Goal: Task Accomplishment & Management: Manage account settings

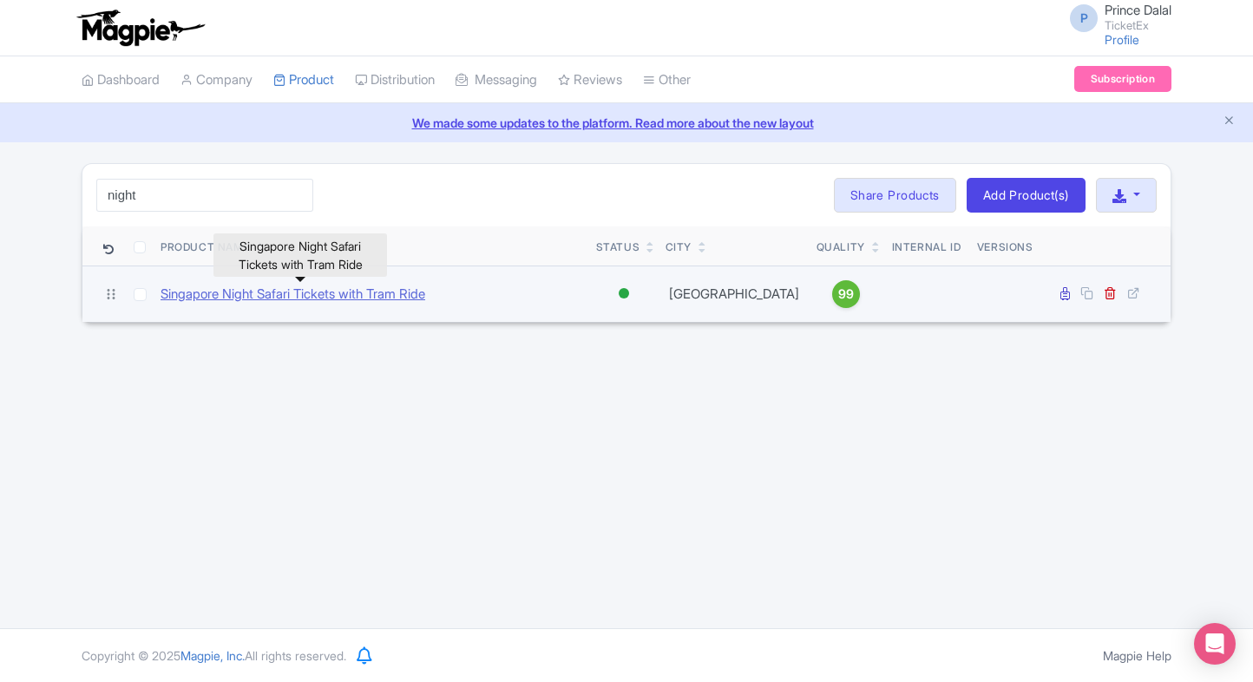
type input "night"
click at [278, 293] on link "Singapore Night Safari Tickets with Tram Ride" at bounding box center [293, 295] width 265 height 20
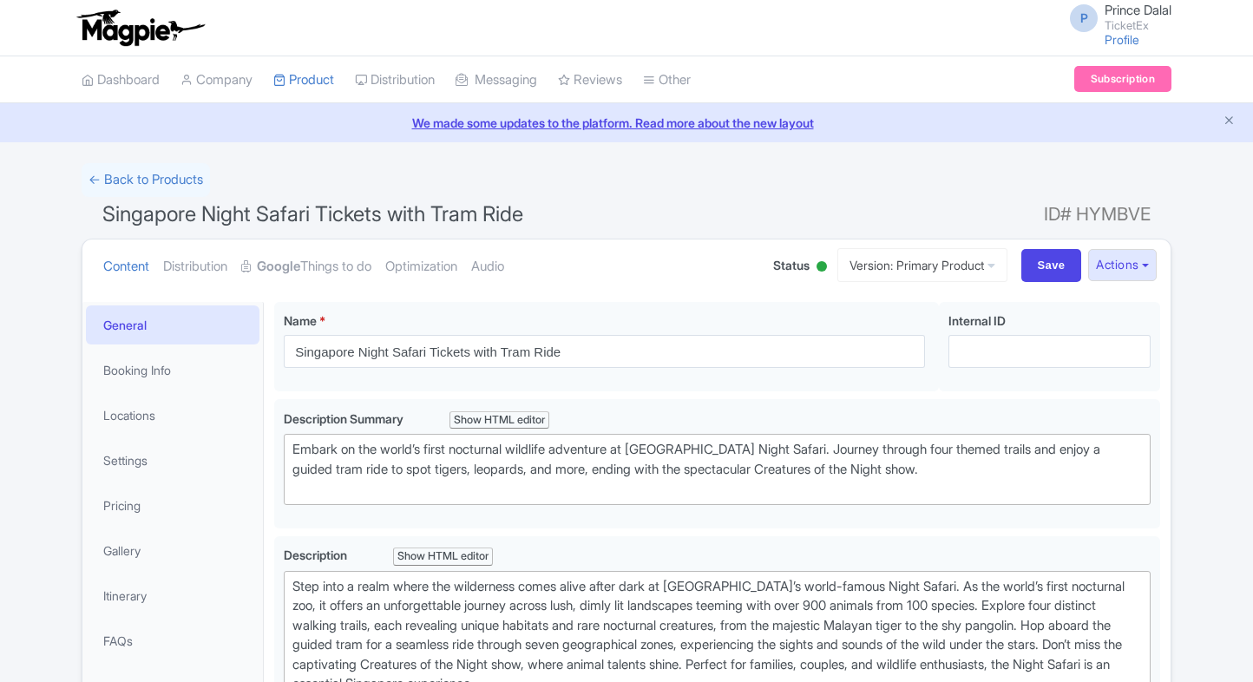
scroll to position [242, 0]
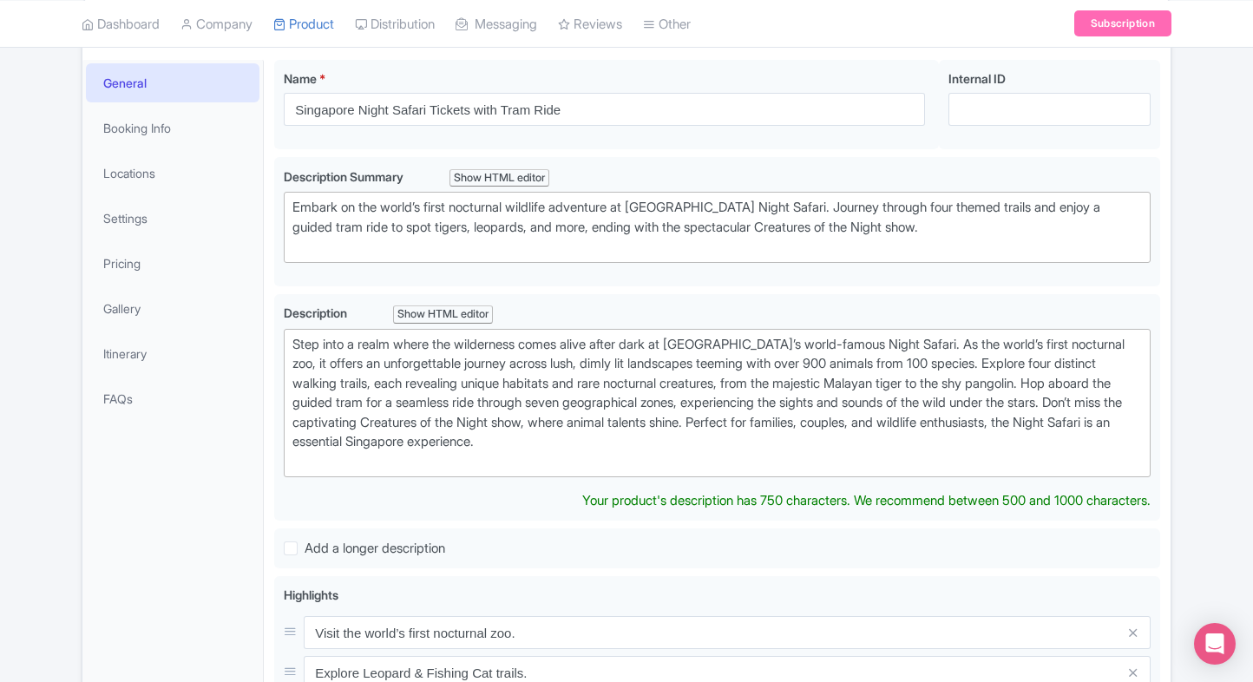
type trix-editor "<div>Step into a realm where the wilderness comes alive after dark at Singapore…"
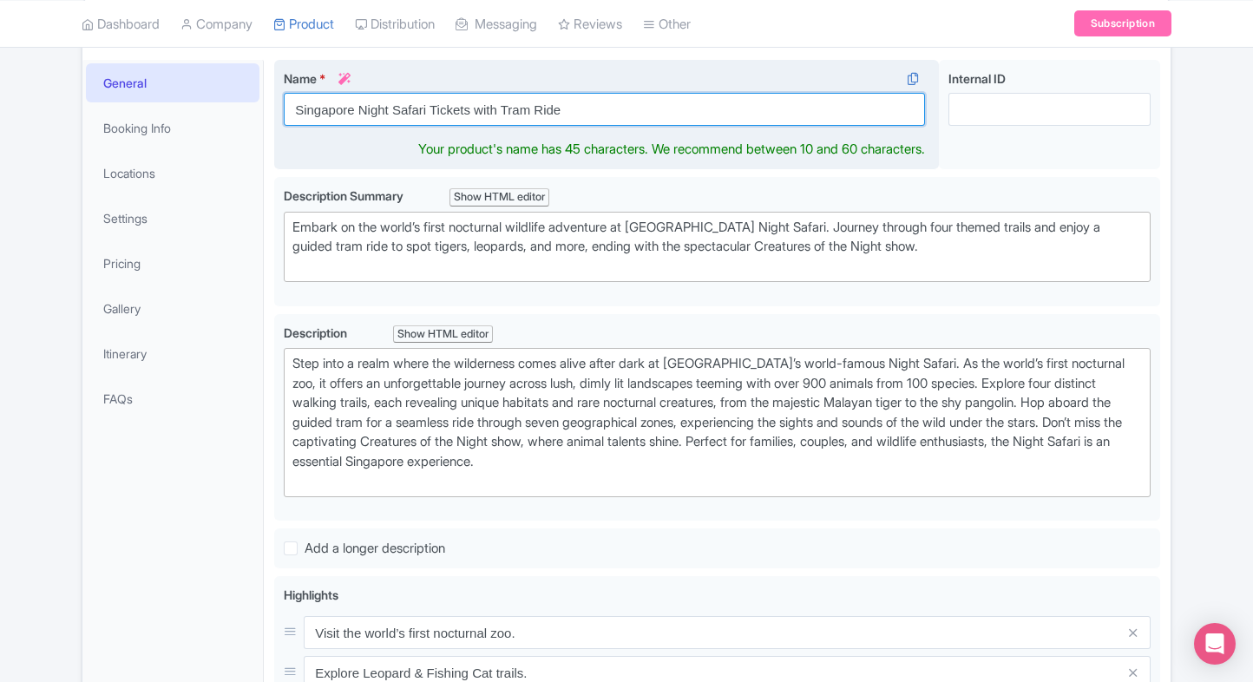
scroll to position [261, 0]
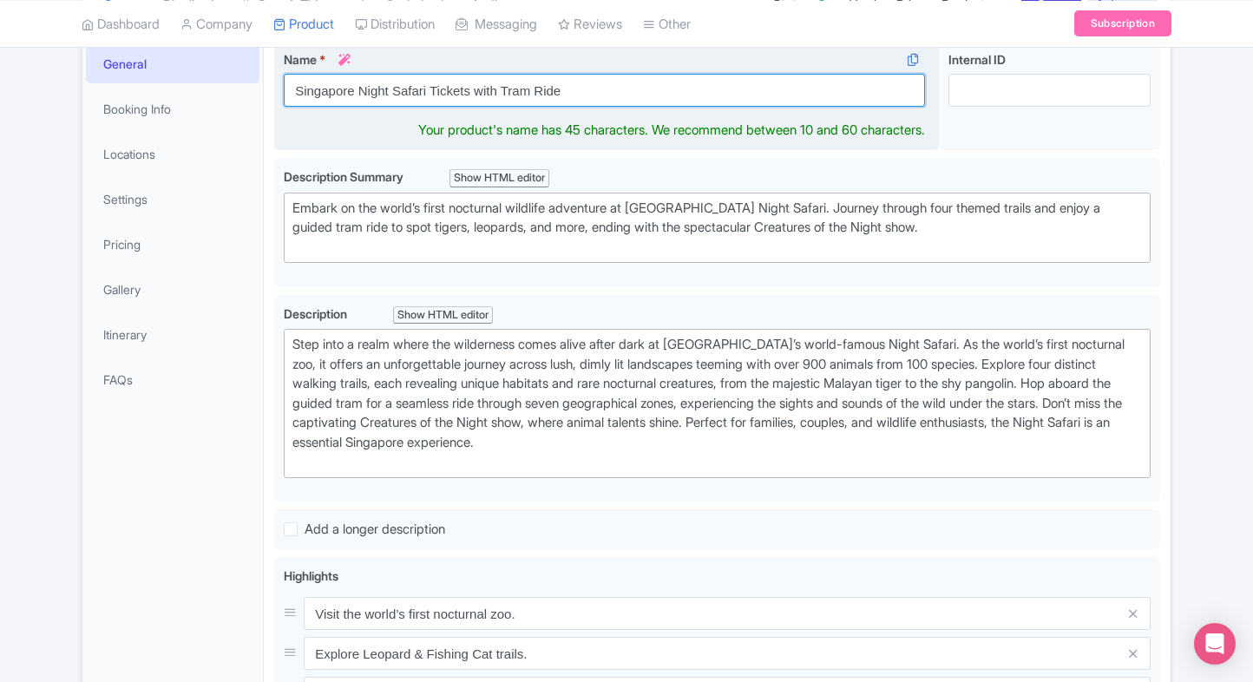
drag, startPoint x: 292, startPoint y: 106, endPoint x: 616, endPoint y: 132, distance: 324.7
click at [616, 132] on div "Name * i Singapore Night Safari Tickets with Tram Ride Your product's name has …" at bounding box center [606, 96] width 665 height 110
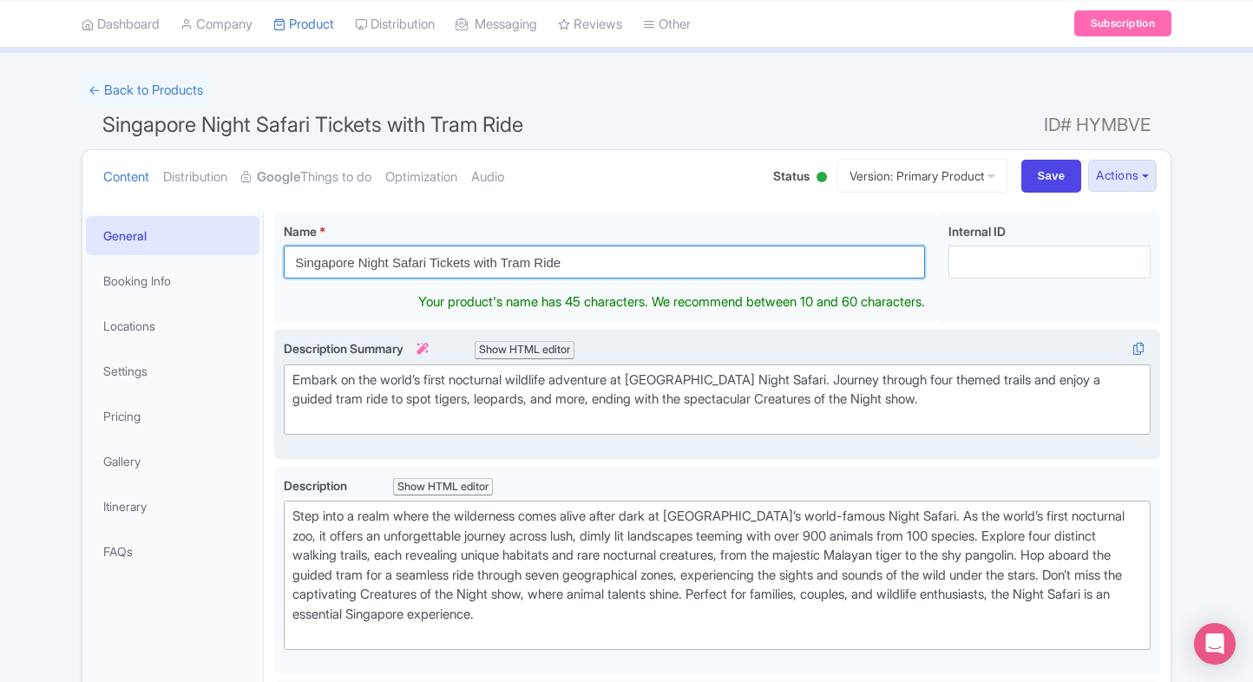
scroll to position [80, 0]
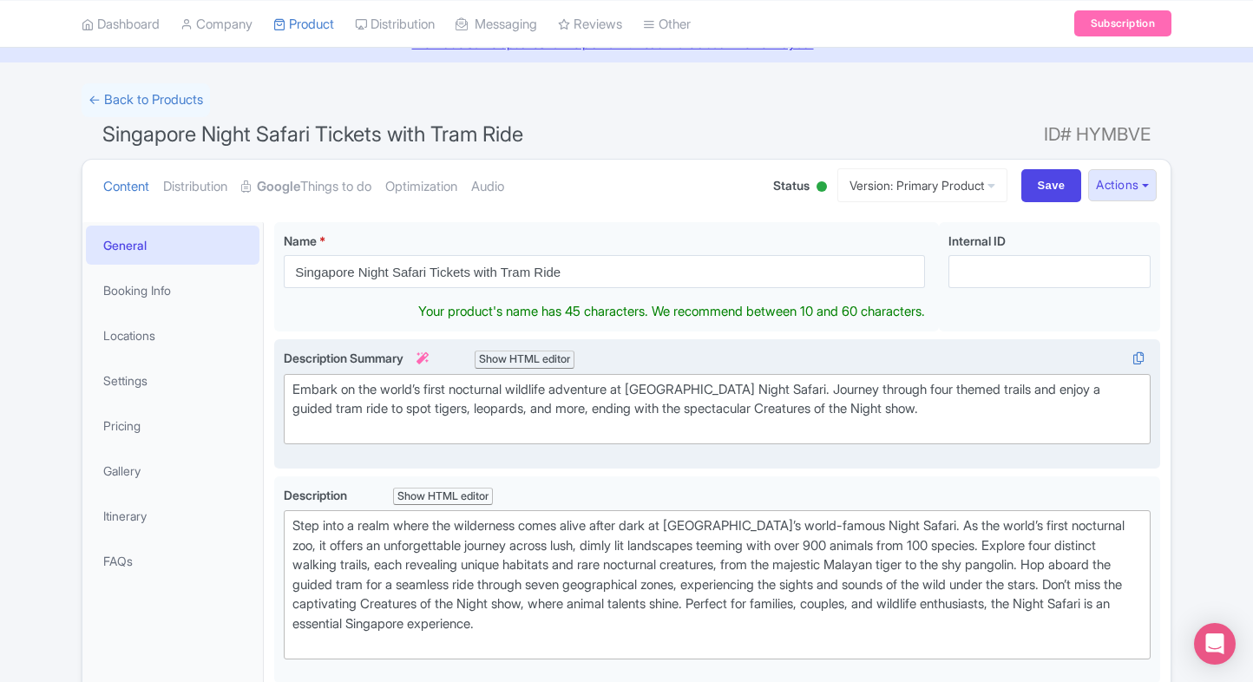
click at [389, 398] on div "Embark on the world’s first nocturnal wildlife adventure at Singapore Night Saf…" at bounding box center [716, 409] width 849 height 59
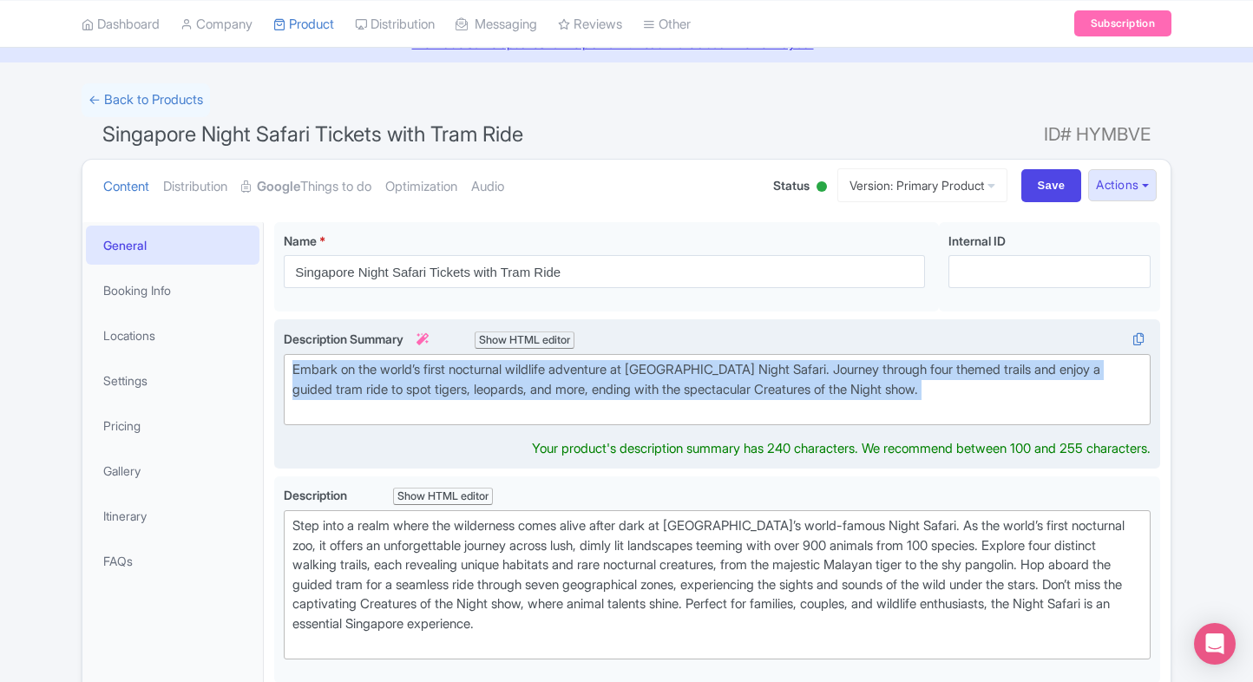
paste trix-editor "Discover the world’s first nocturnal zoo at Singapore Night Safari. Hop on a gu…"
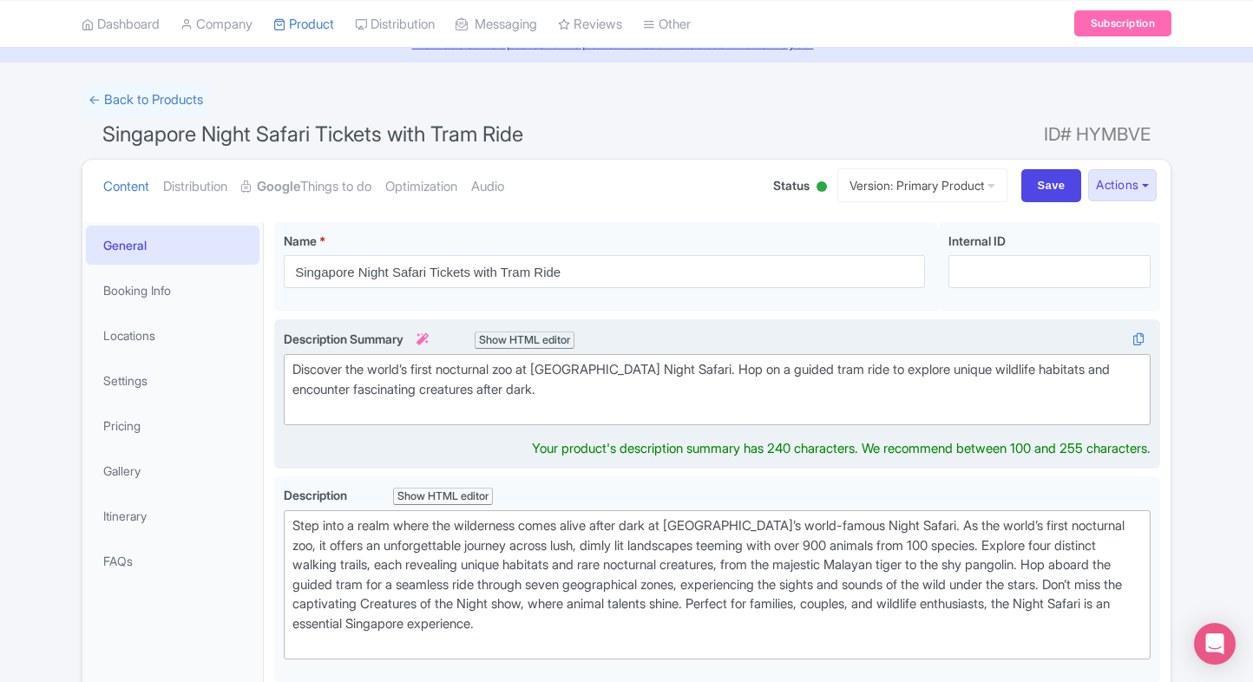
type trix-editor "<div>Discover the world’s first nocturnal zoo at Singapore Night Safari. Hop on…"
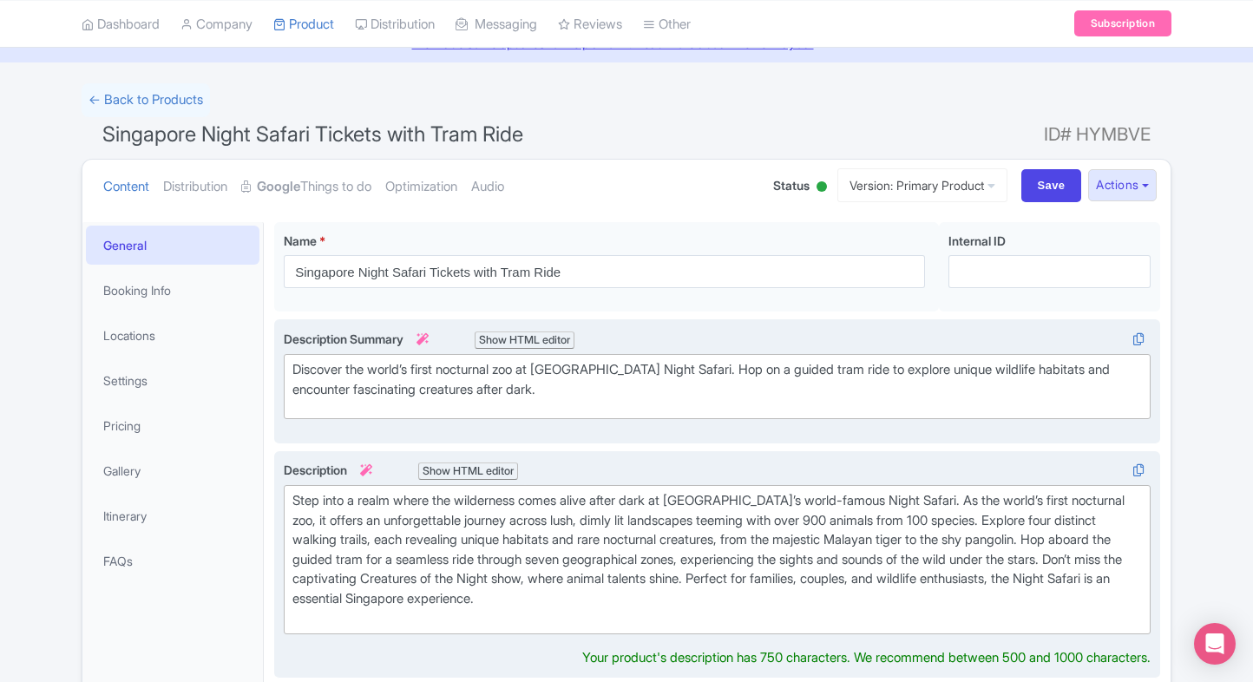
click at [444, 547] on div "Step into a realm where the wilderness comes alive after dark at Singapore’s wo…" at bounding box center [716, 559] width 849 height 137
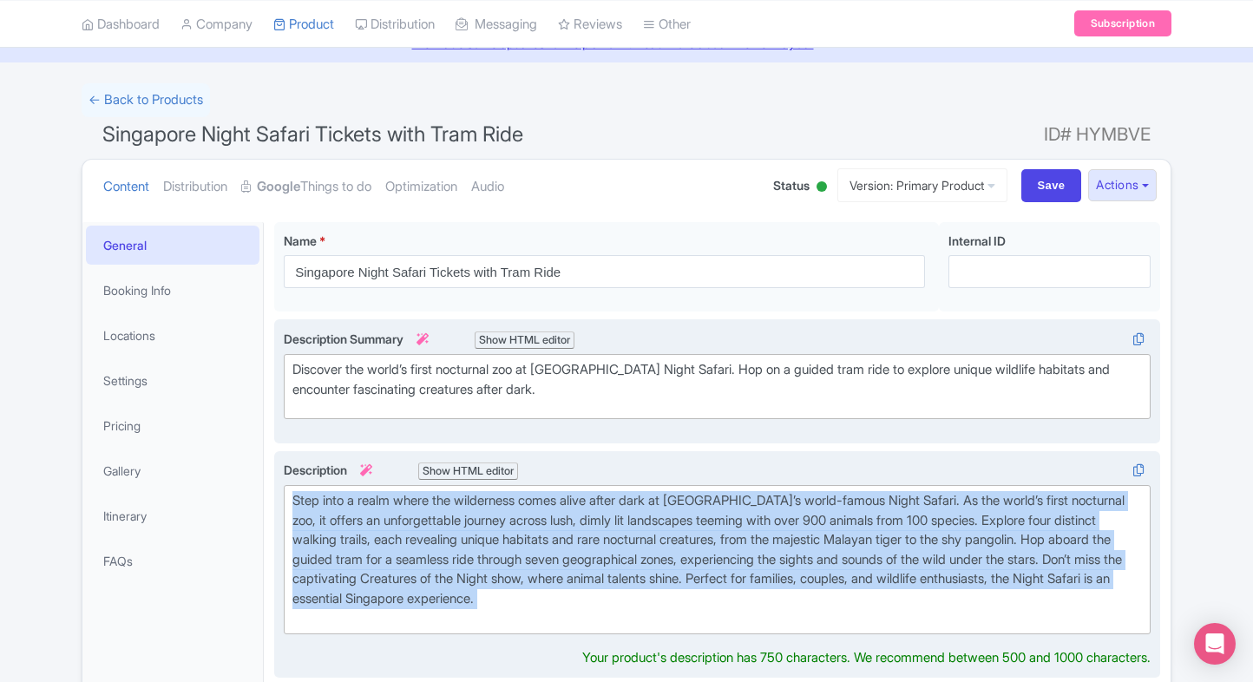
paste trix-editor "<div>Experience the magic of the Singapore Night Safari, the world’s first noct…"
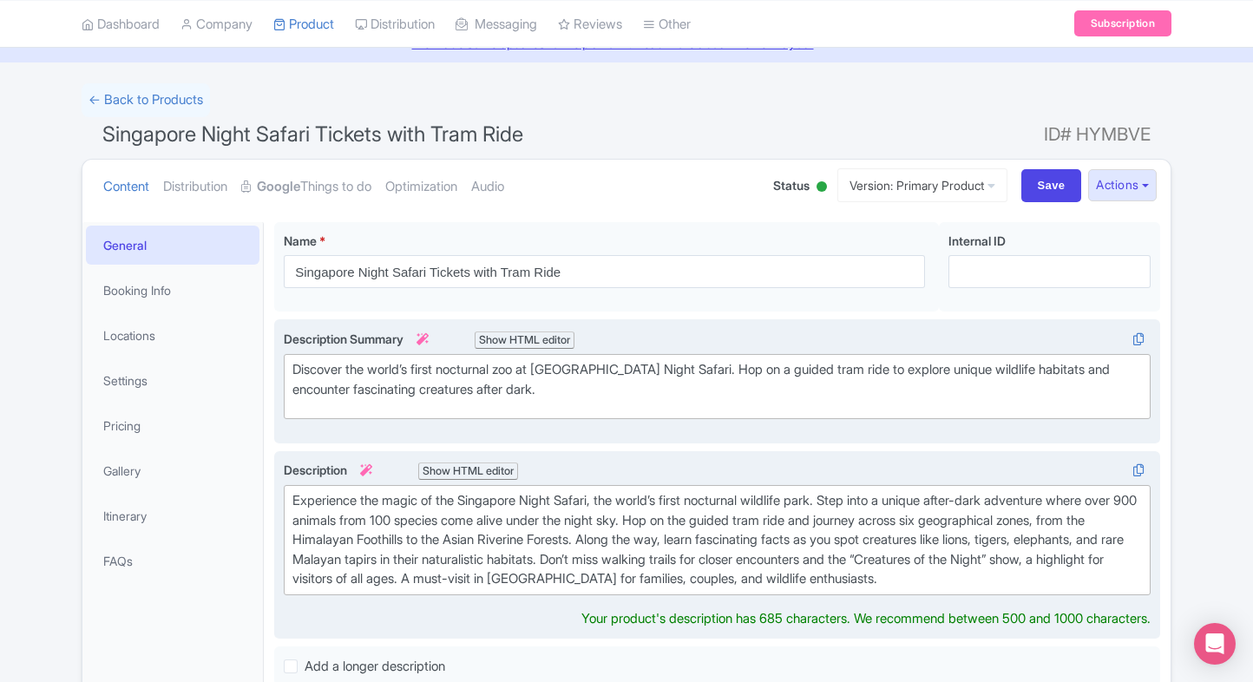
type trix-editor "<div>Experience the magic of the Singapore Night Safari, the world’s first noct…"
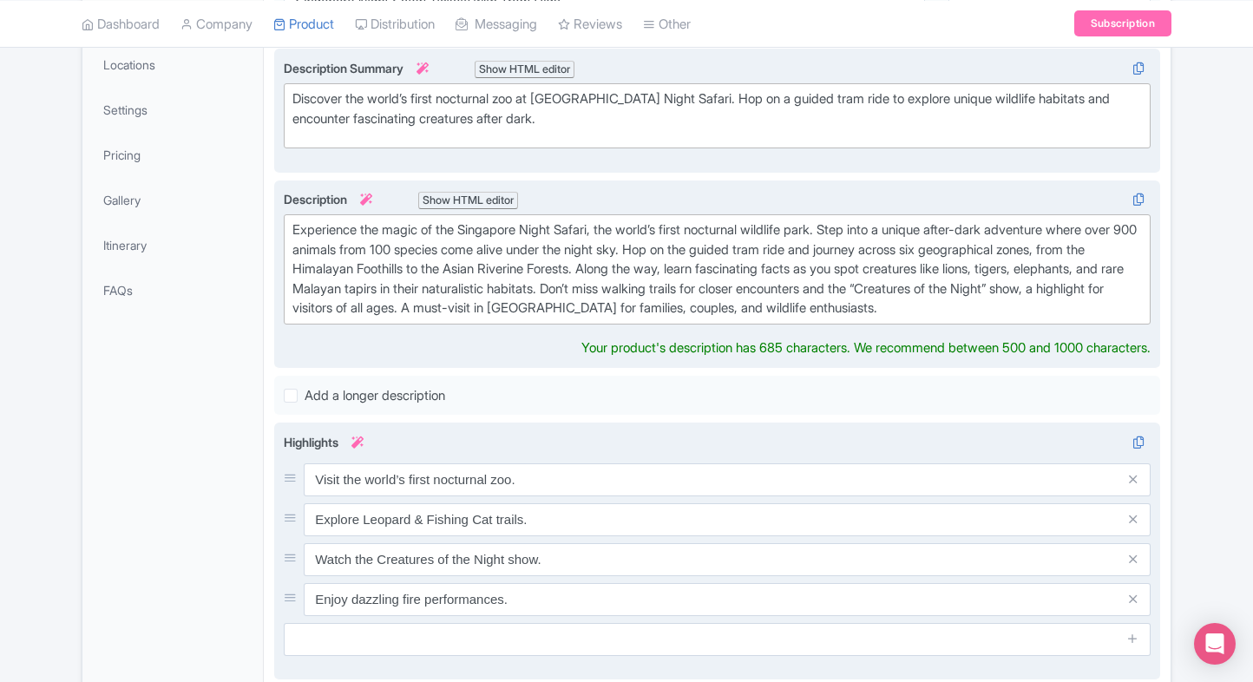
scroll to position [357, 0]
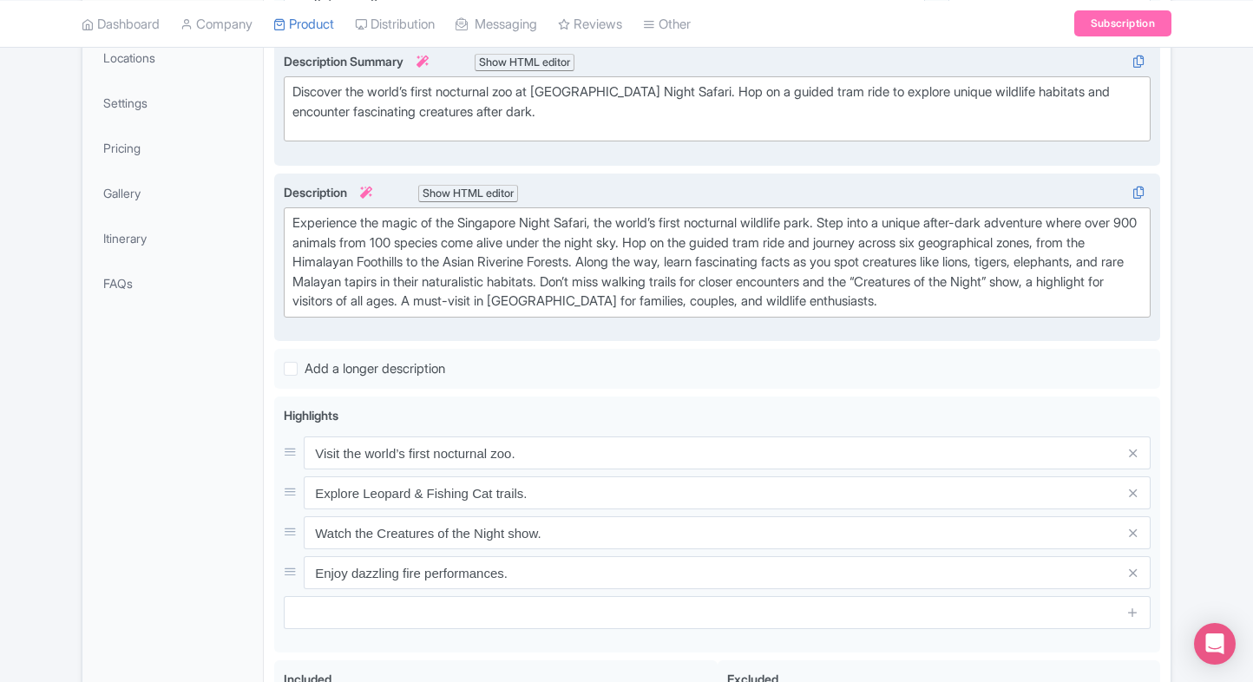
click at [246, 498] on div "General Booking Info Locations Settings Pricing Gallery Itinerary FAQs" at bounding box center [172, 416] width 181 height 944
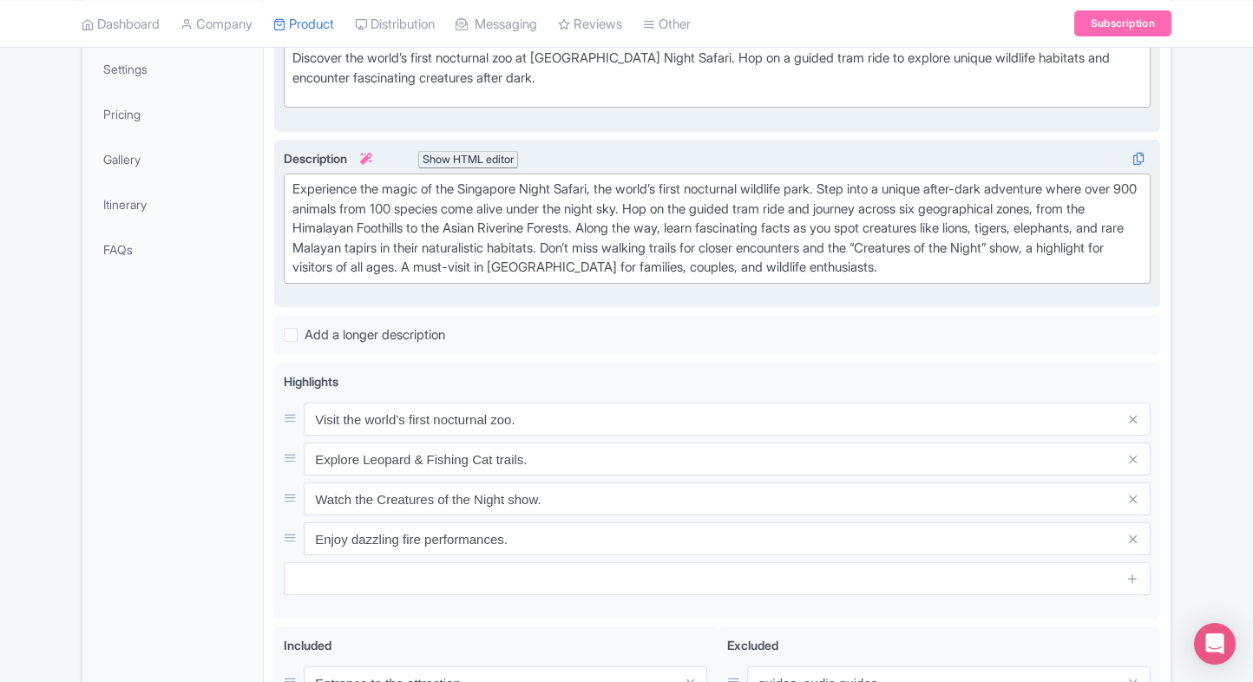
scroll to position [392, 0]
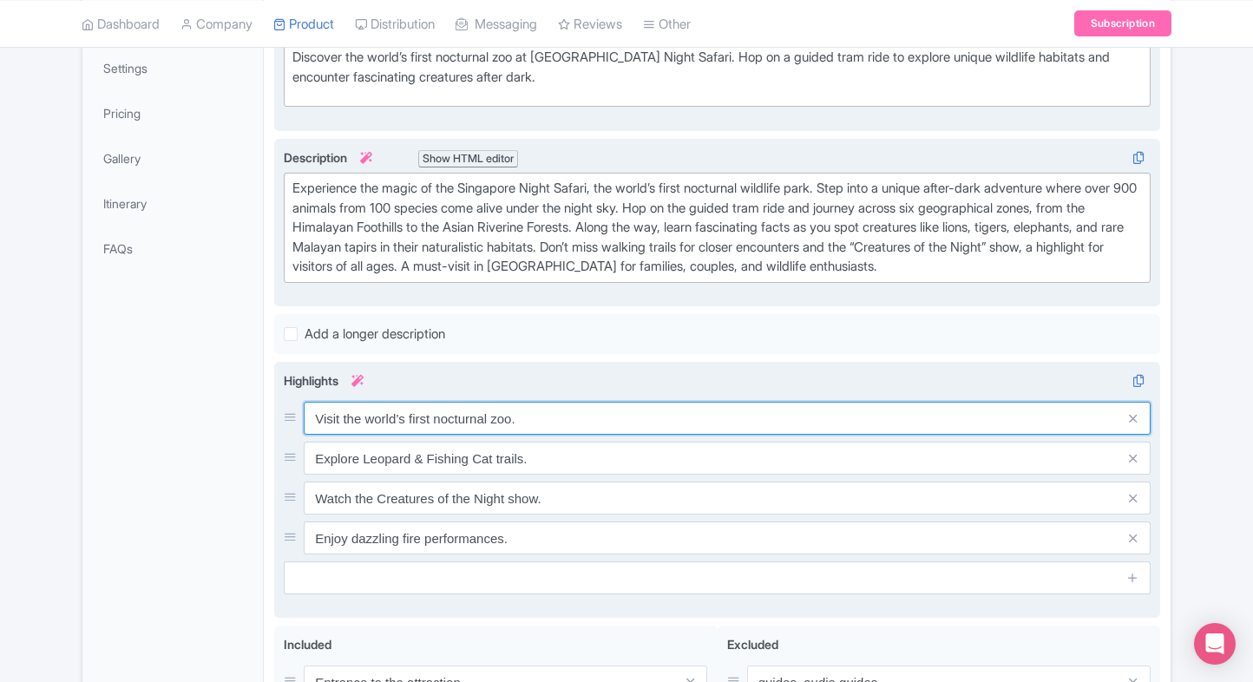
click at [424, 402] on input "Visit the world’s first nocturnal zoo." at bounding box center [727, 418] width 847 height 33
paste input "World’s first nocturnal zoo"
type input "World’s first nocturnal zoo"
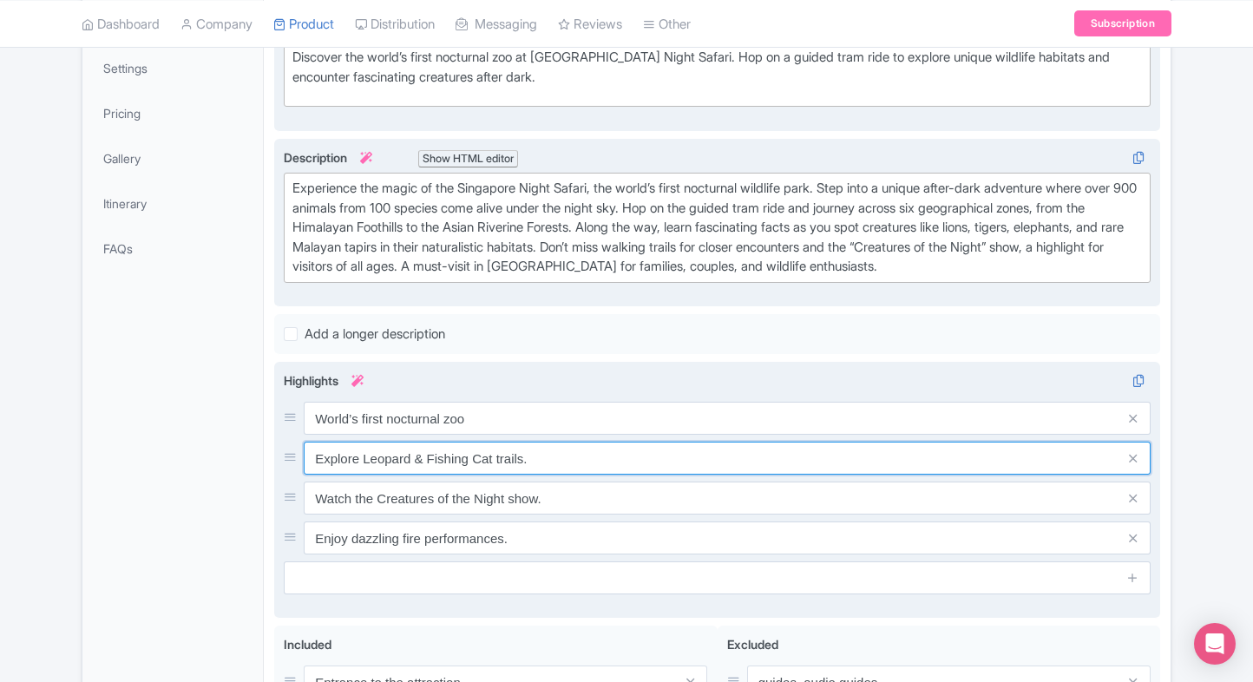
click at [443, 445] on input "Explore Leopard & Fishing Cat trails." at bounding box center [727, 458] width 847 height 33
paste input "Guided multilingual tram ride"
type input "Guided multilingual tram ride"
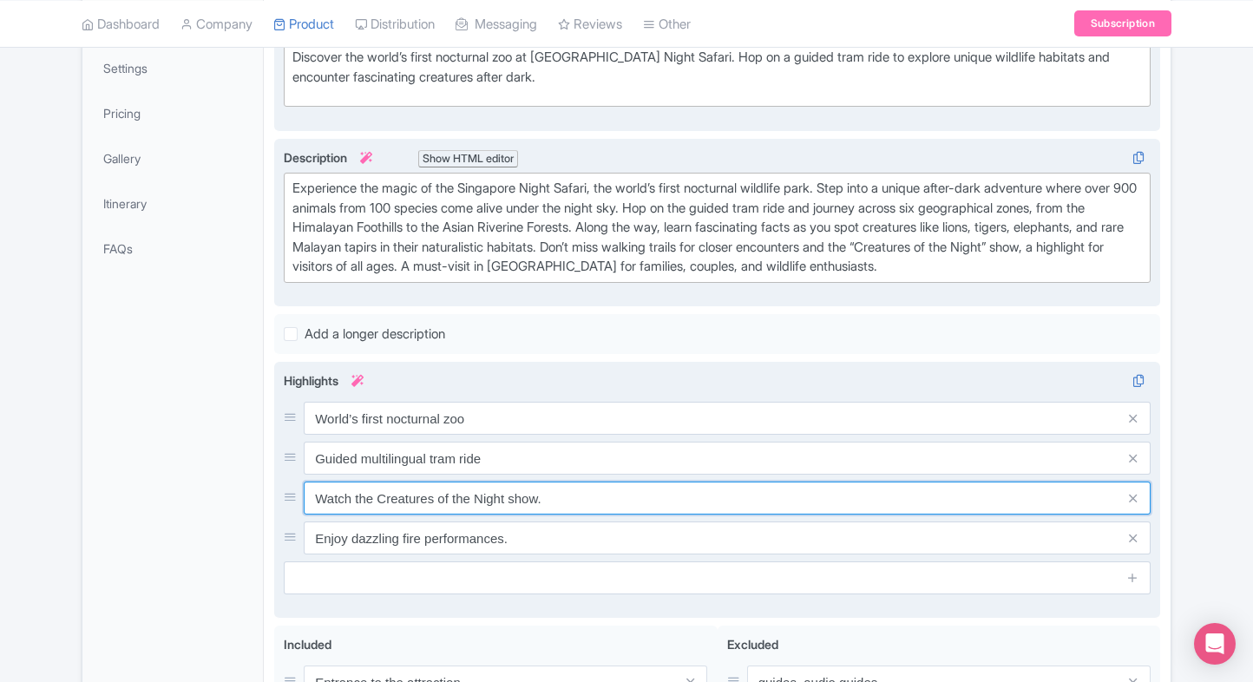
click at [466, 495] on input "Watch the Creatures of the Night show." at bounding box center [727, 498] width 847 height 33
paste input "Six immersive wildlife zones"
type input "Six immersive wildlife zones"
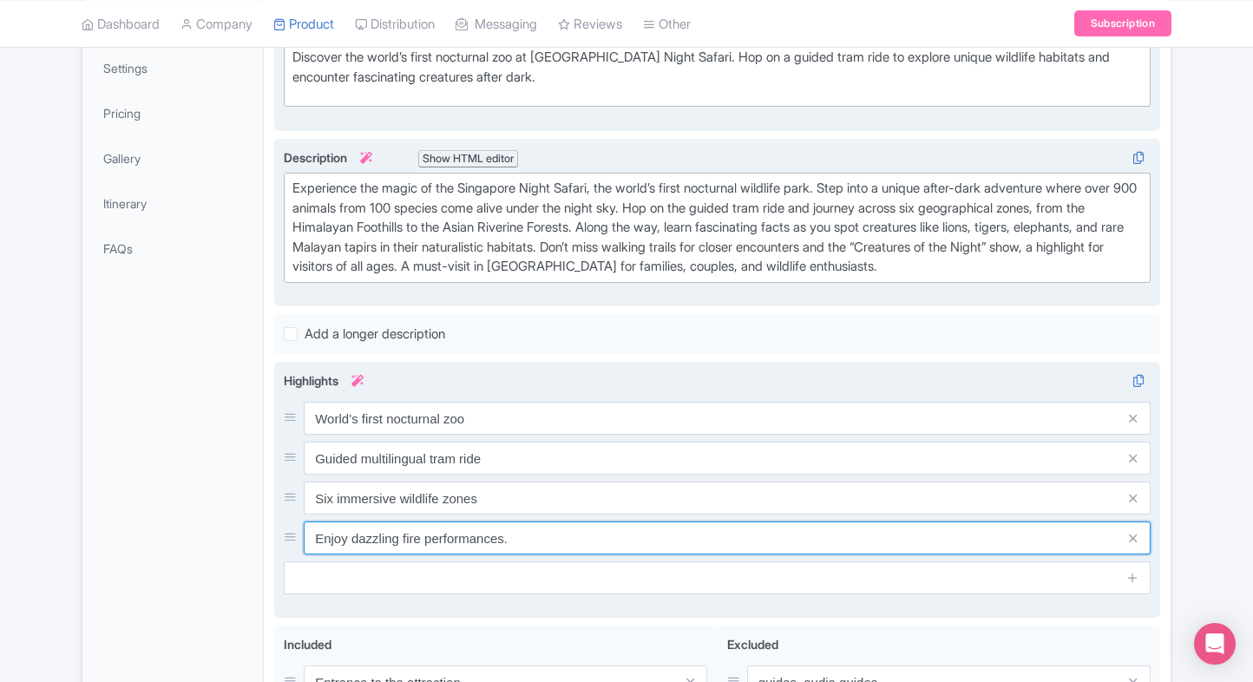
click at [416, 529] on input "Enjoy dazzling fire performances." at bounding box center [727, 537] width 847 height 33
paste input "See 900+ animals after dark"
type input "See 900+ animals after dark"
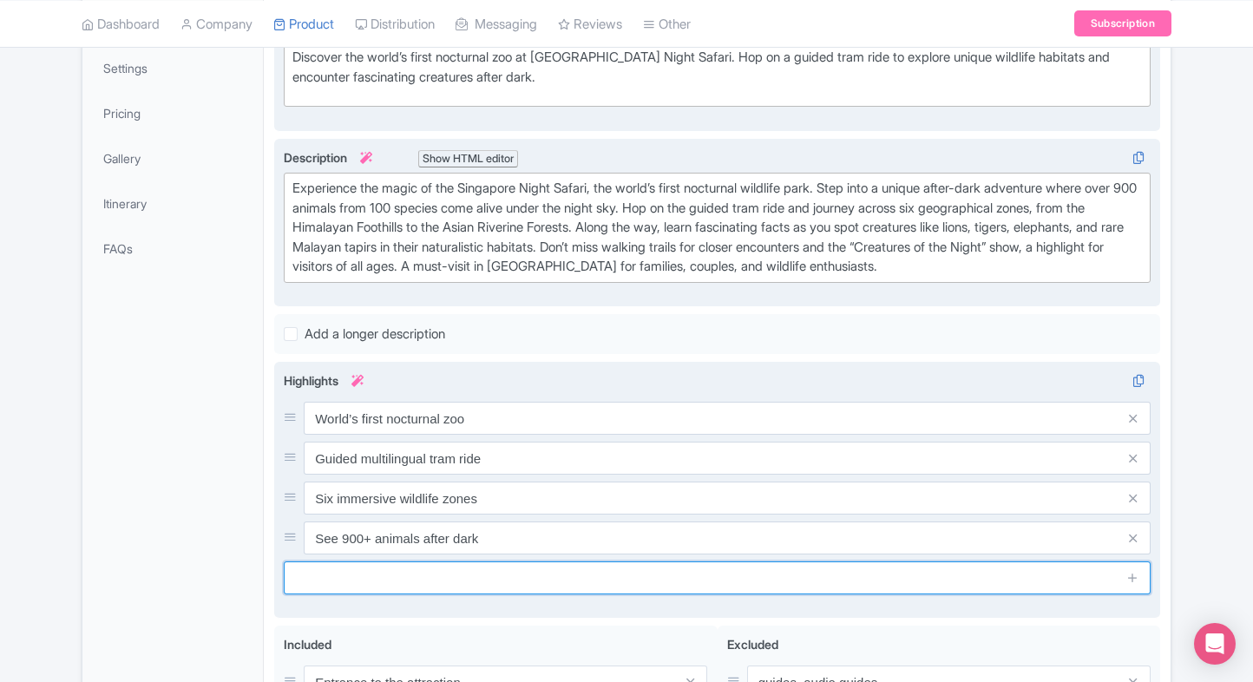
click at [378, 580] on input "text" at bounding box center [717, 577] width 867 height 33
type input "v"
paste input "Creatures of the Night show"
type input "Creatures of the Night show"
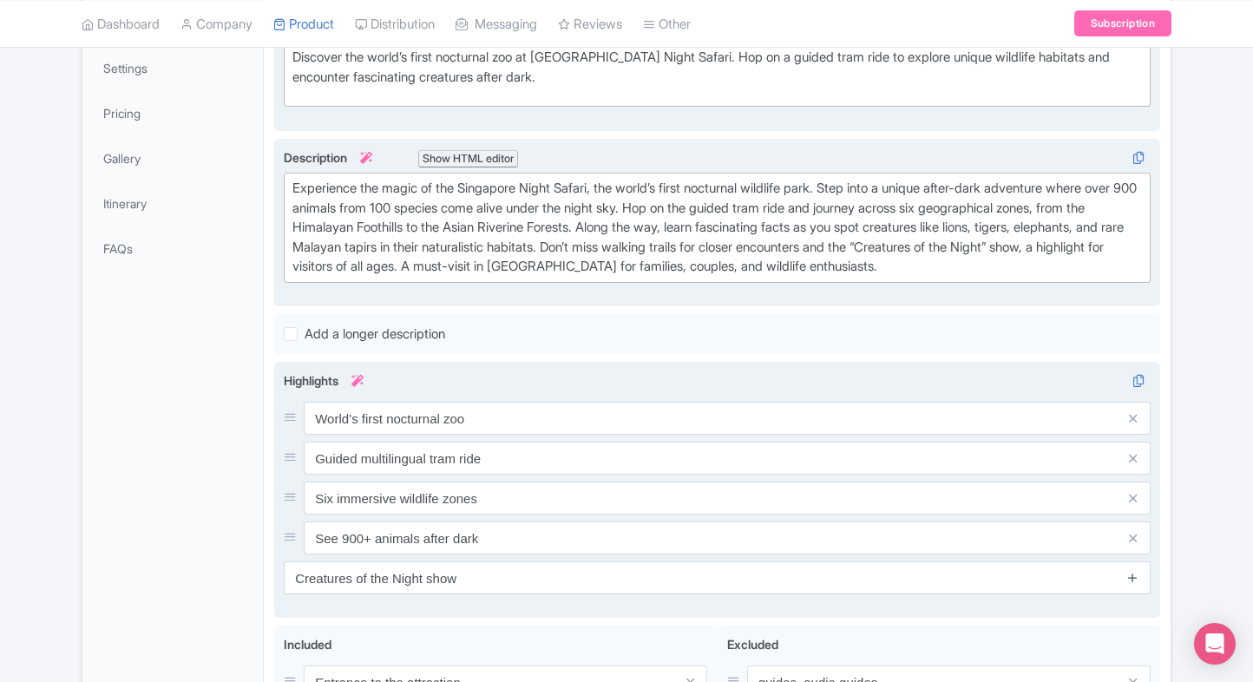
click at [1131, 573] on icon at bounding box center [1132, 577] width 13 height 13
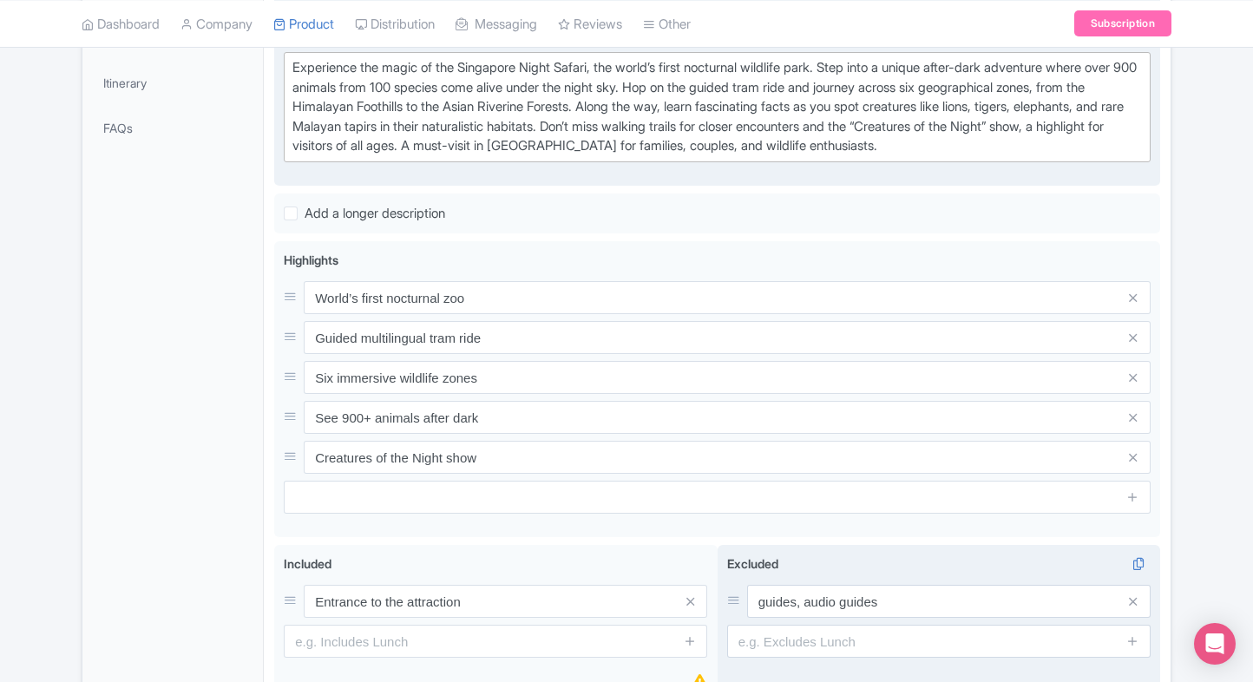
scroll to position [675, 0]
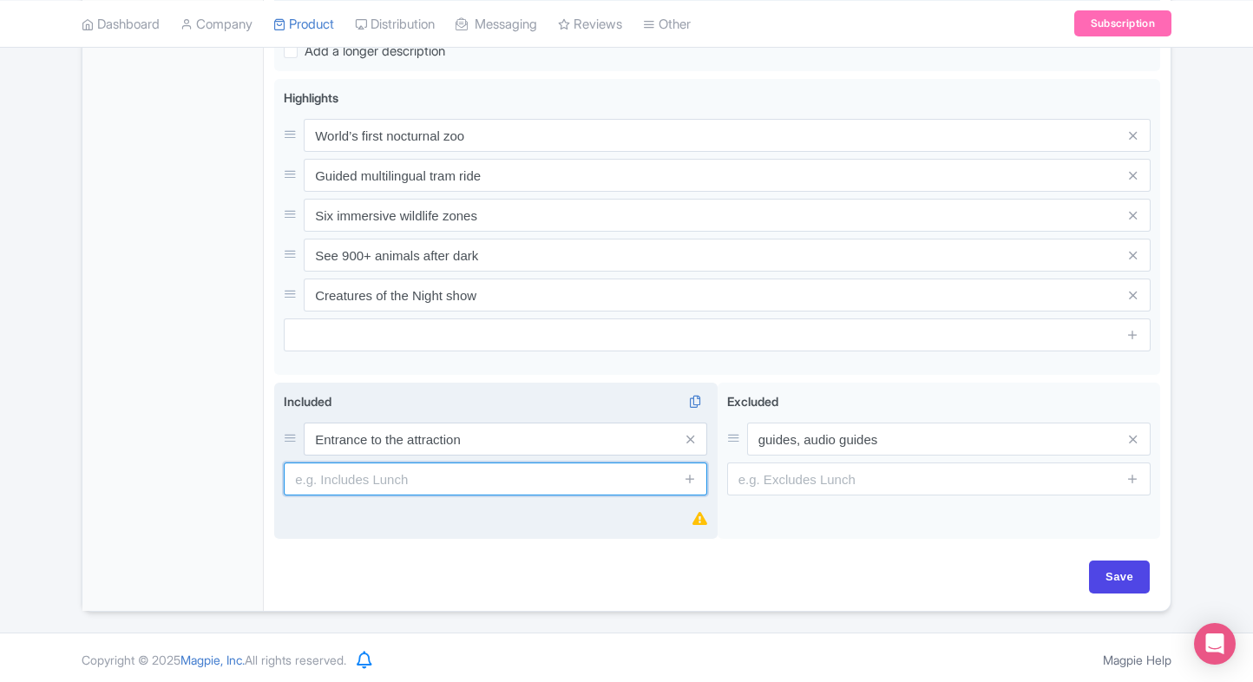
click at [480, 486] on input "text" at bounding box center [495, 478] width 423 height 33
type input "Accc"
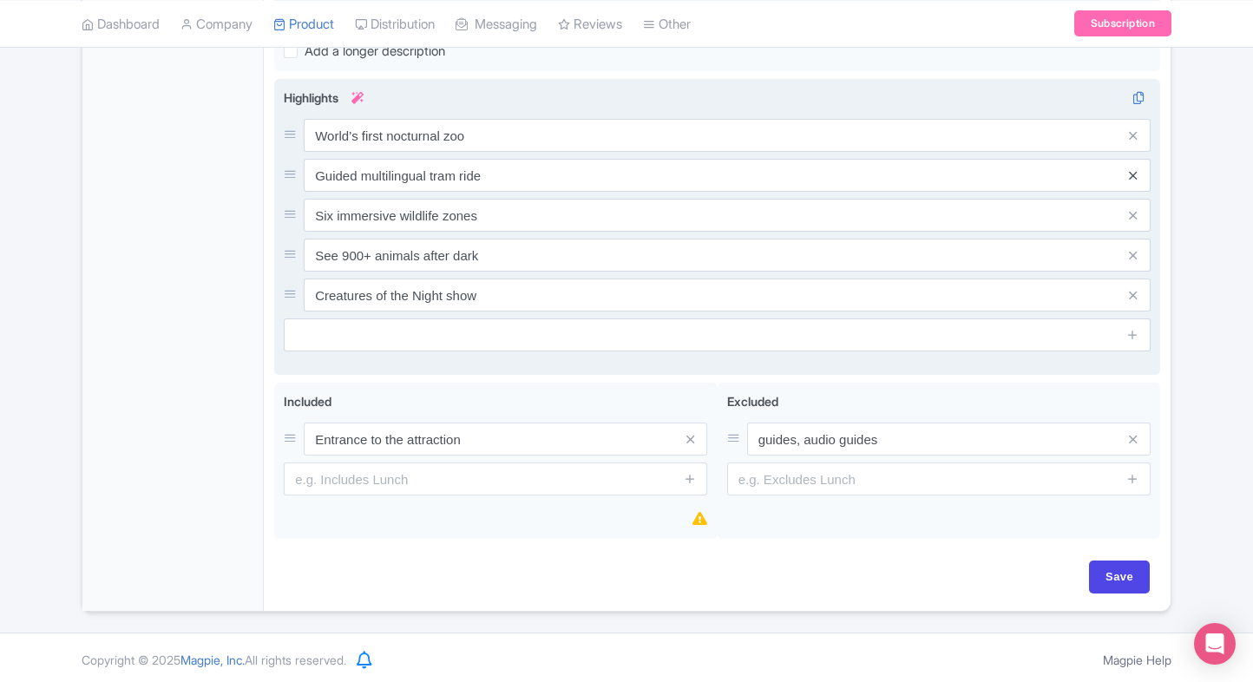
click at [1132, 169] on icon at bounding box center [1133, 175] width 8 height 13
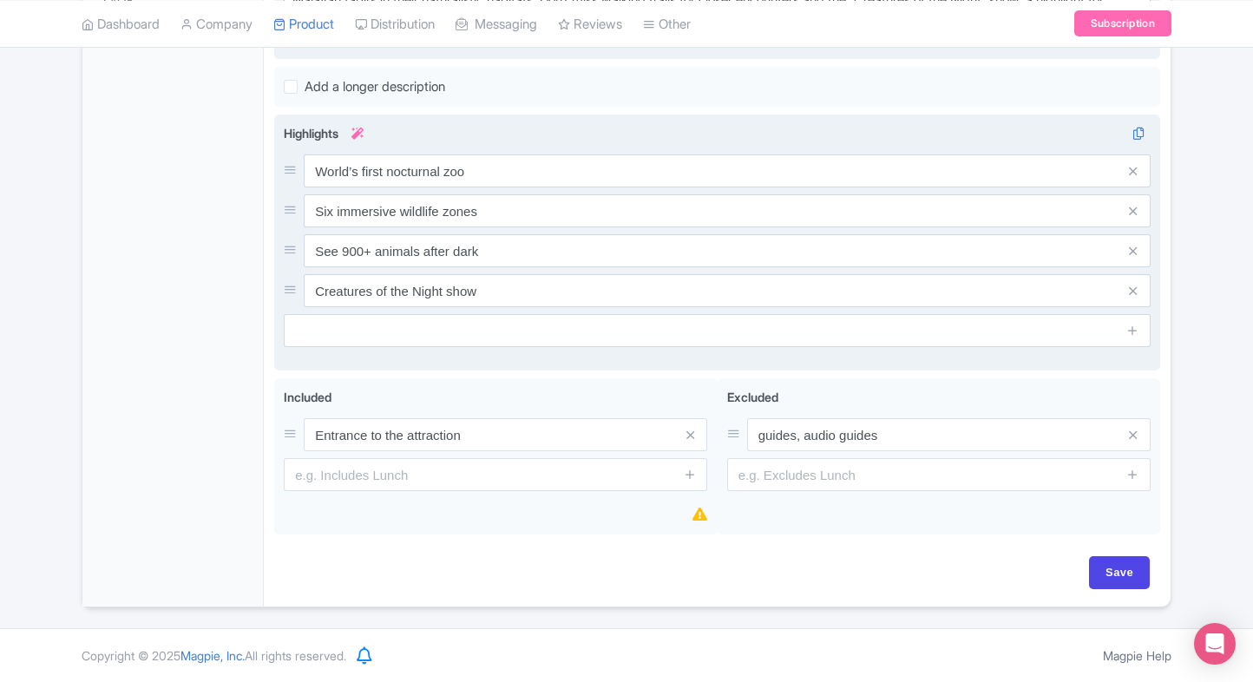
scroll to position [635, 0]
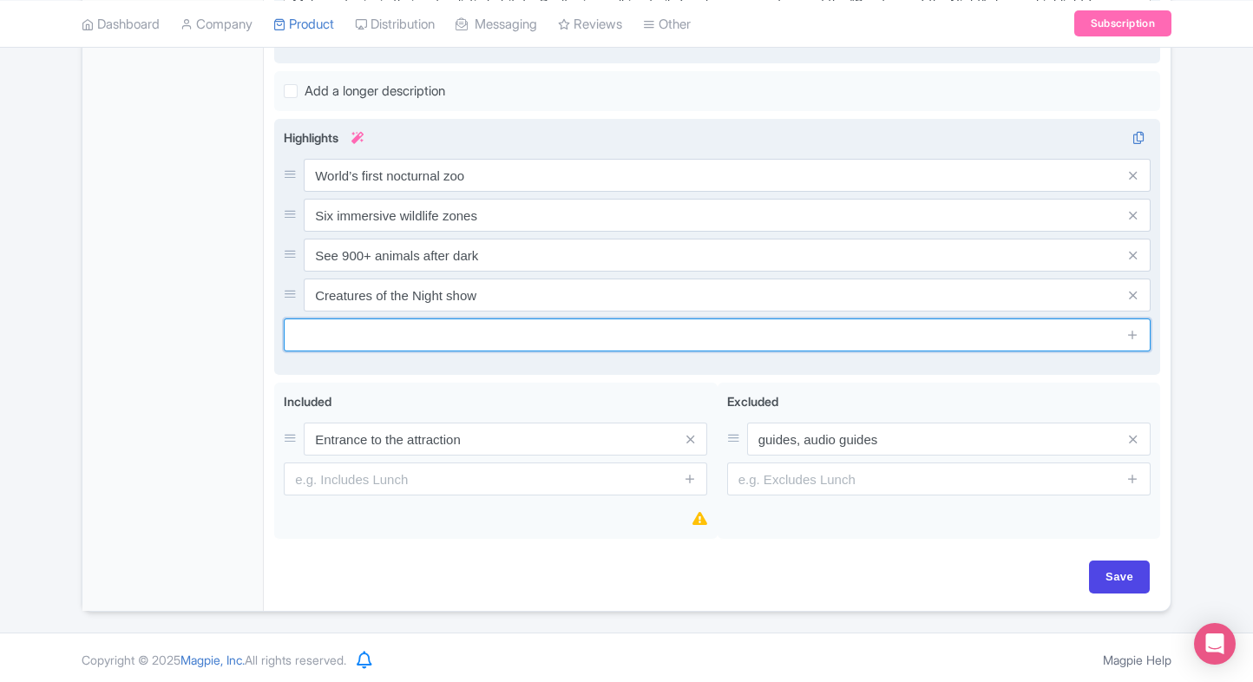
click at [460, 321] on input "text" at bounding box center [717, 334] width 867 height 33
paste input "Perfect for families & couples"
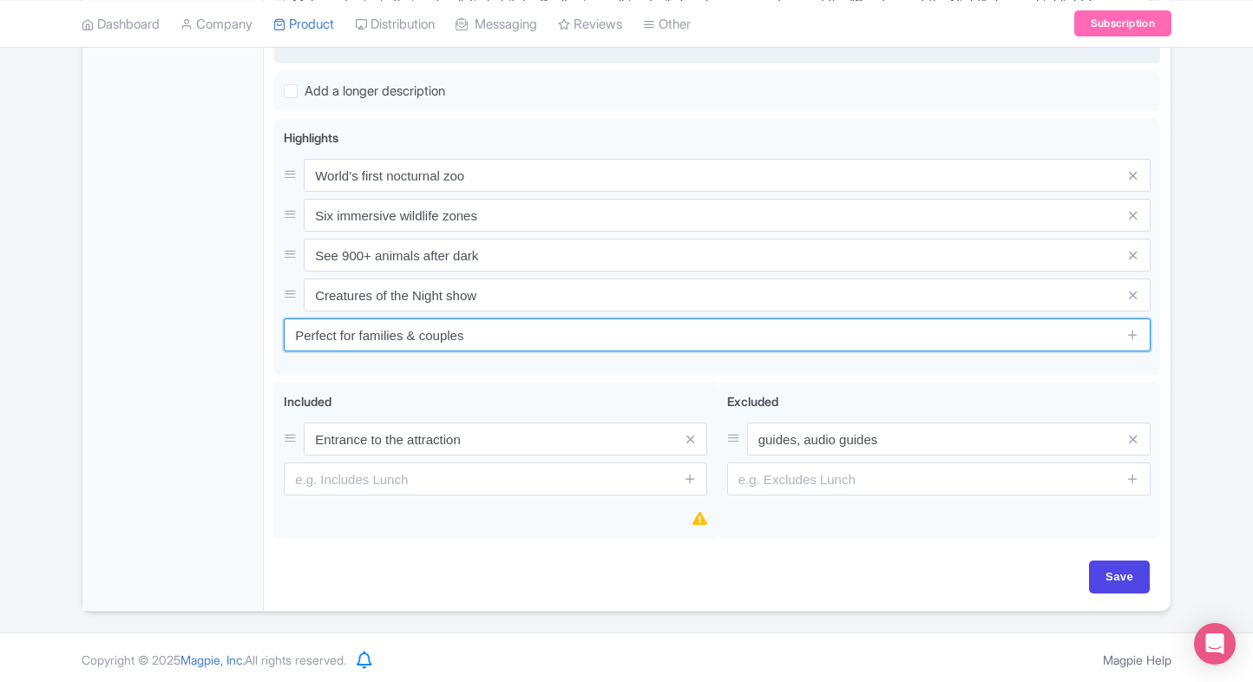
type input "Perfect for families & couples"
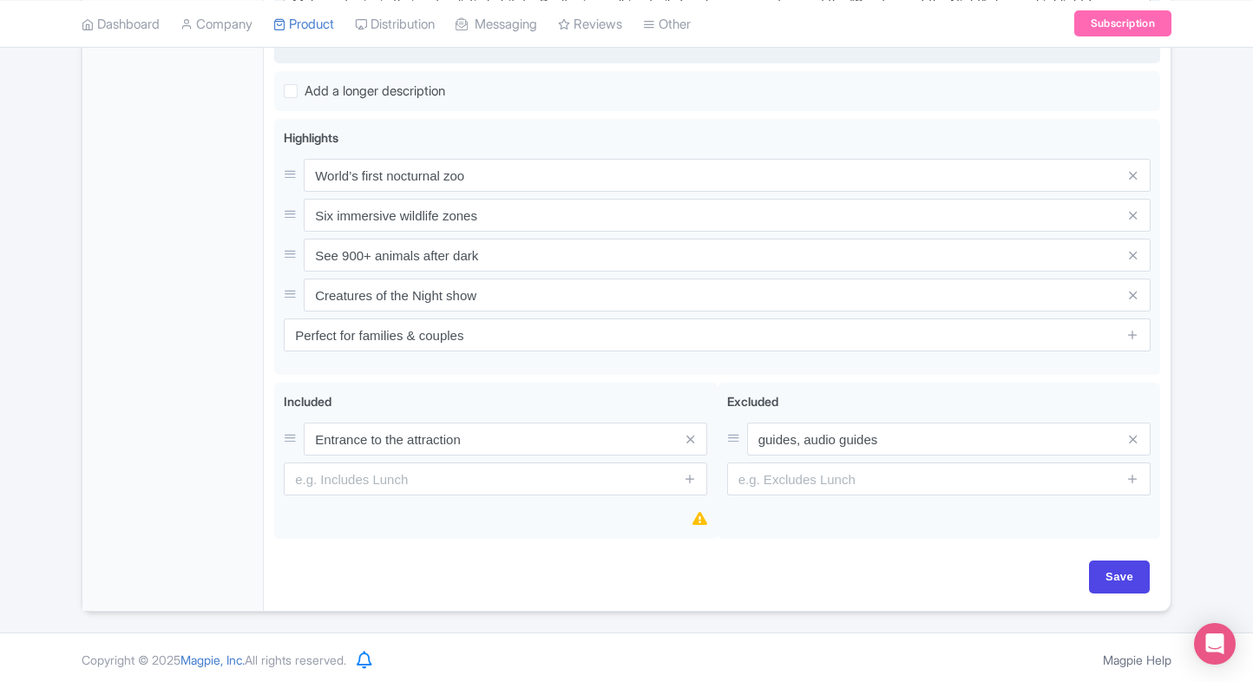
click at [208, 381] on div "General Booking Info Locations Settings Pricing Gallery Itinerary FAQs" at bounding box center [172, 139] width 181 height 944
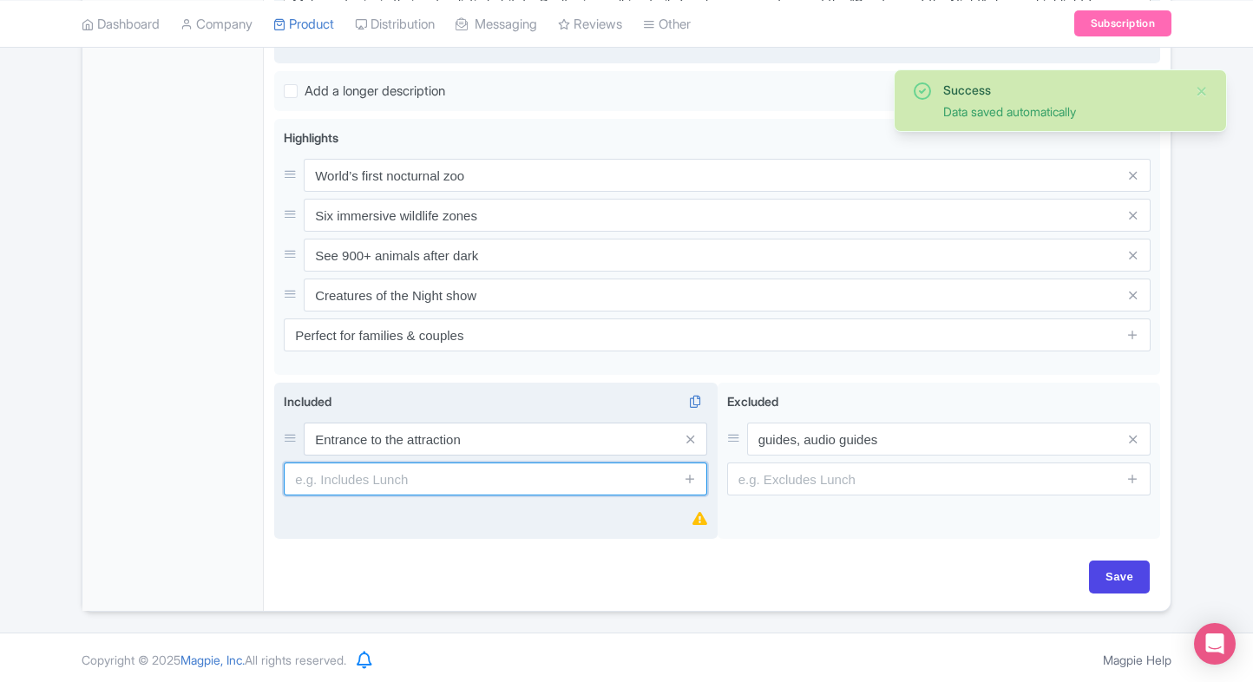
paste input "Access to walking trails and exhibits"
click at [530, 471] on input "text" at bounding box center [495, 478] width 423 height 33
type input "Access to walking trails and exhibits"
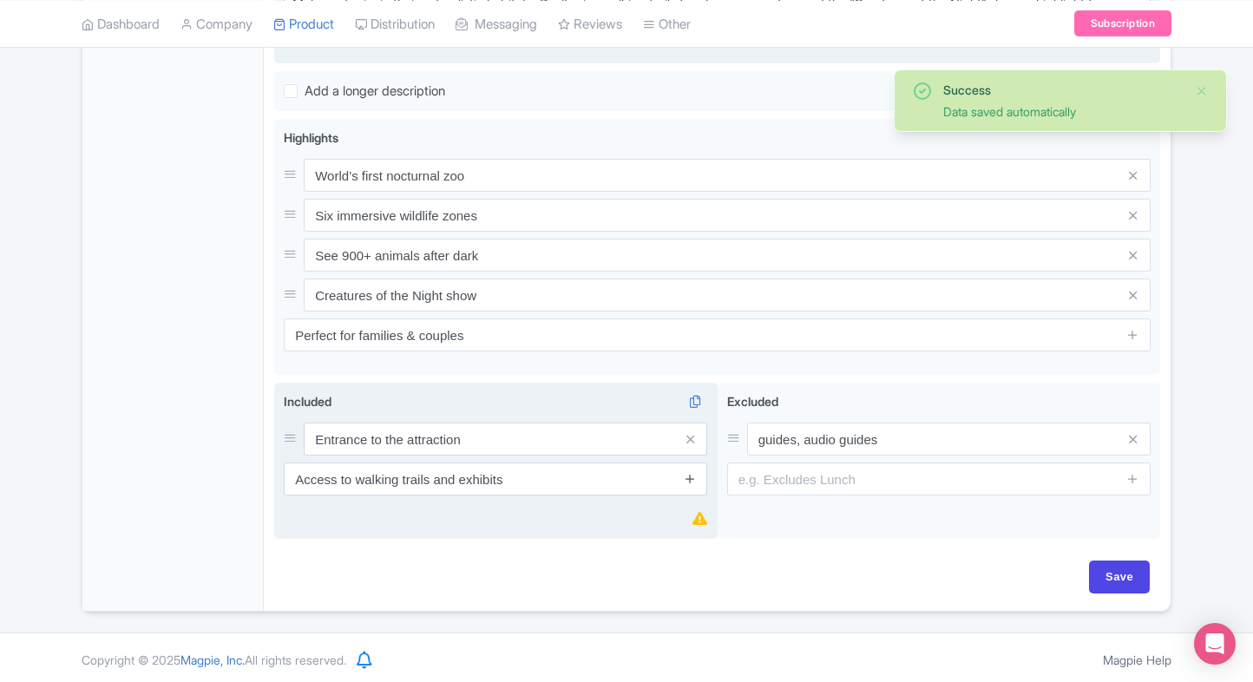
click at [685, 482] on link at bounding box center [690, 479] width 13 height 20
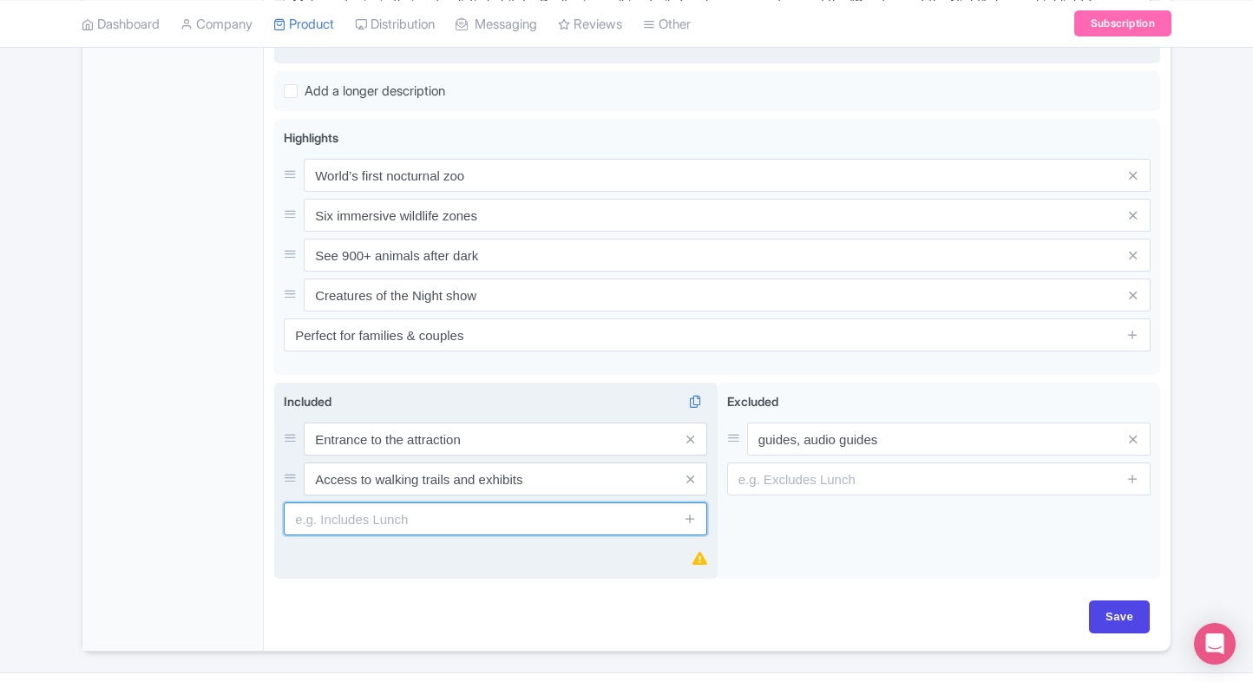
click at [495, 513] on input "text" at bounding box center [495, 518] width 423 height 33
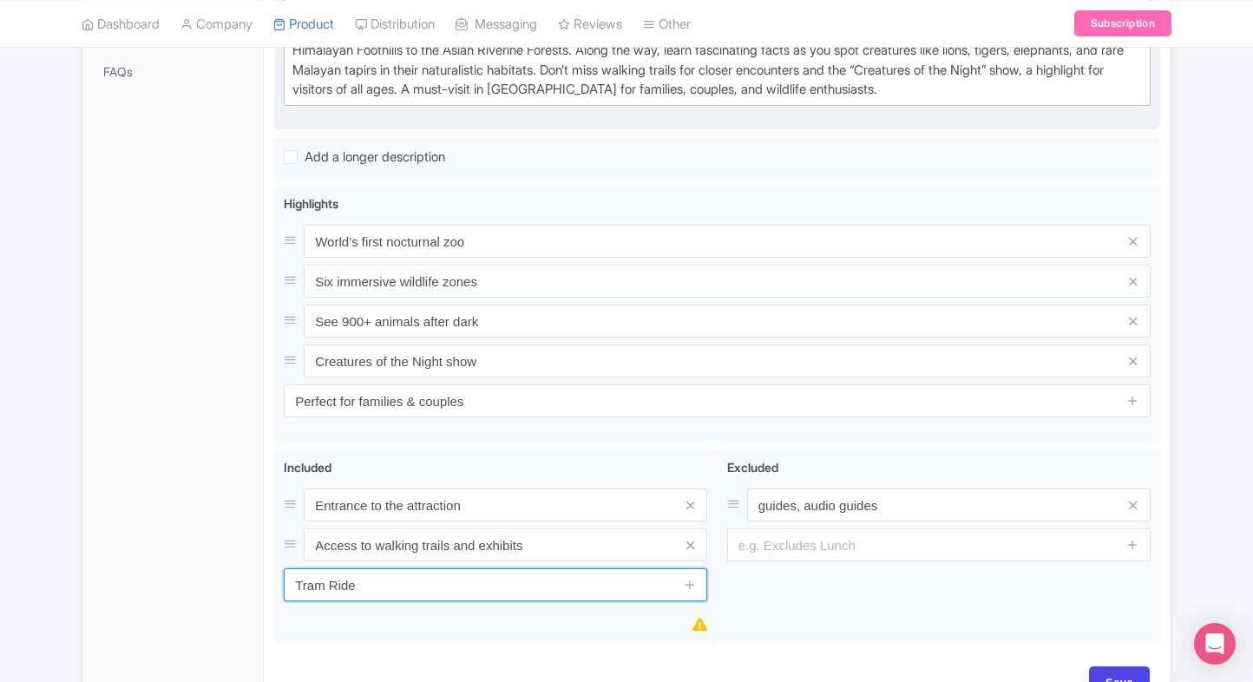
scroll to position [675, 0]
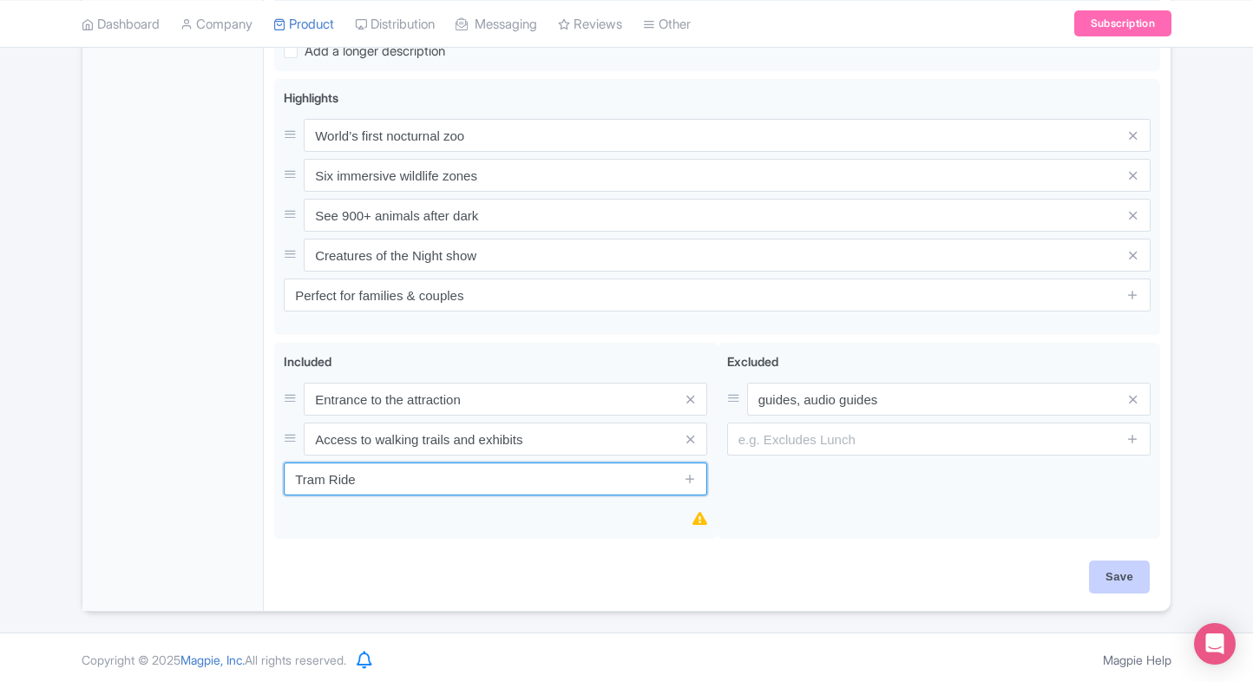
type input "Tram Ride"
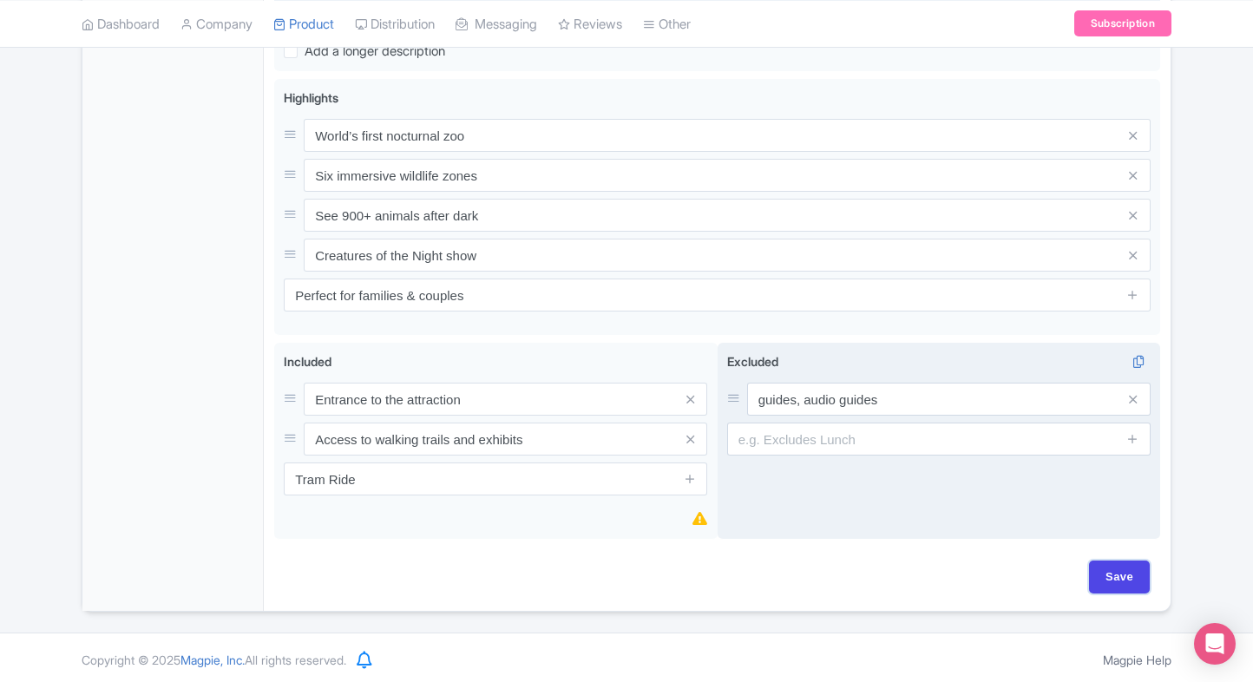
drag, startPoint x: 1109, startPoint y: 564, endPoint x: 1131, endPoint y: 482, distance: 85.5
click at [1109, 564] on input "Save" at bounding box center [1119, 576] width 61 height 33
type input "Saving..."
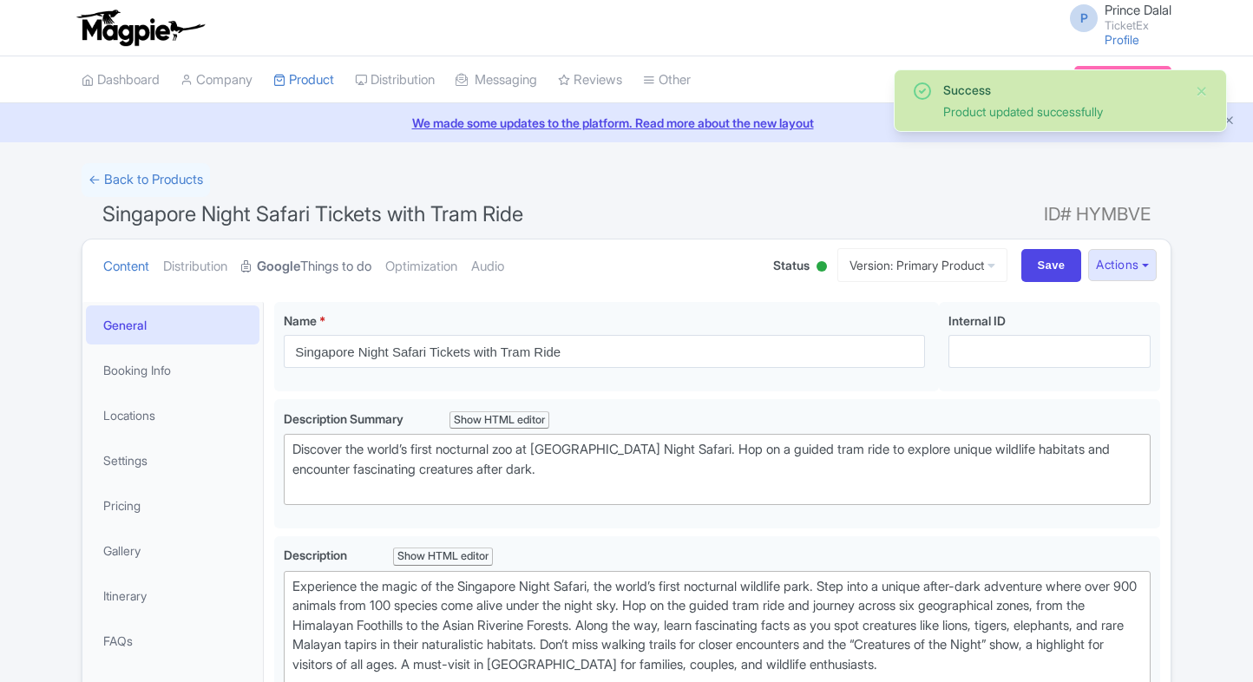
click at [351, 276] on link "Google Things to do" at bounding box center [306, 266] width 130 height 55
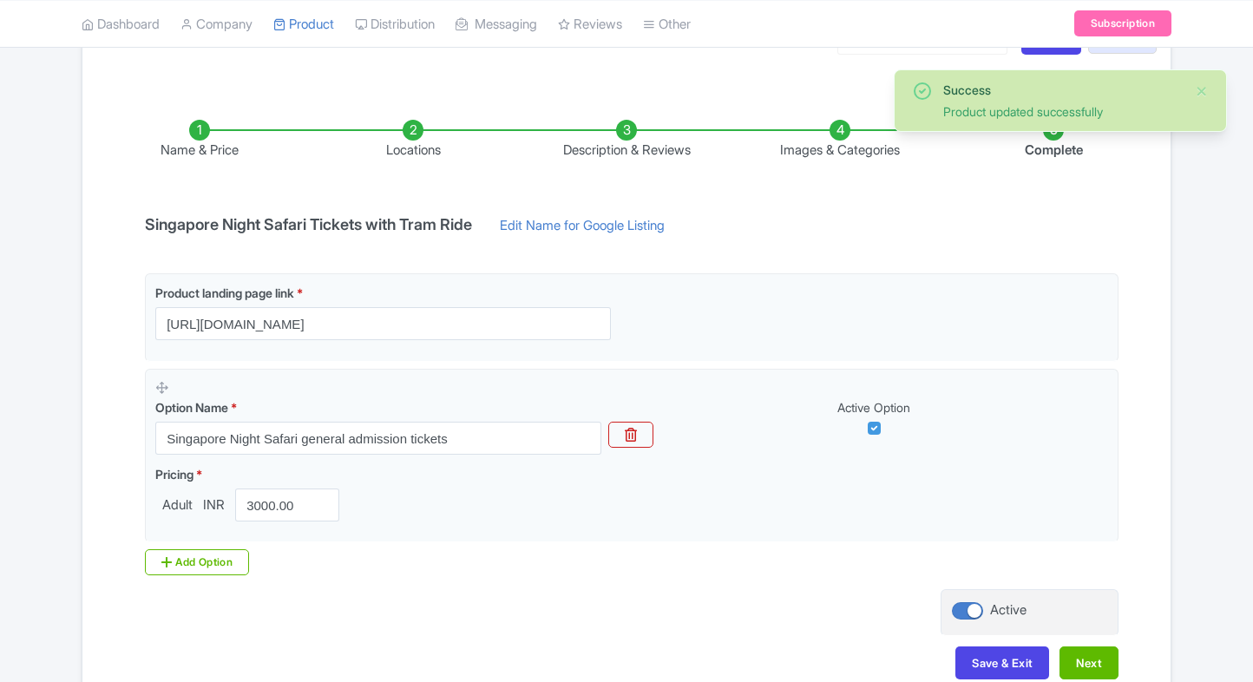
scroll to position [229, 0]
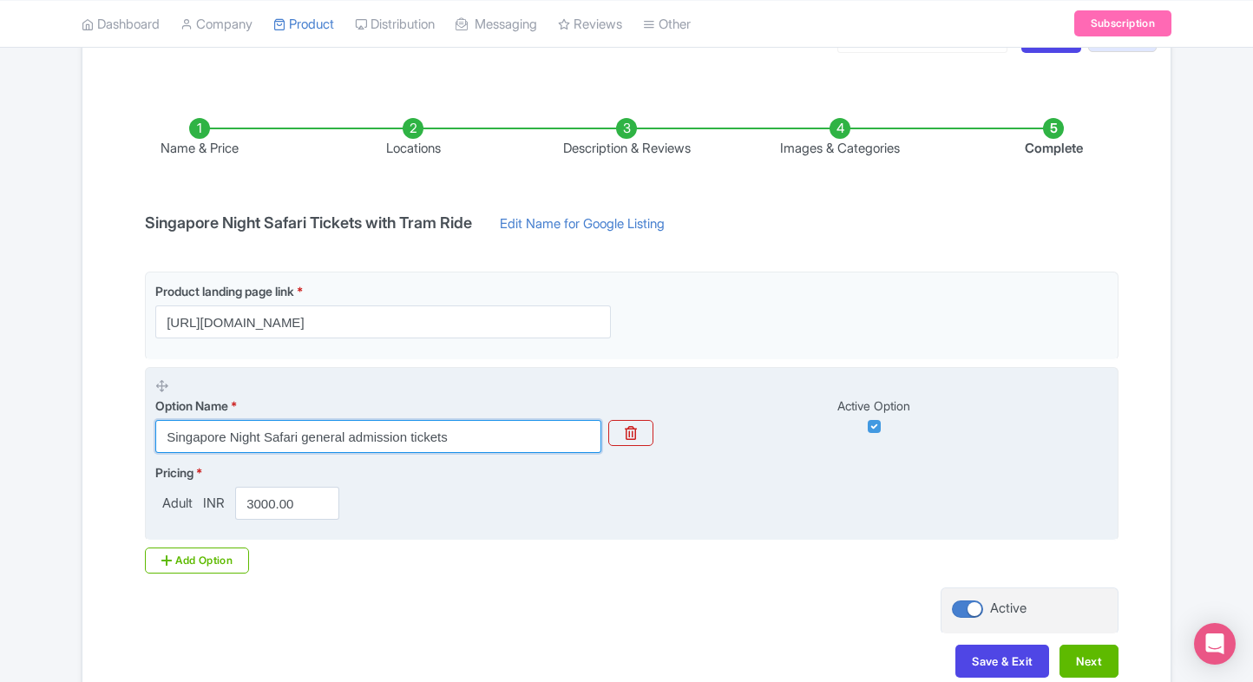
click at [298, 449] on input "Singapore Night Safari general admission tickets" at bounding box center [378, 436] width 446 height 33
paste input "Singapore Night Safari – Reserved Seat for Creatures of the Night Show (Admissi…"
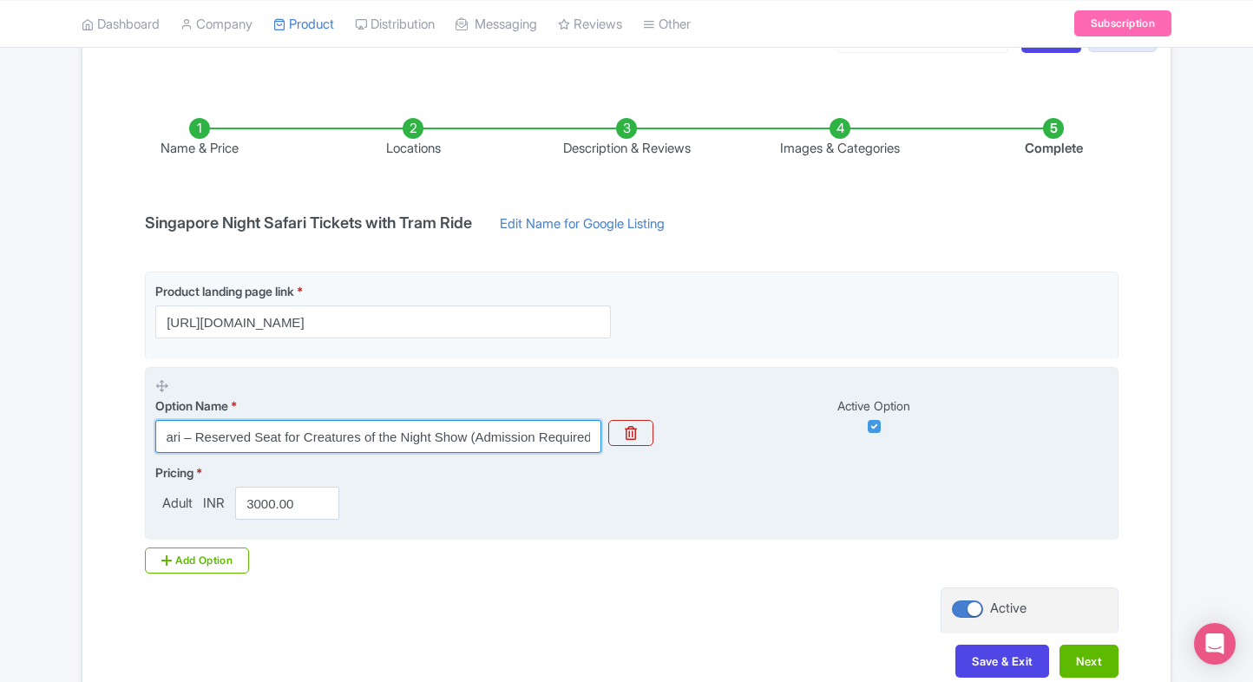
type input "Singapore Night Safari – Reserved Seat for Creatures of the Night Show (Admissi…"
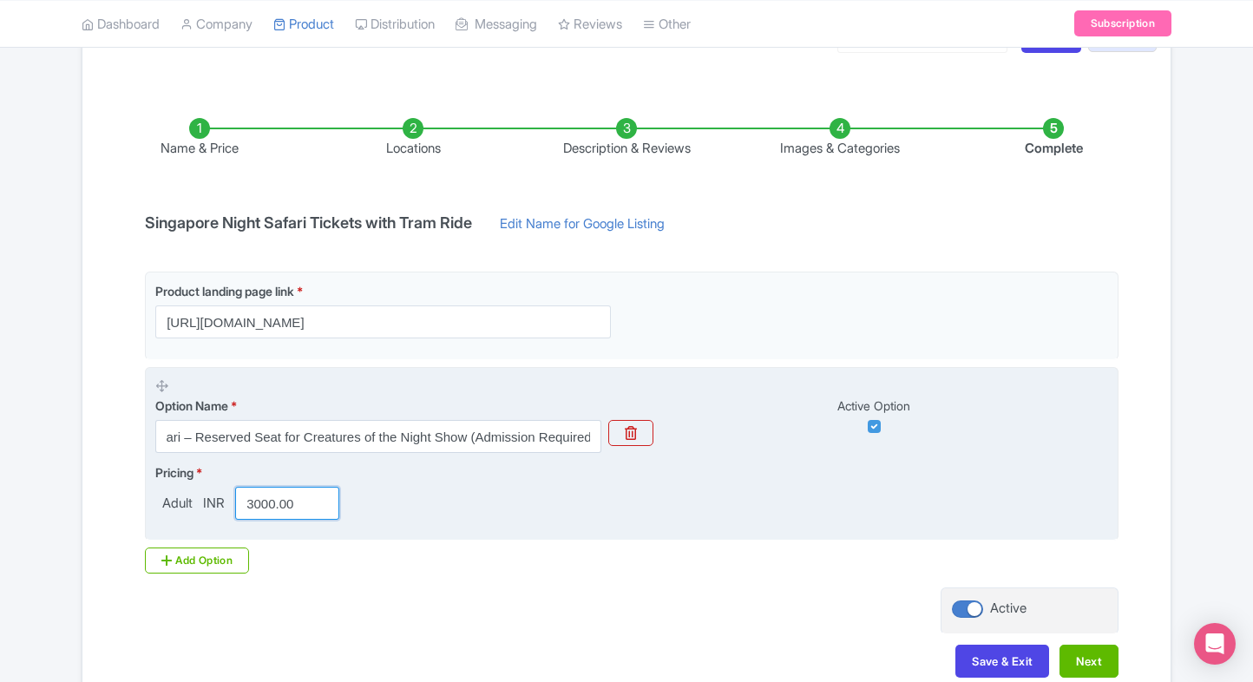
click at [307, 495] on input "3000.00" at bounding box center [287, 503] width 104 height 33
click at [265, 504] on input "3000.00" at bounding box center [287, 503] width 104 height 33
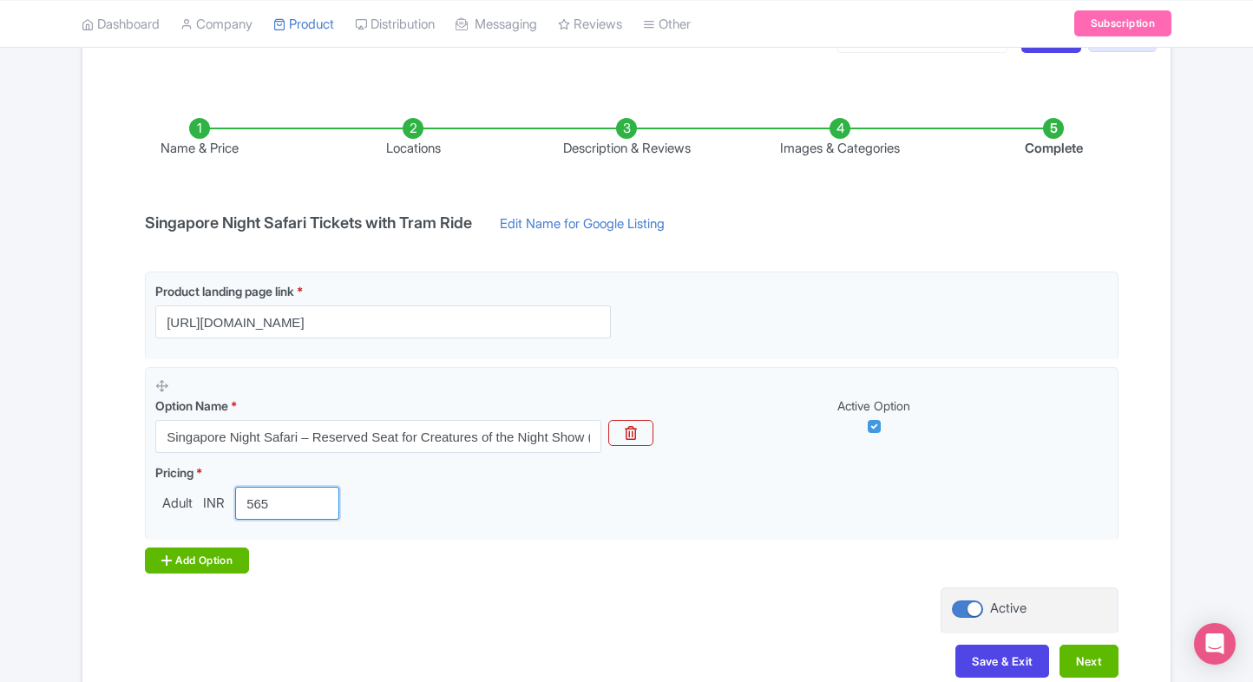
type input "565"
click at [172, 552] on div "Add Option" at bounding box center [197, 560] width 104 height 26
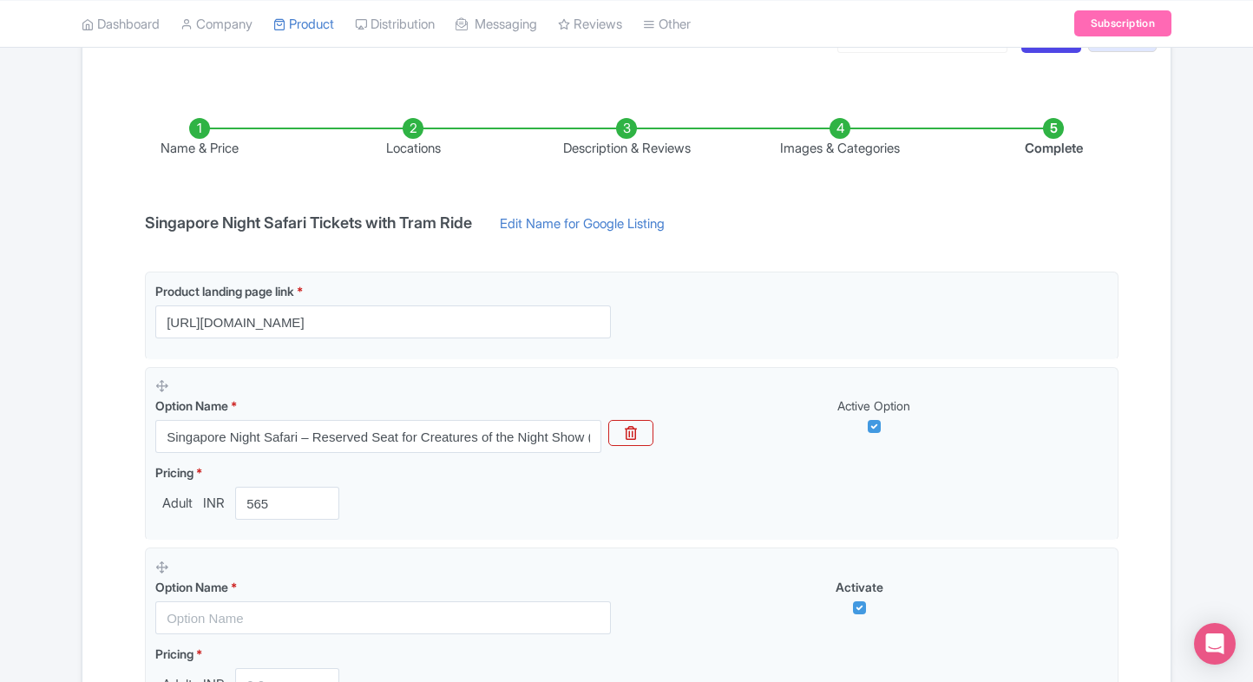
click at [94, 574] on div "Name & Price Locations Description & Reviews Images & Categories Complete Singa…" at bounding box center [626, 479] width 1067 height 793
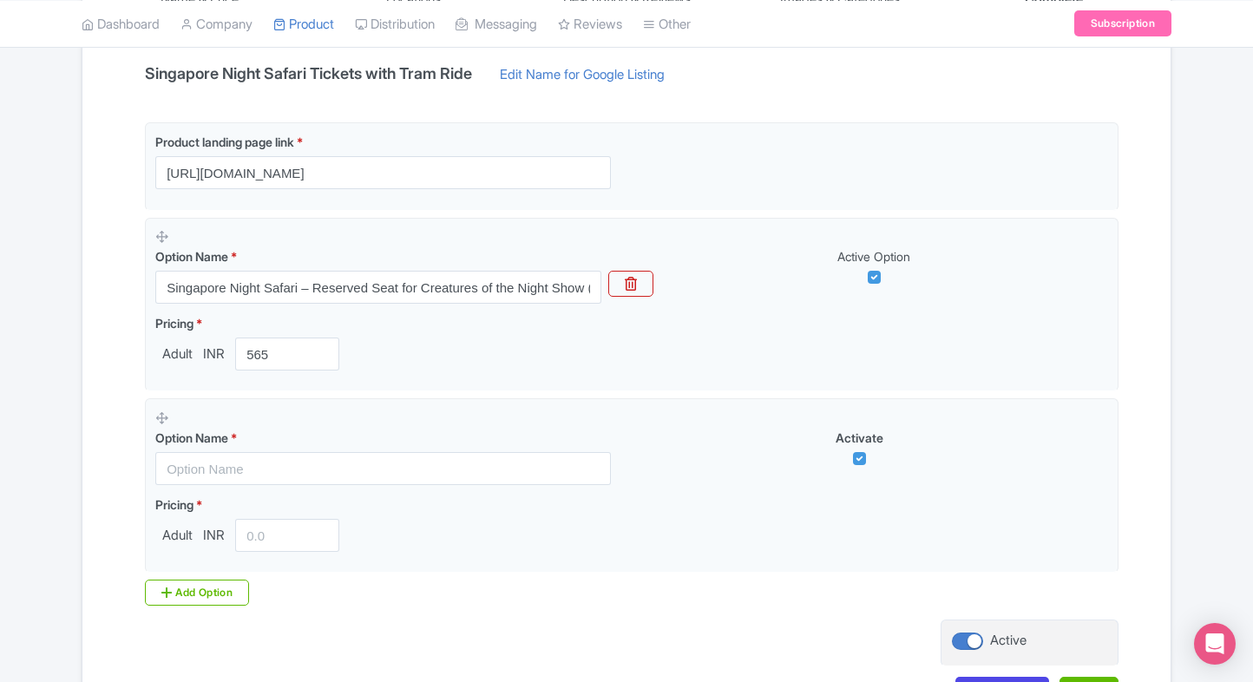
scroll to position [389, 0]
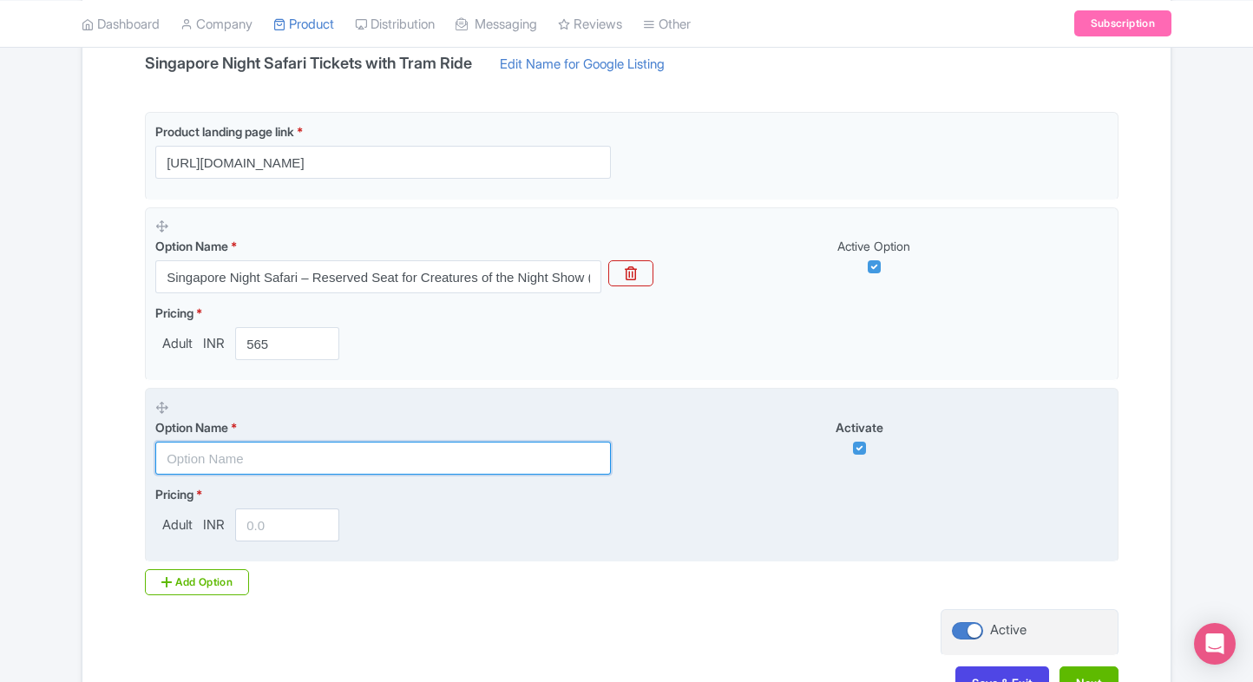
paste input "Singapore Night Safari Tram Ride (Multilingual, Admission Required)"
click at [263, 457] on input "text" at bounding box center [382, 458] width 455 height 33
type input "Singapore Night Safari Tram Ride (Multilingual, Admission Required)"
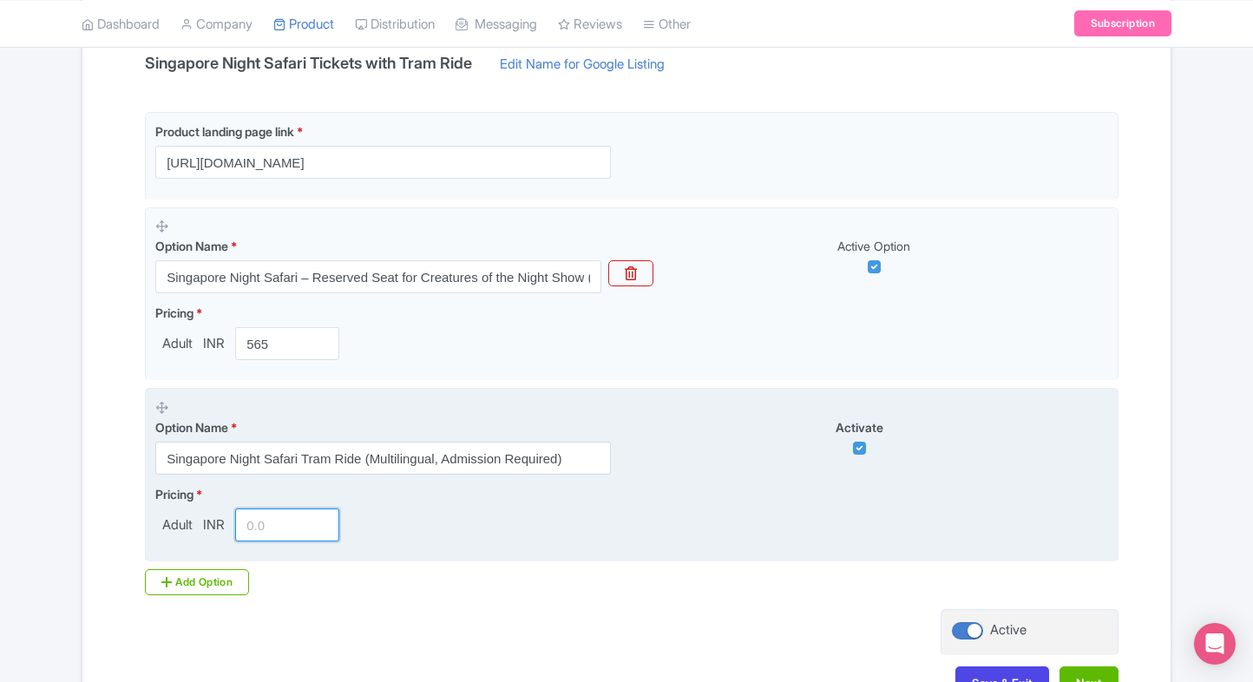
click at [252, 519] on input "number" at bounding box center [287, 524] width 104 height 33
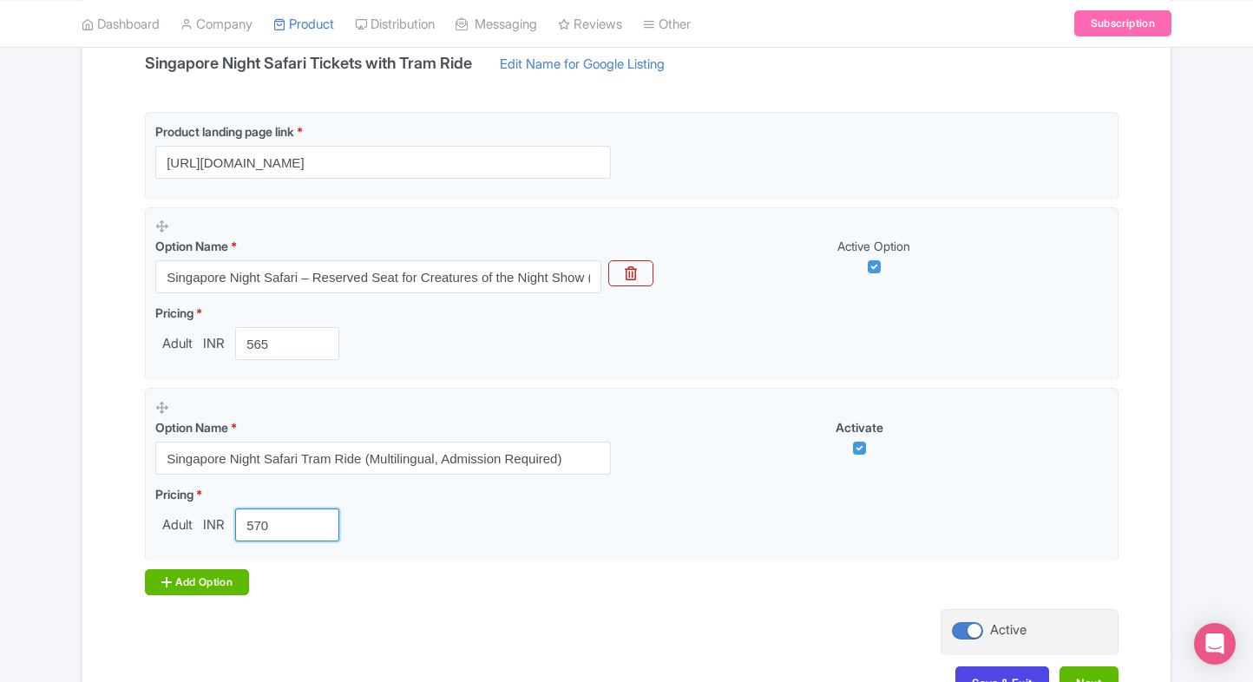
type input "570"
click at [173, 576] on div "Add Option" at bounding box center [197, 582] width 104 height 26
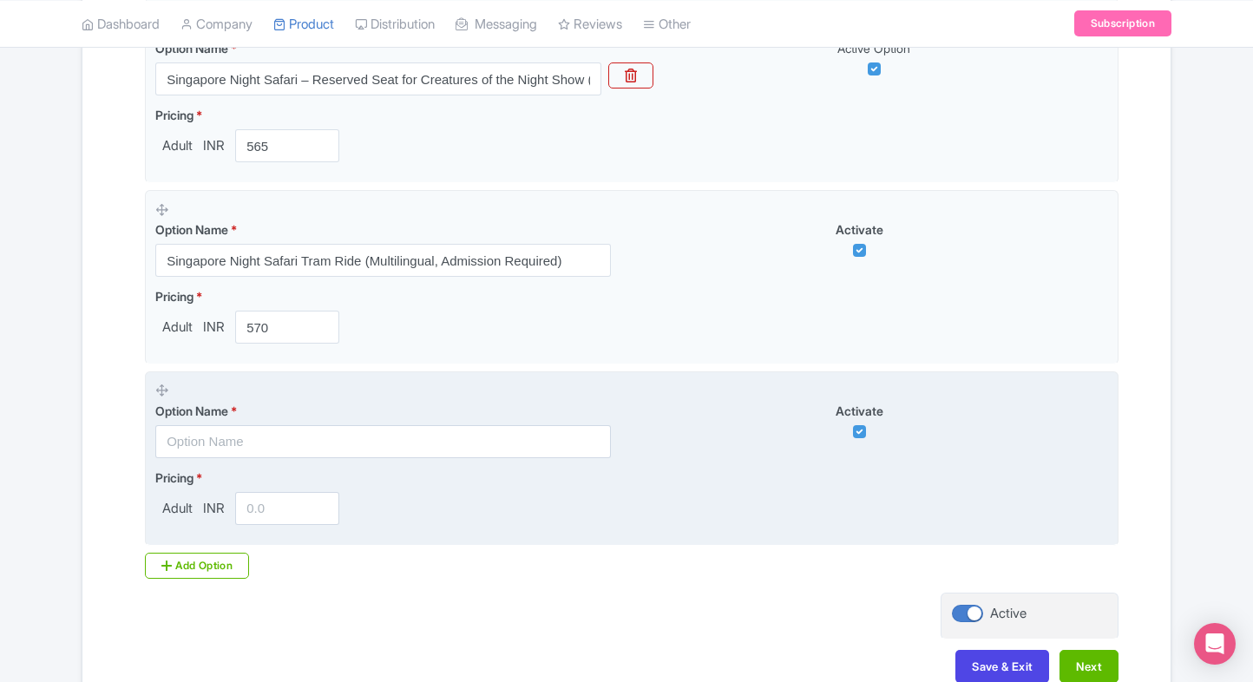
scroll to position [586, 0]
click at [229, 439] on input "text" at bounding box center [382, 441] width 455 height 33
paste input "Indian Dinner at Mandai Wildlife East – The Courtyard (Admission Required)"
drag, startPoint x: 393, startPoint y: 434, endPoint x: 364, endPoint y: 447, distance: 31.4
click at [393, 434] on input "text" at bounding box center [382, 441] width 455 height 33
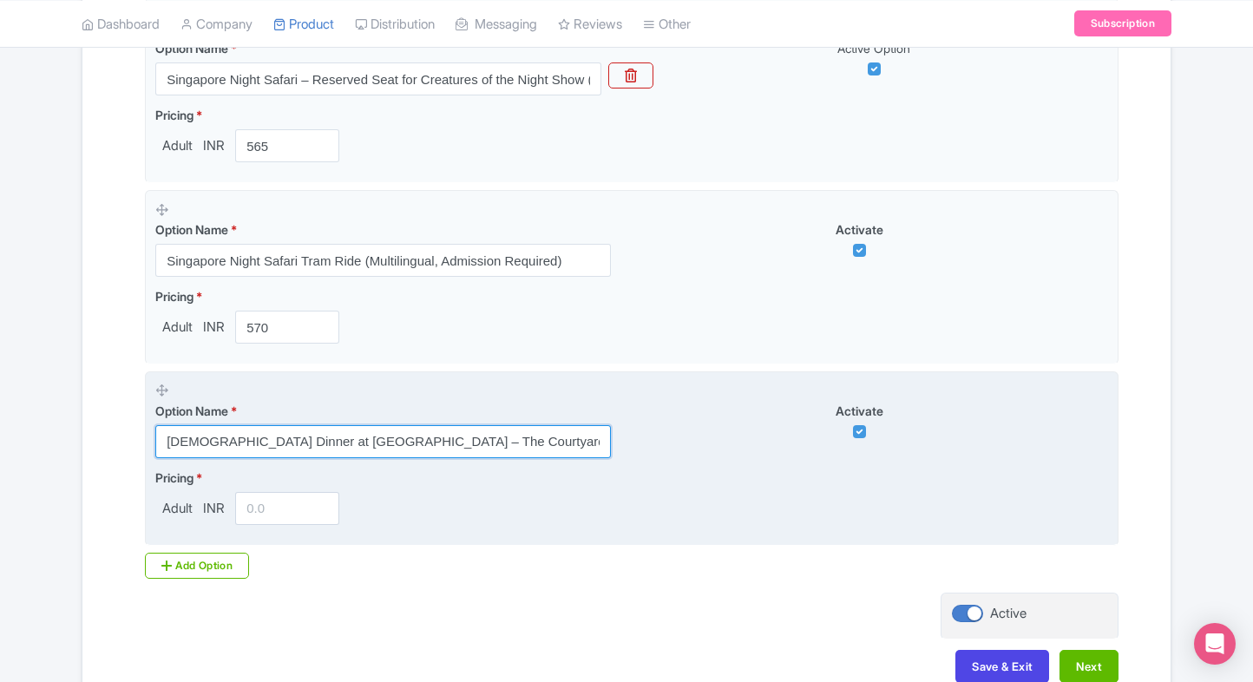
scroll to position [0, 5]
type input "Indian Dinner at Mandai Wildlife East – The Courtyard (Admission Required)"
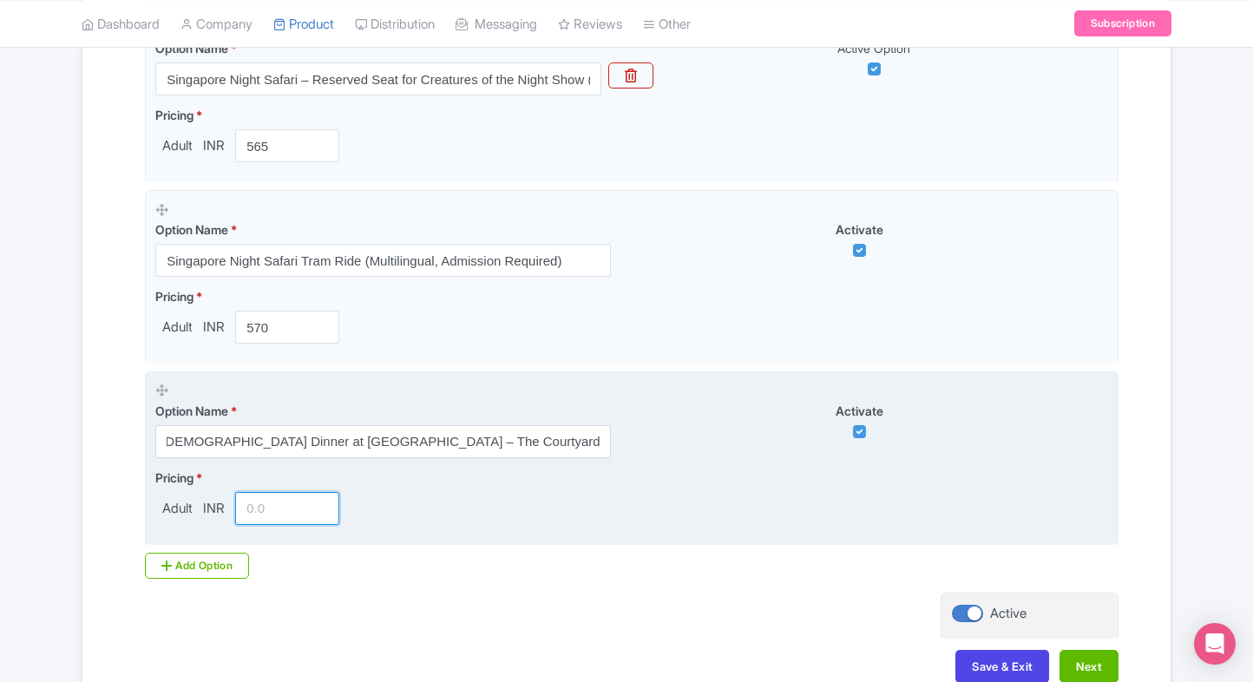
scroll to position [0, 0]
click at [264, 512] on input "number" at bounding box center [287, 508] width 104 height 33
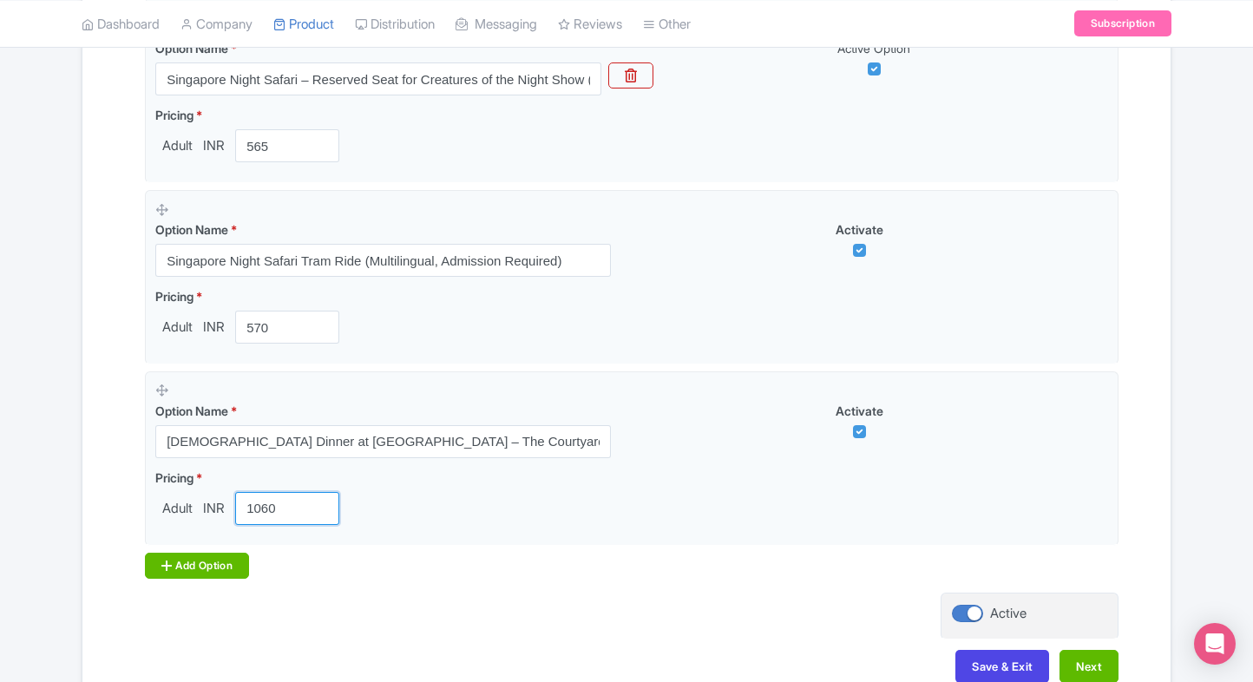
type input "1060"
click at [173, 562] on div "Add Option" at bounding box center [197, 566] width 104 height 26
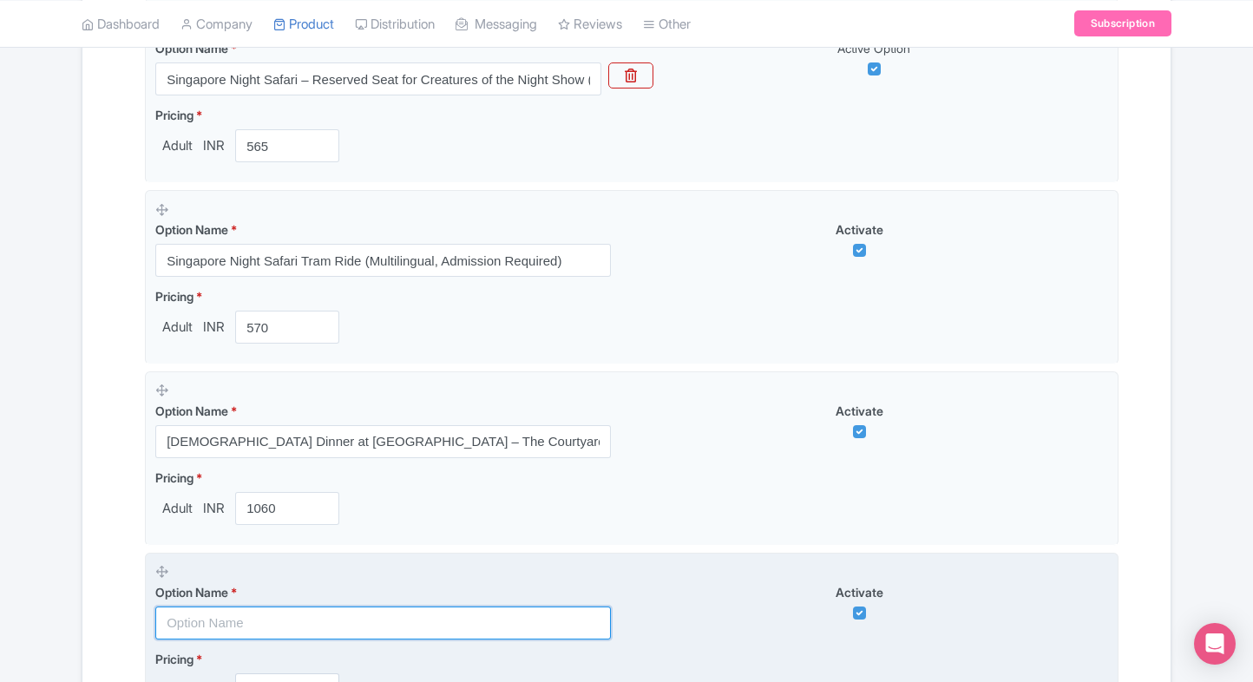
click at [200, 616] on input "text" at bounding box center [382, 622] width 455 height 33
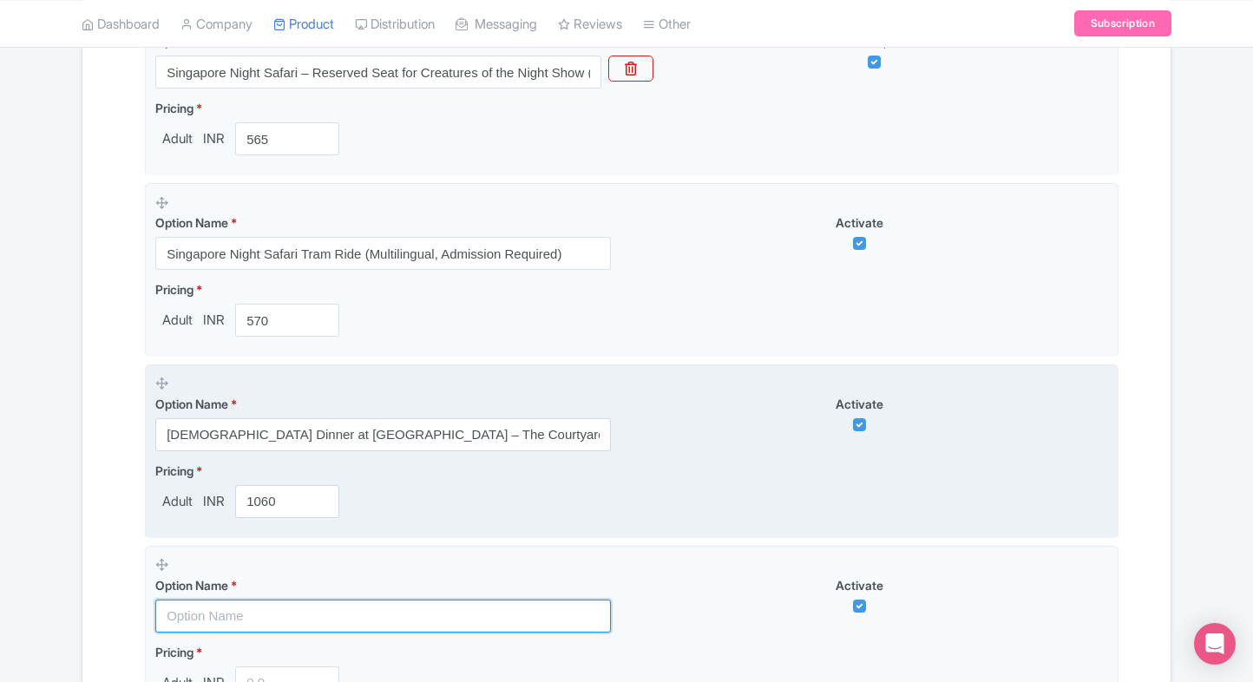
scroll to position [641, 0]
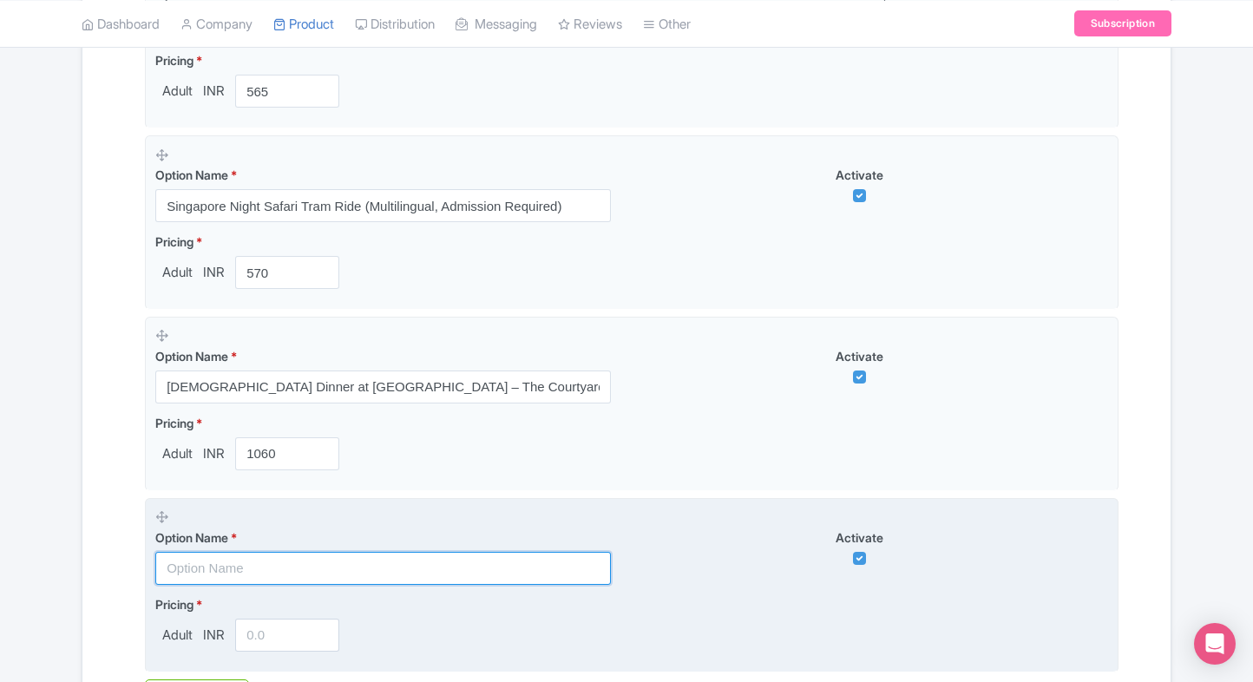
paste input "Asian Dinner Experience at Mandai Wildlife East – The Courtyard (Admission Requ…"
click at [337, 562] on input "text" at bounding box center [382, 568] width 455 height 33
type input "Asian Dinner Experience at Mandai Wildlife East – The Courtyard (Admission Requ…"
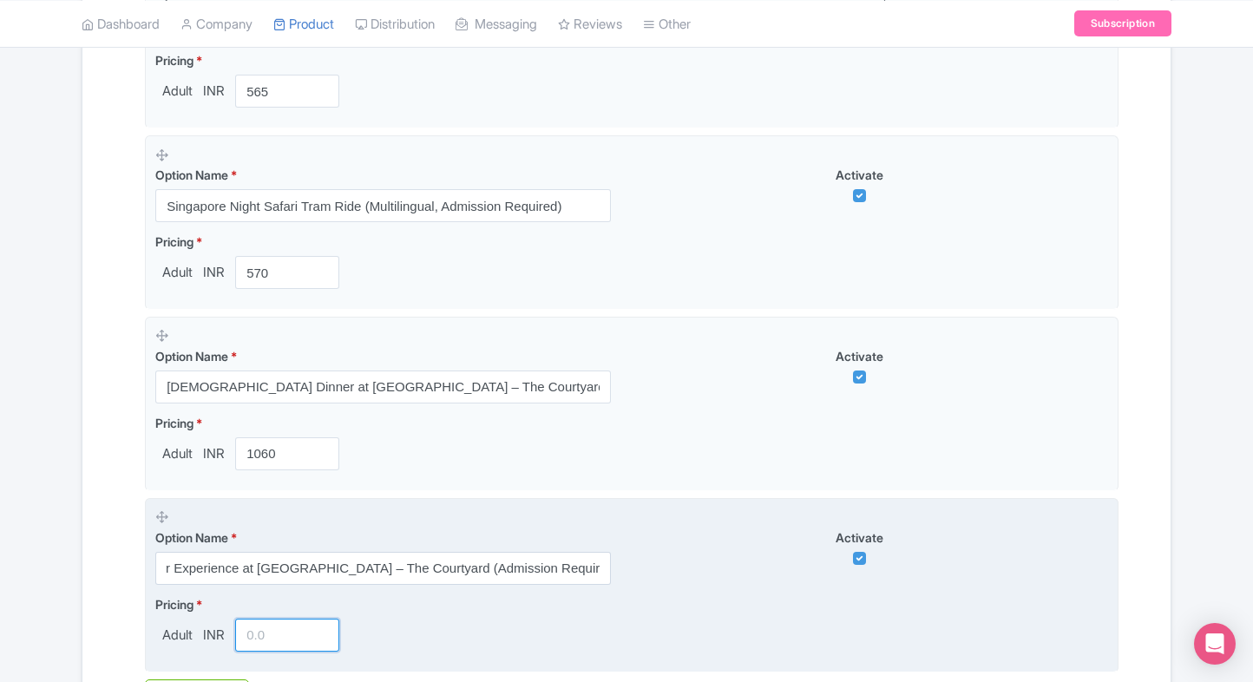
scroll to position [0, 0]
click at [271, 633] on input "number" at bounding box center [287, 635] width 104 height 33
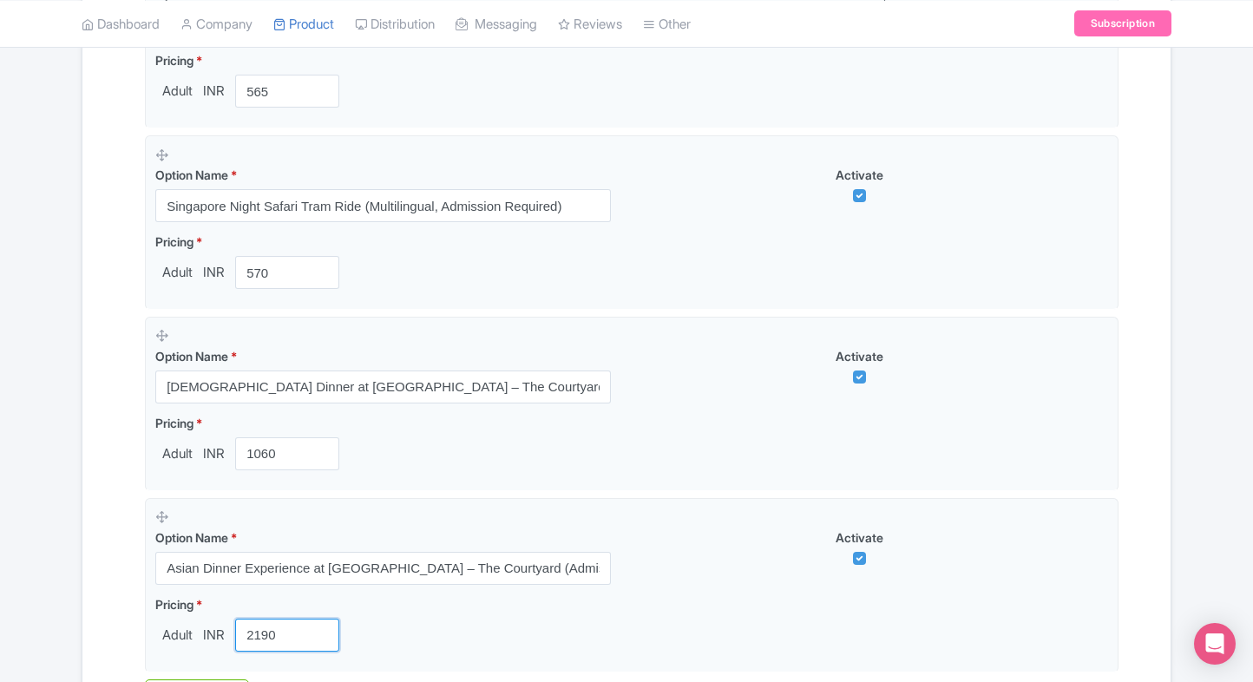
type input "2190"
click at [75, 574] on div "Success Product updated successfully ← Back to Products Singapore Night Safari …" at bounding box center [626, 180] width 1111 height 1316
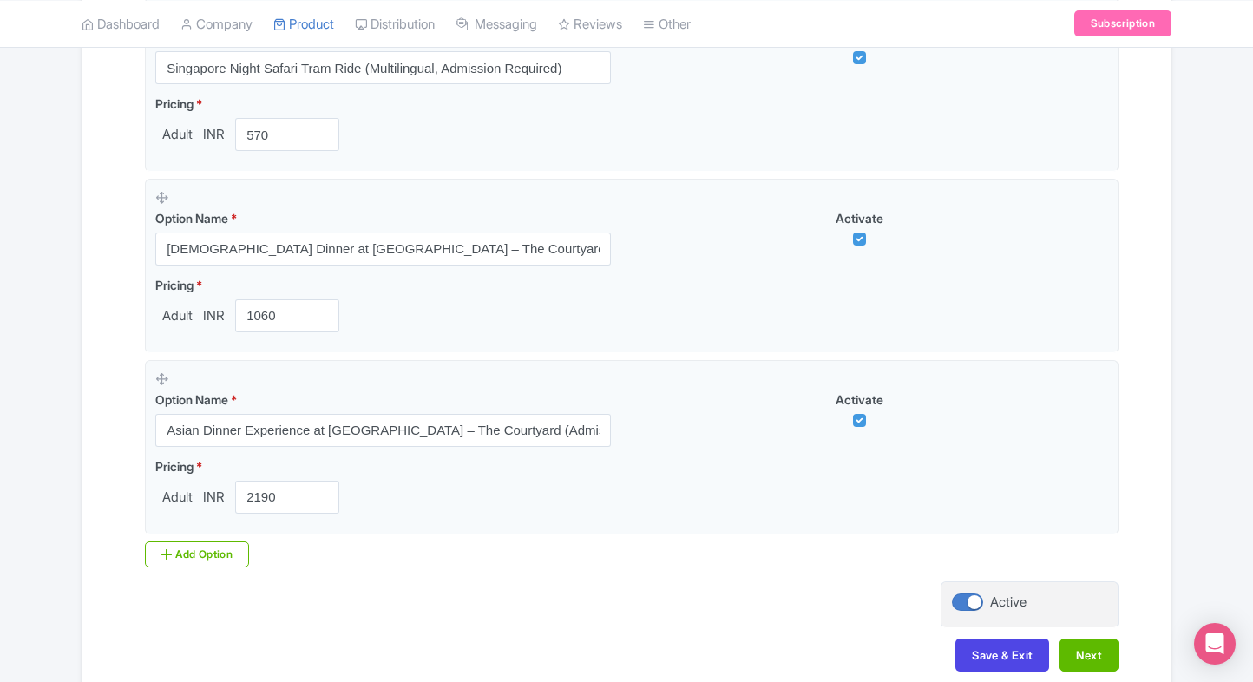
scroll to position [784, 0]
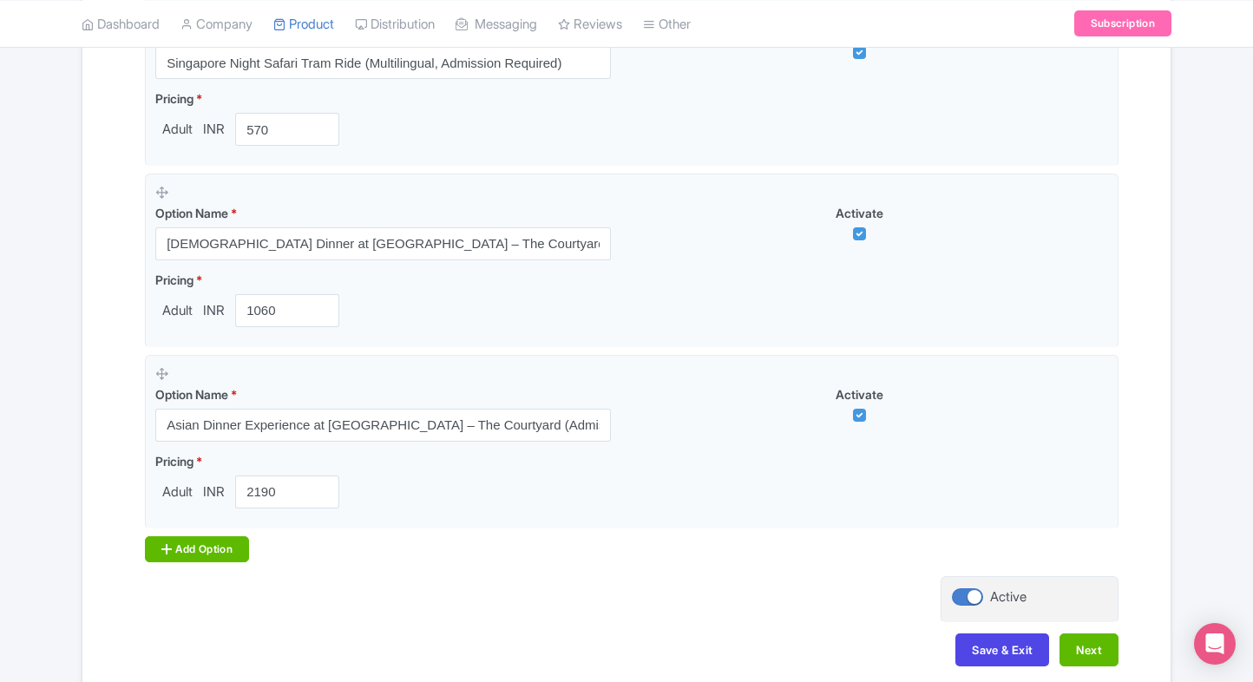
click at [196, 553] on div "Add Option" at bounding box center [197, 549] width 104 height 26
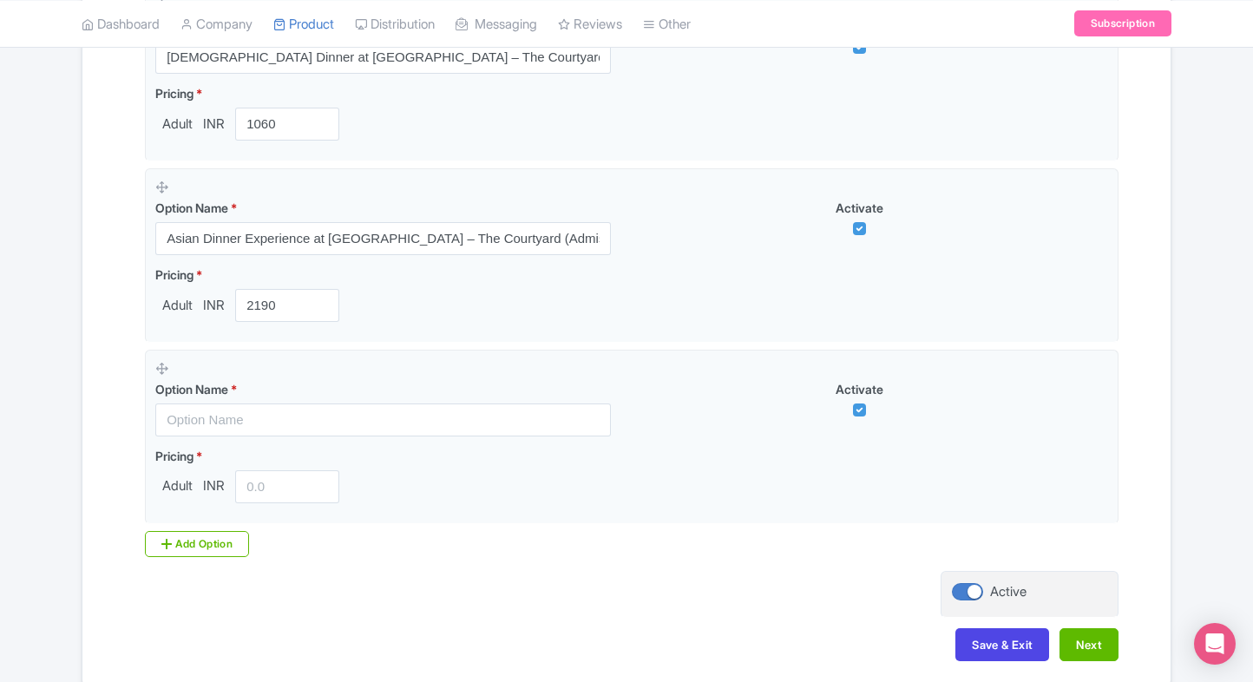
scroll to position [972, 0]
click at [104, 494] on div "Name & Price Locations Description & Reviews Images & Categories Complete Singa…" at bounding box center [626, 9] width 1067 height 1337
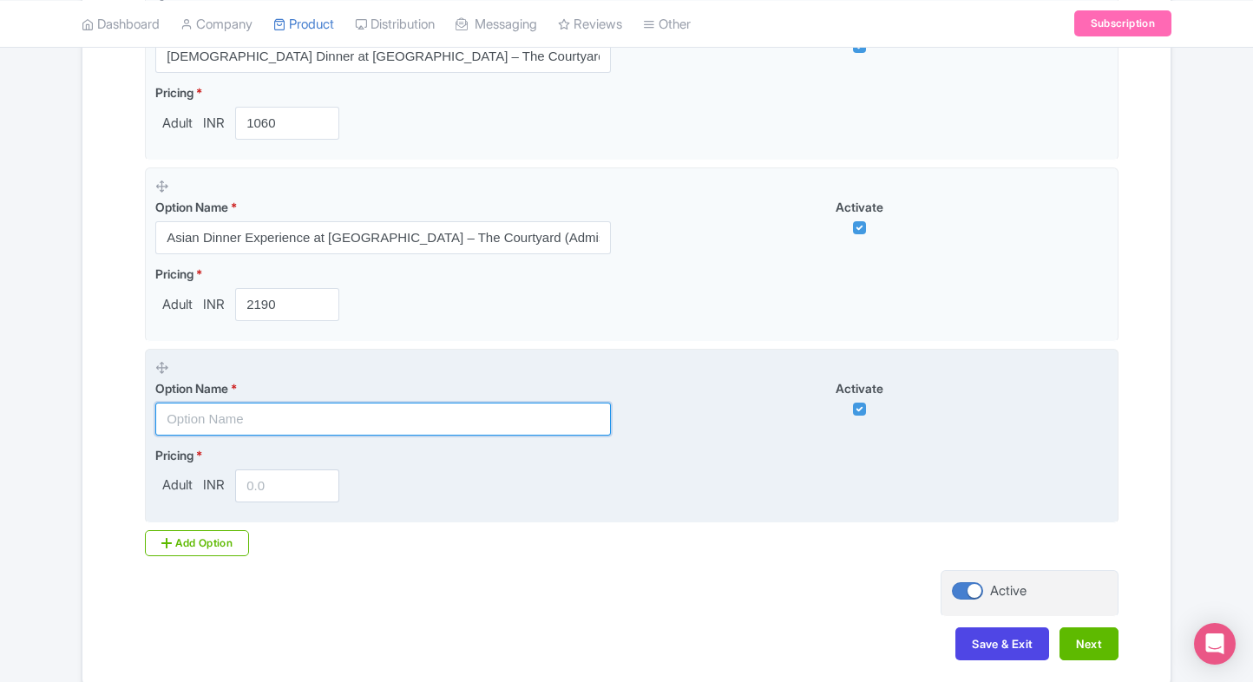
paste input "Singapore Night Safari Open Dated admissions (International Travellers)"
click at [331, 418] on input "text" at bounding box center [382, 419] width 455 height 33
type input "Singapore Night Safari Open Dated admissions (International Travellers)"
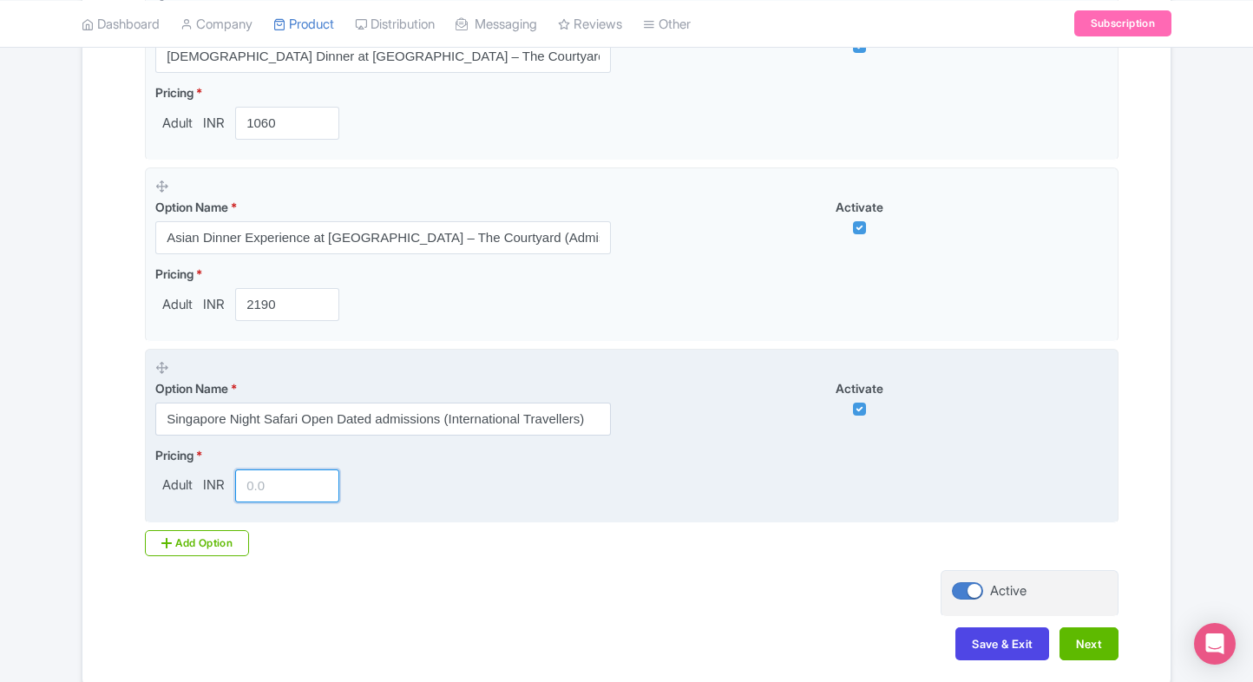
click at [240, 484] on input "number" at bounding box center [287, 485] width 104 height 33
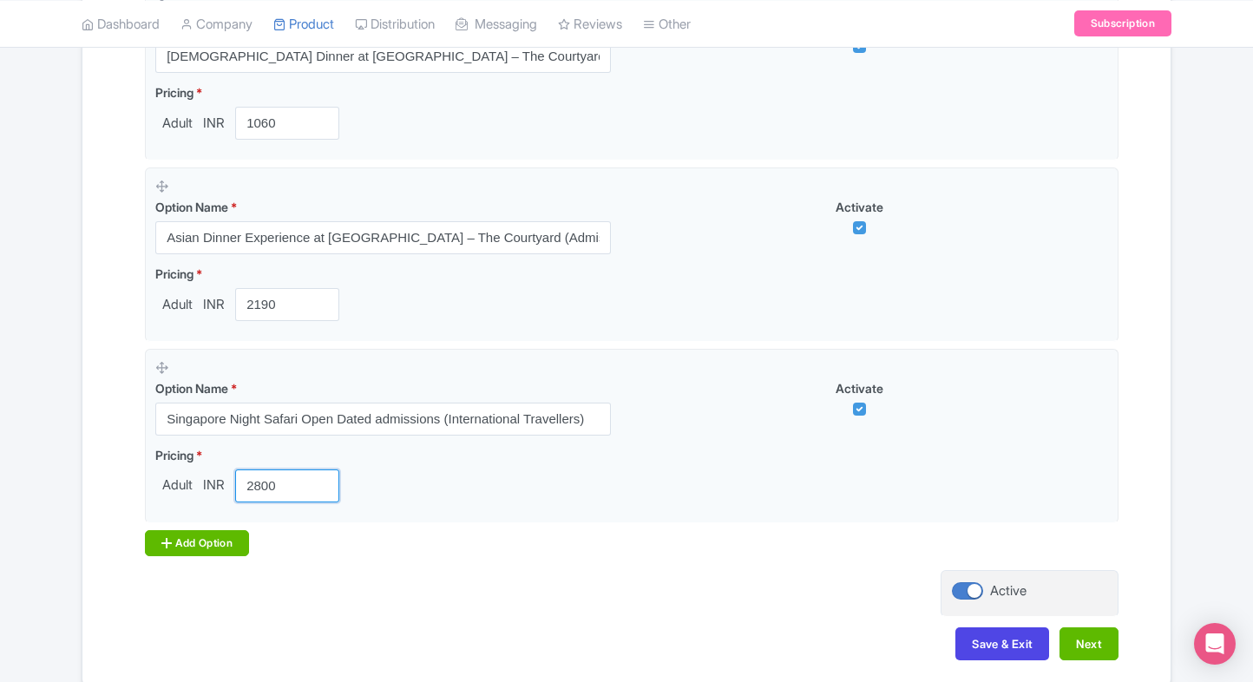
type input "2800"
click at [200, 533] on div "Add Option" at bounding box center [197, 543] width 104 height 26
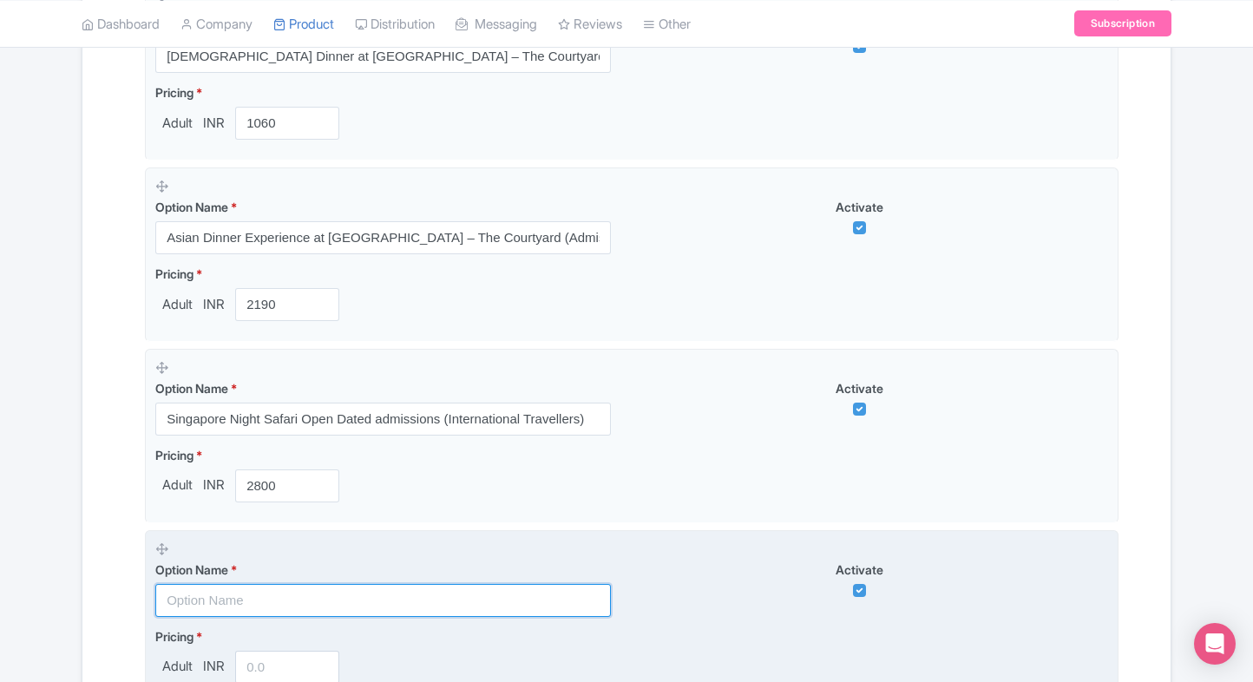
click at [204, 597] on input "text" at bounding box center [382, 600] width 455 height 33
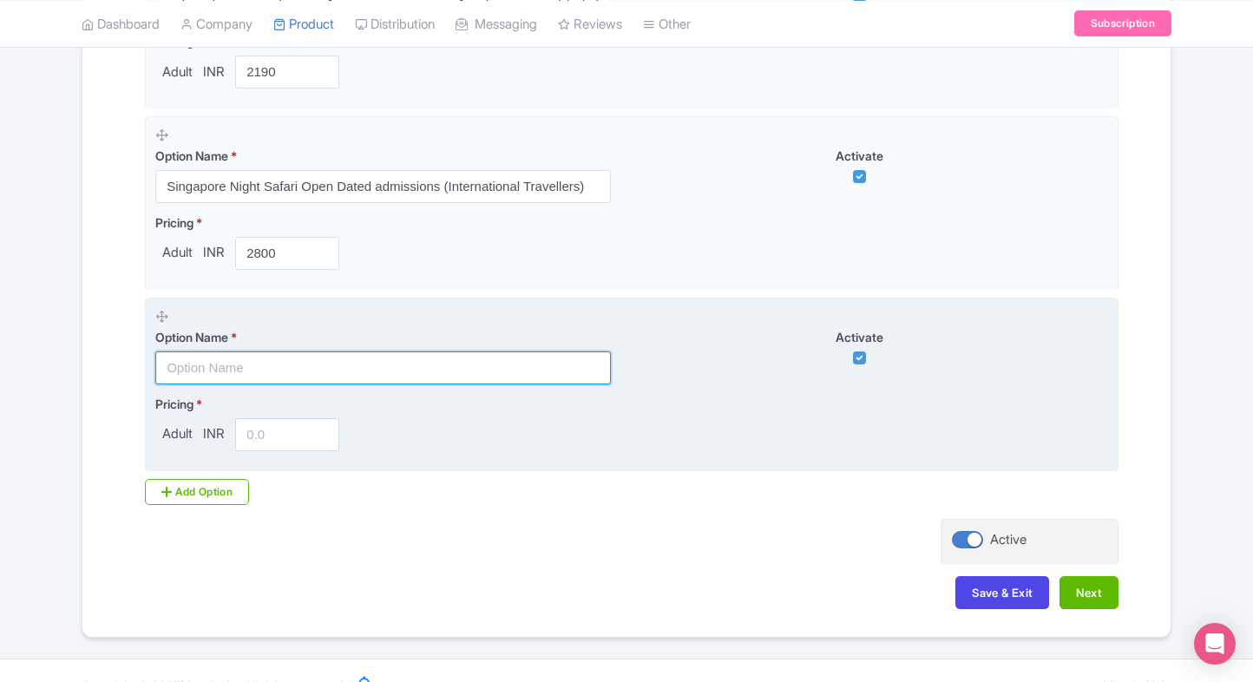
scroll to position [1207, 0]
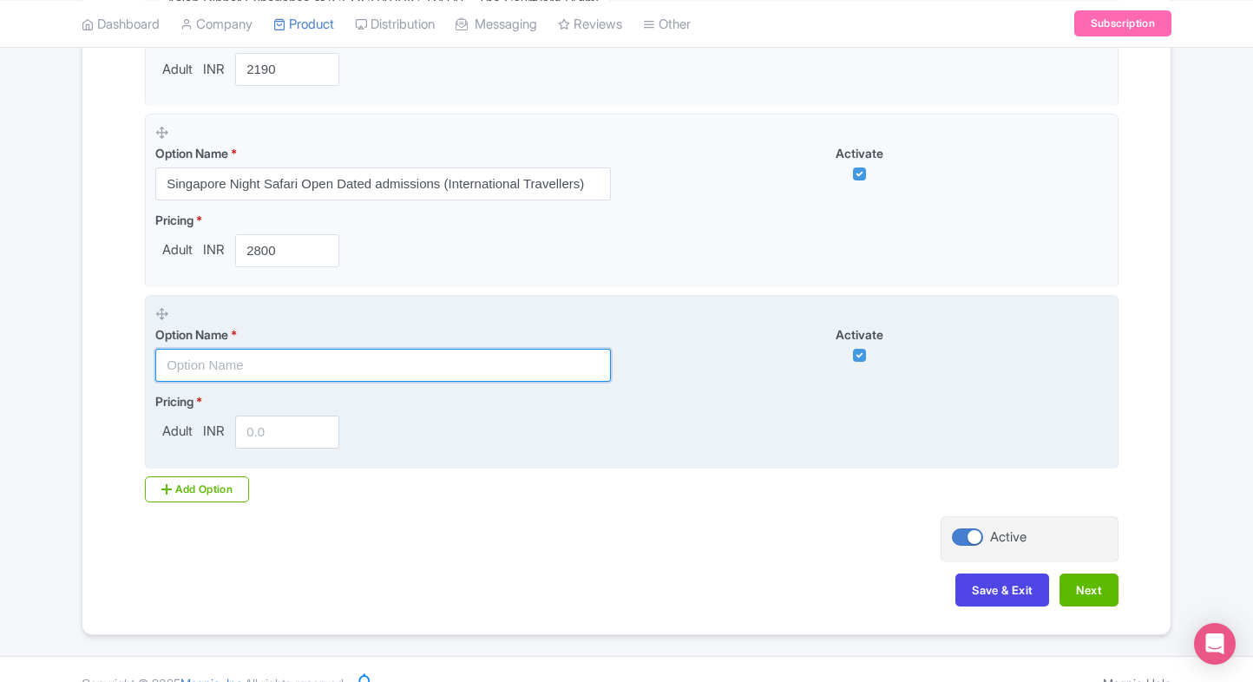
click at [235, 366] on input "text" at bounding box center [382, 365] width 455 height 33
paste input "Singapore Night Safari general admission tickets (International Travellers)"
click at [298, 363] on input "text" at bounding box center [382, 365] width 455 height 33
type input "Singapore Night Safari general admission tickets (International Travellers)"
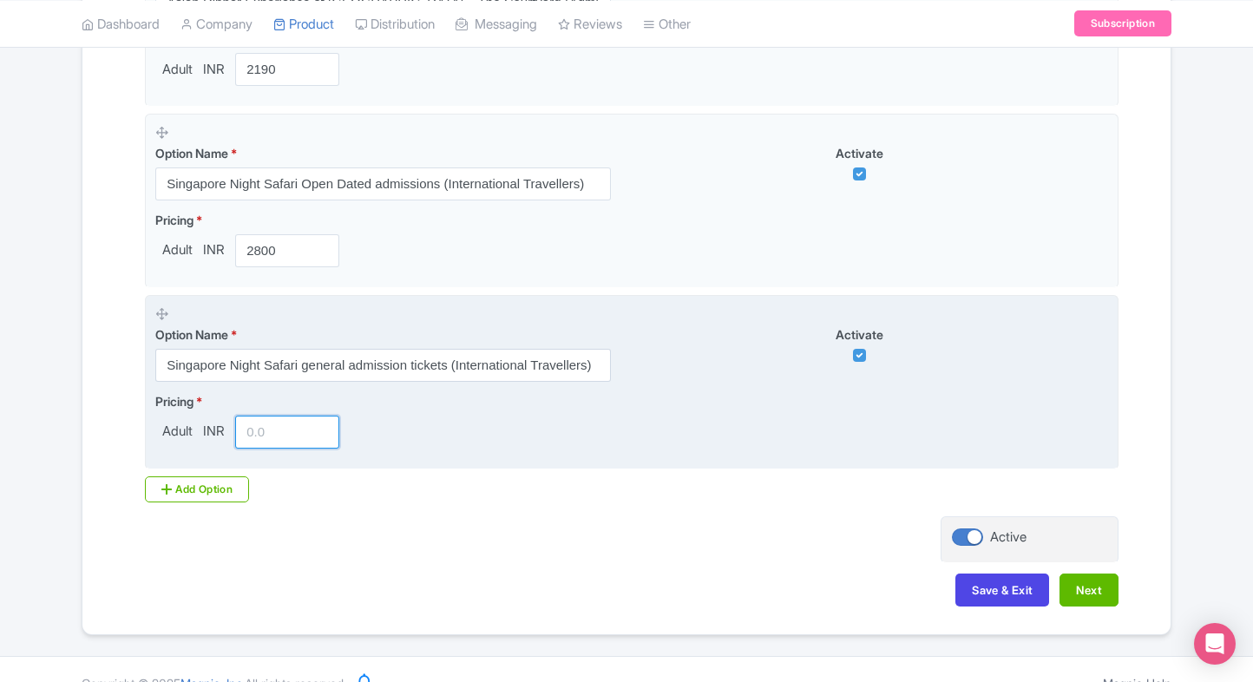
click at [271, 424] on input "number" at bounding box center [287, 432] width 104 height 33
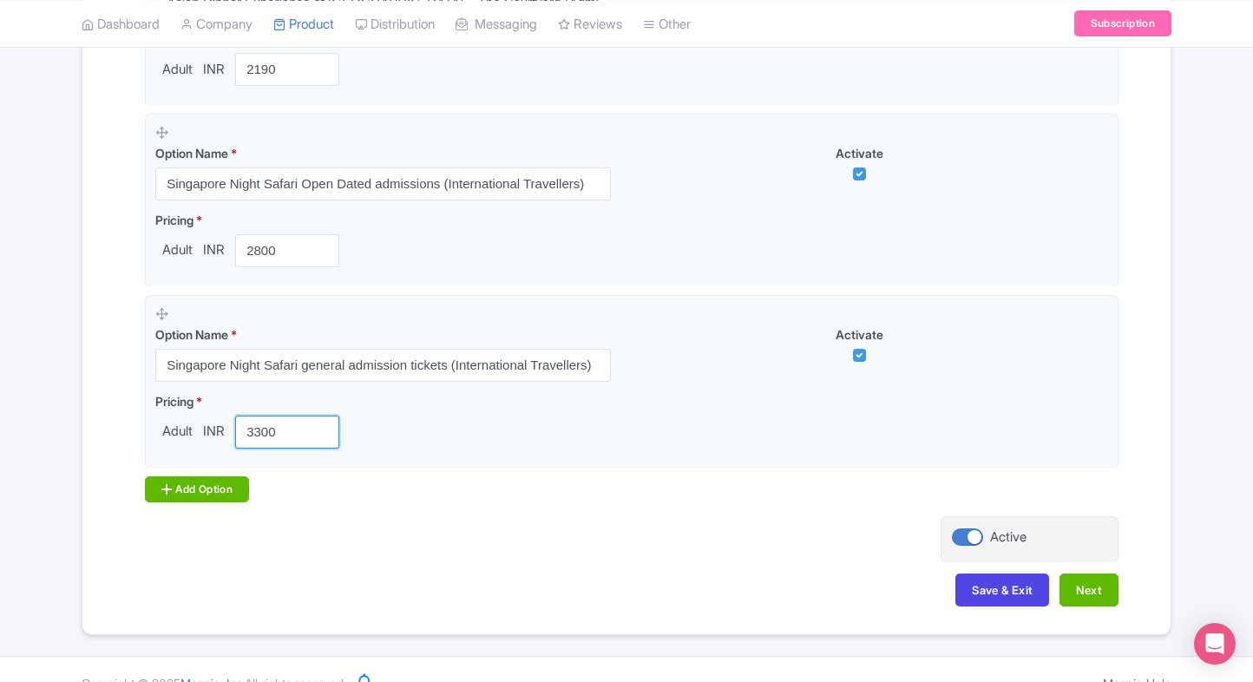
type input "3300"
click at [167, 482] on icon at bounding box center [166, 489] width 10 height 14
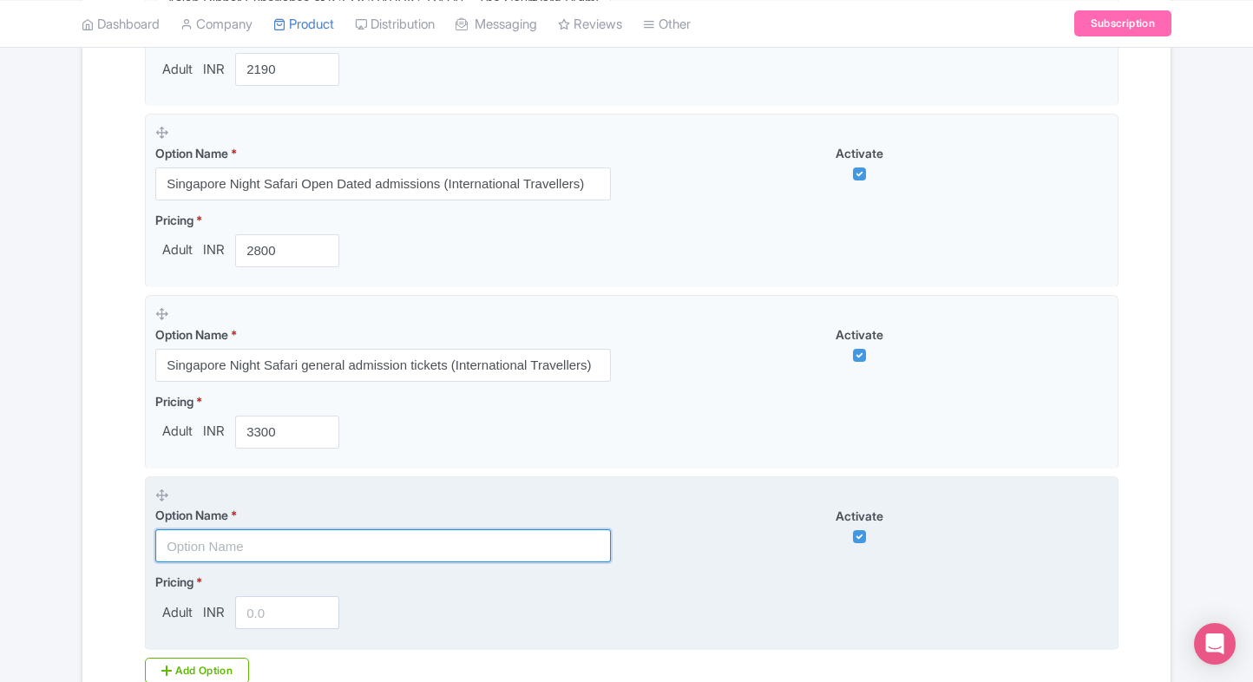
paste input "Singapore Night Safari Open Dated admissions (Singapore Residents)"
click at [310, 540] on input "text" at bounding box center [382, 545] width 455 height 33
type input "Singapore Night Safari Open Dated admissions (Singapore Residents)"
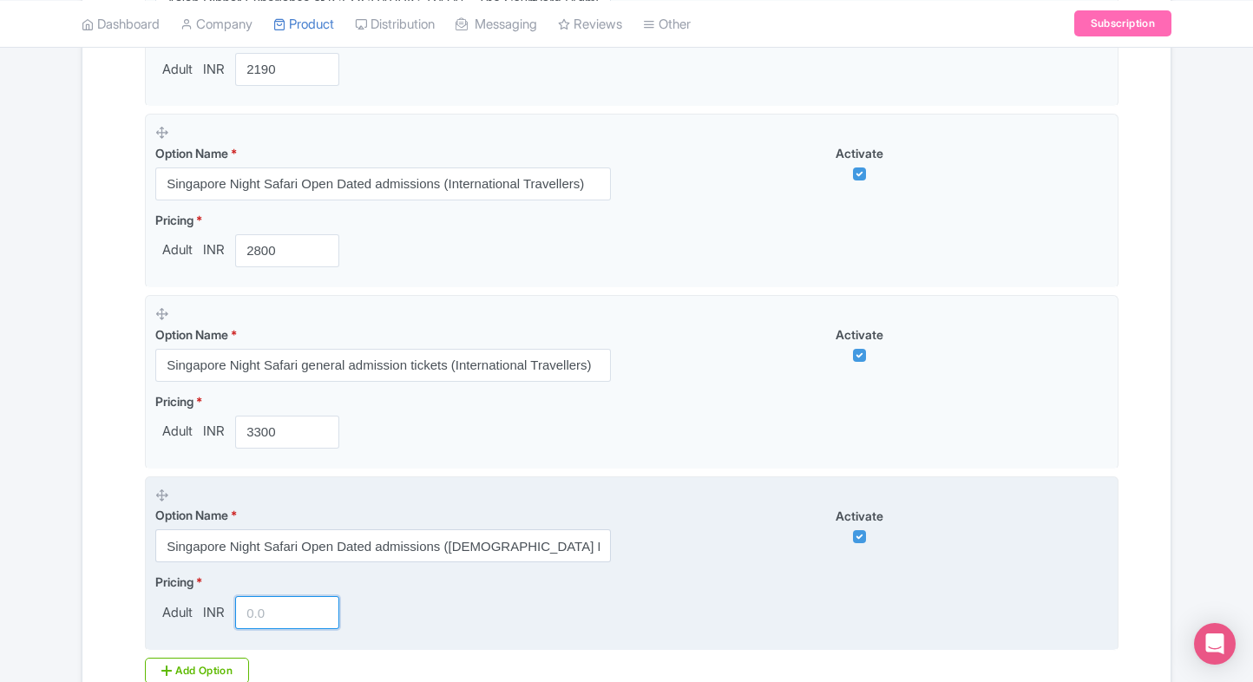
click at [264, 605] on input "number" at bounding box center [287, 612] width 104 height 33
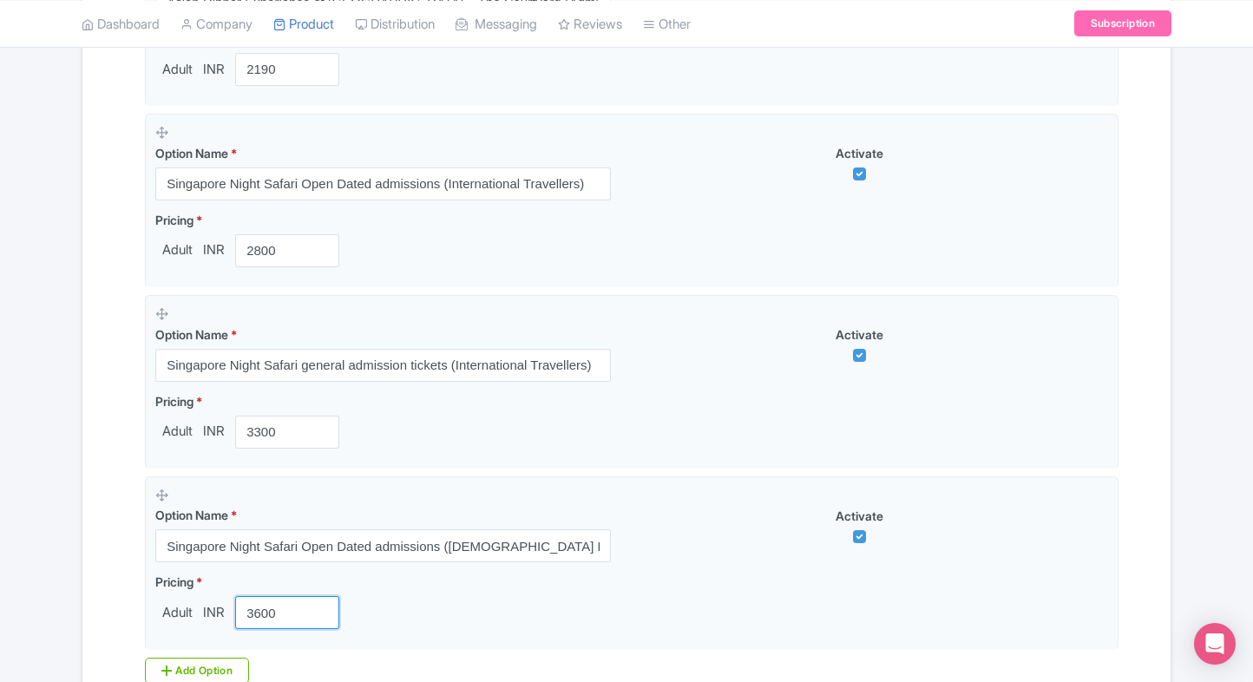
type input "3600"
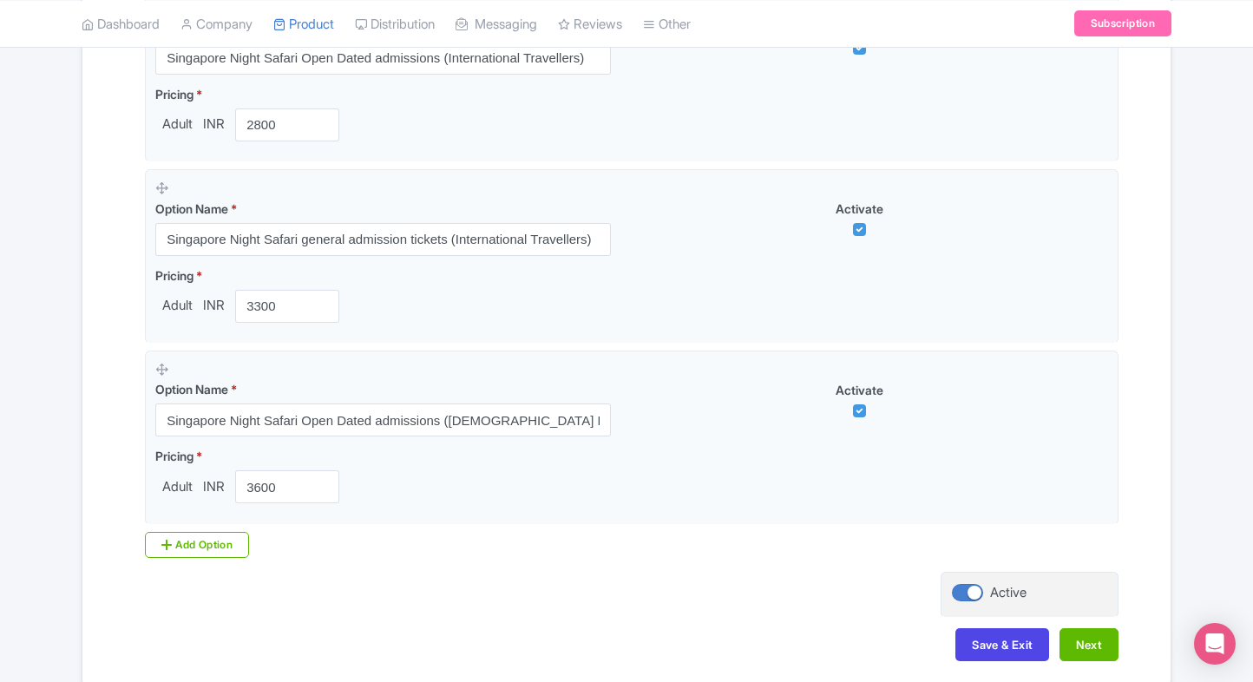
scroll to position [1334, 0]
click at [188, 534] on div "Add Option" at bounding box center [197, 543] width 104 height 26
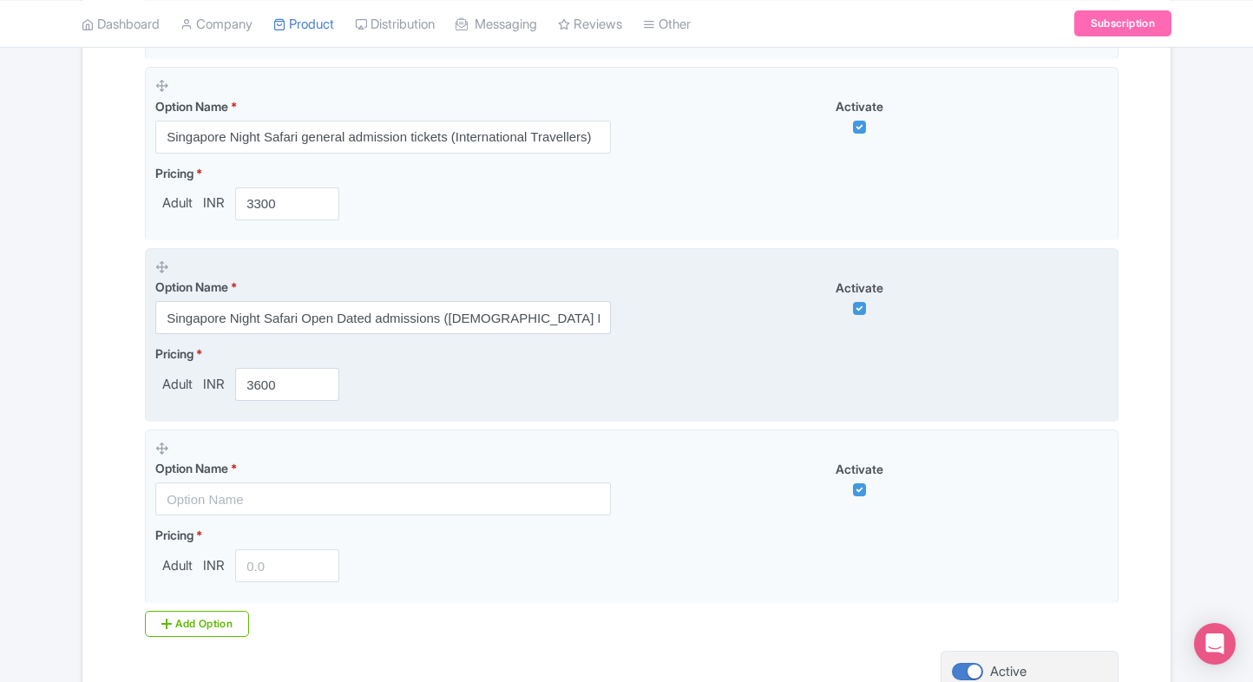
scroll to position [1442, 0]
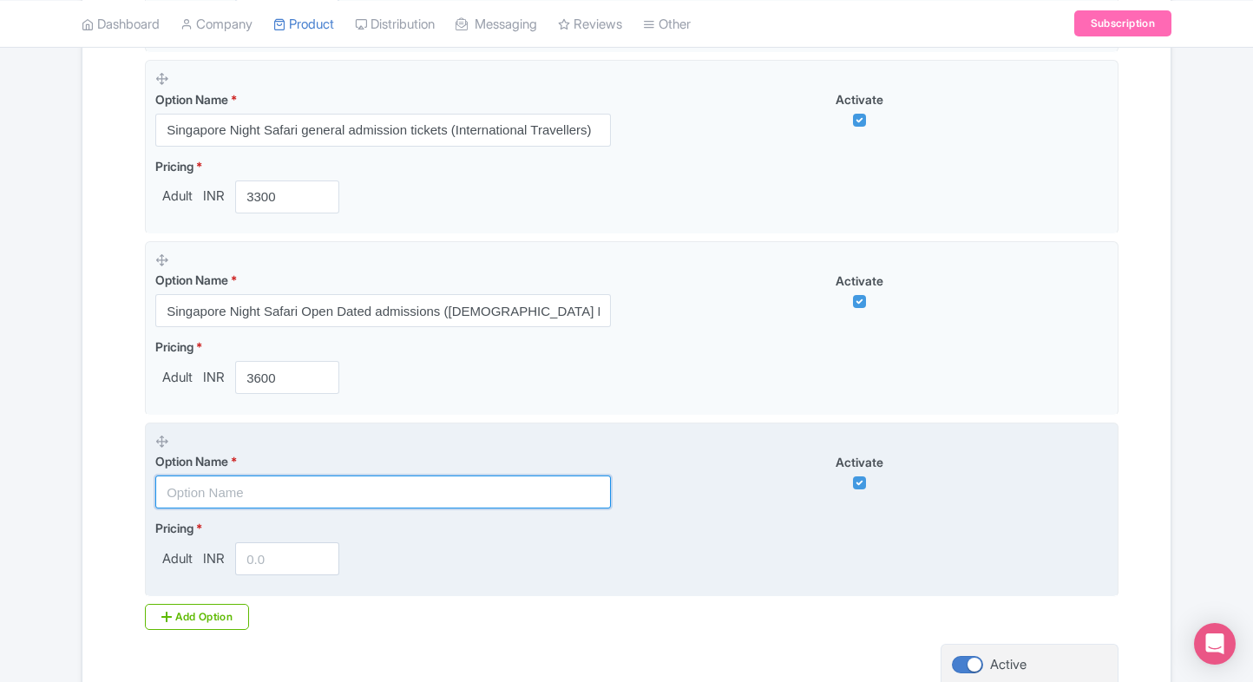
click at [298, 482] on input "text" at bounding box center [382, 491] width 455 height 33
paste input "Combo Ticket: Singapore Night Safari + River Wonders (Open-Dated, International…"
type input "Combo Ticket: Singapore Night Safari + River Wonders (Open-Dated, International…"
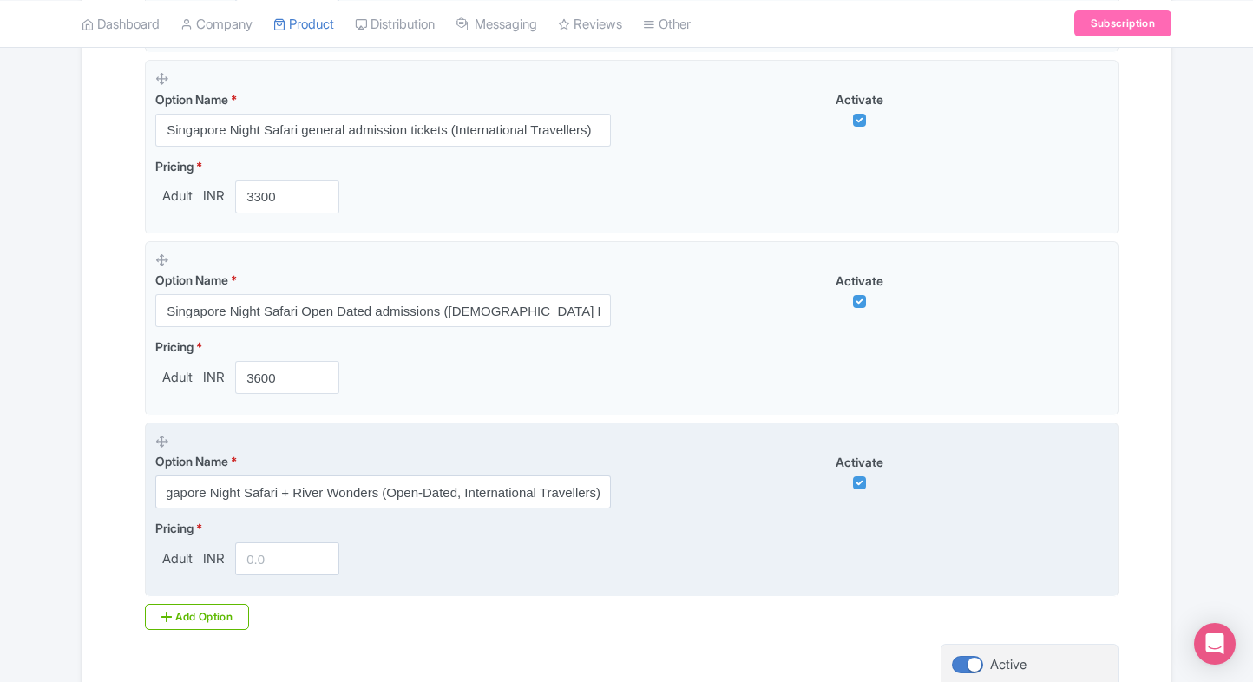
click at [255, 557] on input "number" at bounding box center [287, 558] width 104 height 33
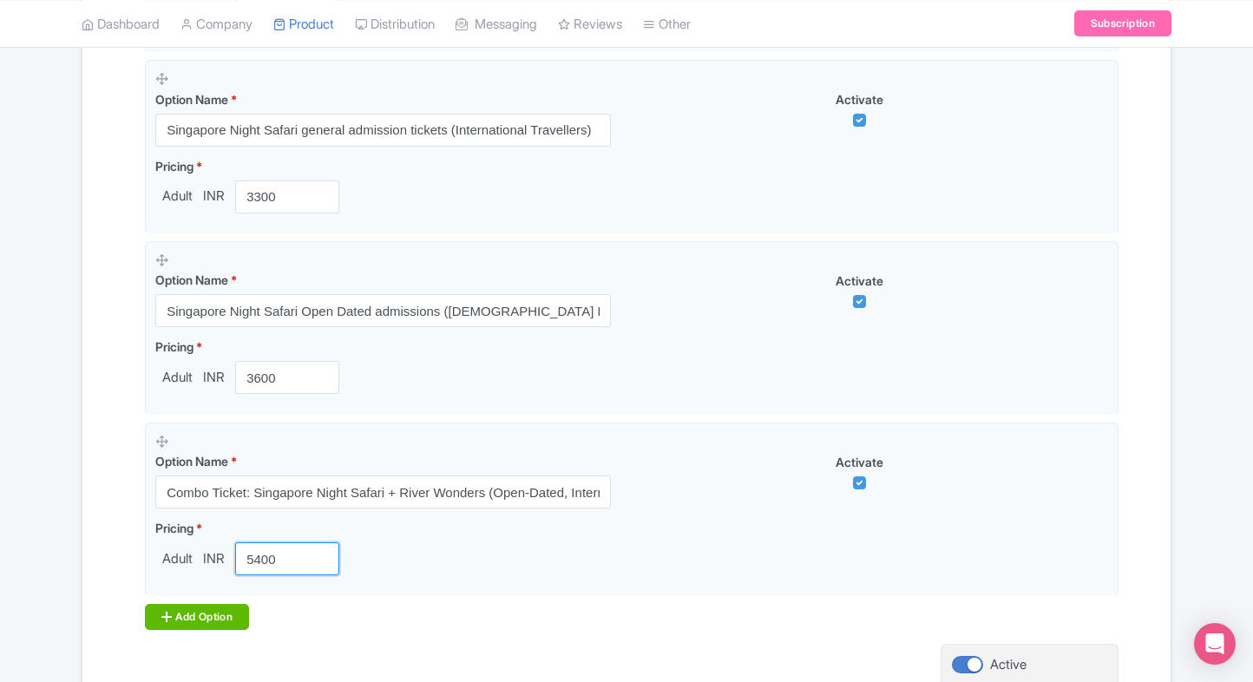
type input "5400"
click at [150, 604] on div "Add Option" at bounding box center [197, 617] width 104 height 26
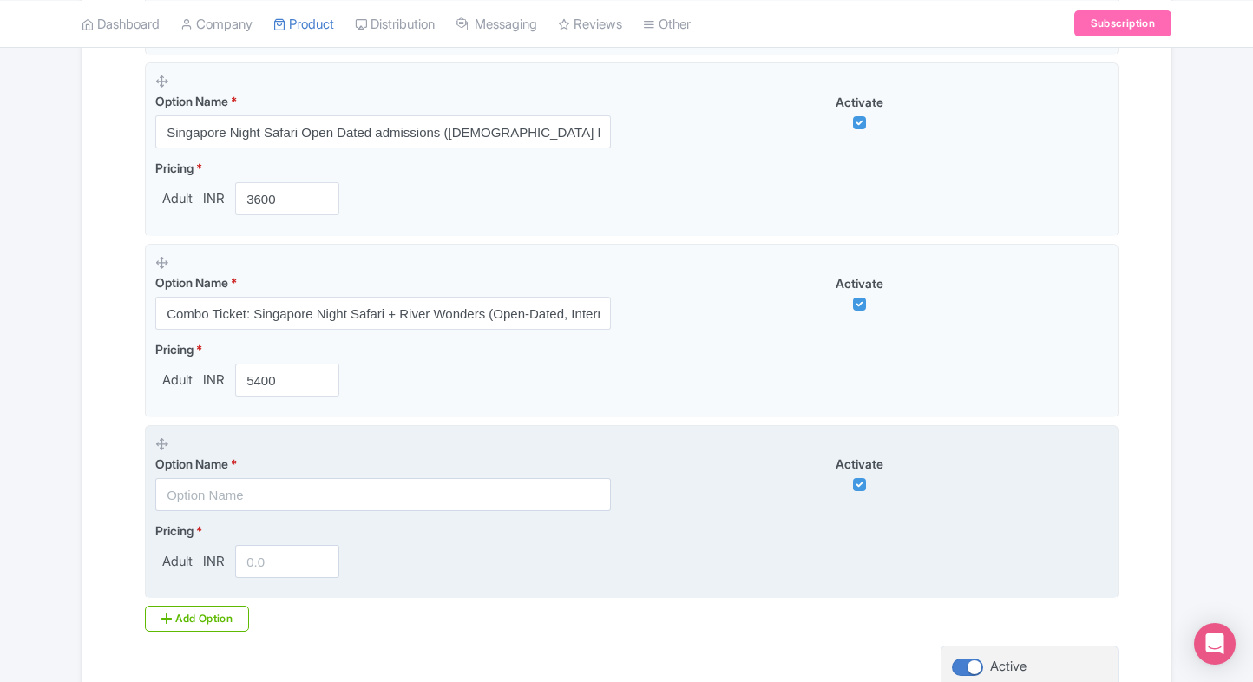
scroll to position [1637, 0]
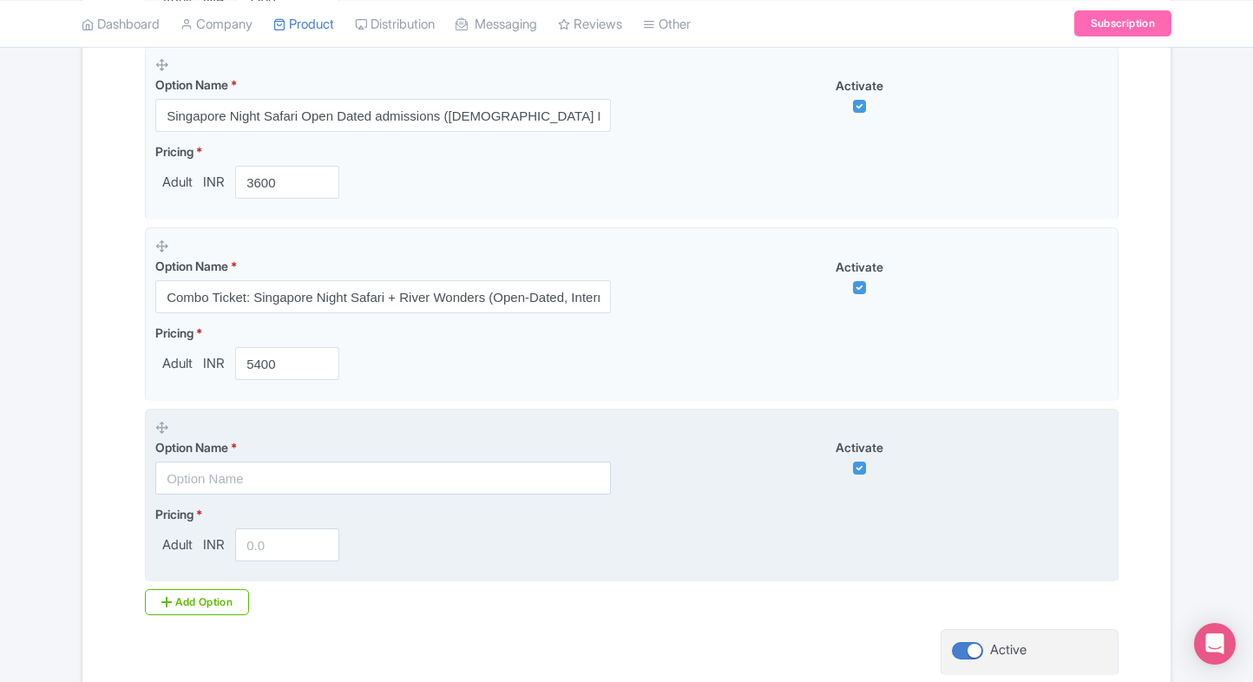
click at [261, 462] on input "text" at bounding box center [382, 478] width 455 height 33
paste input "4-in-1 Park Hopper Plus: Singapore Zoo, River Wonders, Night Safari & Bird Para…"
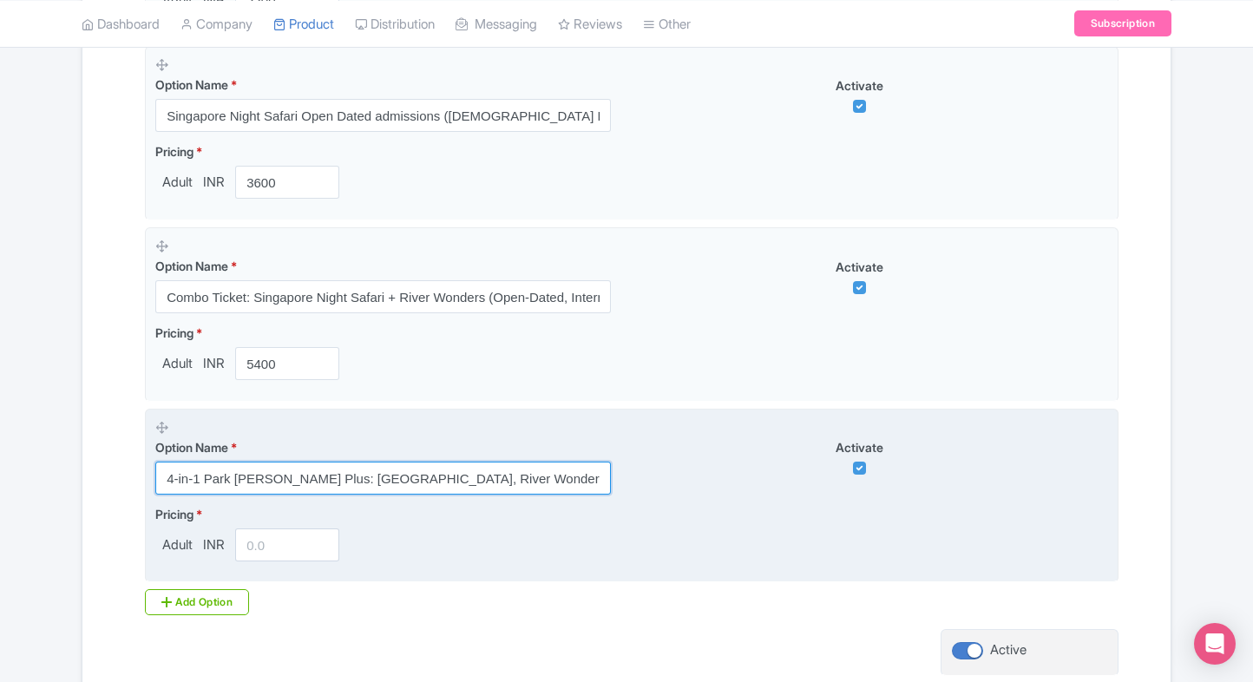
scroll to position [0, 281]
type input "4-in-1 Park Hopper Plus: Singapore Zoo, River Wonders, Night Safari & Bird Para…"
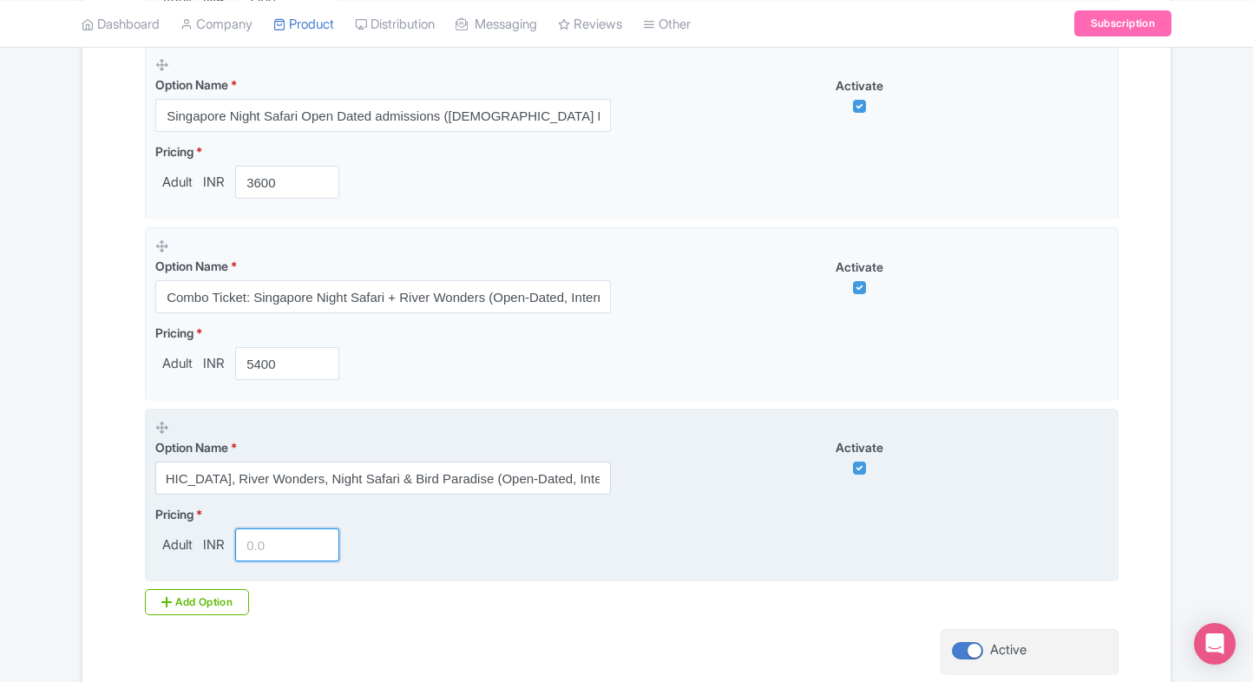
click at [278, 539] on input "number" at bounding box center [287, 544] width 104 height 33
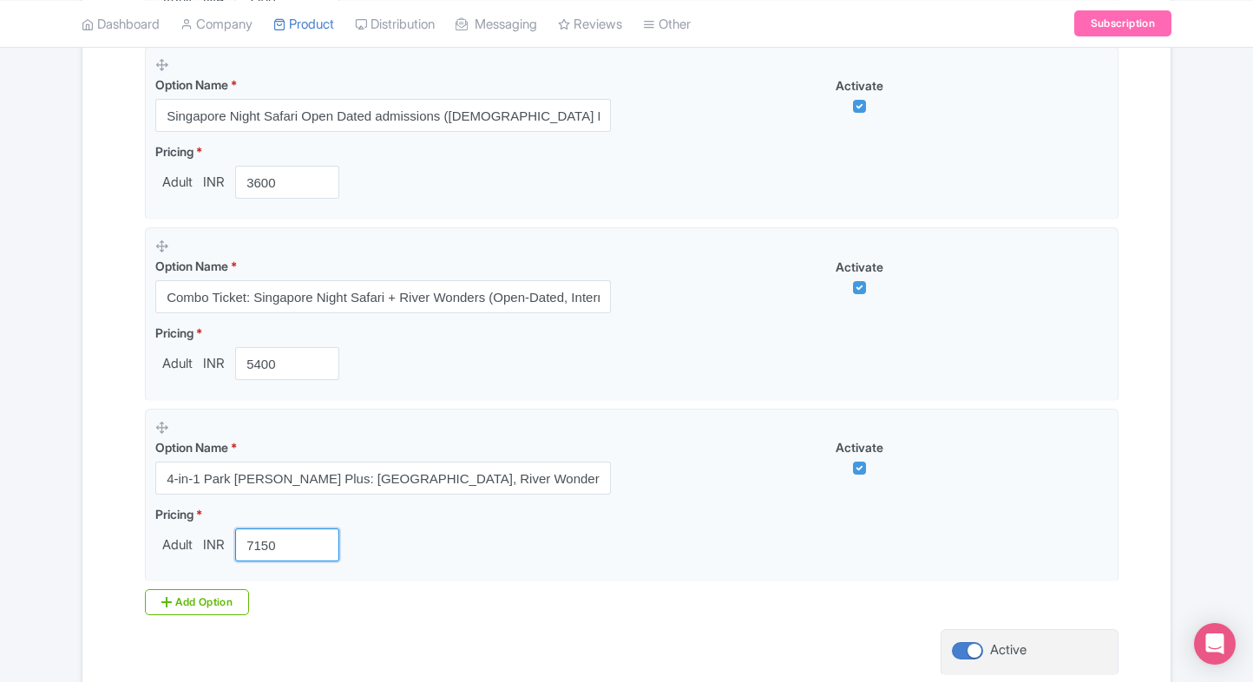
type input "7150"
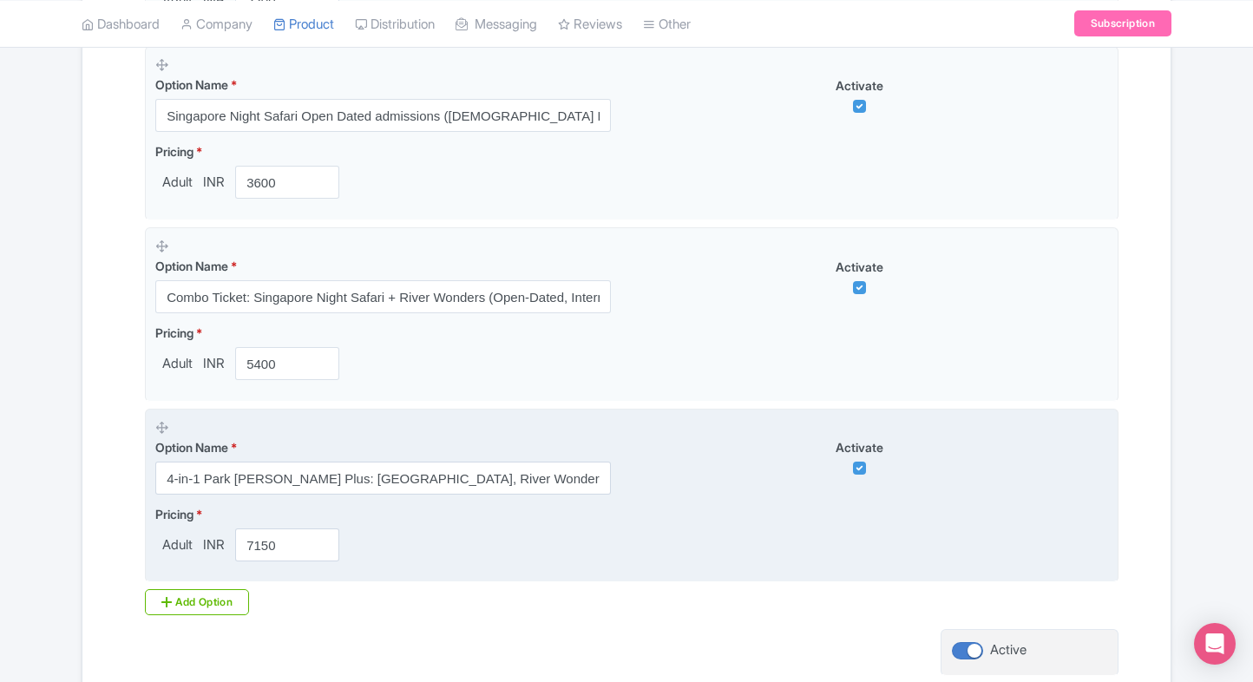
scroll to position [1773, 0]
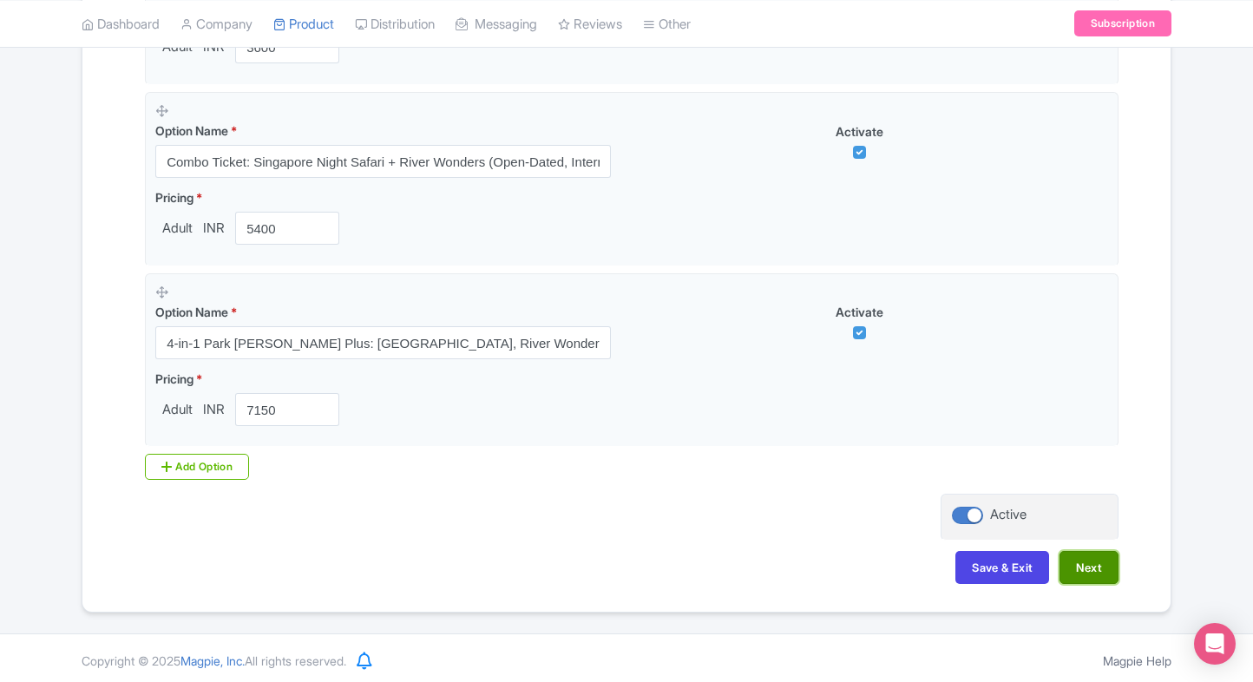
click at [1086, 562] on button "Next" at bounding box center [1088, 567] width 59 height 33
click at [958, 567] on button "Save & Exit" at bounding box center [1002, 567] width 94 height 33
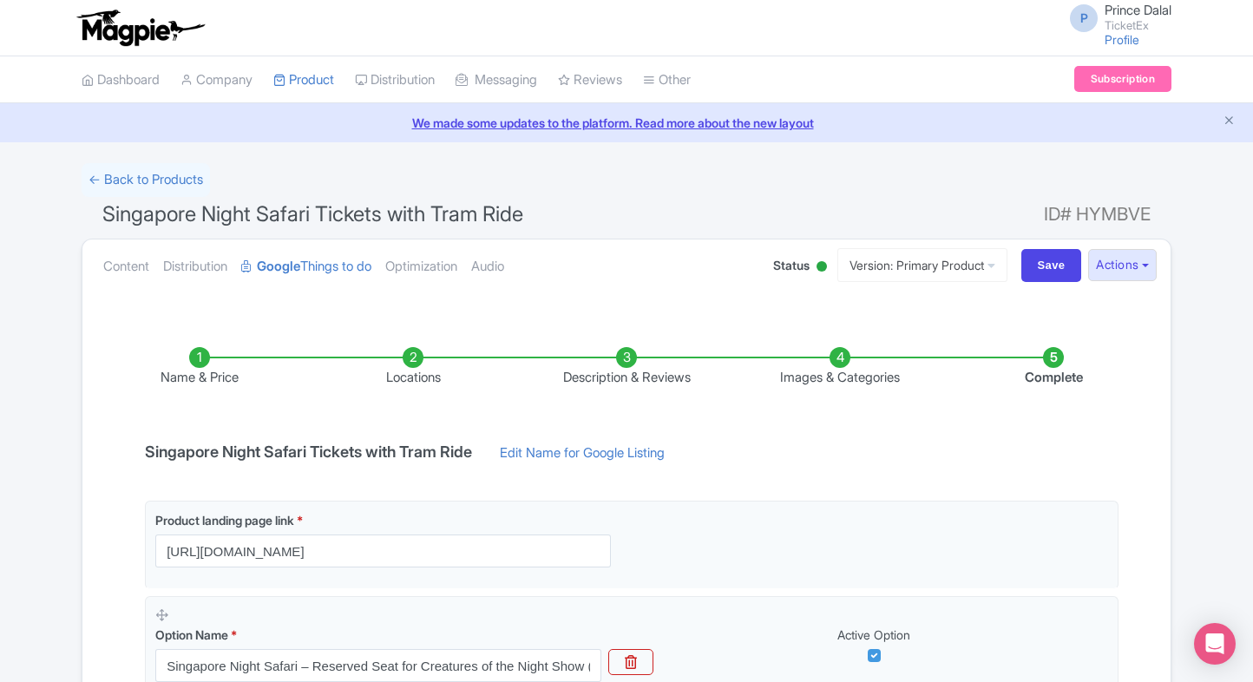
scroll to position [0, 0]
click at [1032, 260] on input "Save" at bounding box center [1051, 265] width 61 height 33
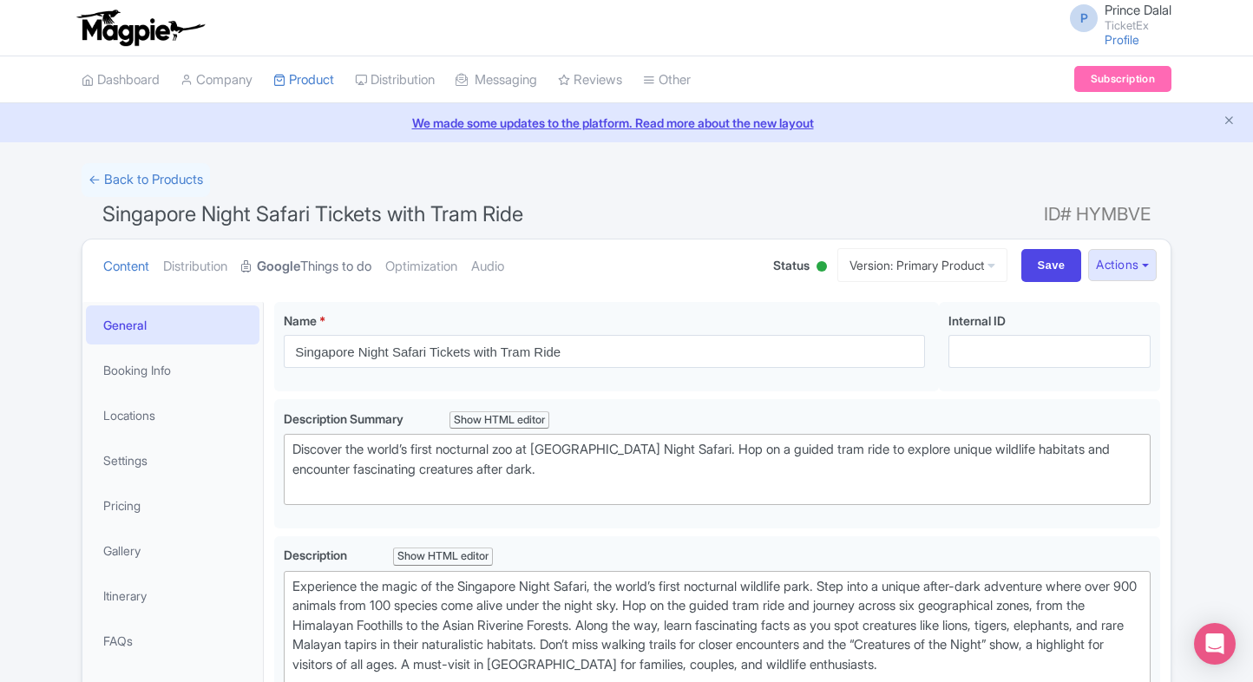
click at [300, 262] on strong "Google" at bounding box center [278, 267] width 43 height 20
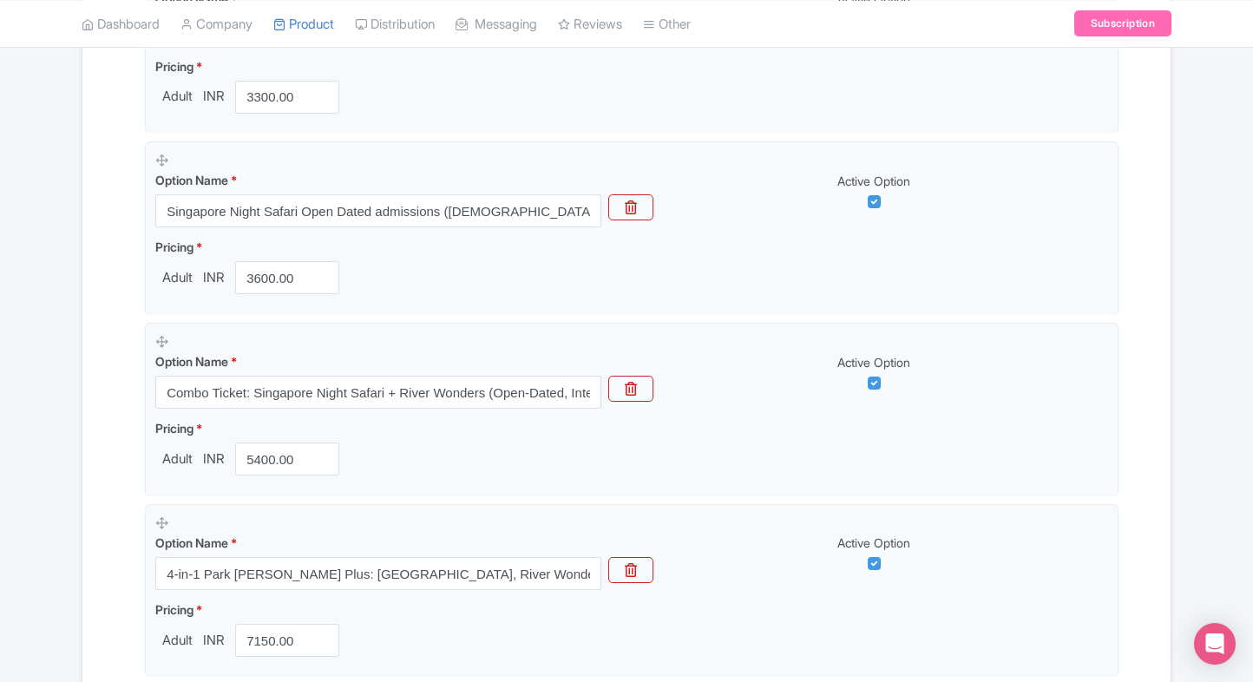
scroll to position [1715, 0]
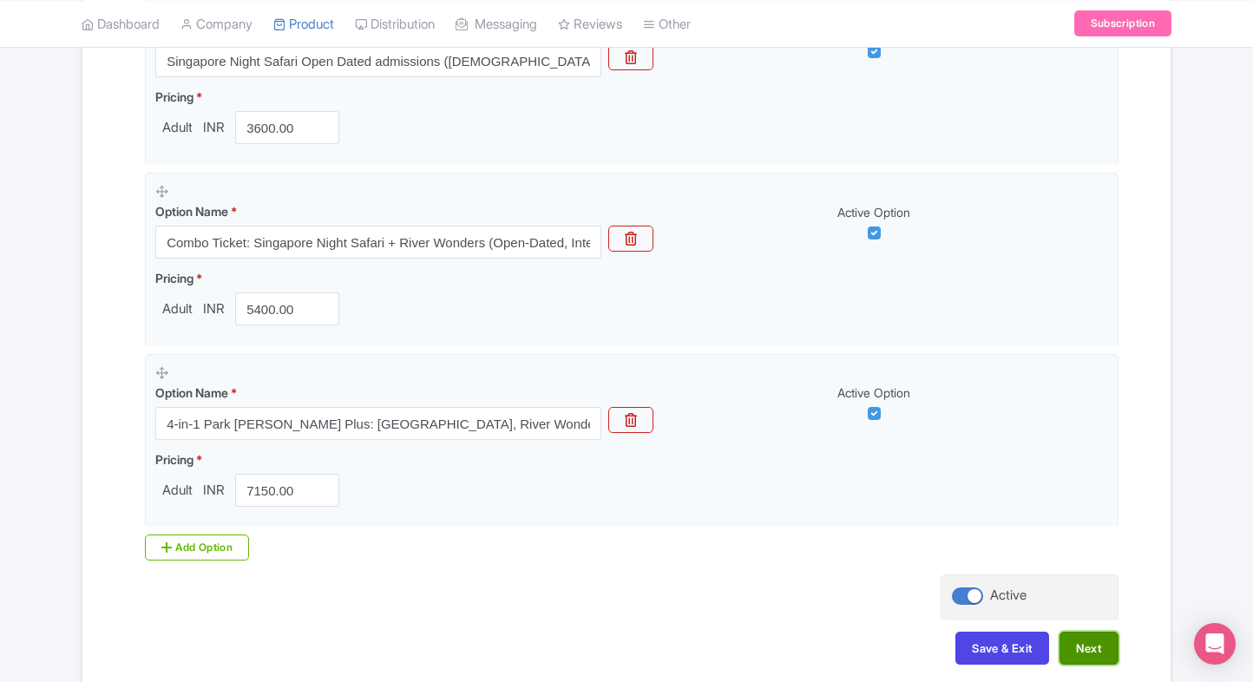
click at [1082, 638] on button "Next" at bounding box center [1088, 648] width 59 height 33
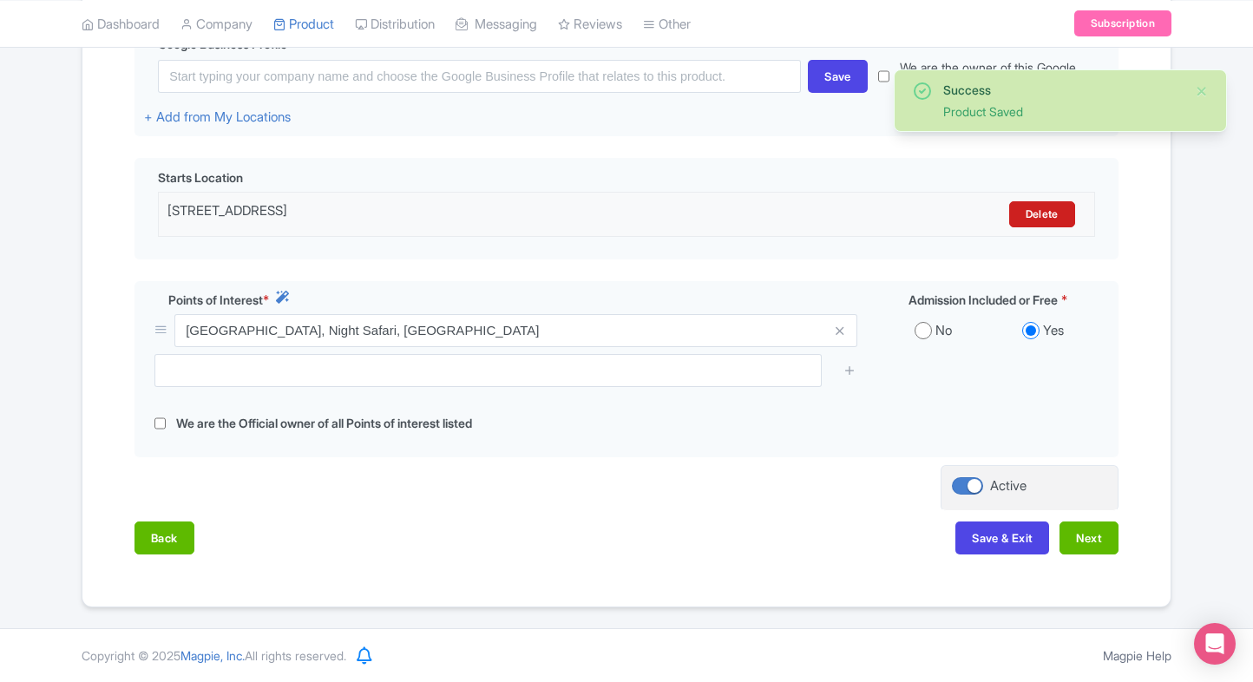
scroll to position [448, 0]
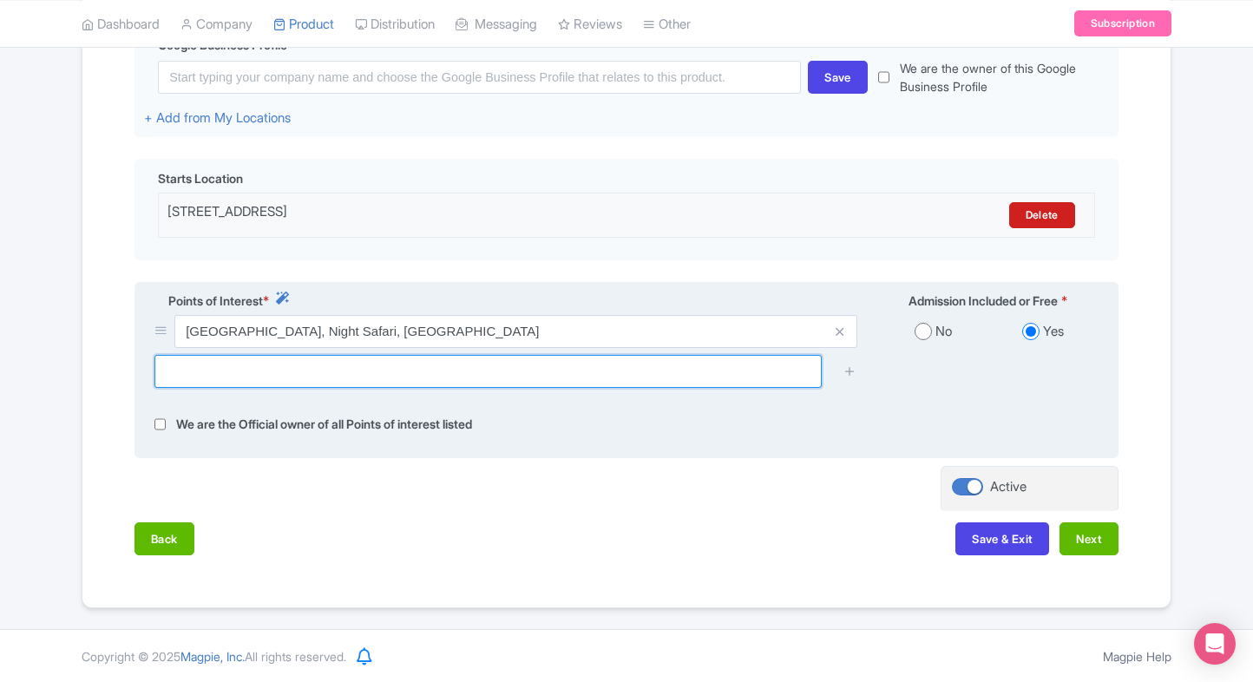
click at [609, 382] on input "text" at bounding box center [487, 371] width 667 height 33
type input "singapore night safari"
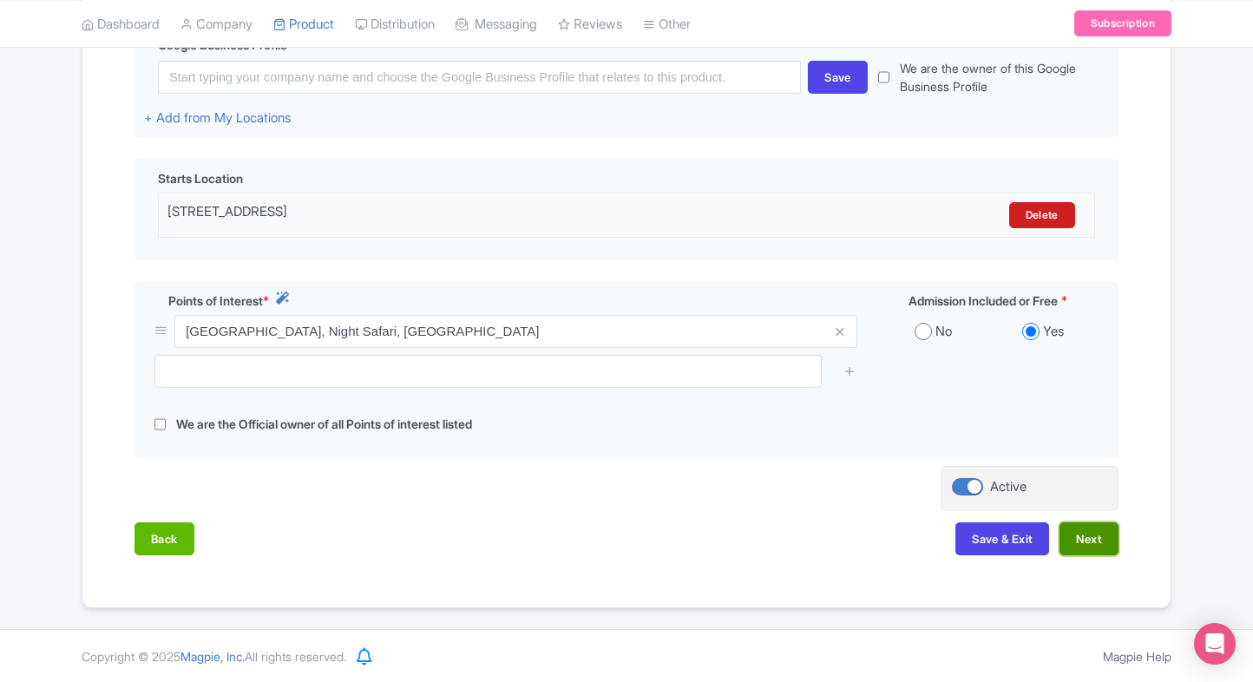
click at [1097, 554] on button "Next" at bounding box center [1088, 538] width 59 height 33
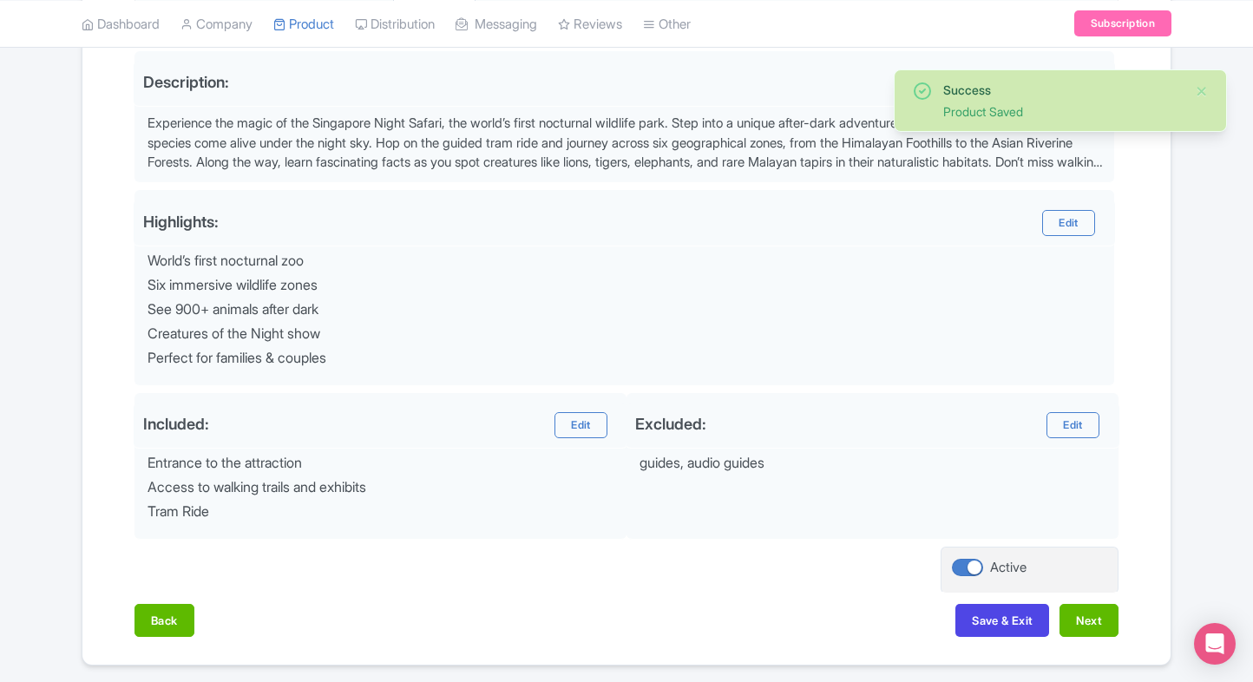
scroll to position [580, 0]
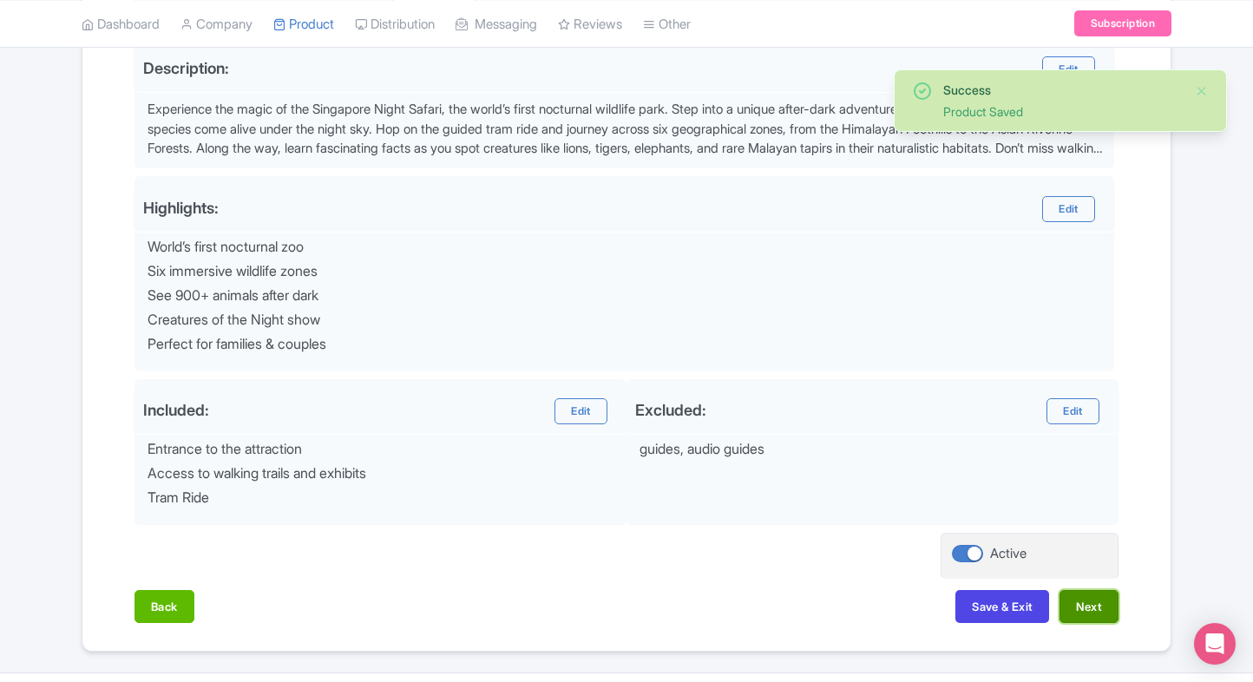
click at [1111, 600] on button "Next" at bounding box center [1088, 606] width 59 height 33
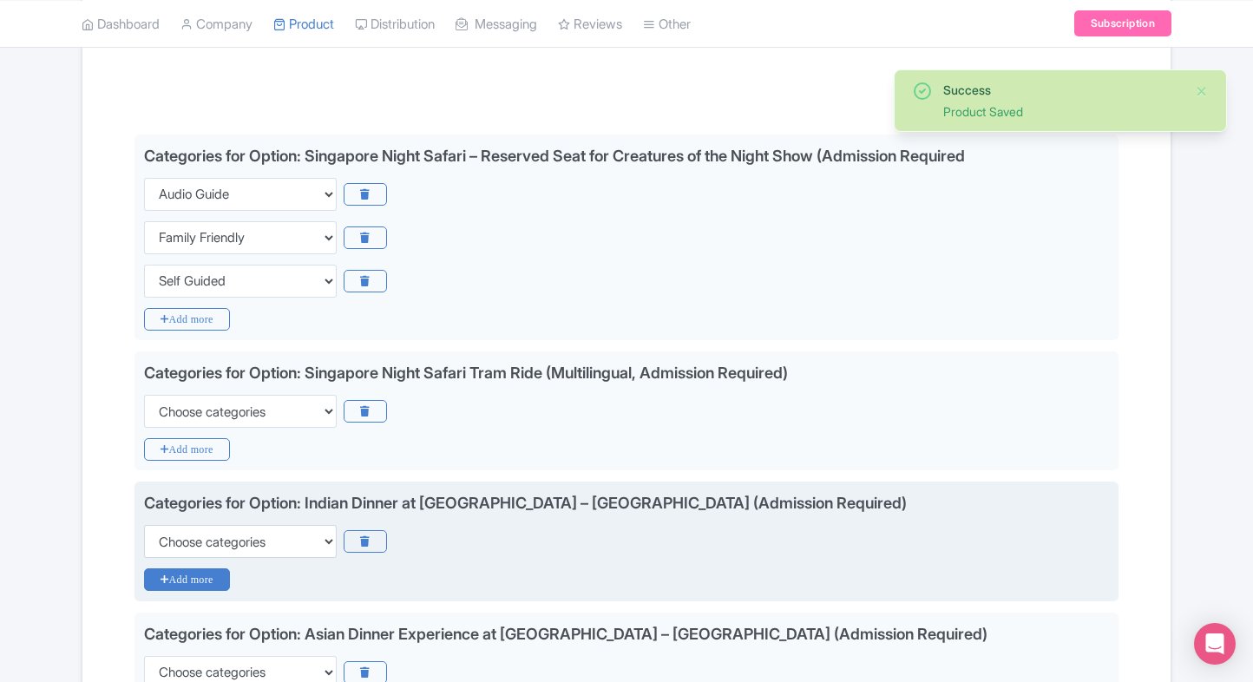
scroll to position [367, 0]
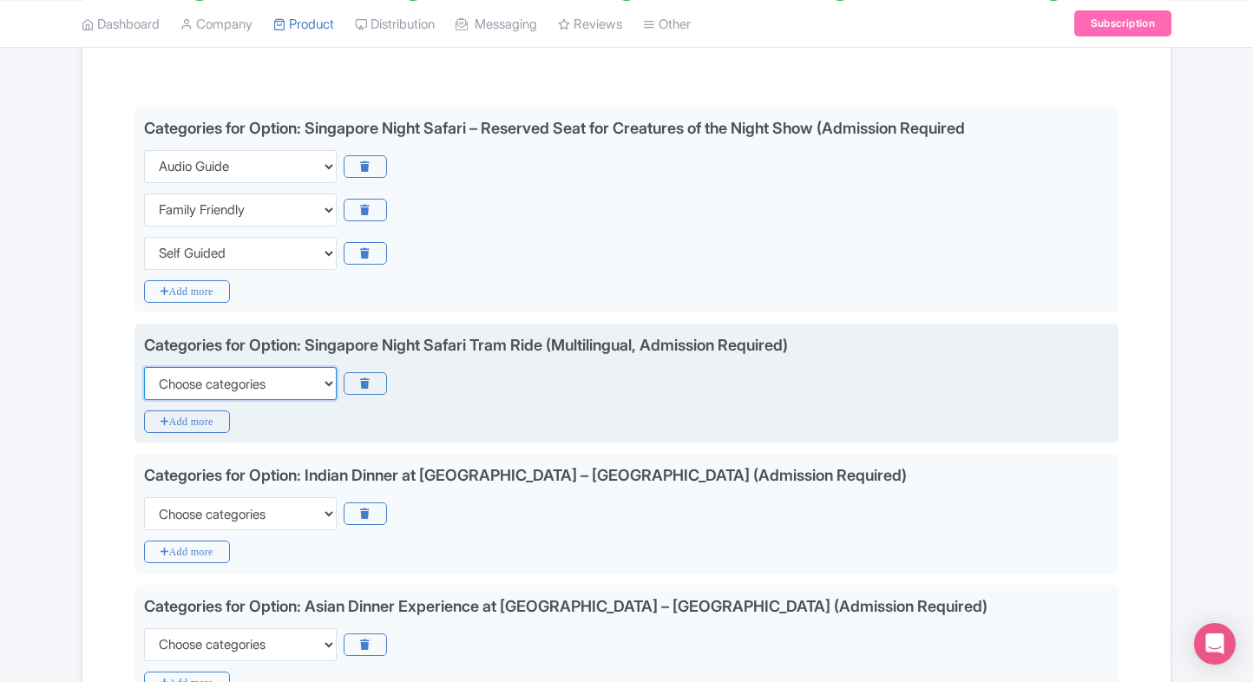
click at [174, 390] on select "Choose categories Adults Only Animals Audio Guide Beaches Bike Tours Boat Tours…" at bounding box center [240, 383] width 193 height 33
select select "family-friendly"
click at [144, 367] on select "Choose categories Adults Only Animals Audio Guide Beaches Bike Tours Boat Tours…" at bounding box center [240, 383] width 193 height 33
click at [180, 420] on icon "Add more" at bounding box center [187, 421] width 86 height 23
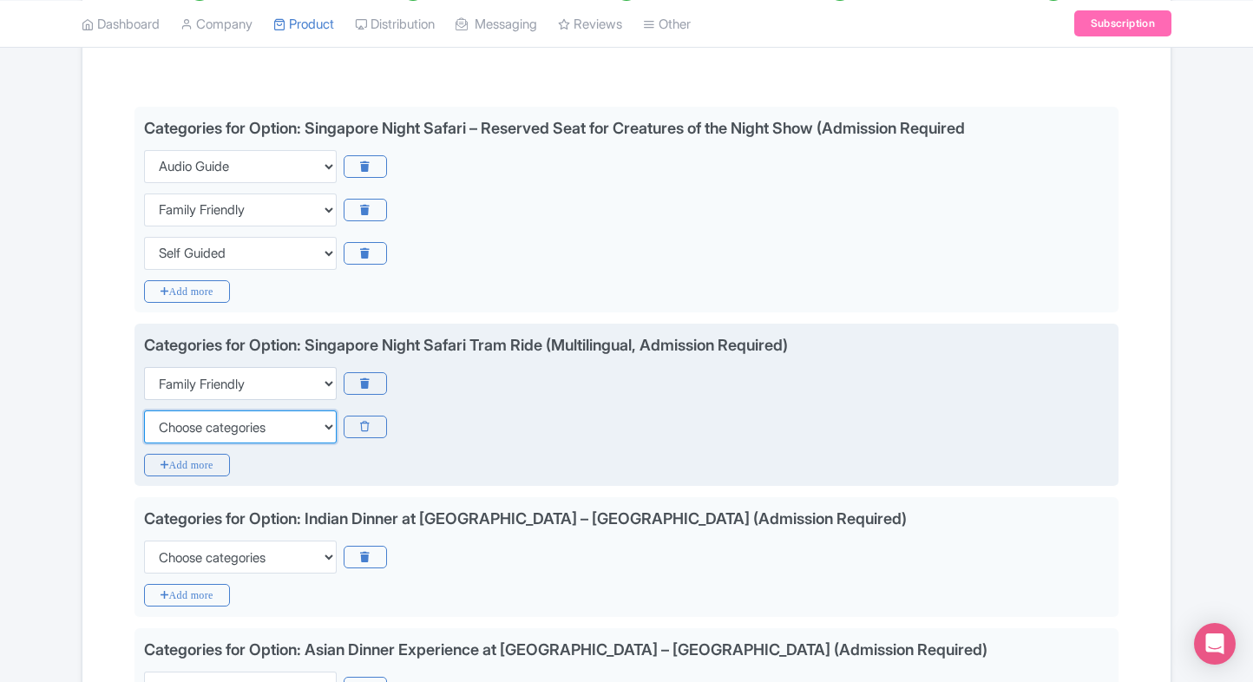
click at [180, 420] on select "Choose categories Adults Only Animals Audio Guide Beaches Bike Tours Boat Tours…" at bounding box center [240, 426] width 193 height 33
select select "self-guided"
click at [144, 410] on select "Choose categories Adults Only Animals Audio Guide Beaches Bike Tours Boat Tours…" at bounding box center [240, 426] width 193 height 33
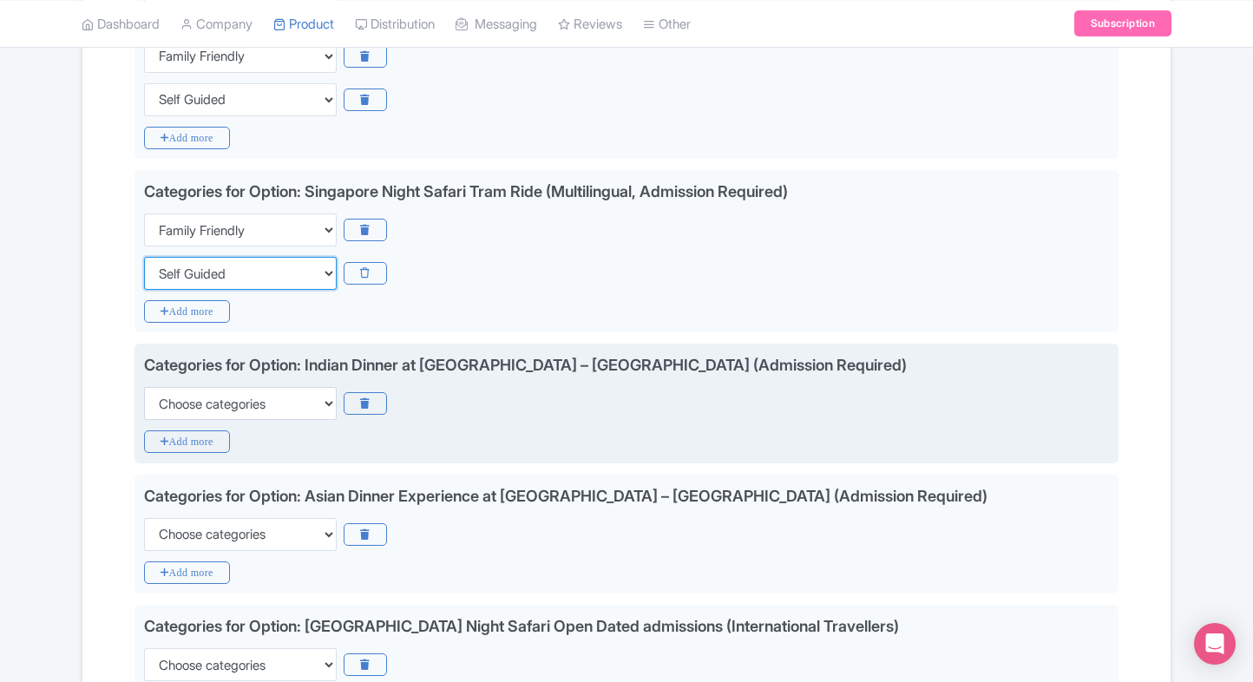
scroll to position [530, 0]
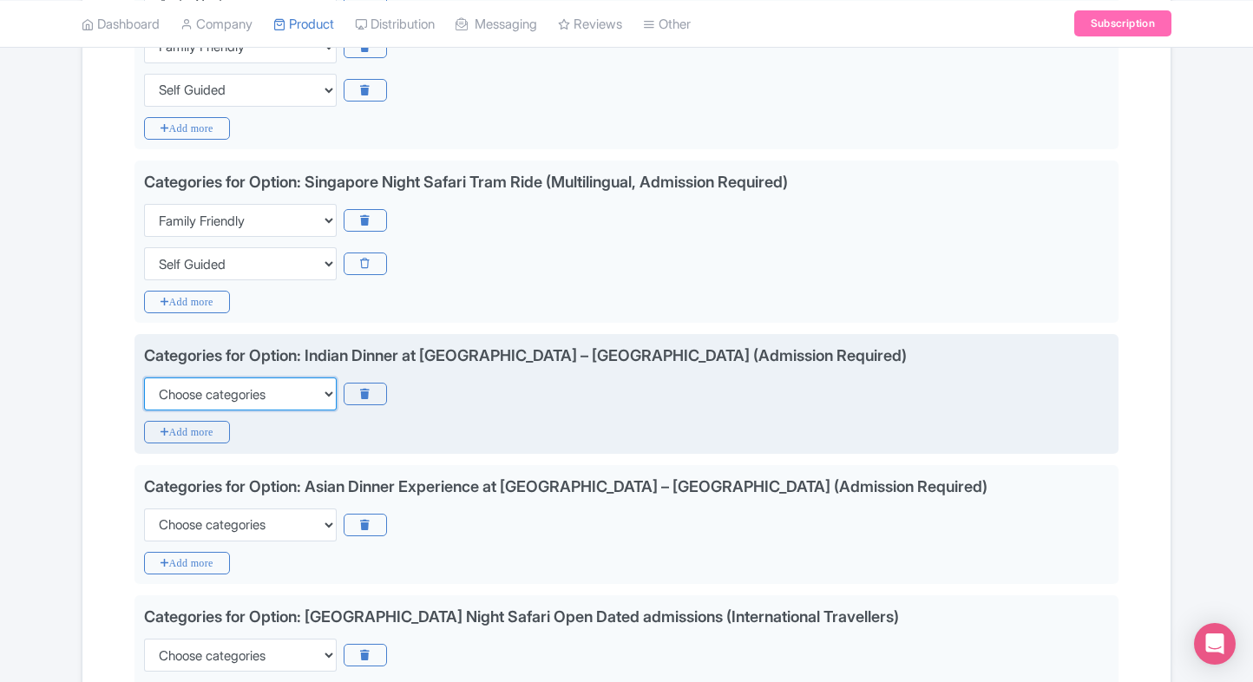
click at [211, 404] on select "Choose categories Adults Only Animals Audio Guide Beaches Bike Tours Boat Tours…" at bounding box center [240, 393] width 193 height 33
select select "family-friendly"
click at [144, 377] on select "Choose categories Adults Only Animals Audio Guide Beaches Bike Tours Boat Tours…" at bounding box center [240, 393] width 193 height 33
click at [188, 427] on icon "Add more" at bounding box center [187, 432] width 86 height 23
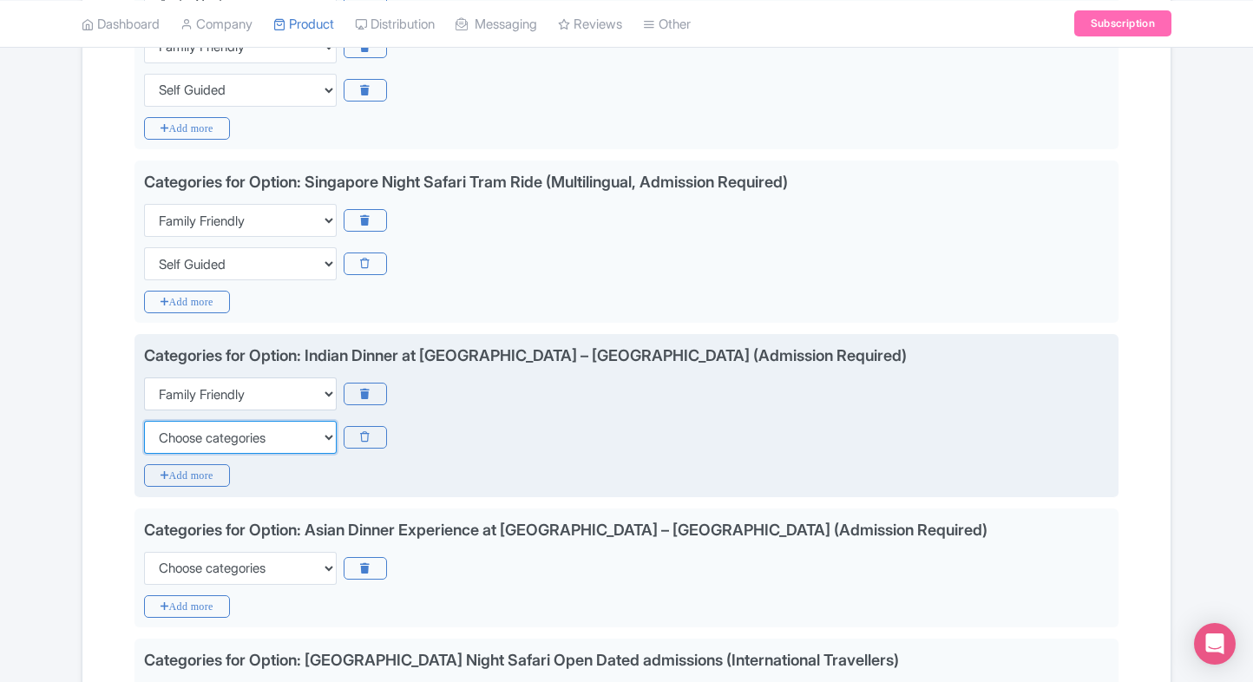
click at [188, 427] on select "Choose categories Adults Only Animals Audio Guide Beaches Bike Tours Boat Tours…" at bounding box center [240, 437] width 193 height 33
select select "self-guided"
click at [144, 421] on select "Choose categories Adults Only Animals Audio Guide Beaches Bike Tours Boat Tours…" at bounding box center [240, 437] width 193 height 33
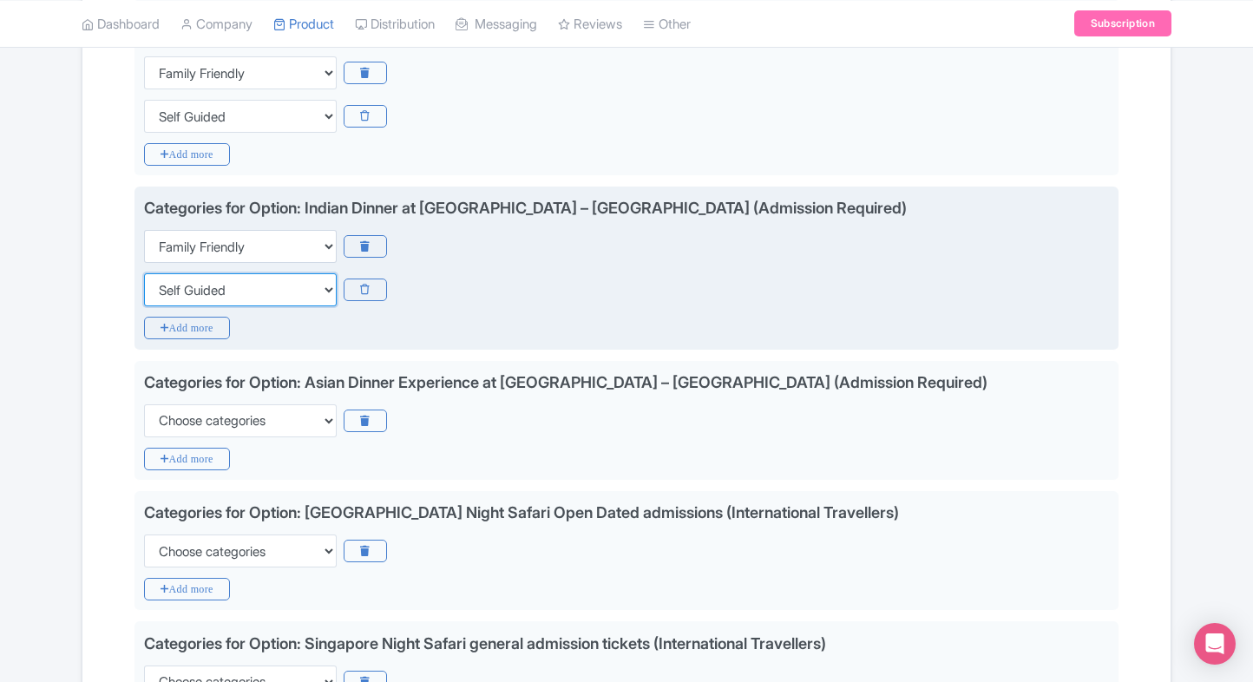
scroll to position [680, 0]
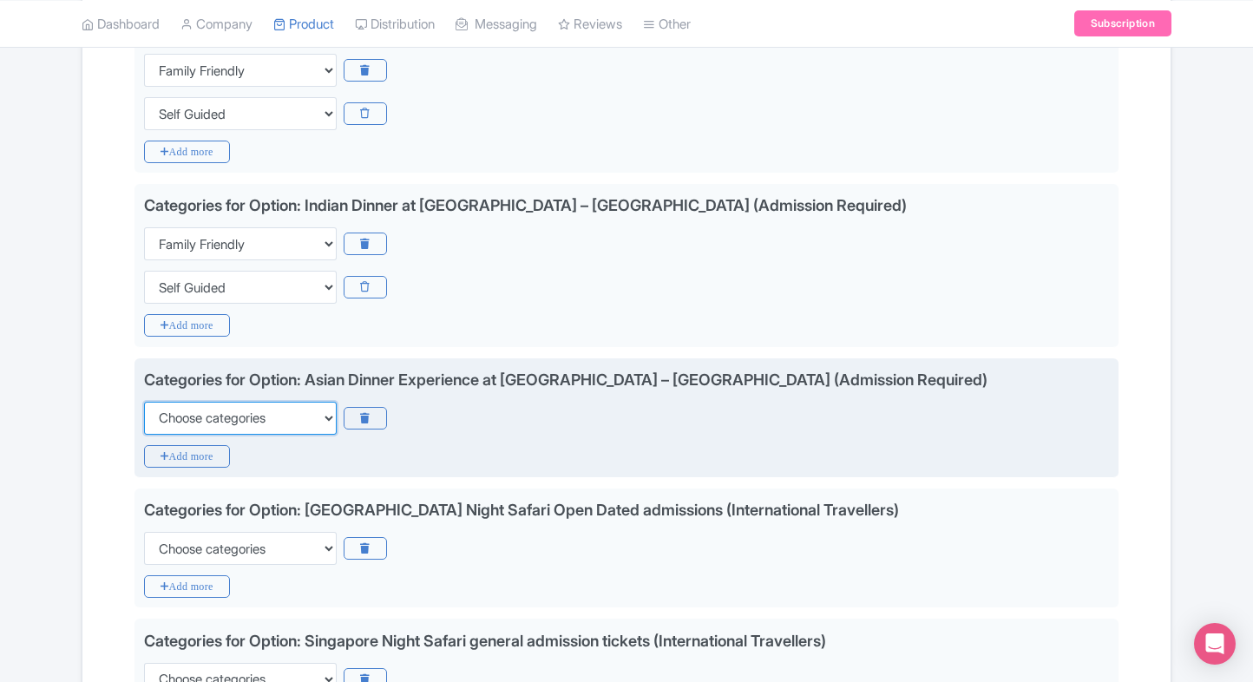
click at [208, 418] on select "Choose categories Adults Only Animals Audio Guide Beaches Bike Tours Boat Tours…" at bounding box center [240, 418] width 193 height 33
select select "family-friendly"
click at [144, 402] on select "Choose categories Adults Only Animals Audio Guide Beaches Bike Tours Boat Tours…" at bounding box center [240, 418] width 193 height 33
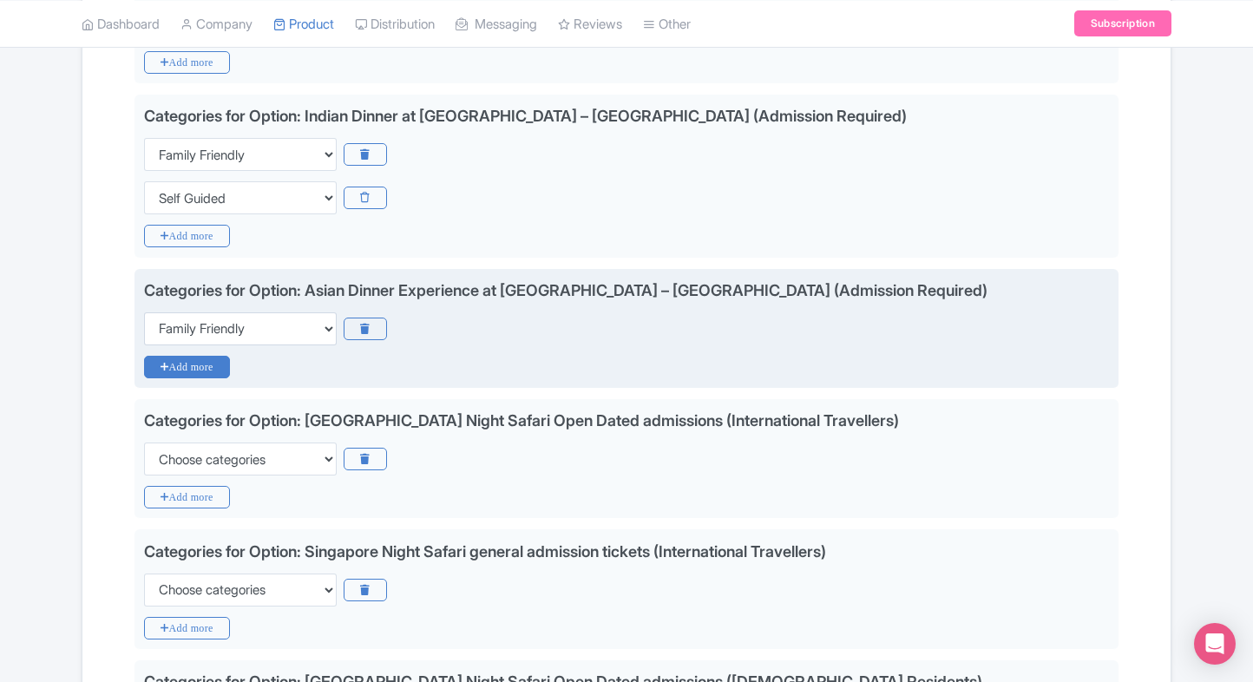
click at [187, 361] on icon "Add more" at bounding box center [187, 367] width 86 height 23
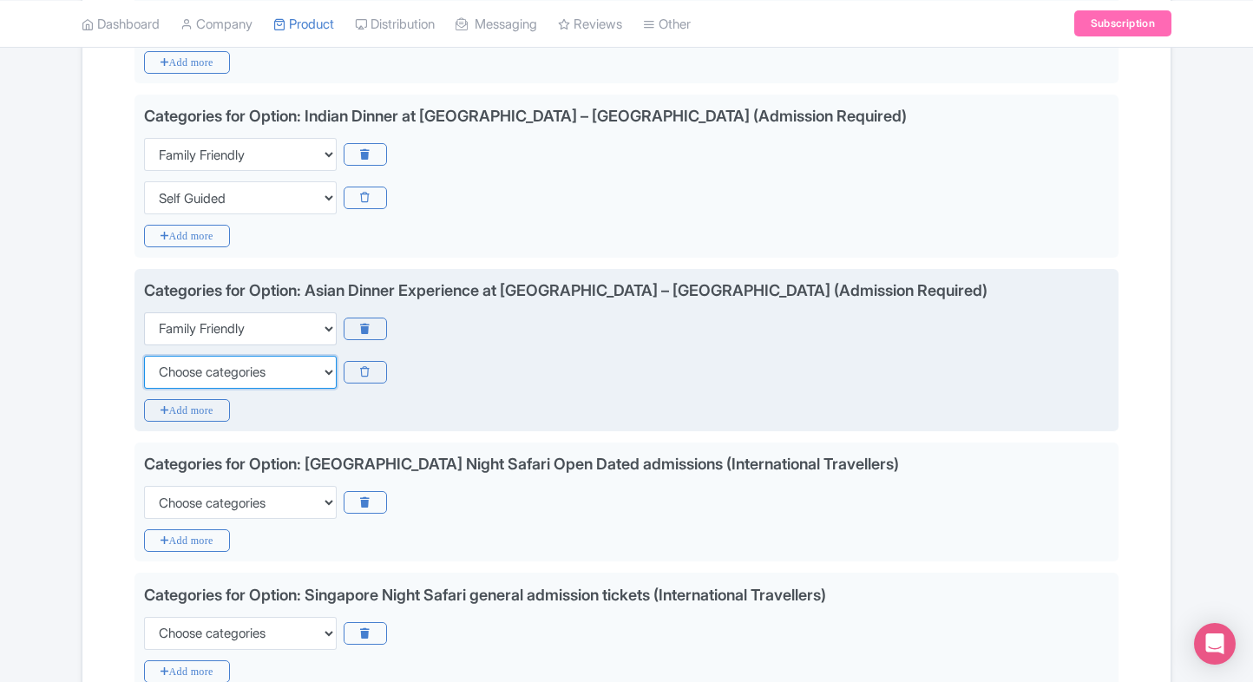
click at [178, 377] on select "Choose categories Adults Only Animals Audio Guide Beaches Bike Tours Boat Tours…" at bounding box center [240, 372] width 193 height 33
select select "self-guided"
click at [144, 356] on select "Choose categories Adults Only Animals Audio Guide Beaches Bike Tours Boat Tours…" at bounding box center [240, 372] width 193 height 33
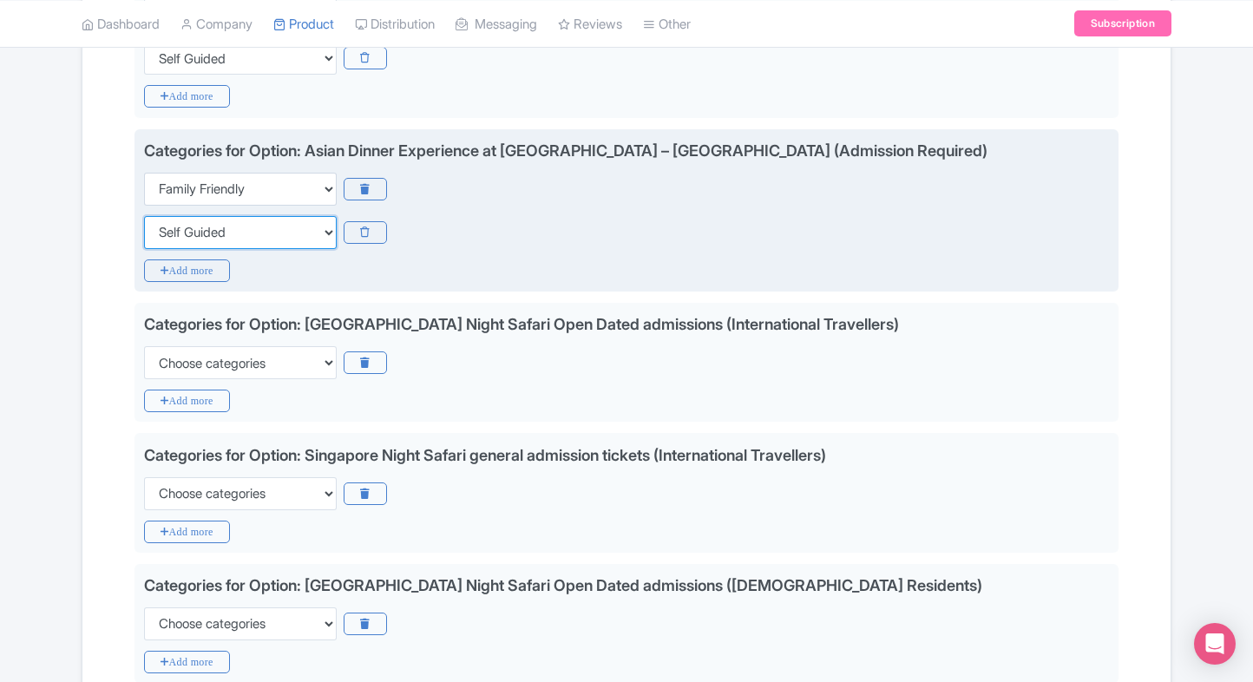
scroll to position [913, 0]
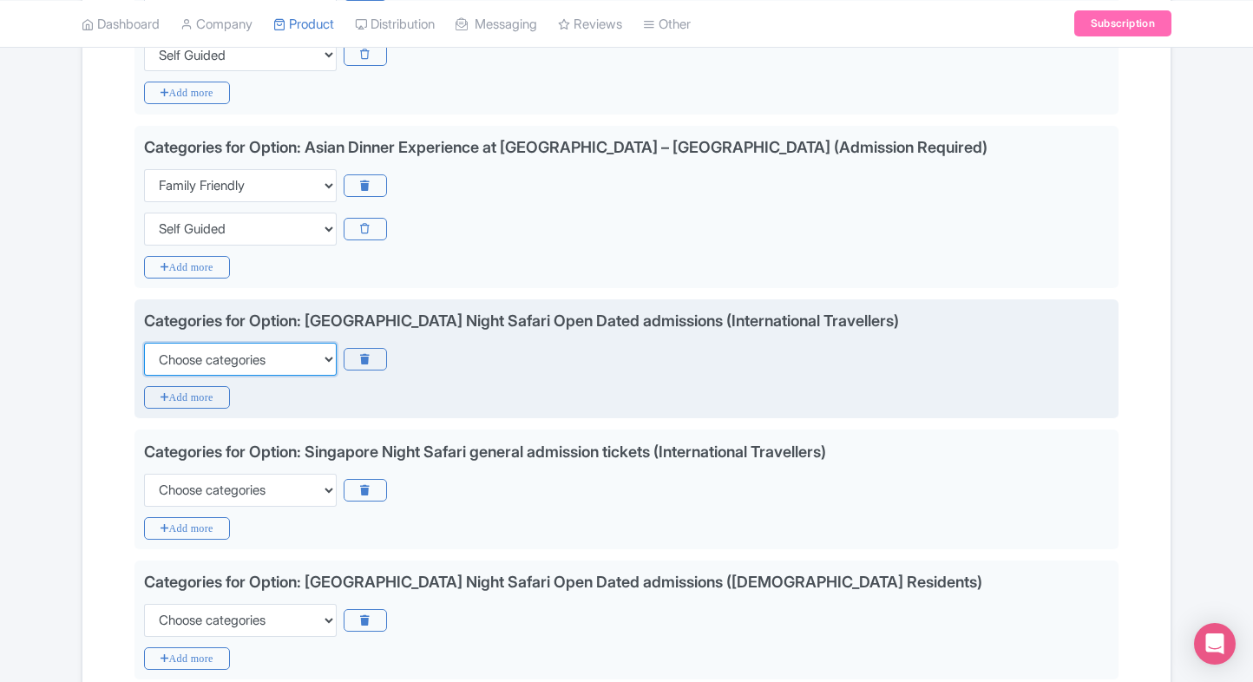
click at [220, 362] on select "Choose categories Adults Only Animals Audio Guide Beaches Bike Tours Boat Tours…" at bounding box center [240, 359] width 193 height 33
select select "family-friendly"
click at [144, 343] on select "Choose categories Adults Only Animals Audio Guide Beaches Bike Tours Boat Tours…" at bounding box center [240, 359] width 193 height 33
click at [174, 390] on icon "Add more" at bounding box center [187, 397] width 86 height 23
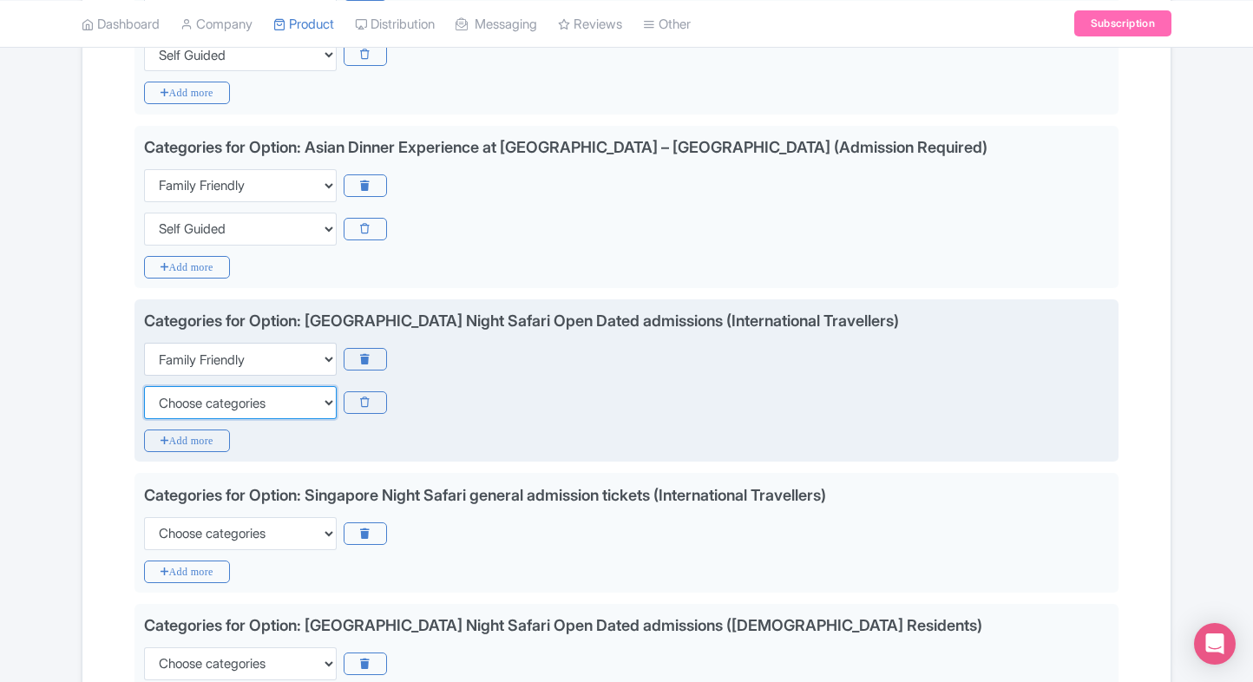
click at [174, 390] on select "Choose categories Adults Only Animals Audio Guide Beaches Bike Tours Boat Tours…" at bounding box center [240, 402] width 193 height 33
select select "self-guided"
click at [144, 386] on select "Choose categories Adults Only Animals Audio Guide Beaches Bike Tours Boat Tours…" at bounding box center [240, 402] width 193 height 33
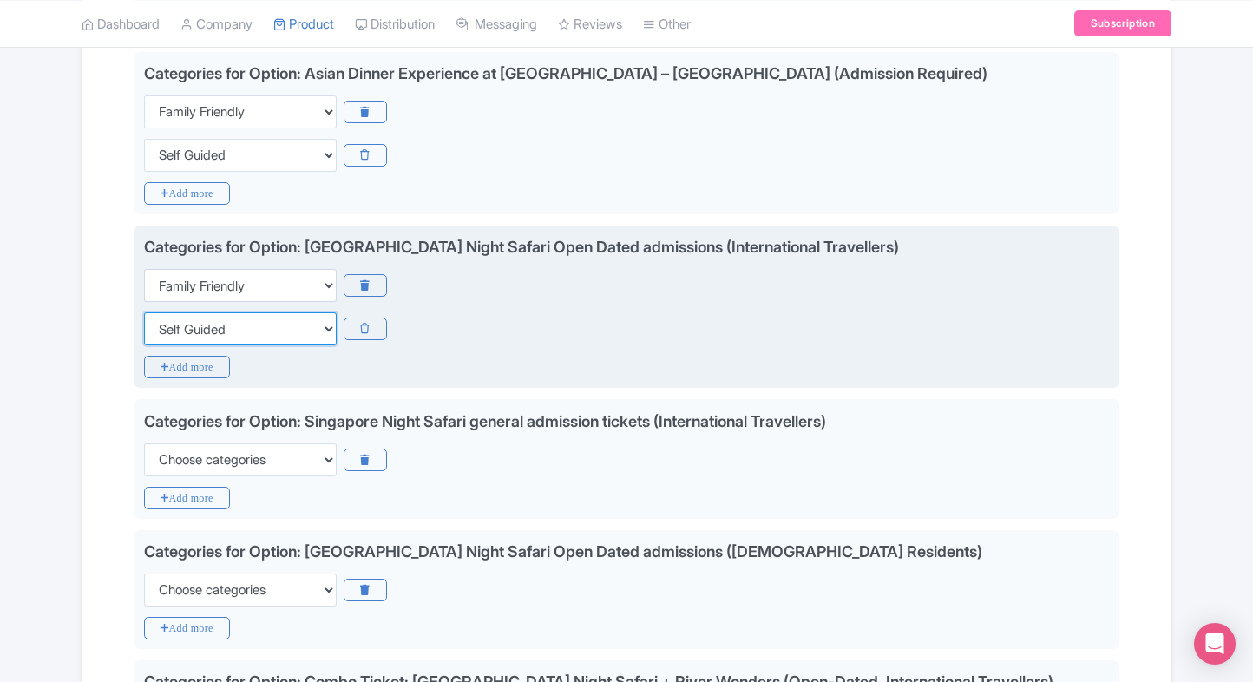
scroll to position [989, 0]
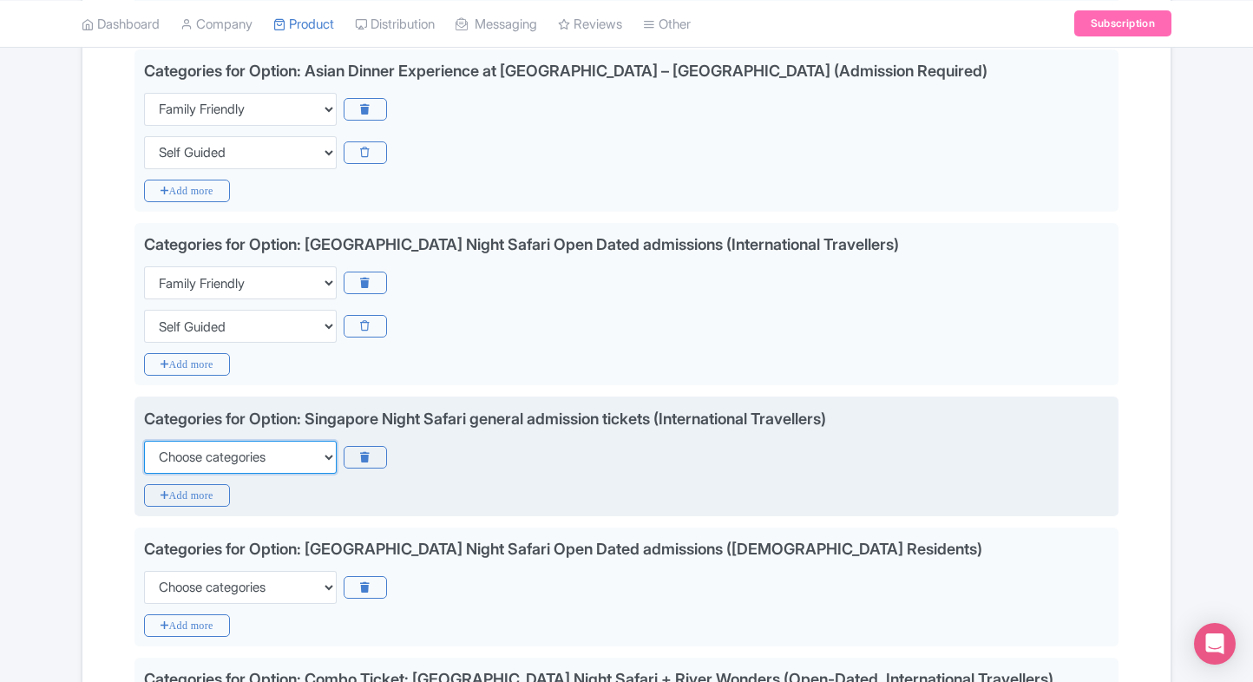
click at [238, 455] on select "Choose categories Adults Only Animals Audio Guide Beaches Bike Tours Boat Tours…" at bounding box center [240, 457] width 193 height 33
select select "family-friendly"
click at [144, 441] on select "Choose categories Adults Only Animals Audio Guide Beaches Bike Tours Boat Tours…" at bounding box center [240, 457] width 193 height 33
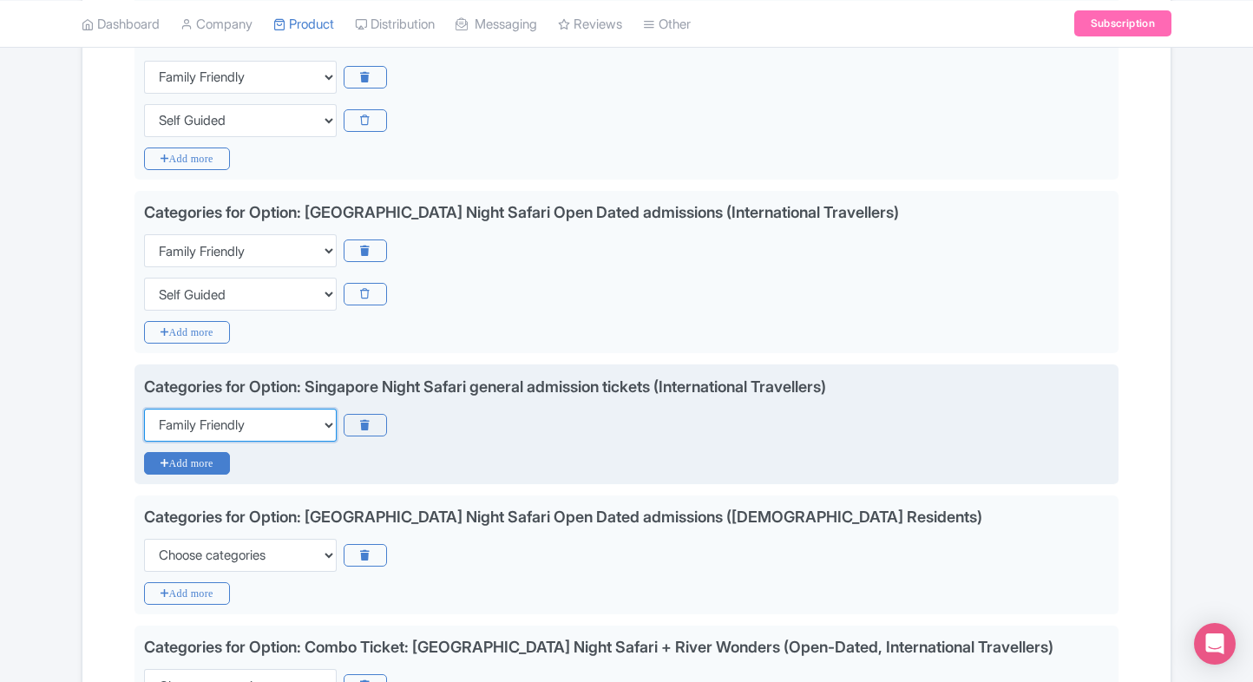
scroll to position [1031, 0]
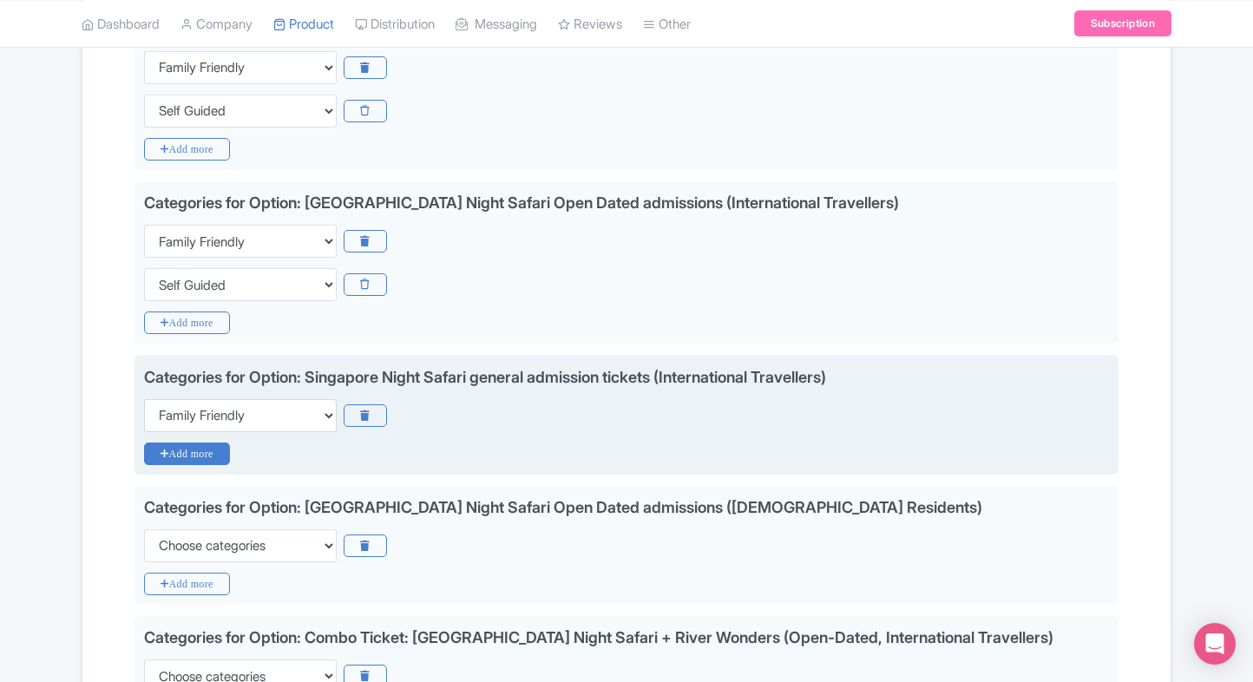
click at [197, 450] on icon "Add more" at bounding box center [187, 453] width 86 height 23
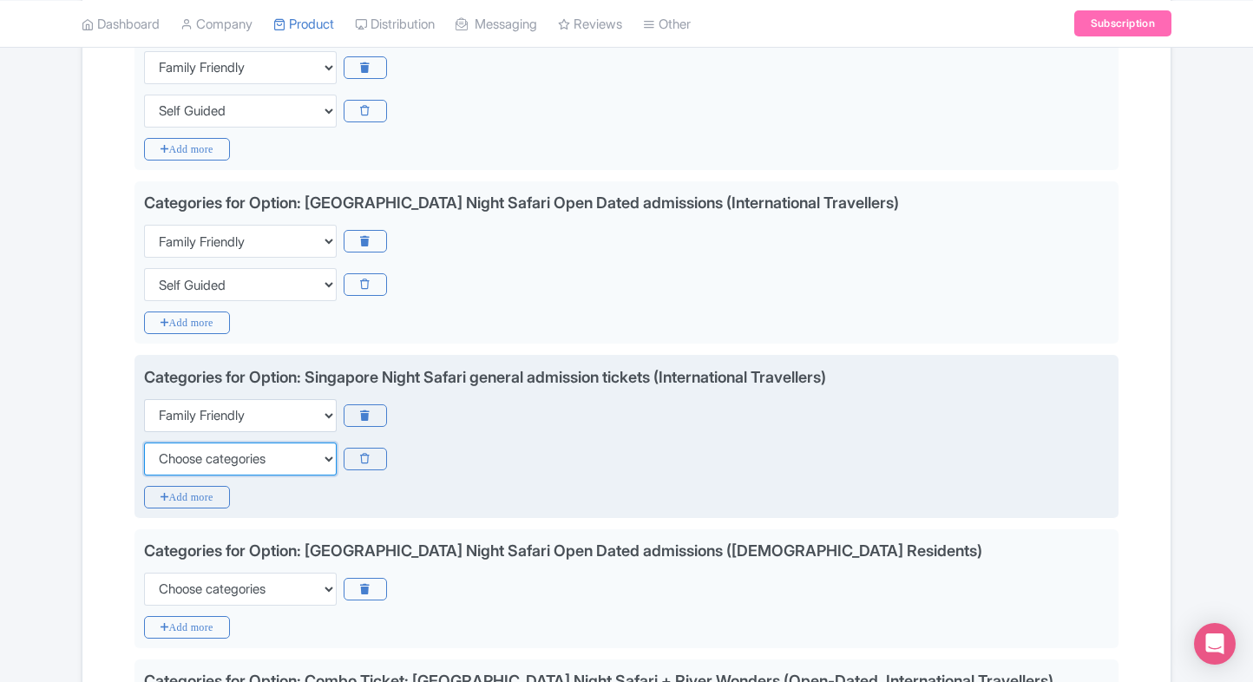
click at [197, 450] on select "Choose categories Adults Only Animals Audio Guide Beaches Bike Tours Boat Tours…" at bounding box center [240, 458] width 193 height 33
select select "self-guided"
click at [144, 442] on select "Choose categories Adults Only Animals Audio Guide Beaches Bike Tours Boat Tours…" at bounding box center [240, 458] width 193 height 33
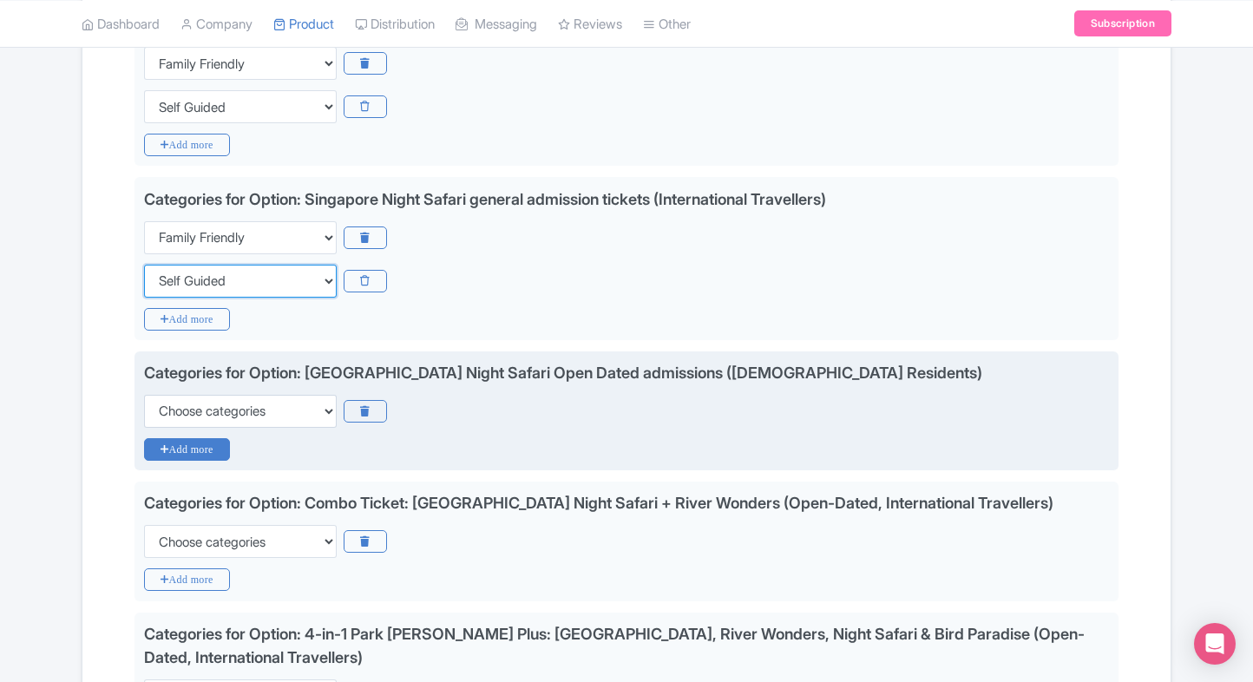
scroll to position [1219, 0]
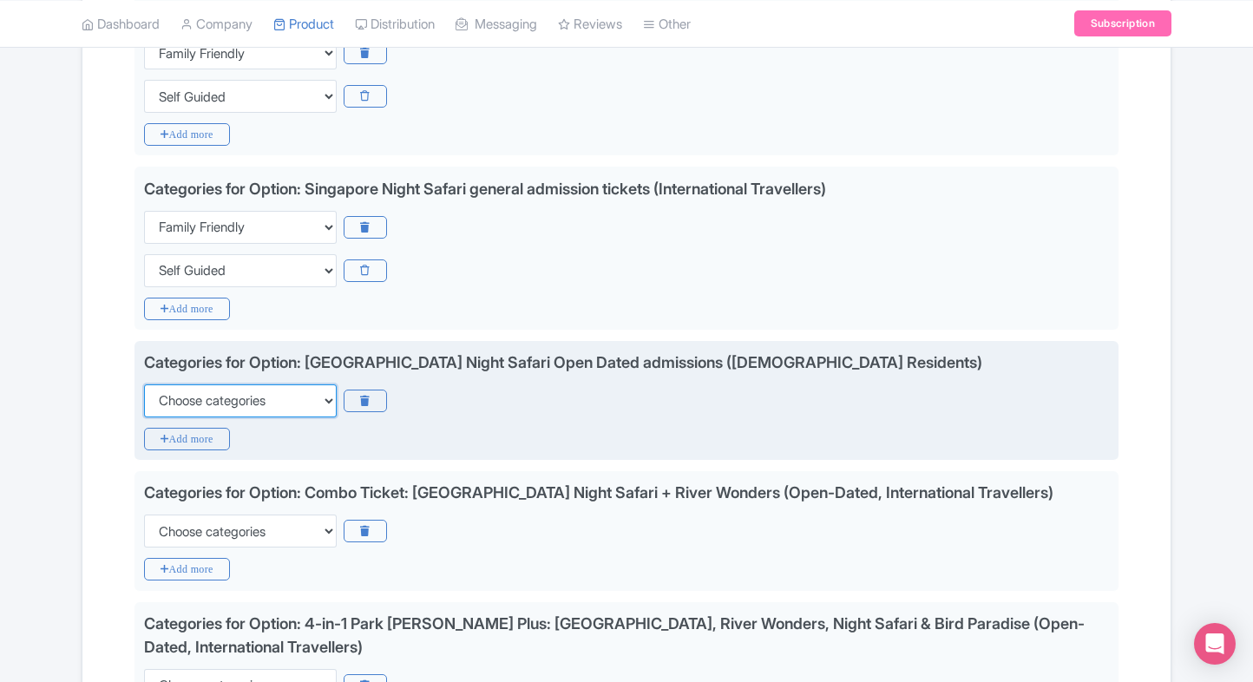
click at [218, 397] on select "Choose categories Adults Only Animals Audio Guide Beaches Bike Tours Boat Tours…" at bounding box center [240, 400] width 193 height 33
select select "family-friendly"
click at [144, 384] on select "Choose categories Adults Only Animals Audio Guide Beaches Bike Tours Boat Tours…" at bounding box center [240, 400] width 193 height 33
click at [187, 429] on icon "Add more" at bounding box center [187, 439] width 86 height 23
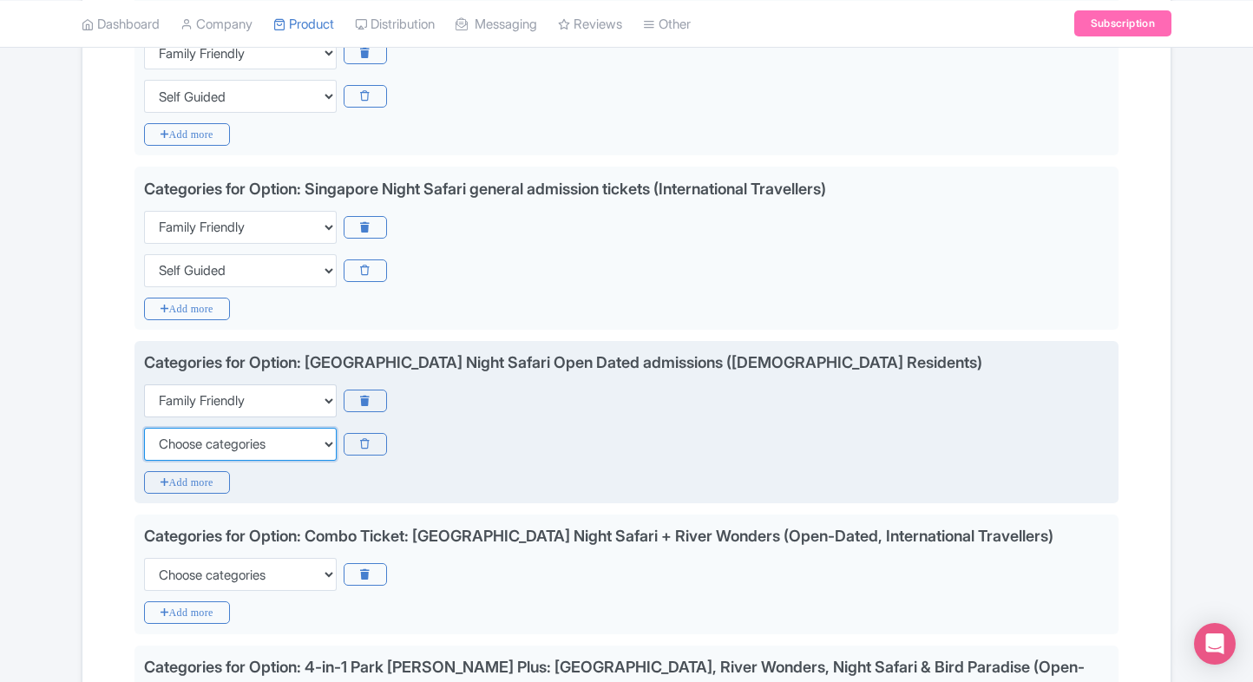
click at [187, 429] on select "Choose categories Adults Only Animals Audio Guide Beaches Bike Tours Boat Tours…" at bounding box center [240, 444] width 193 height 33
select select "self-guided"
click at [144, 428] on select "Choose categories Adults Only Animals Audio Guide Beaches Bike Tours Boat Tours…" at bounding box center [240, 444] width 193 height 33
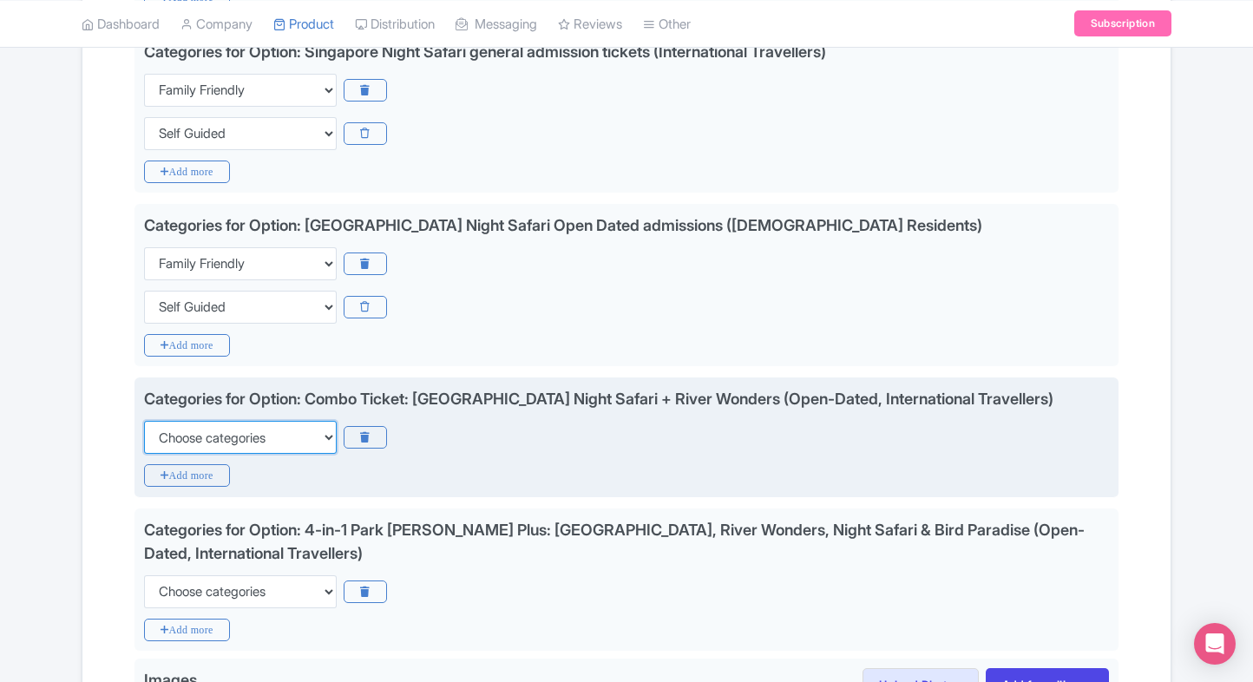
click at [220, 425] on select "Choose categories Adults Only Animals Audio Guide Beaches Bike Tours Boat Tours…" at bounding box center [240, 437] width 193 height 33
select select "family-friendly"
click at [144, 421] on select "Choose categories Adults Only Animals Audio Guide Beaches Bike Tours Boat Tours…" at bounding box center [240, 437] width 193 height 33
click at [167, 471] on icon "Add more" at bounding box center [187, 475] width 86 height 23
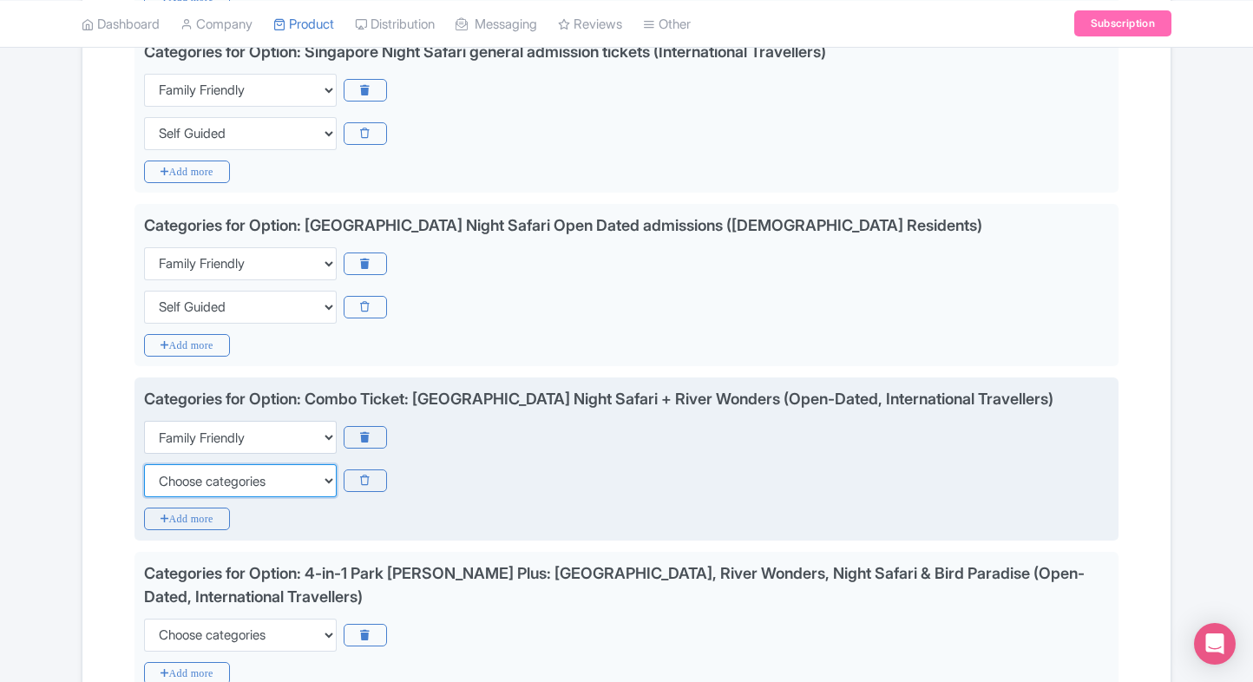
click at [208, 470] on select "Choose categories Adults Only Animals Audio Guide Beaches Bike Tours Boat Tours…" at bounding box center [240, 480] width 193 height 33
select select "self-guided"
click at [144, 464] on select "Choose categories Adults Only Animals Audio Guide Beaches Bike Tours Boat Tours…" at bounding box center [240, 480] width 193 height 33
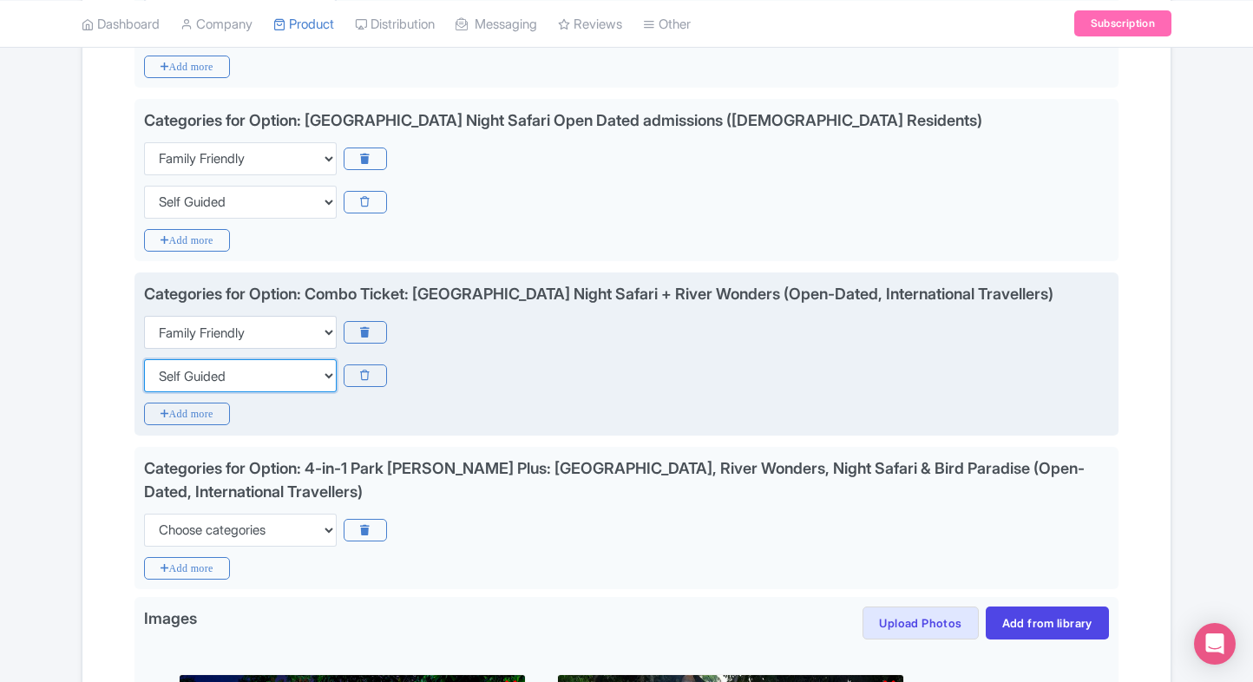
scroll to position [1478, 0]
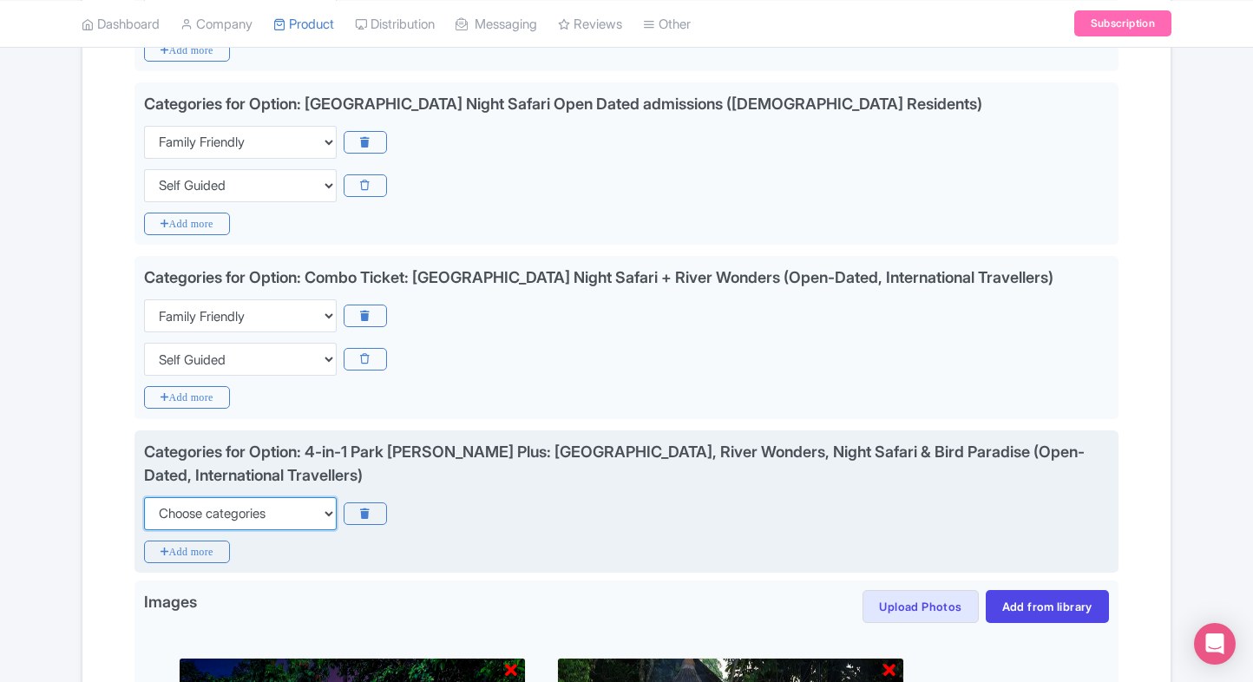
click at [226, 512] on select "Choose categories Adults Only Animals Audio Guide Beaches Bike Tours Boat Tours…" at bounding box center [240, 513] width 193 height 33
select select "family-friendly"
click at [144, 497] on select "Choose categories Adults Only Animals Audio Guide Beaches Bike Tours Boat Tours…" at bounding box center [240, 513] width 193 height 33
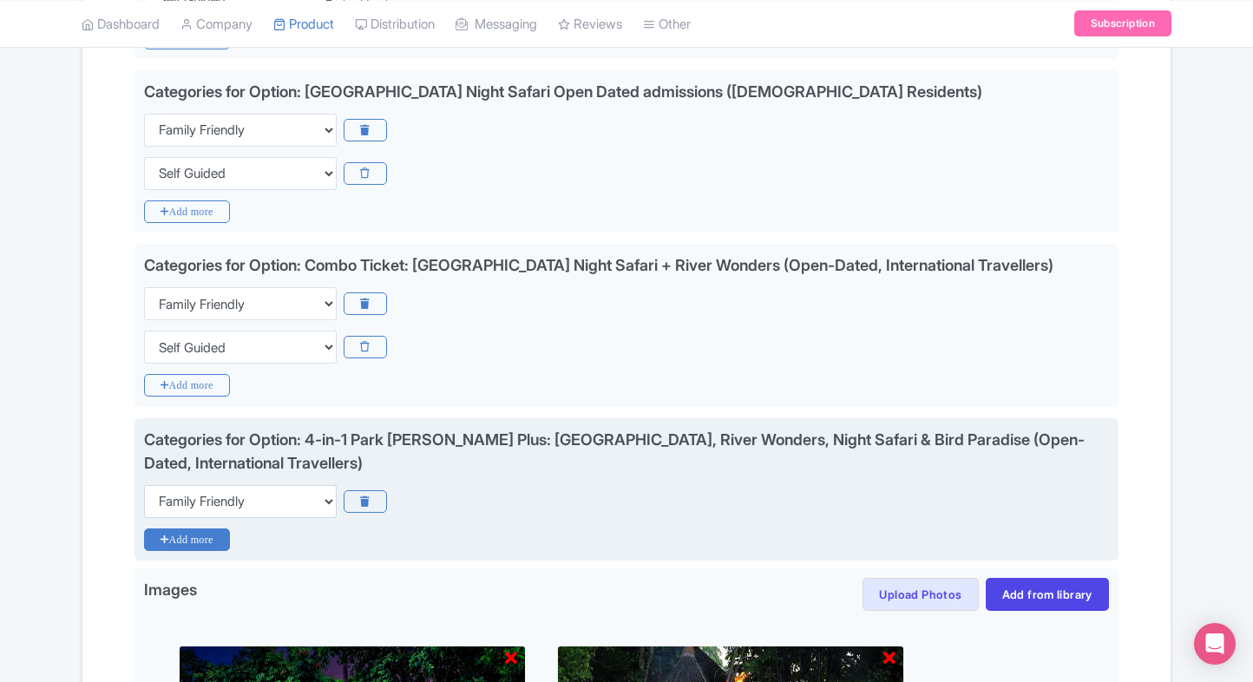
click at [193, 528] on icon "Add more" at bounding box center [187, 539] width 86 height 23
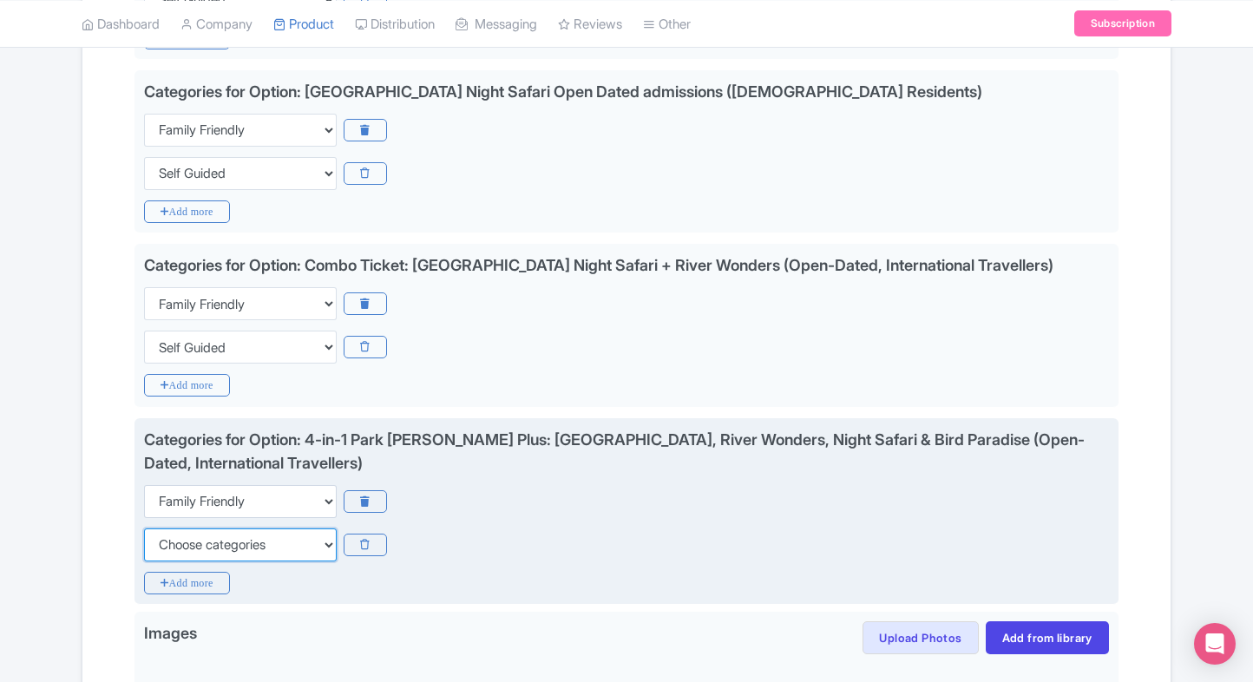
click at [187, 538] on select "Choose categories Adults Only Animals Audio Guide Beaches Bike Tours Boat Tours…" at bounding box center [240, 544] width 193 height 33
select select "self-guided"
click at [144, 528] on select "Choose categories Adults Only Animals Audio Guide Beaches Bike Tours Boat Tours…" at bounding box center [240, 544] width 193 height 33
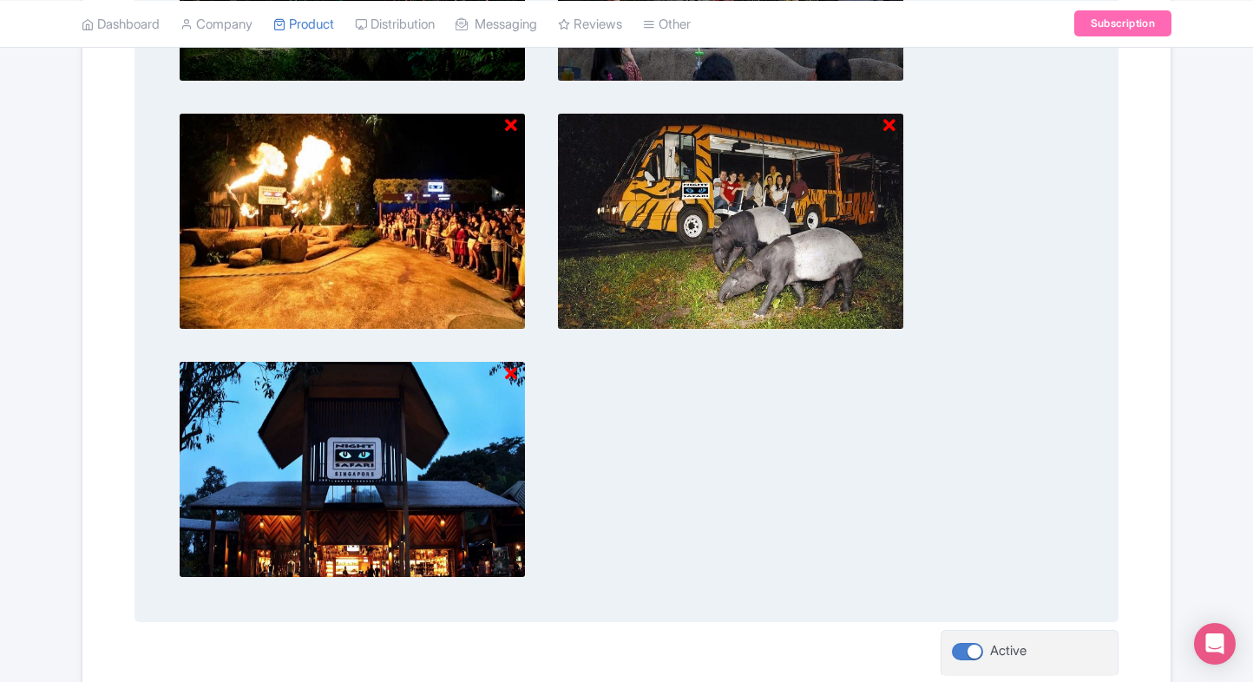
scroll to position [2448, 0]
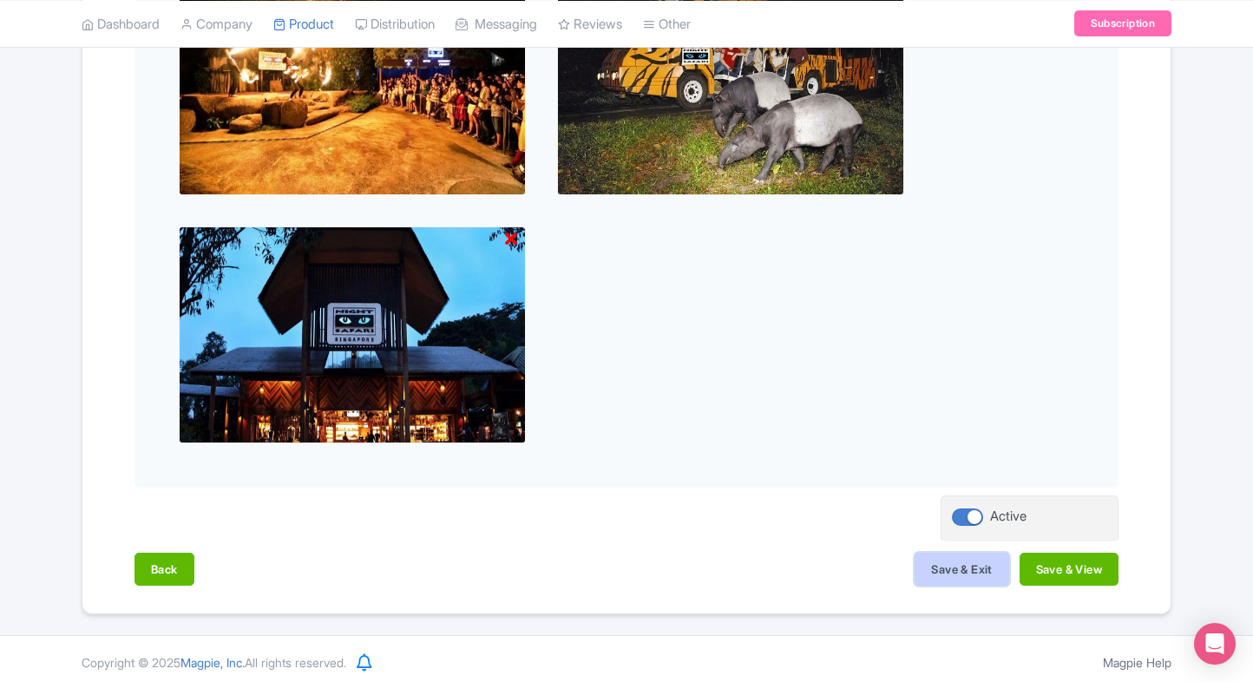
click at [960, 553] on button "Save & Exit" at bounding box center [961, 569] width 94 height 33
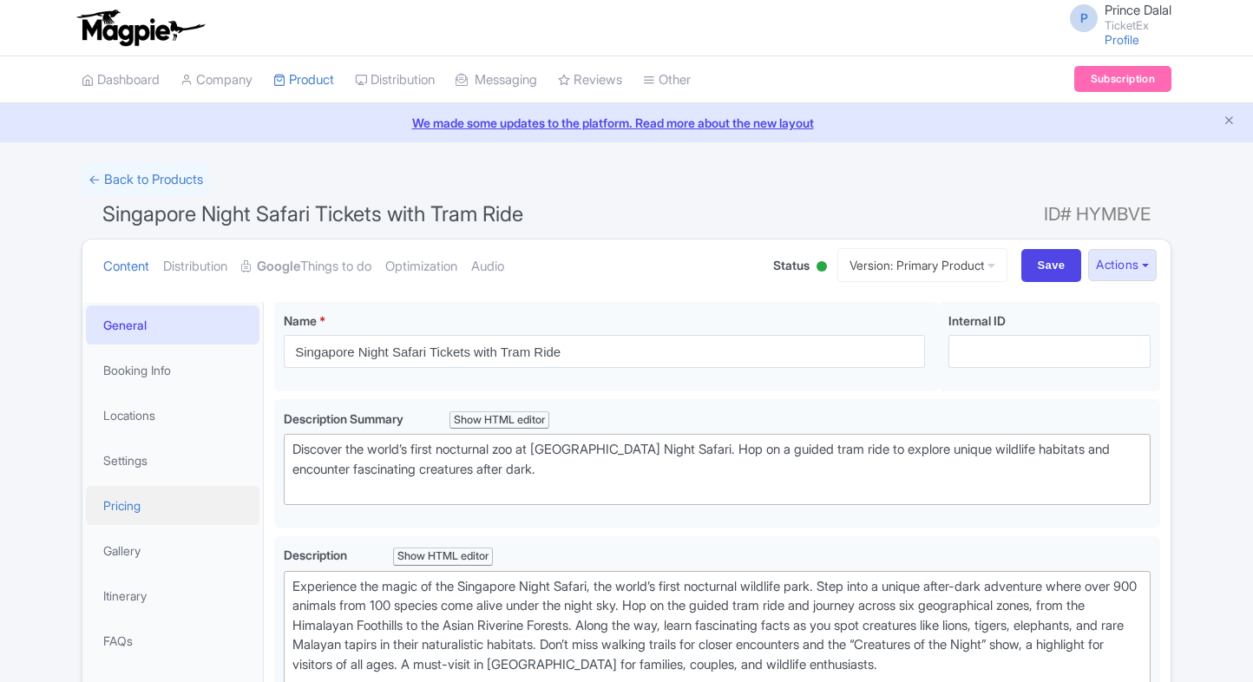
drag, startPoint x: 0, startPoint y: 0, endPoint x: 146, endPoint y: 496, distance: 517.2
click at [146, 496] on link "Pricing" at bounding box center [173, 505] width 174 height 39
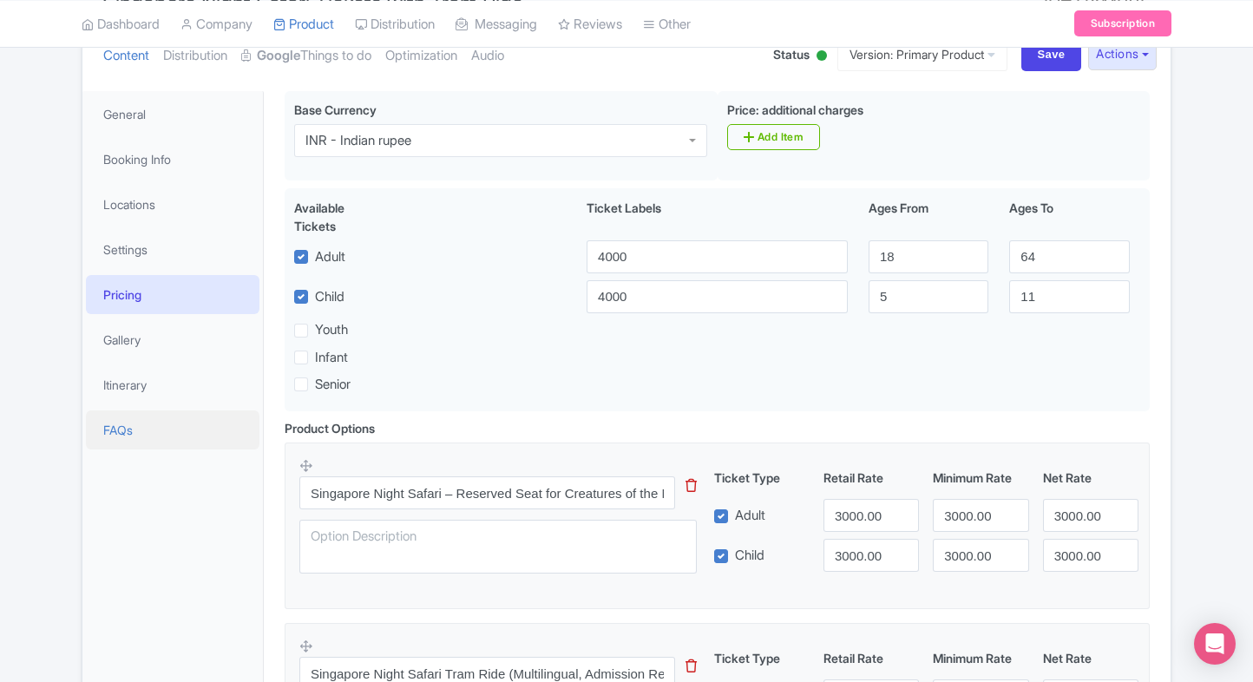
scroll to position [215, 0]
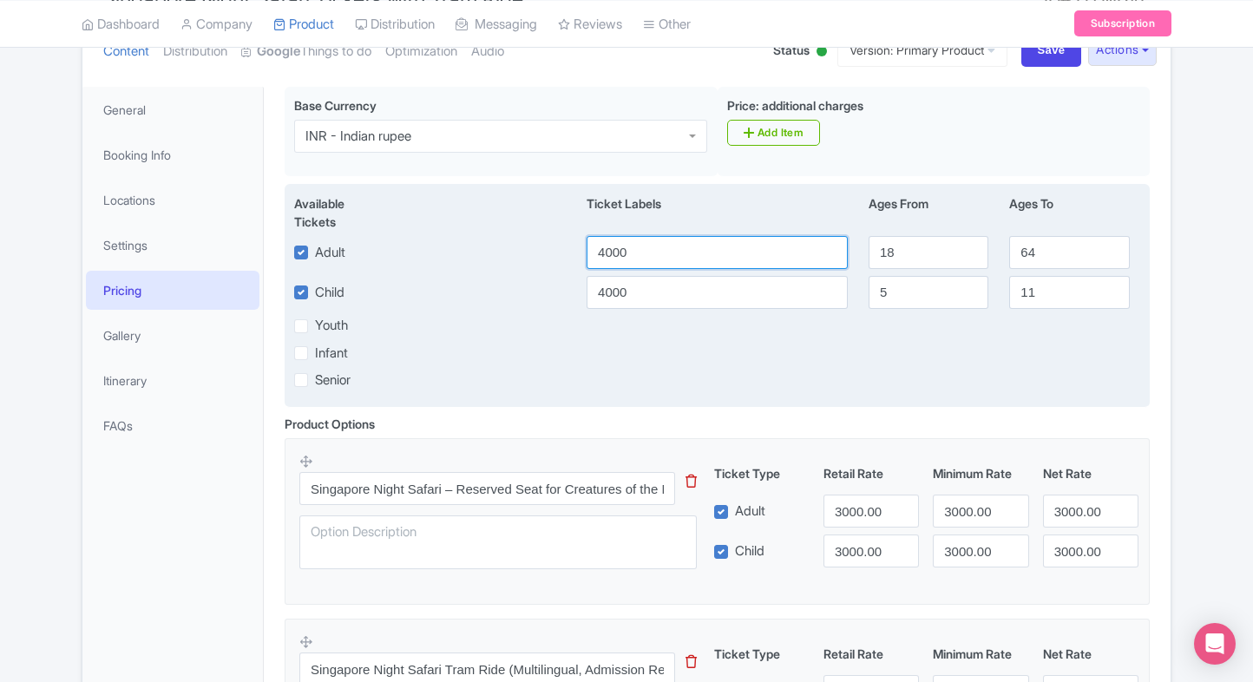
drag, startPoint x: 640, startPoint y: 252, endPoint x: 548, endPoint y: 259, distance: 92.2
click at [548, 259] on div "Adult 4000 18 64" at bounding box center [717, 252] width 867 height 33
type input "565"
click at [626, 278] on input "4000" at bounding box center [716, 292] width 261 height 33
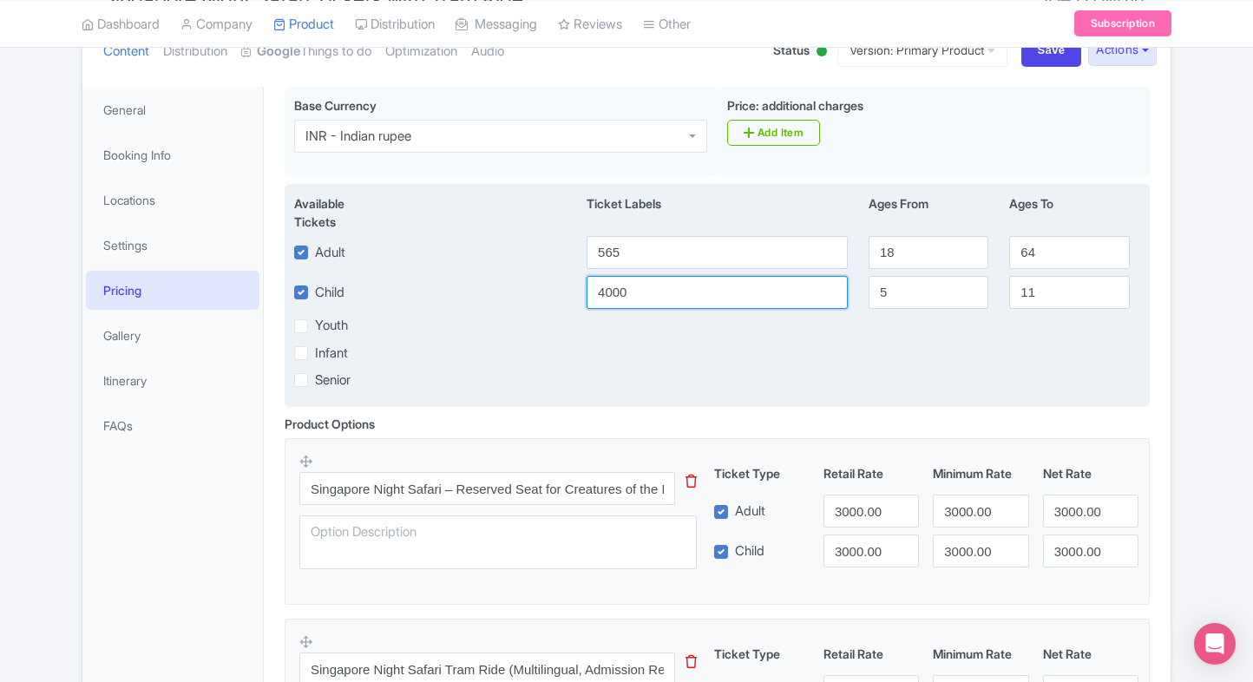
click at [626, 278] on input "4000" at bounding box center [716, 292] width 261 height 33
type input "565"
click at [781, 360] on div "Infant" at bounding box center [717, 353] width 867 height 20
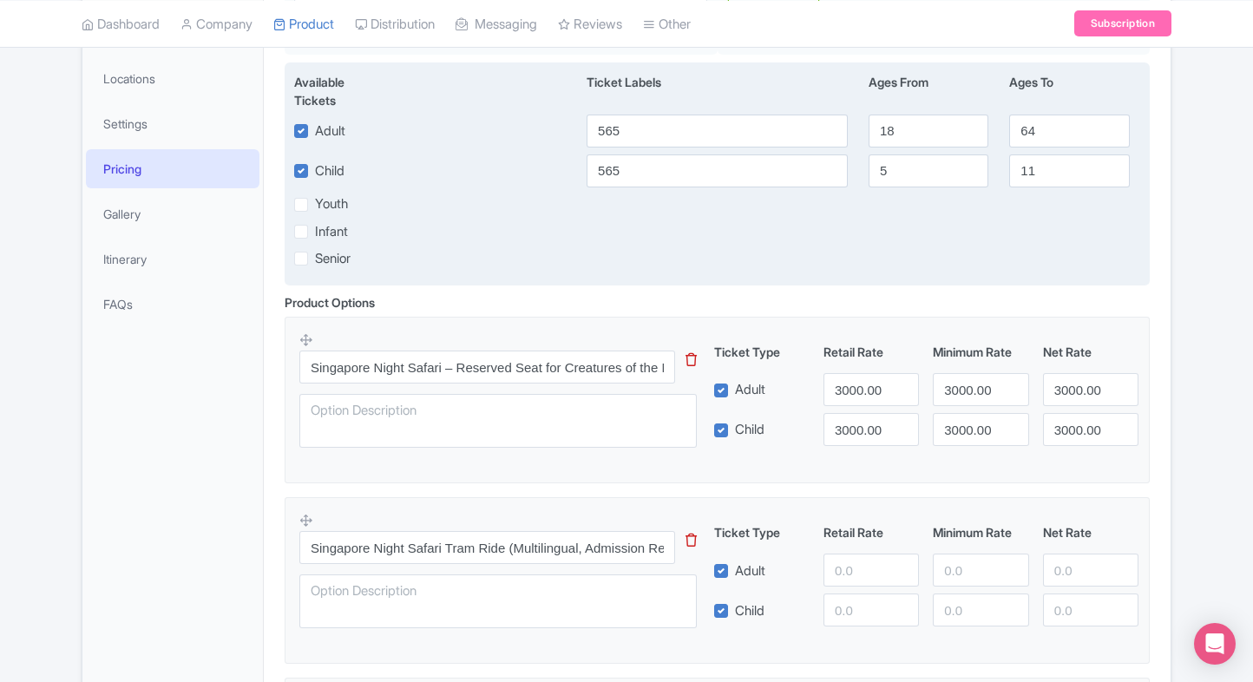
scroll to position [344, 0]
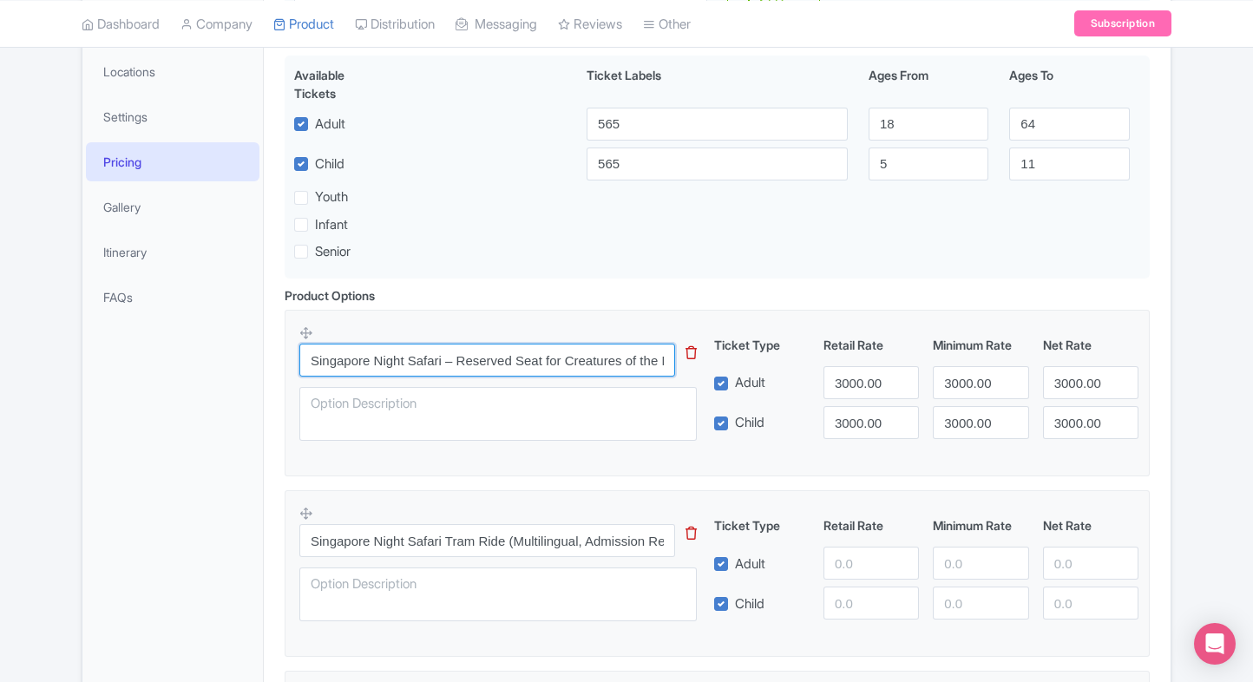
click at [589, 371] on input "Singapore Night Safari – Reserved Seat for Creatures of the Night Show (Admissi…" at bounding box center [487, 360] width 376 height 33
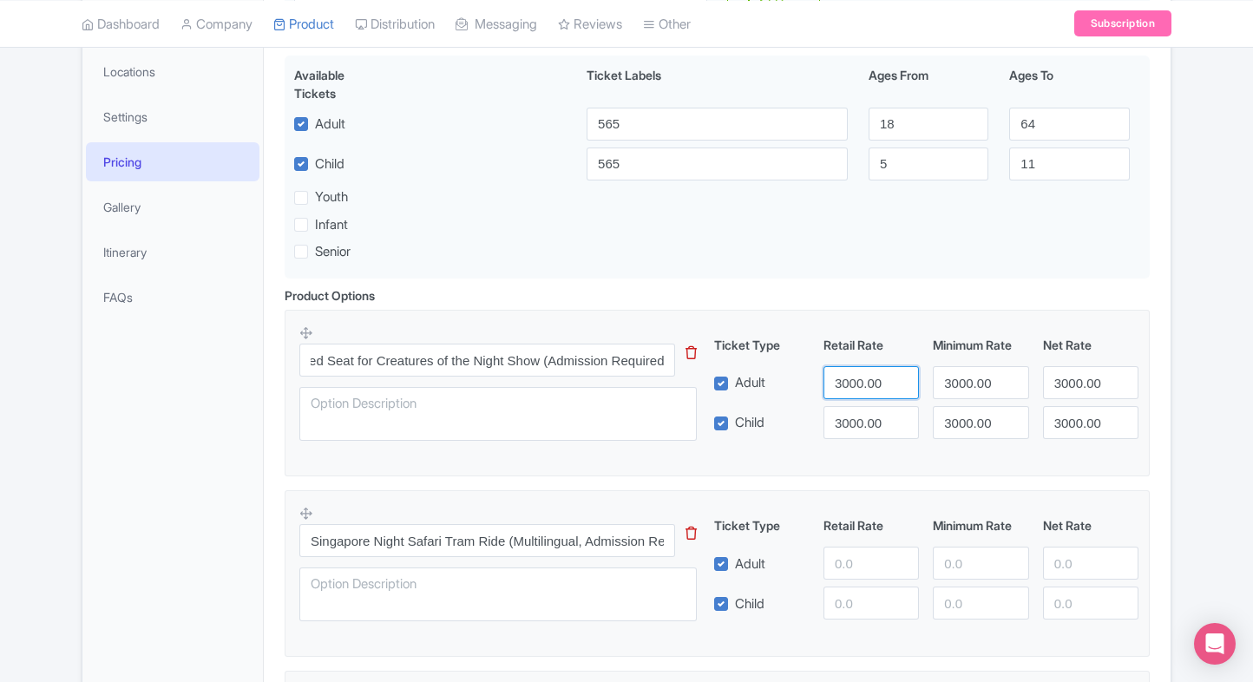
scroll to position [0, 0]
click at [855, 376] on input "3000.00" at bounding box center [870, 382] width 95 height 33
type input "565"
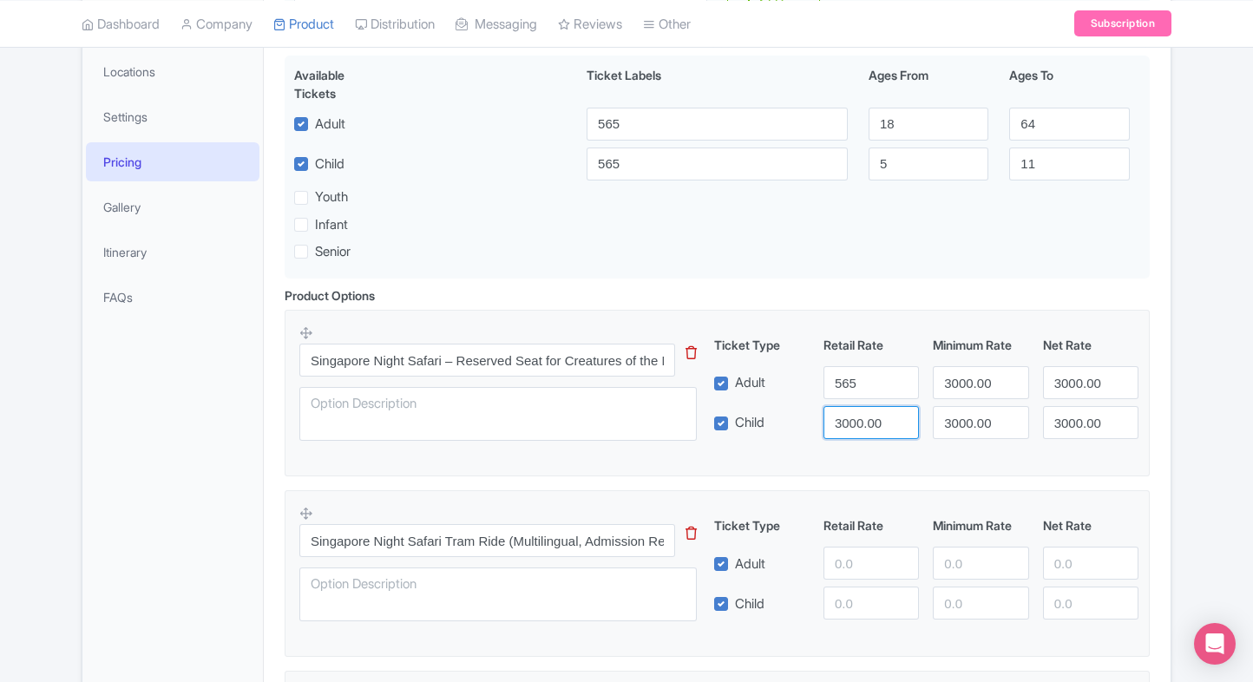
click at [864, 409] on input "3000.00" at bounding box center [870, 422] width 95 height 33
paste input "565"
type input "565"
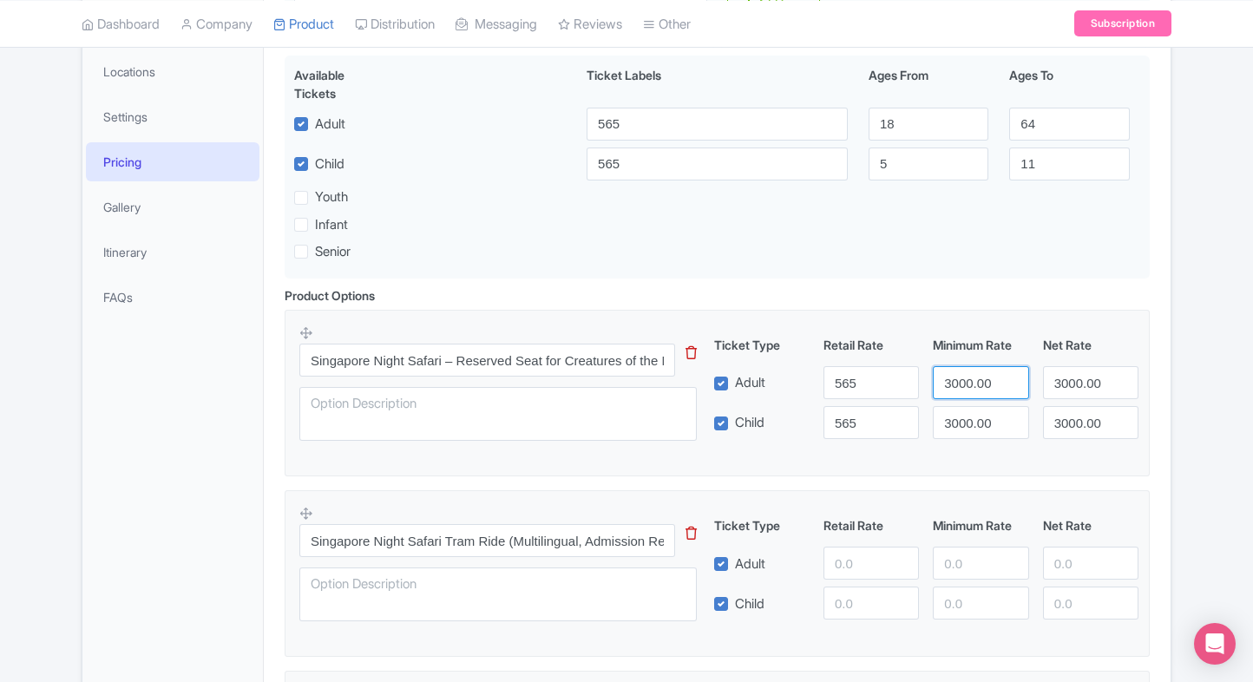
click at [1001, 368] on input "3000.00" at bounding box center [980, 382] width 95 height 33
paste input "565"
click at [1001, 368] on input "3000.00" at bounding box center [980, 382] width 95 height 33
type input "565"
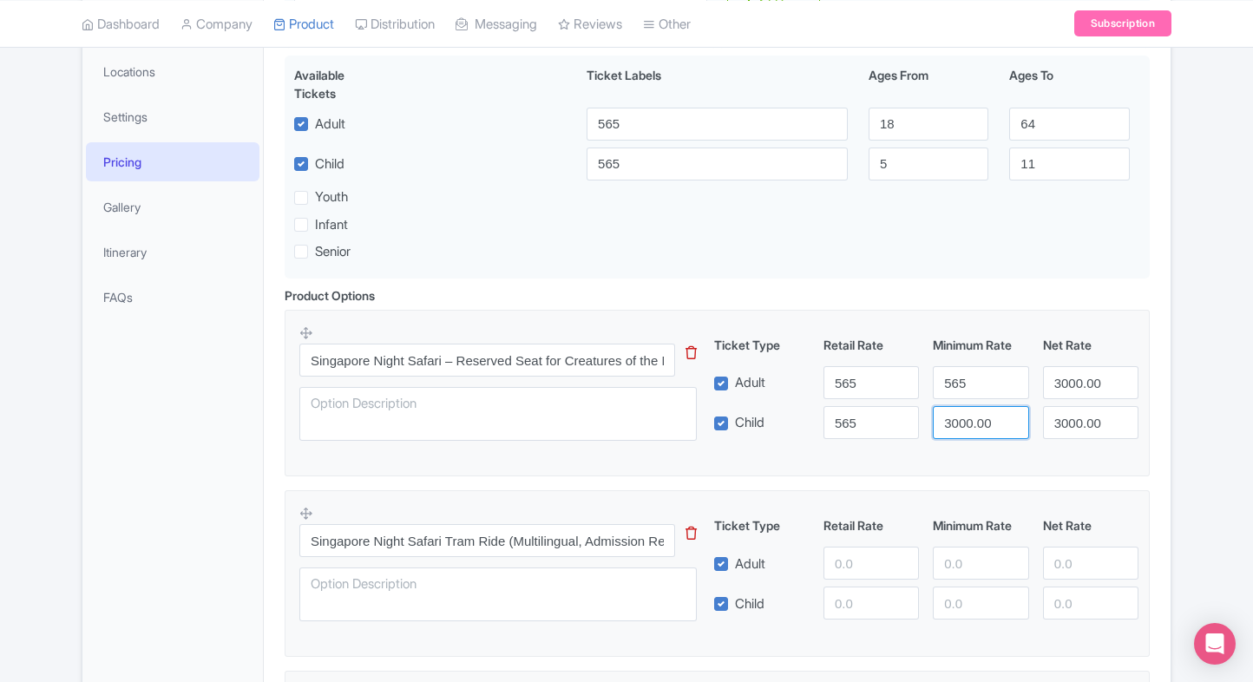
click at [975, 421] on input "3000.00" at bounding box center [980, 422] width 95 height 33
paste input "565"
click at [975, 421] on input "565" at bounding box center [980, 422] width 95 height 33
type input "565"
click at [1068, 387] on input "3000.00" at bounding box center [1090, 382] width 95 height 33
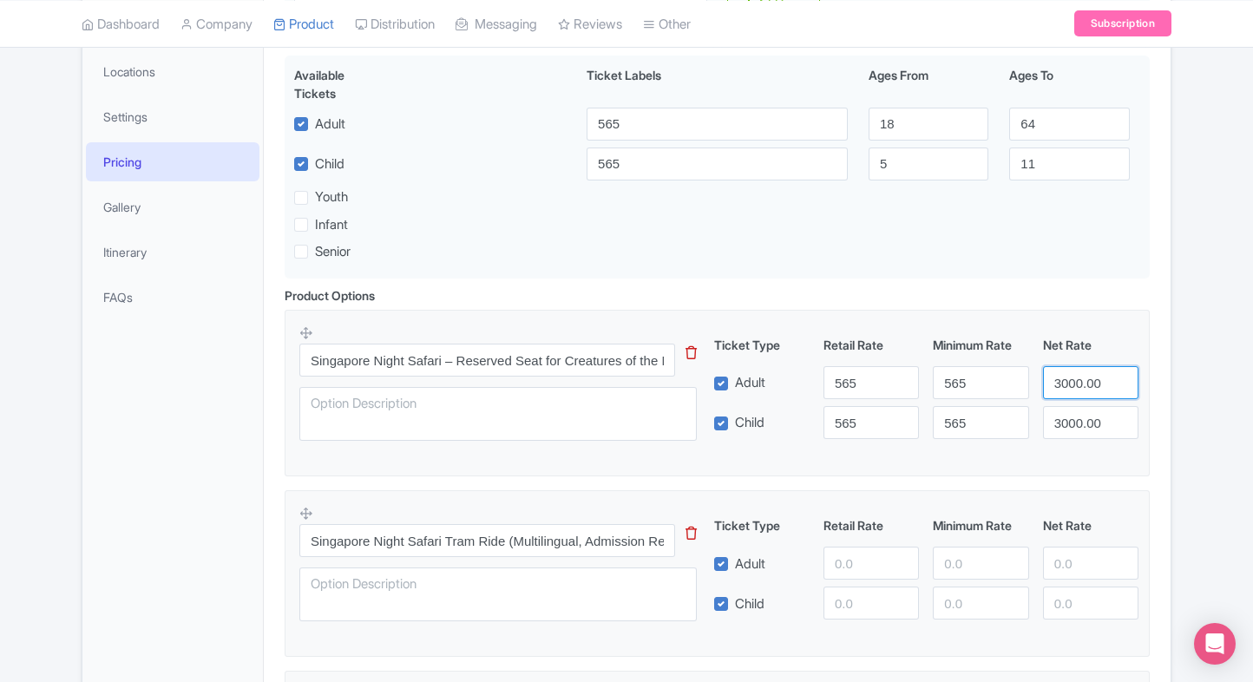
paste input "565"
click at [1068, 387] on input "565" at bounding box center [1090, 382] width 95 height 33
type input "565"
click at [1081, 418] on input "3000.00" at bounding box center [1090, 422] width 95 height 33
paste input "565"
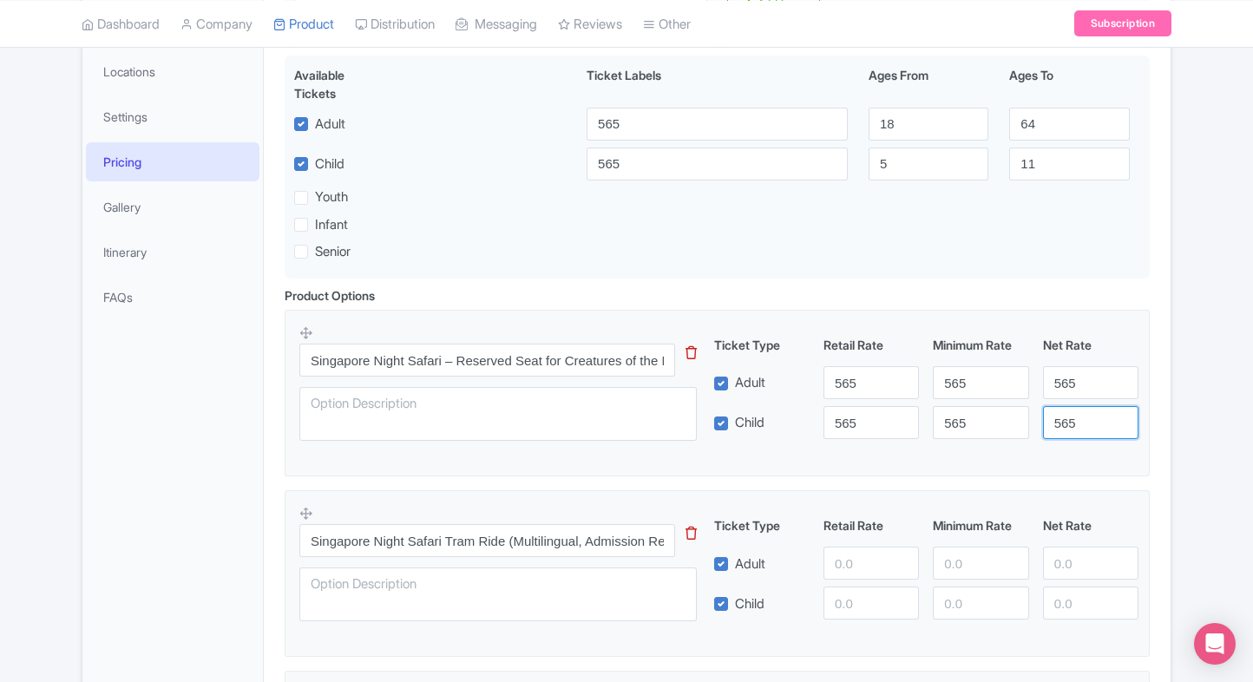
click at [1081, 418] on input "565" at bounding box center [1090, 422] width 95 height 33
click at [1135, 406] on input "565" at bounding box center [1090, 422] width 95 height 33
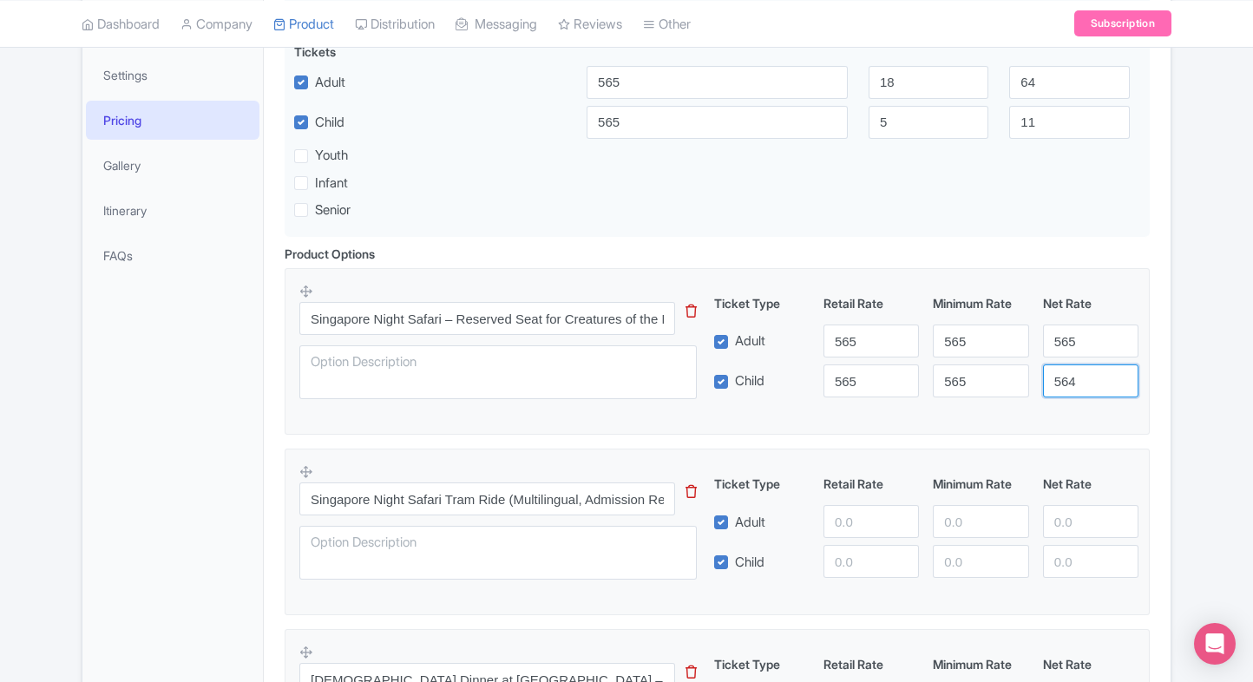
scroll to position [385, 0]
type input "565"
click at [1117, 373] on input "565" at bounding box center [1090, 380] width 95 height 33
click at [1094, 413] on fieldset "Singapore Night Safari – Reserved Seat for Creatures of the Night Show (Admissi…" at bounding box center [717, 351] width 865 height 167
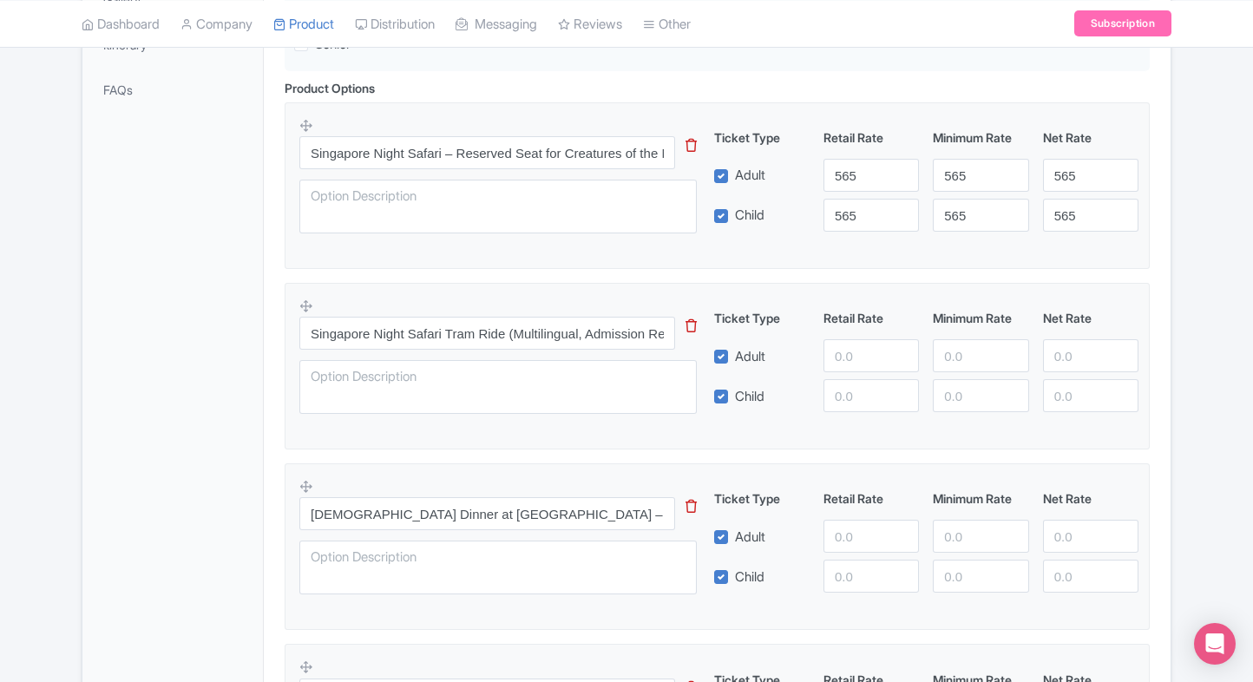
scroll to position [558, 0]
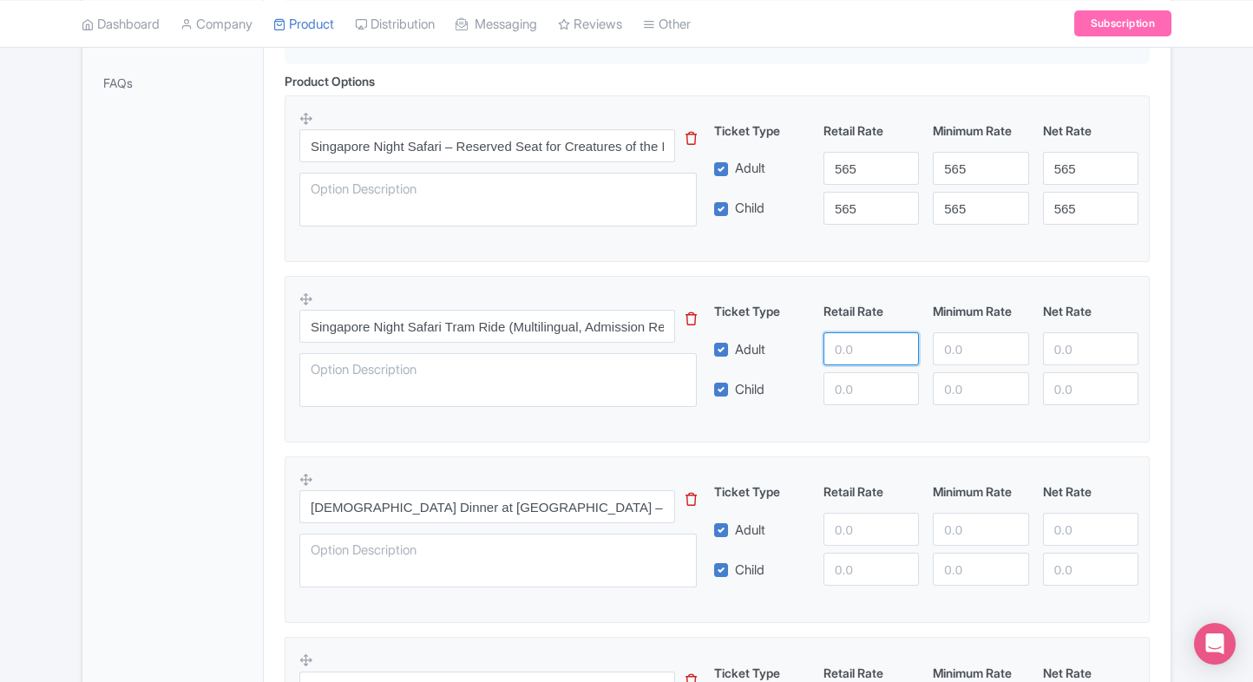
click at [847, 338] on input "number" at bounding box center [870, 348] width 95 height 33
type input "570"
click at [846, 373] on input "number" at bounding box center [870, 388] width 95 height 33
paste input "570"
type input "570"
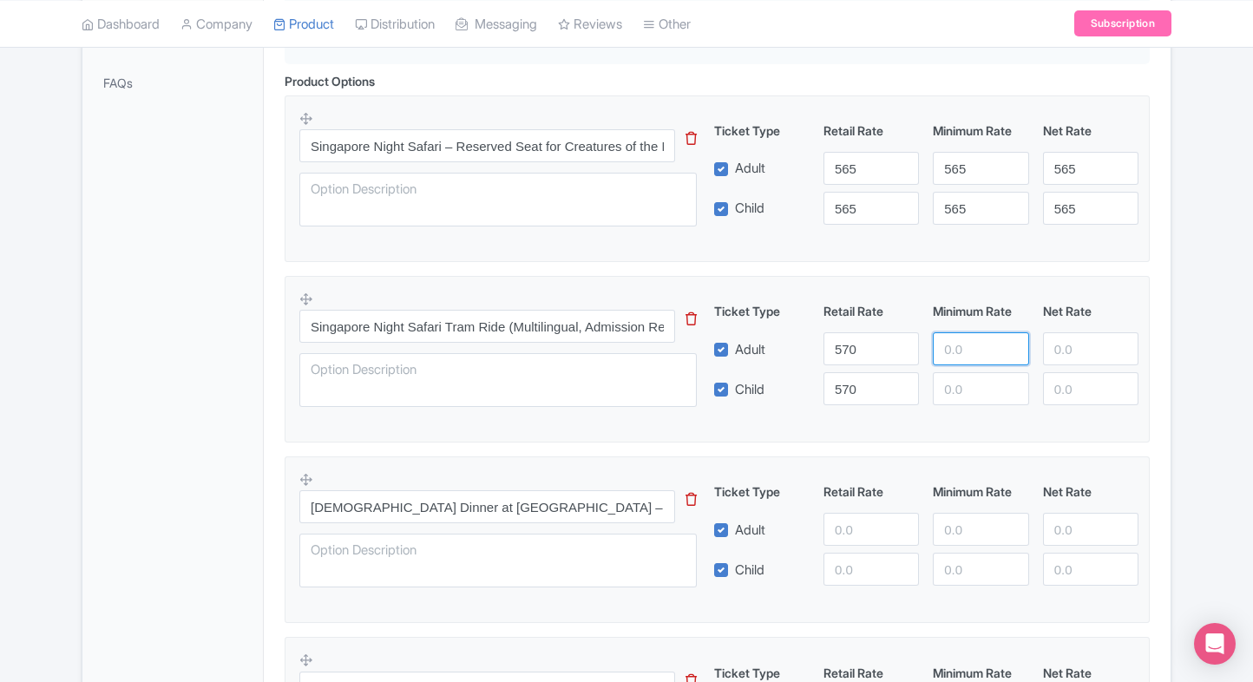
click at [934, 351] on input "number" at bounding box center [980, 348] width 95 height 33
paste input "570"
type input "570"
click at [948, 373] on input "number" at bounding box center [980, 388] width 95 height 33
paste input "570"
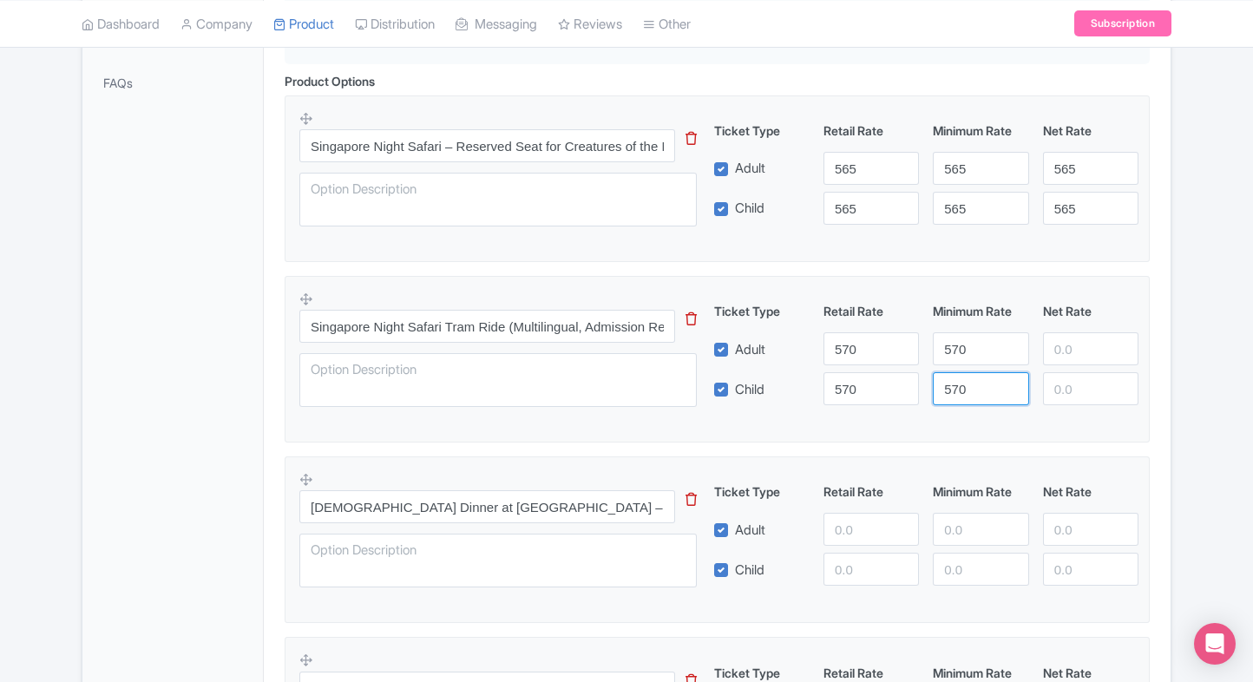
type input "570"
paste input "570"
click at [1059, 351] on input "570" at bounding box center [1090, 348] width 95 height 33
type input "570"
paste input "570"
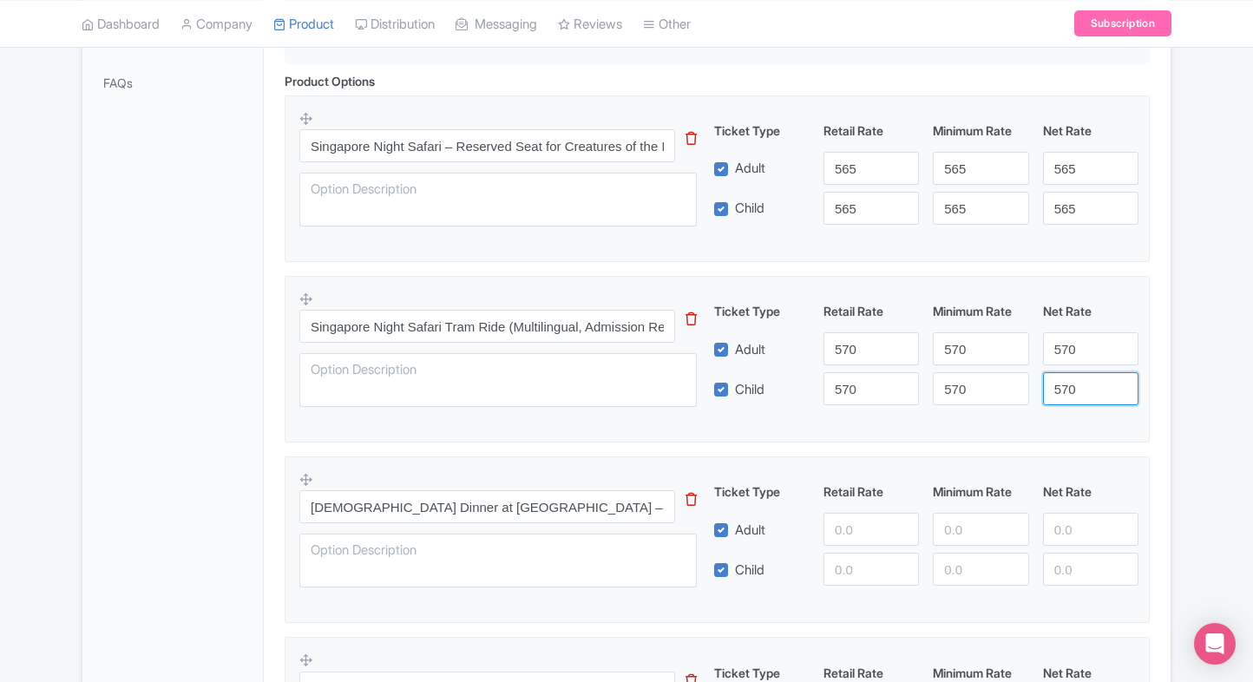
click at [1078, 393] on input "570" at bounding box center [1090, 388] width 95 height 33
type input "570"
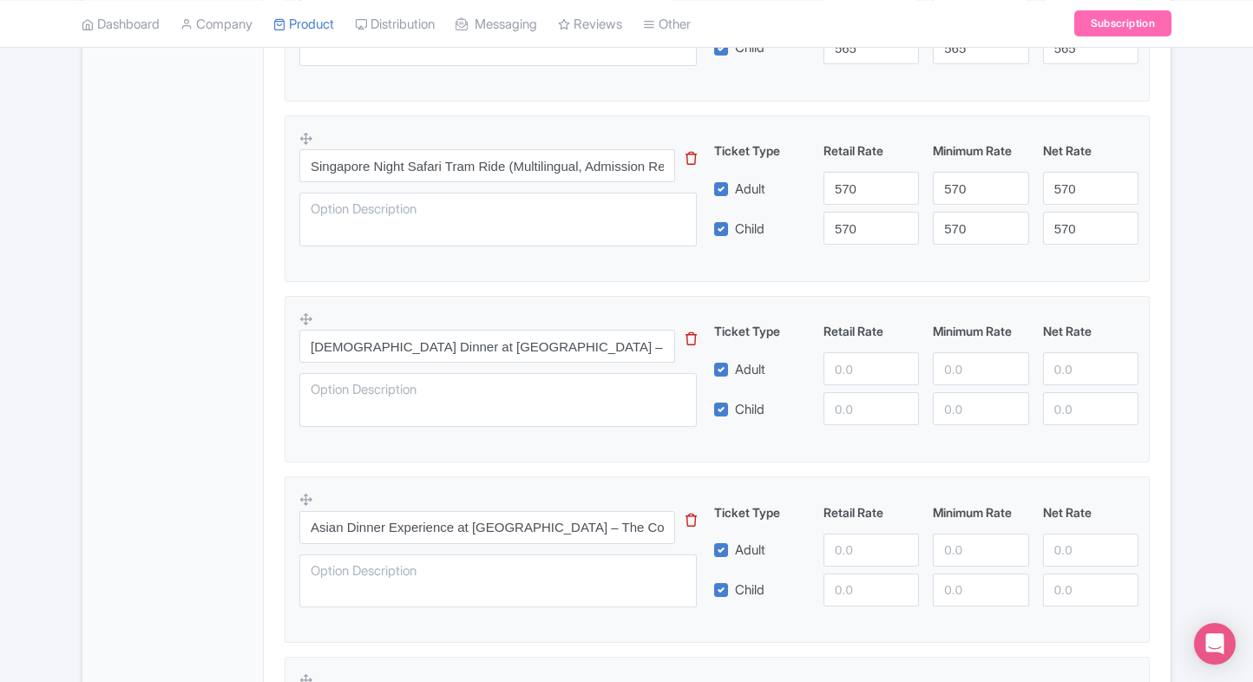
scroll to position [729, 0]
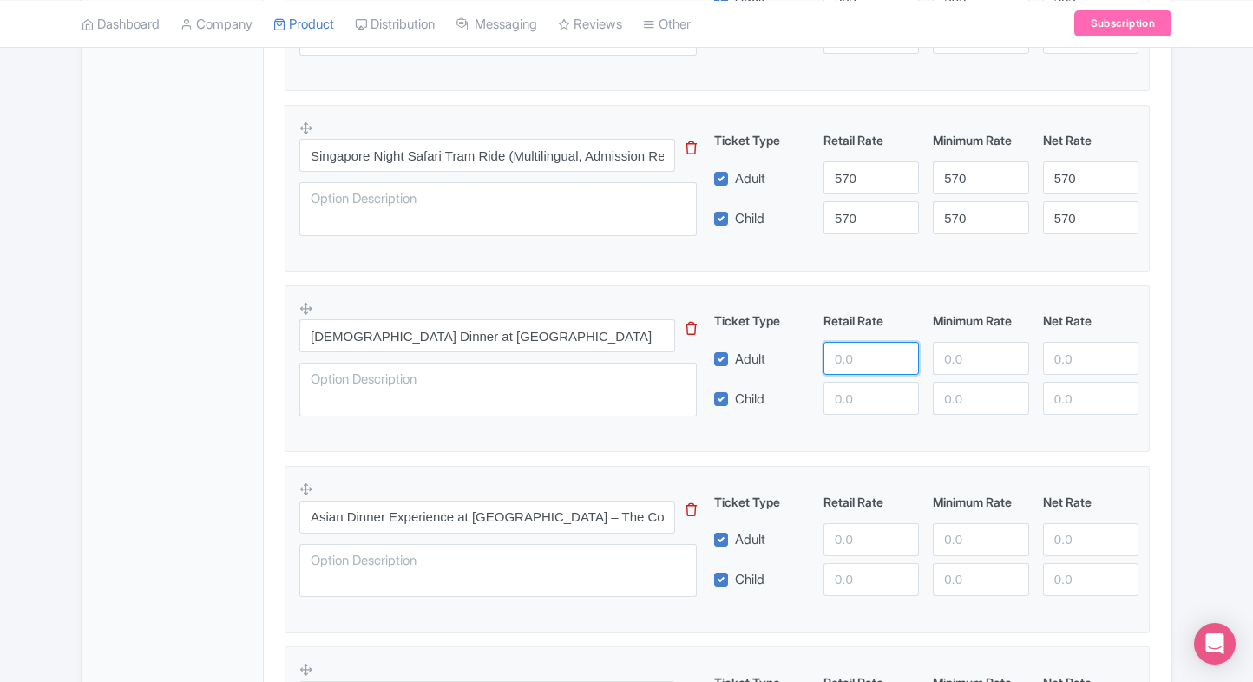
click at [850, 361] on input "number" at bounding box center [870, 358] width 95 height 33
type input "1060"
paste input "1060"
click at [874, 399] on input "1060" at bounding box center [870, 398] width 95 height 33
type input "1060"
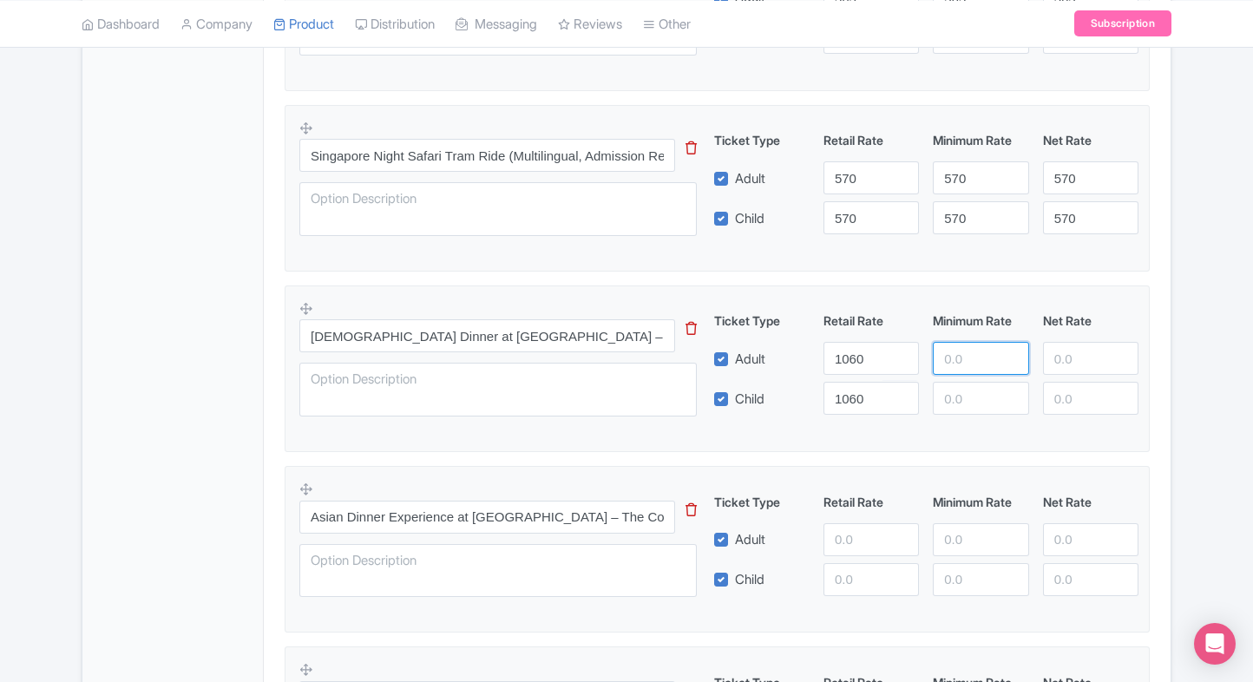
paste input "1060"
click at [978, 356] on input "1060" at bounding box center [980, 358] width 95 height 33
type input "1060"
paste input "1060"
click at [971, 397] on input "1060" at bounding box center [980, 398] width 95 height 33
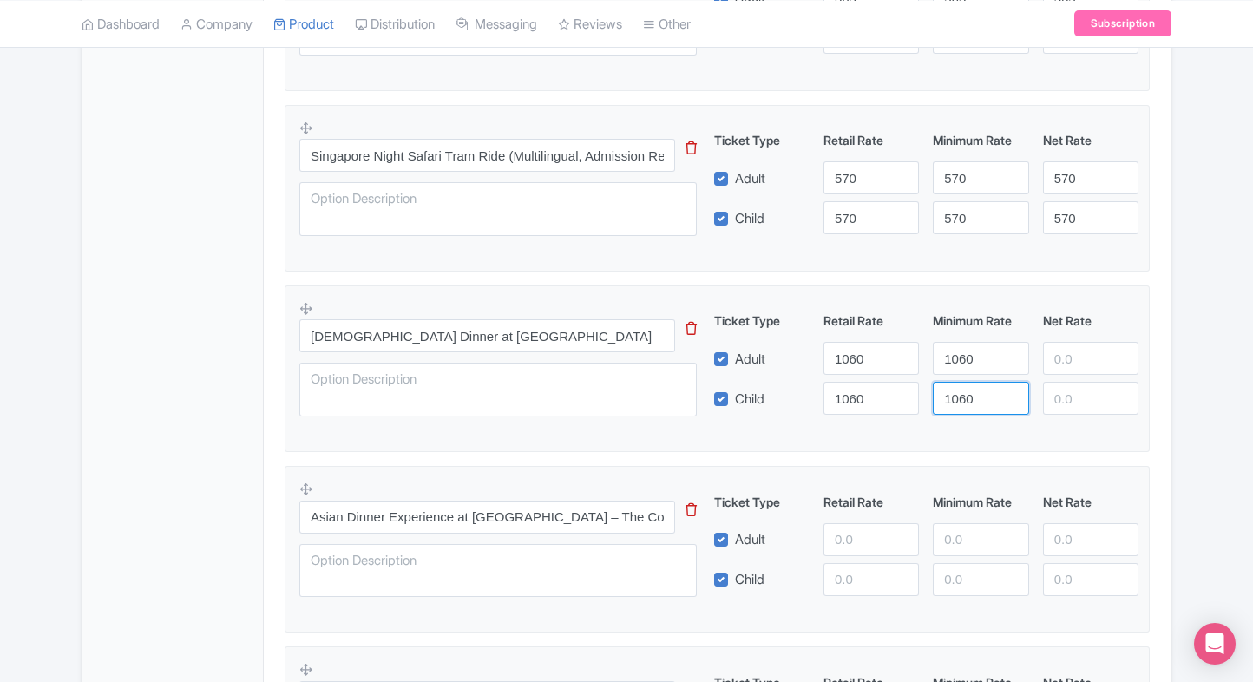
type input "1060"
paste input "1060"
click at [1076, 364] on input "1060" at bounding box center [1090, 358] width 95 height 33
type input "1060"
paste input "1060"
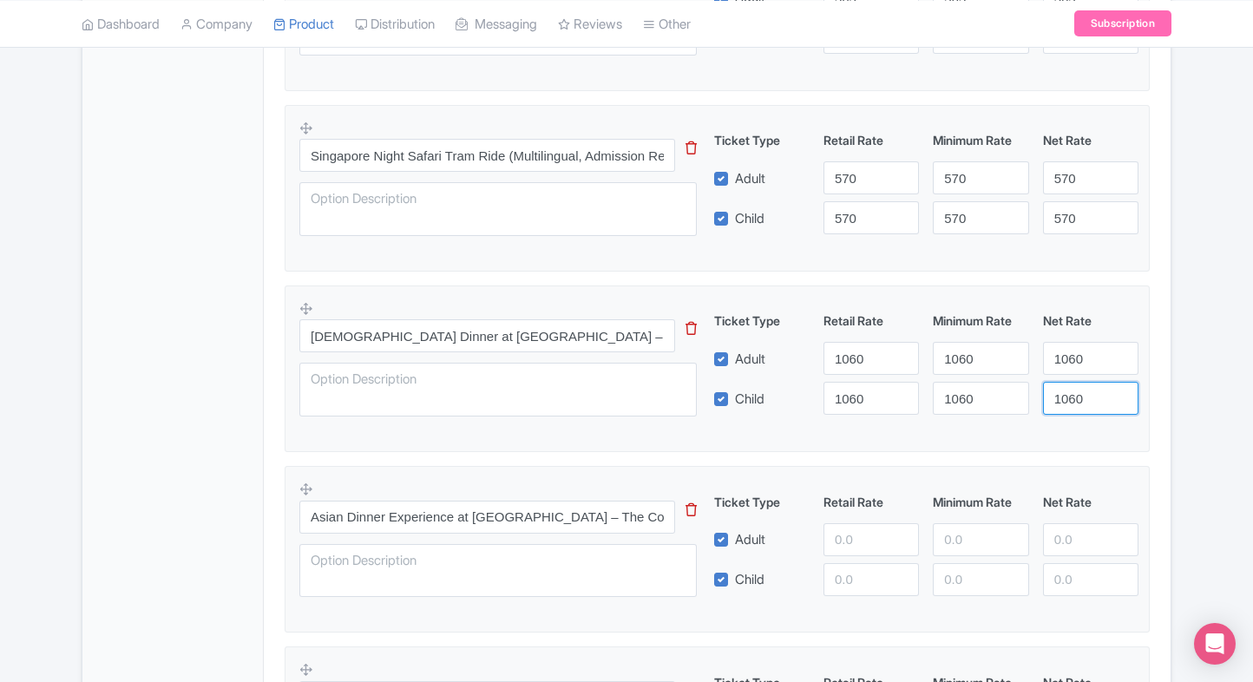
click at [1071, 399] on input "1060" at bounding box center [1090, 398] width 95 height 33
type input "1060"
click at [1163, 373] on div "Singapore Night Safari Tickets with Tram Ride Name * i Singapore Night Safari T…" at bounding box center [717, 608] width 907 height 2091
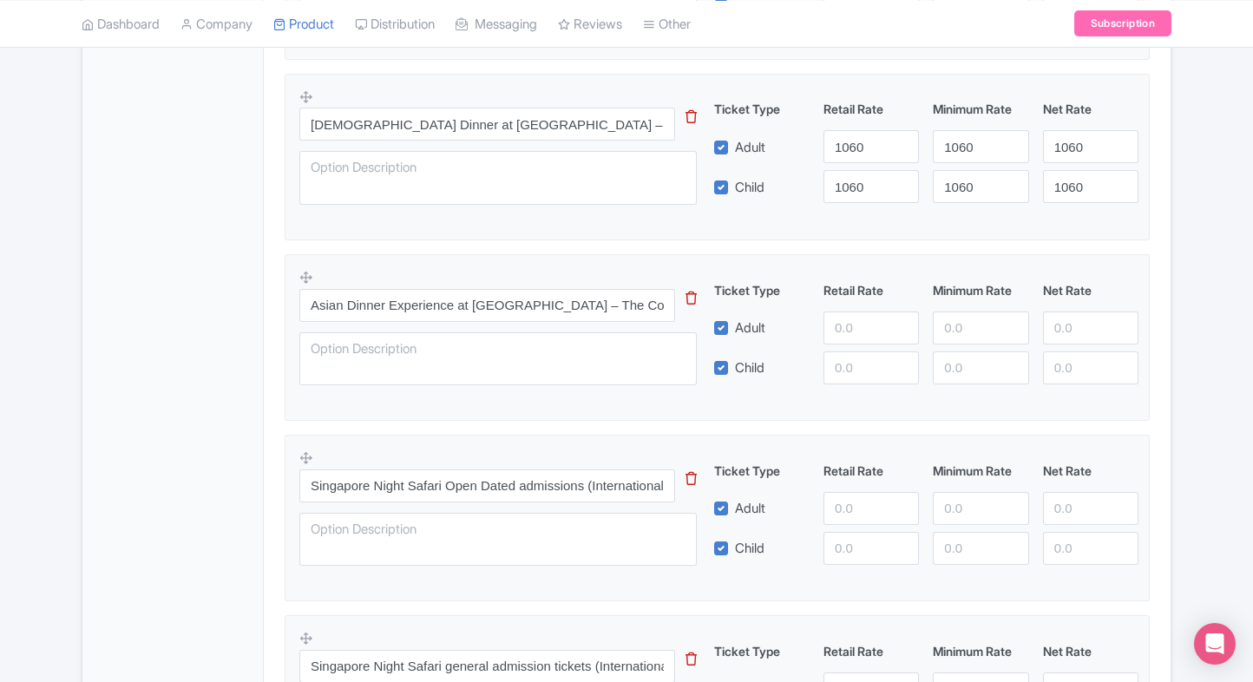
scroll to position [992, 0]
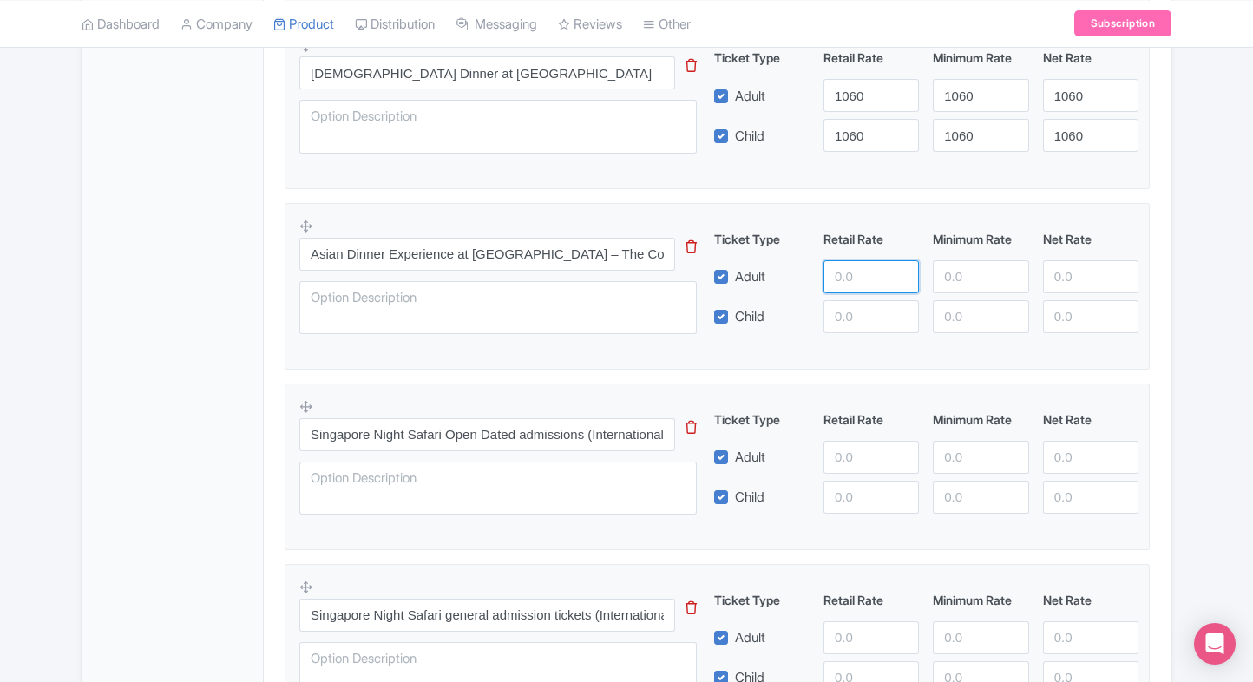
click at [855, 267] on input "number" at bounding box center [870, 276] width 95 height 33
type input "2190"
paste input "2190"
drag, startPoint x: 850, startPoint y: 329, endPoint x: 951, endPoint y: 278, distance: 112.5
click at [951, 278] on div "Ticket Type Retail Rate Minimum Rate Net Rate Adult 2190 Child 2190 This tip ha…" at bounding box center [927, 281] width 418 height 103
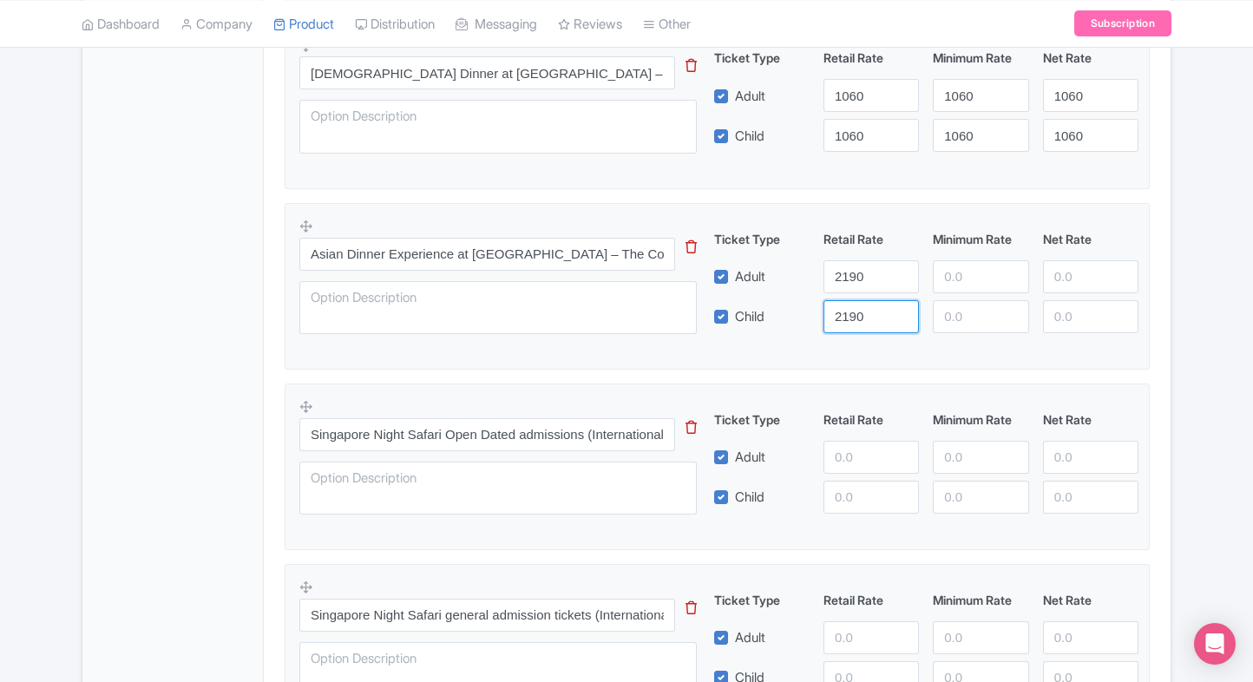
type input "2190"
paste input "2190"
drag, startPoint x: 951, startPoint y: 278, endPoint x: 962, endPoint y: 315, distance: 38.1
click at [962, 315] on div "Ticket Type Retail Rate Minimum Rate Net Rate Adult 2190 2190 Child 2190 This t…" at bounding box center [927, 281] width 418 height 103
type input "2190"
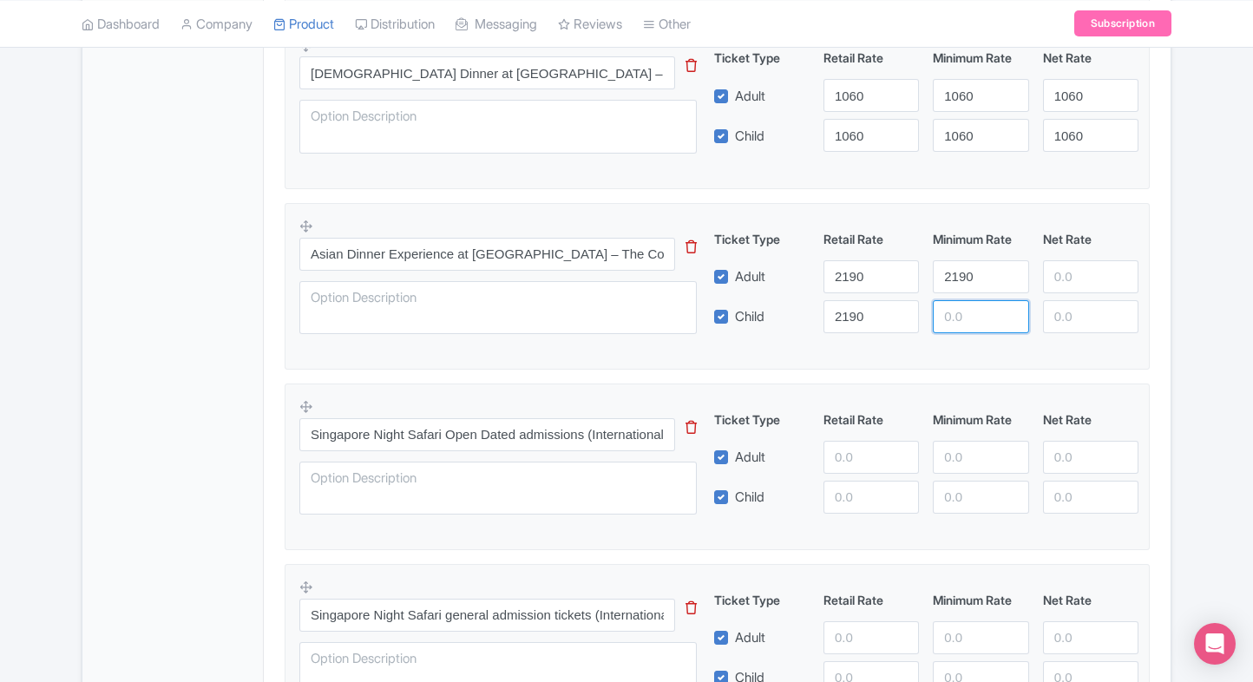
paste input "2190"
click at [962, 315] on input "2190" at bounding box center [980, 316] width 95 height 33
type input "2190"
click at [1079, 292] on div "Ticket Type Retail Rate Minimum Rate Net Rate Adult 2190 2190 Child 2190 2190 T…" at bounding box center [927, 281] width 418 height 103
paste input "2190"
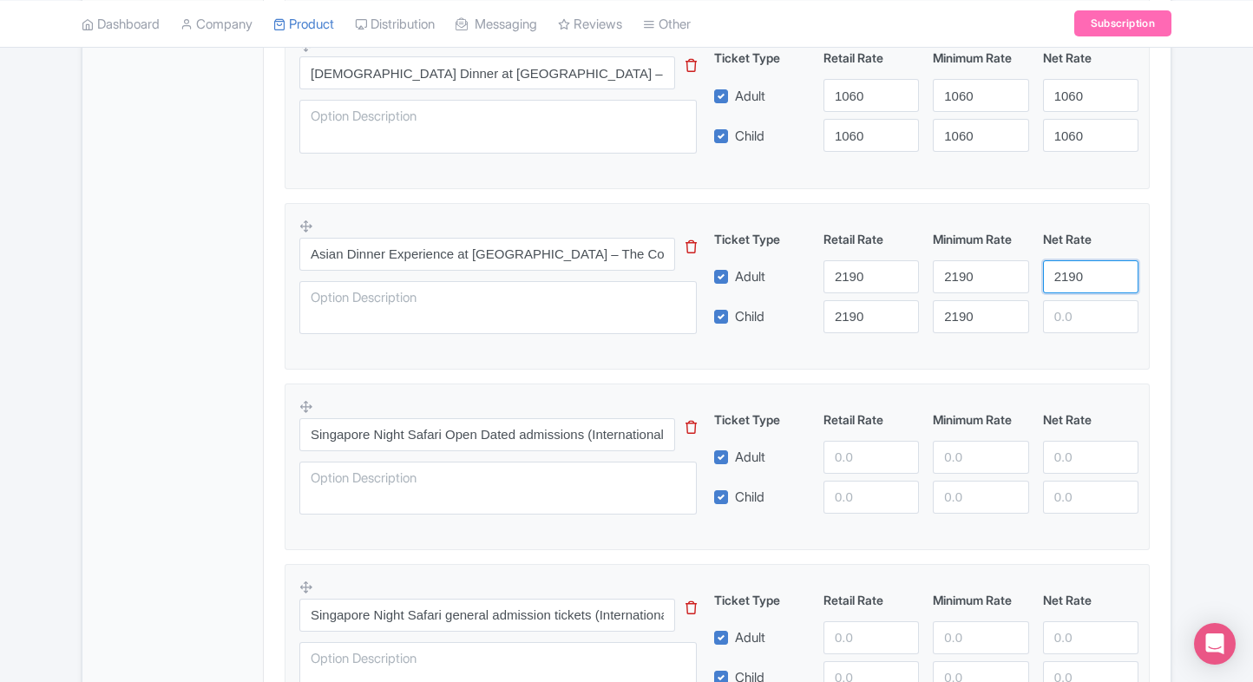
click at [1083, 279] on input "2190" at bounding box center [1090, 276] width 95 height 33
type input "2190"
paste input "2190"
click at [1083, 305] on input "2190" at bounding box center [1090, 316] width 95 height 33
type input "2190"
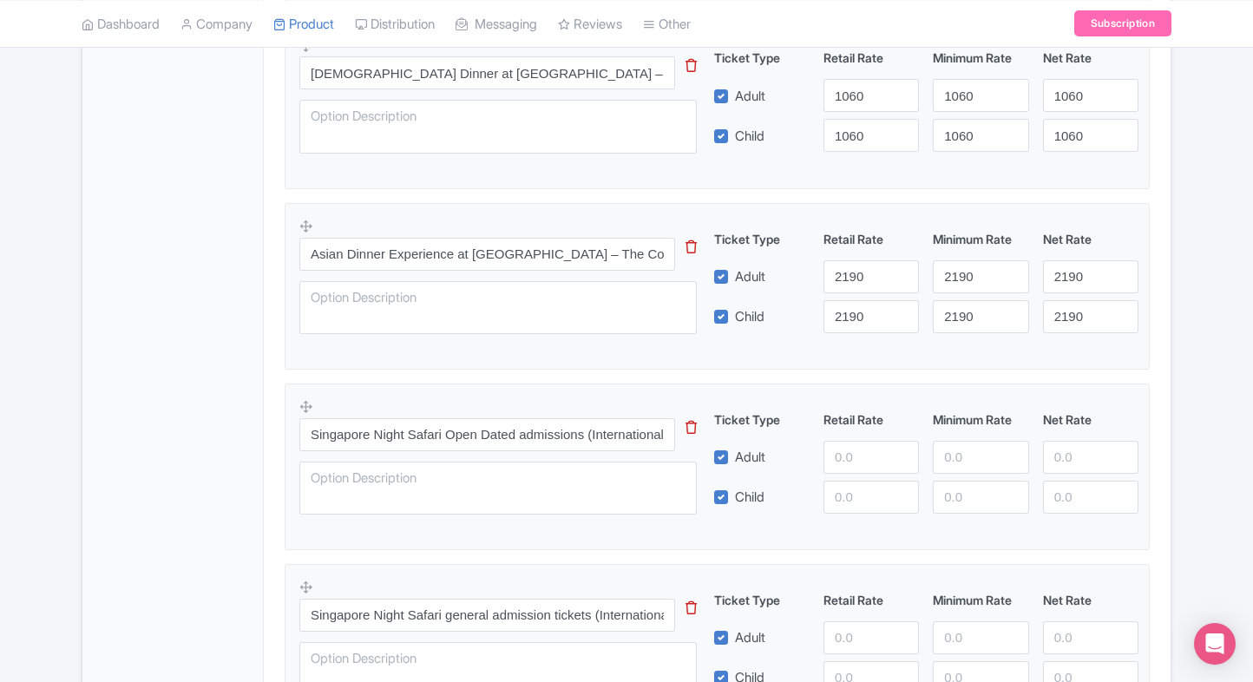
click at [1159, 296] on div "Product Options i Singapore Night Safari – Reserved Seat for Creatures of the N…" at bounding box center [717, 475] width 886 height 1674
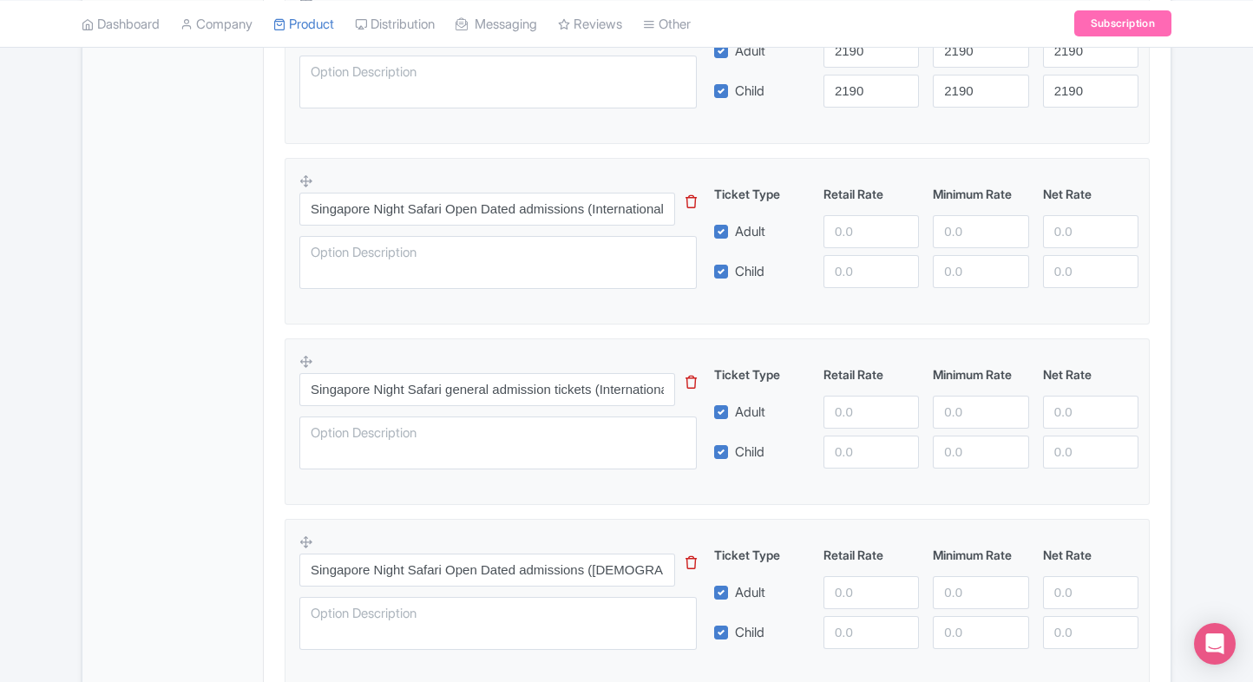
scroll to position [1238, 0]
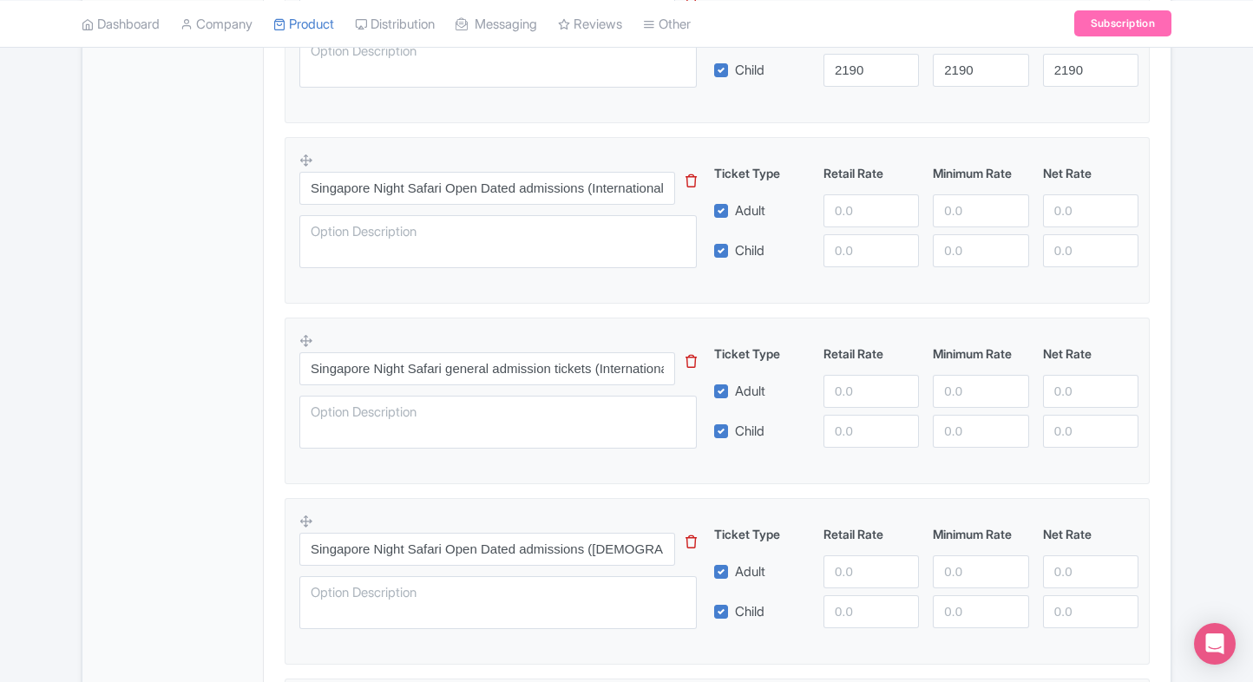
click at [843, 187] on div "Ticket Type Retail Rate Minimum Rate Net Rate Adult Child This tip has not data…" at bounding box center [927, 215] width 418 height 103
click at [843, 194] on input "number" at bounding box center [870, 210] width 95 height 33
type input "2800"
paste input "2800"
click at [868, 244] on input "2800" at bounding box center [870, 250] width 95 height 33
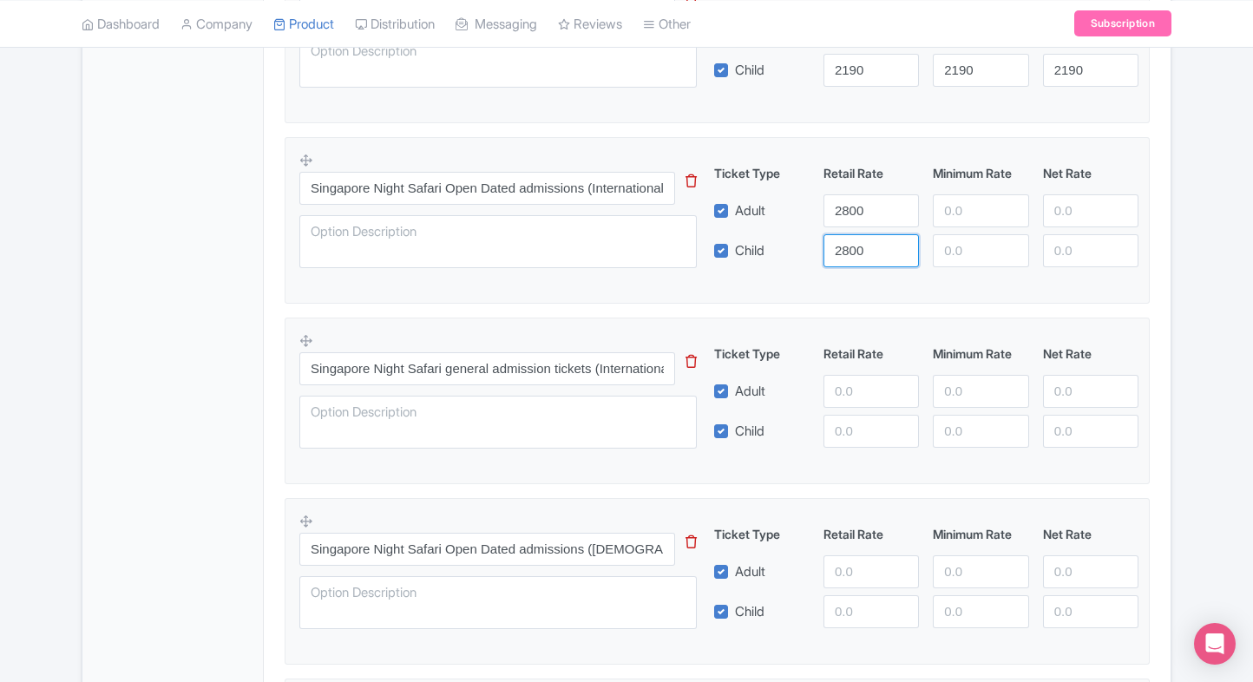
type input "2800"
paste input "2800"
click at [961, 214] on input "2800" at bounding box center [980, 210] width 95 height 33
type input "2800"
paste input "2800"
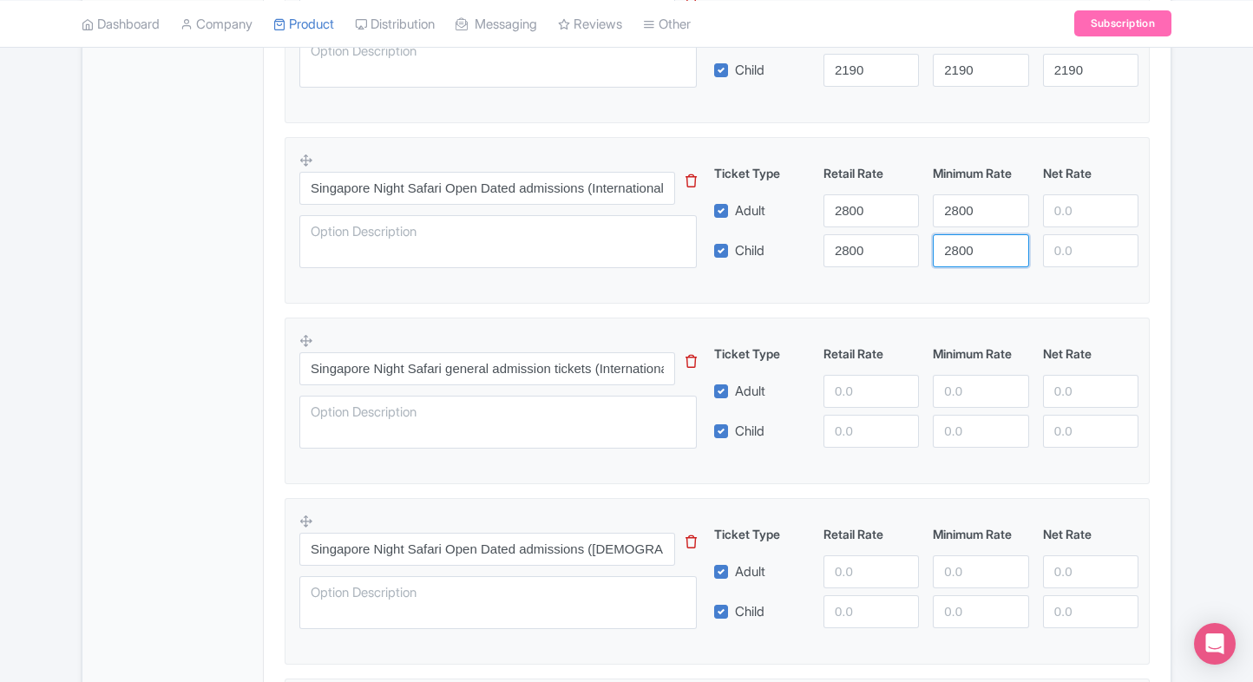
click at [963, 238] on input "2800" at bounding box center [980, 250] width 95 height 33
type input "2800"
click at [1038, 212] on div at bounding box center [1090, 210] width 109 height 33
paste input "2800"
click at [1065, 208] on input "2800" at bounding box center [1090, 210] width 95 height 33
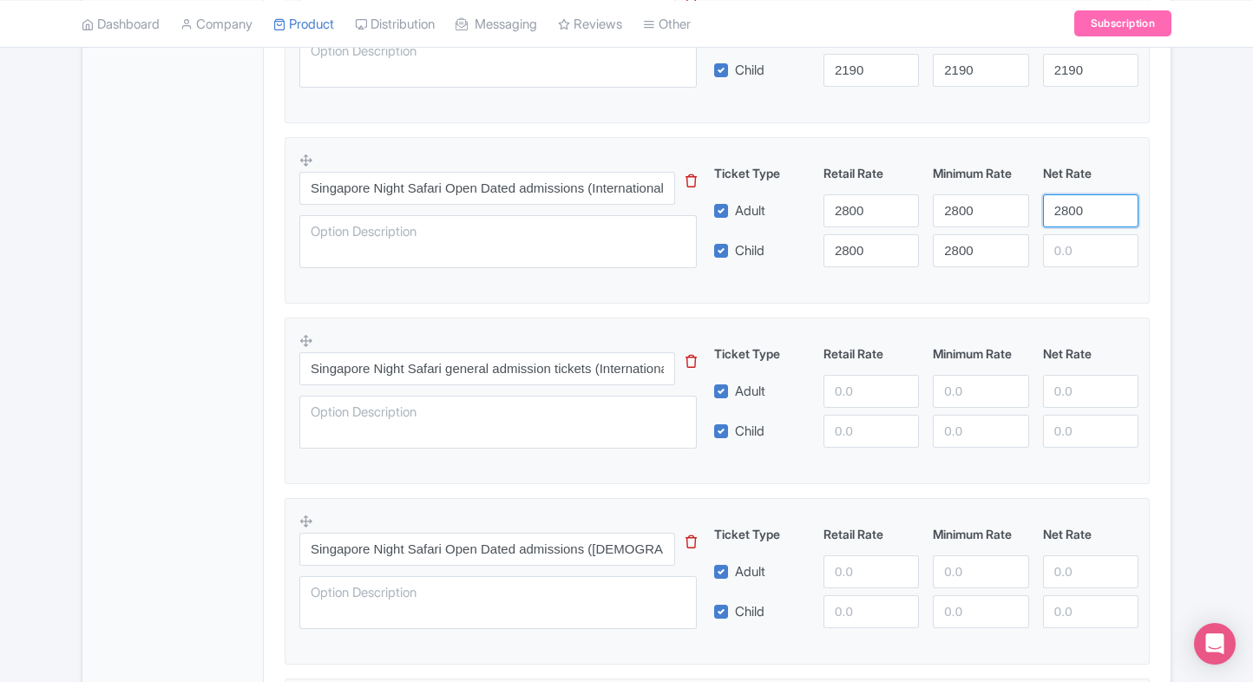
type input "2800"
paste input "2800"
click at [1071, 255] on input "2800" at bounding box center [1090, 250] width 95 height 33
type input "2800"
click at [1170, 238] on div "Content Distribution Google Things to do Optimization Audio Status Active Inact…" at bounding box center [627, 73] width 1090 height 2145
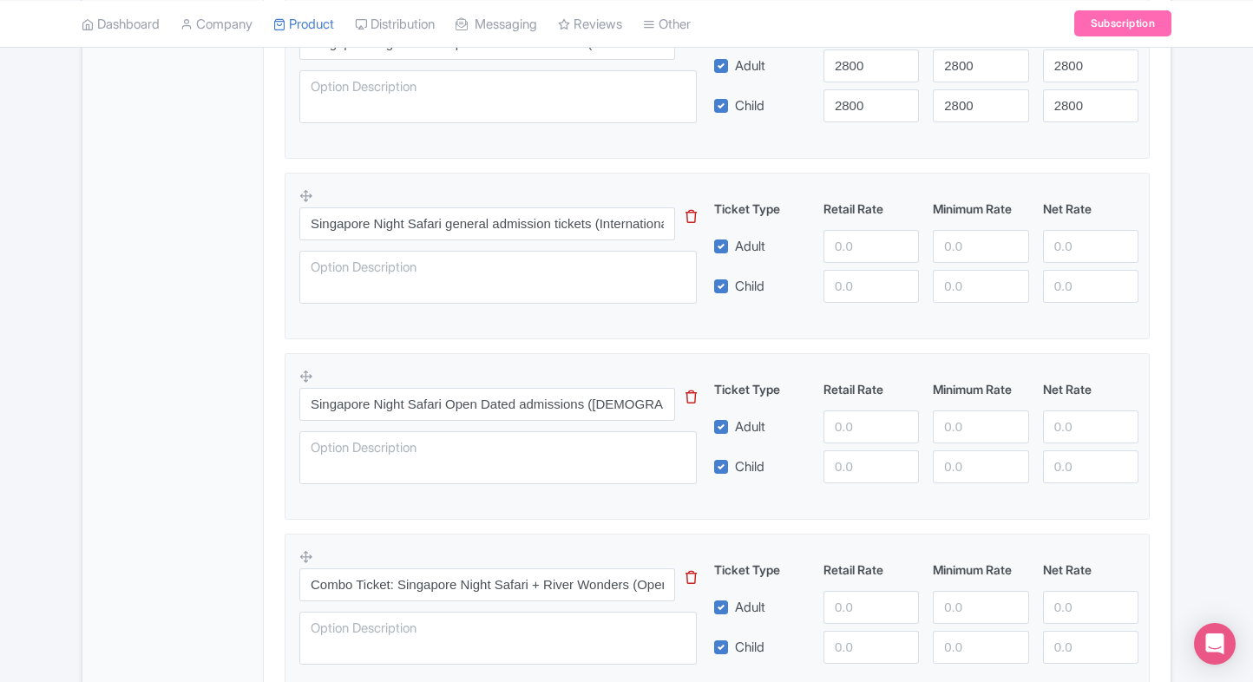
scroll to position [1384, 0]
click at [436, 387] on input "Singapore Night Safari Open Dated admissions (Singapore Residents)" at bounding box center [487, 403] width 376 height 33
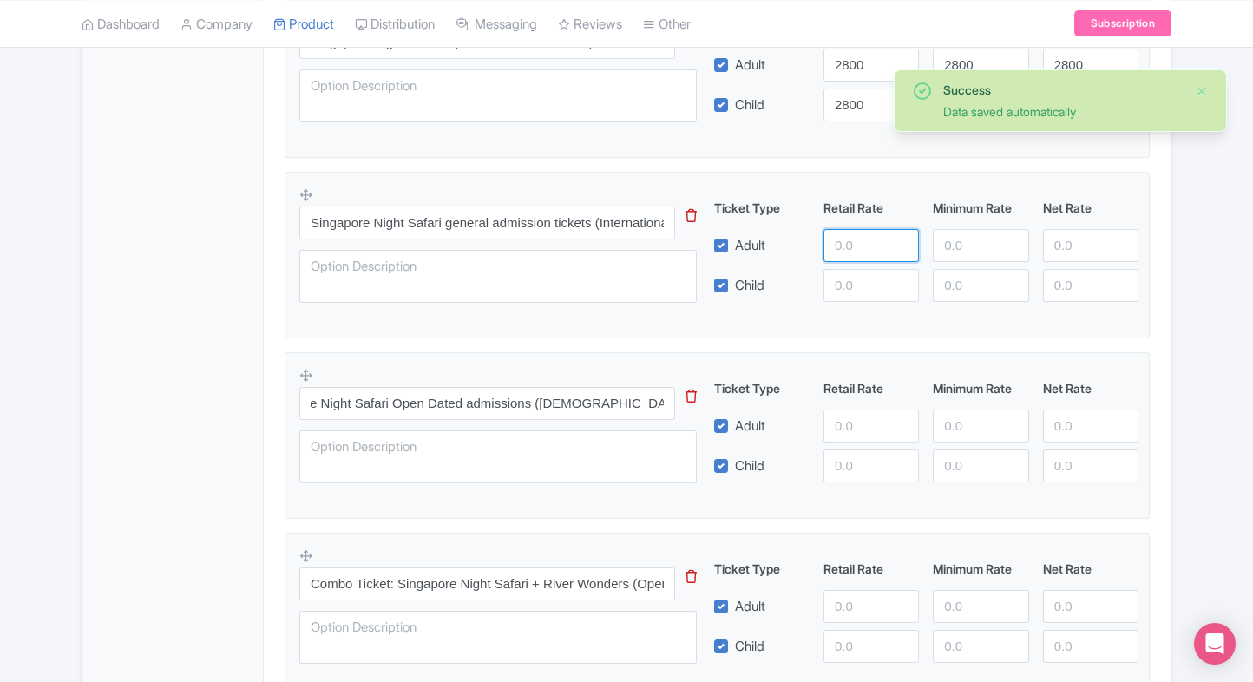
scroll to position [0, 0]
click at [855, 248] on input "number" at bounding box center [870, 245] width 95 height 33
type input "3300"
paste input "3300"
click at [840, 276] on input "3300" at bounding box center [870, 285] width 95 height 33
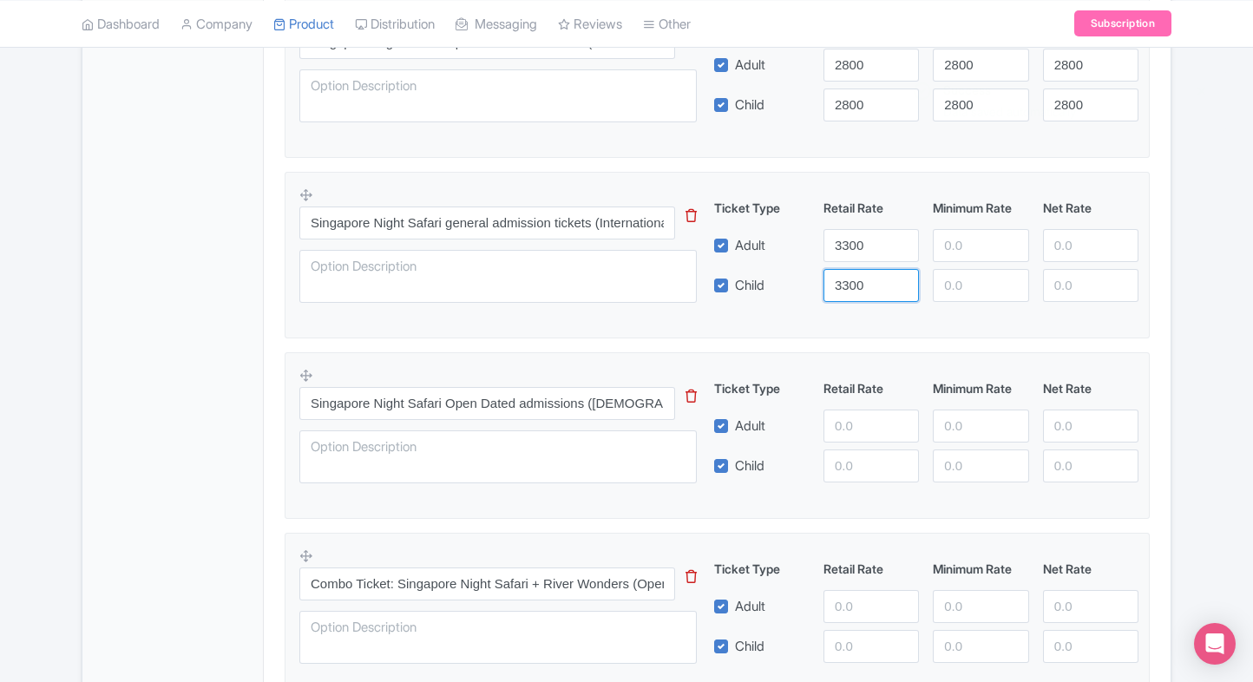
type input "3300"
paste input "3300"
click at [958, 247] on input "3300" at bounding box center [980, 245] width 95 height 33
type input "3300"
paste input "3300"
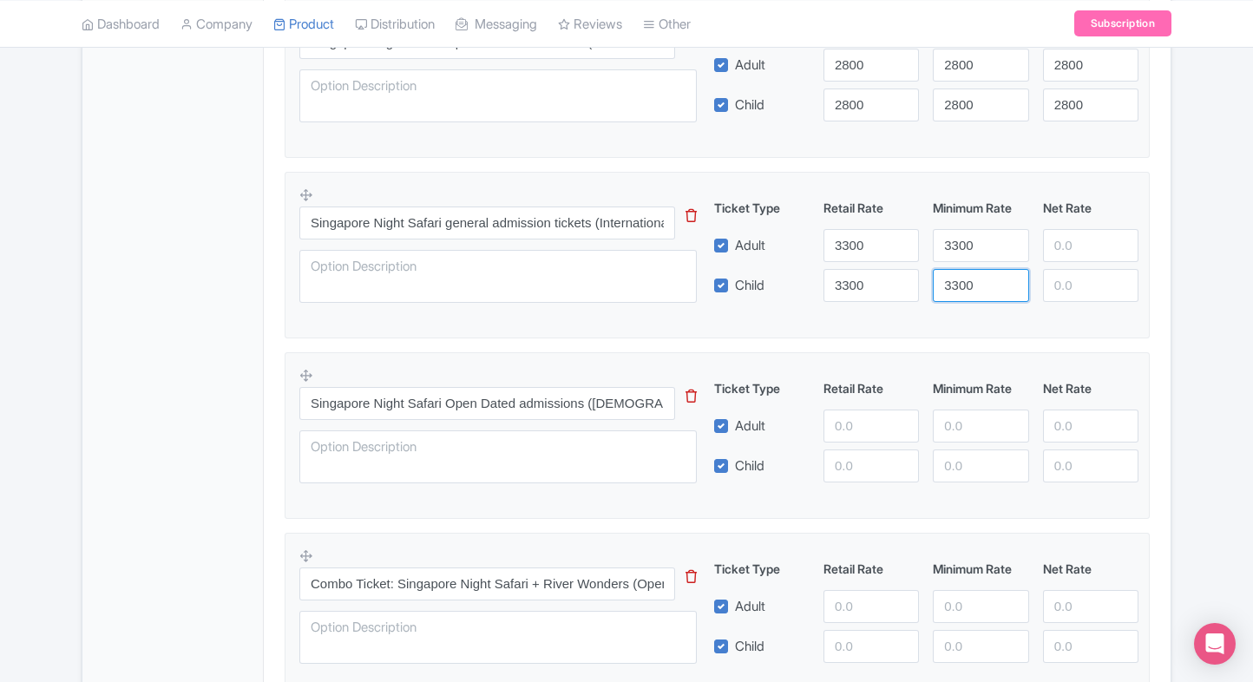
click at [960, 271] on input "3300" at bounding box center [980, 285] width 95 height 33
type input "3300"
paste input "3300"
click at [1062, 238] on input "3300" at bounding box center [1090, 245] width 95 height 33
type input "3300"
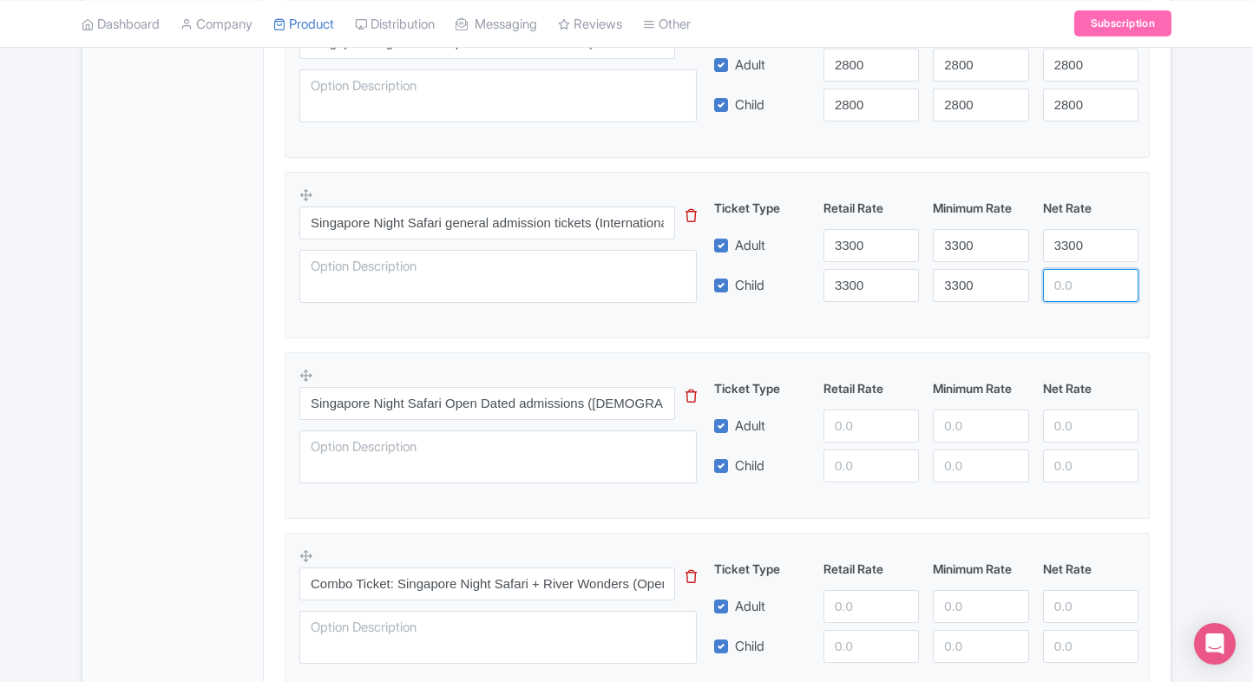
paste input "3300"
click at [1065, 276] on input "3300" at bounding box center [1090, 285] width 95 height 33
type input "3300"
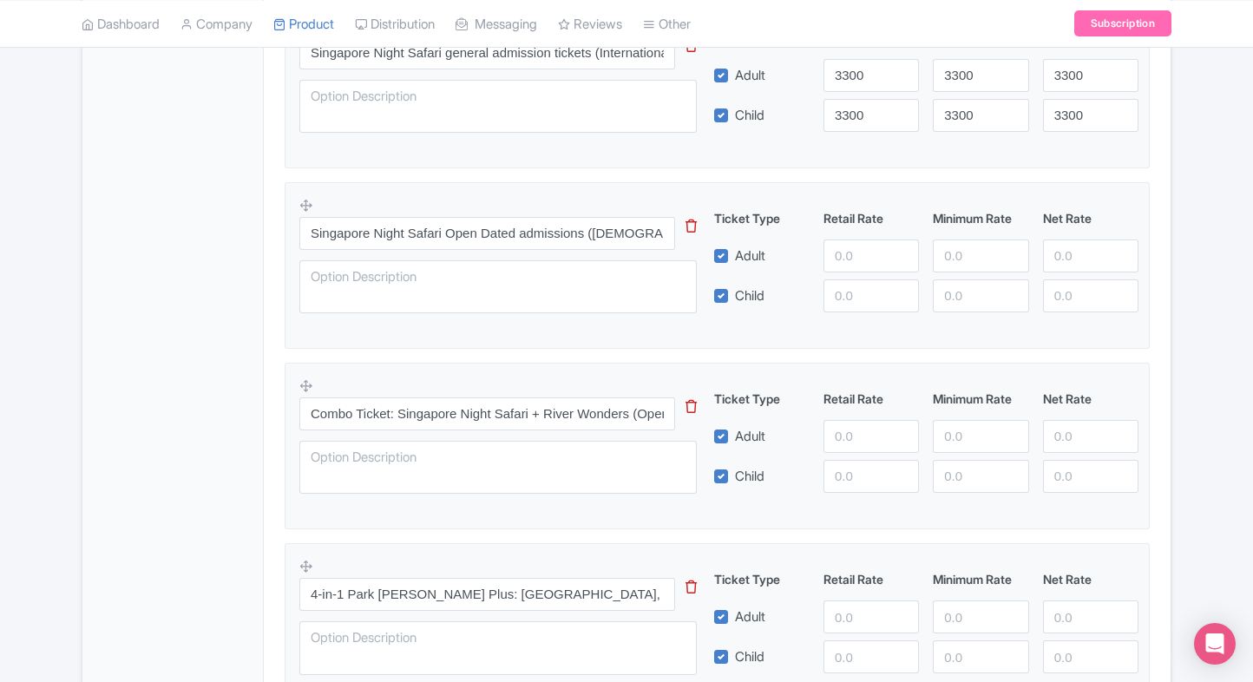
scroll to position [1550, 0]
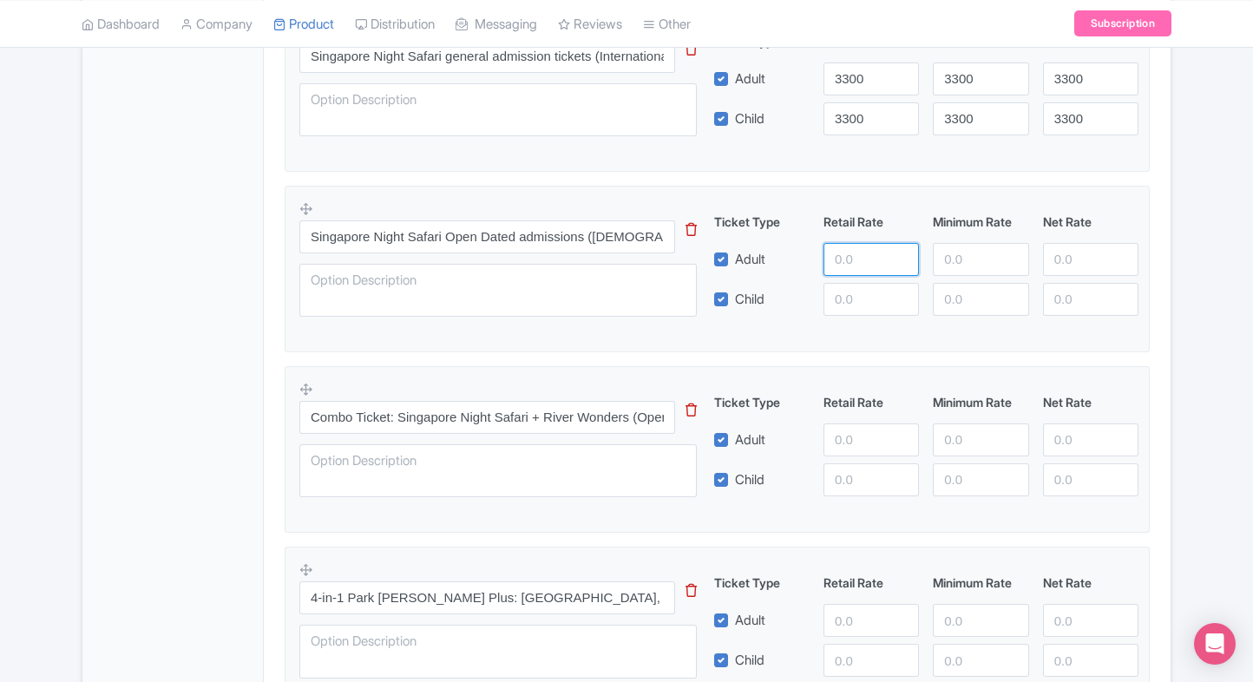
click at [843, 253] on input "number" at bounding box center [870, 259] width 95 height 33
type input "3600"
paste input "3600"
click at [854, 308] on input "3600" at bounding box center [870, 299] width 95 height 33
type input "3600"
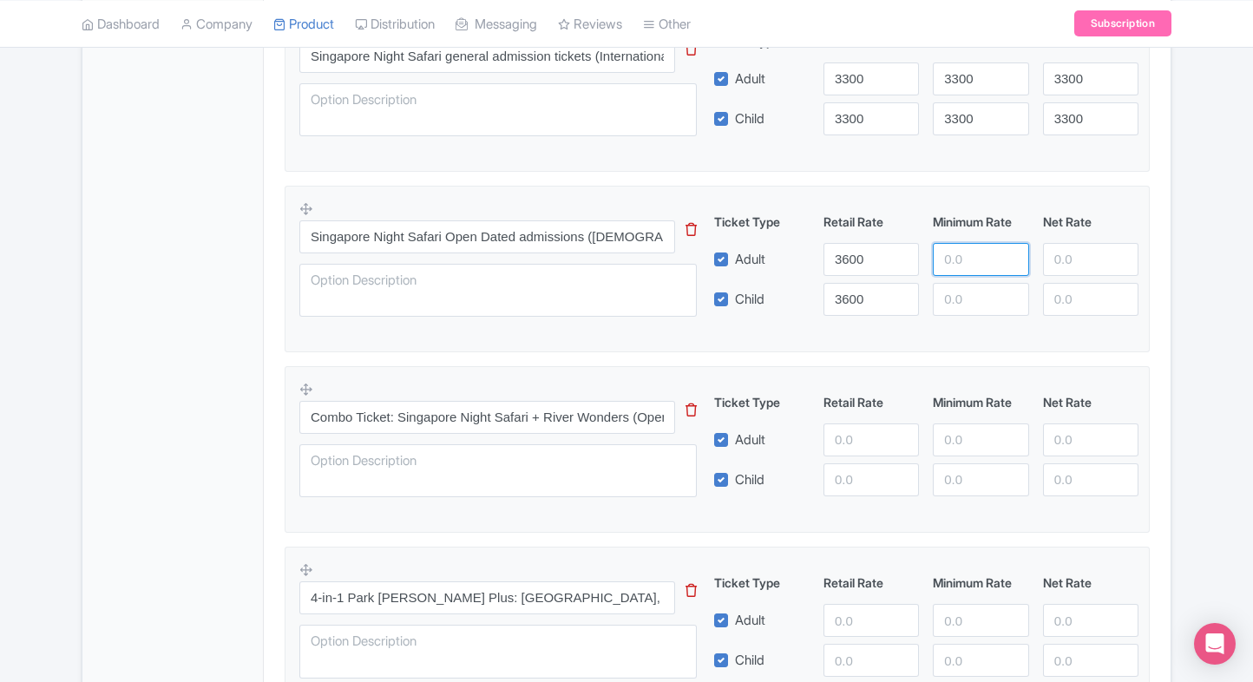
paste input "3600"
click at [951, 266] on input "3600" at bounding box center [980, 259] width 95 height 33
type input "3600"
paste input "3600"
drag, startPoint x: 960, startPoint y: 289, endPoint x: 1061, endPoint y: 257, distance: 105.6
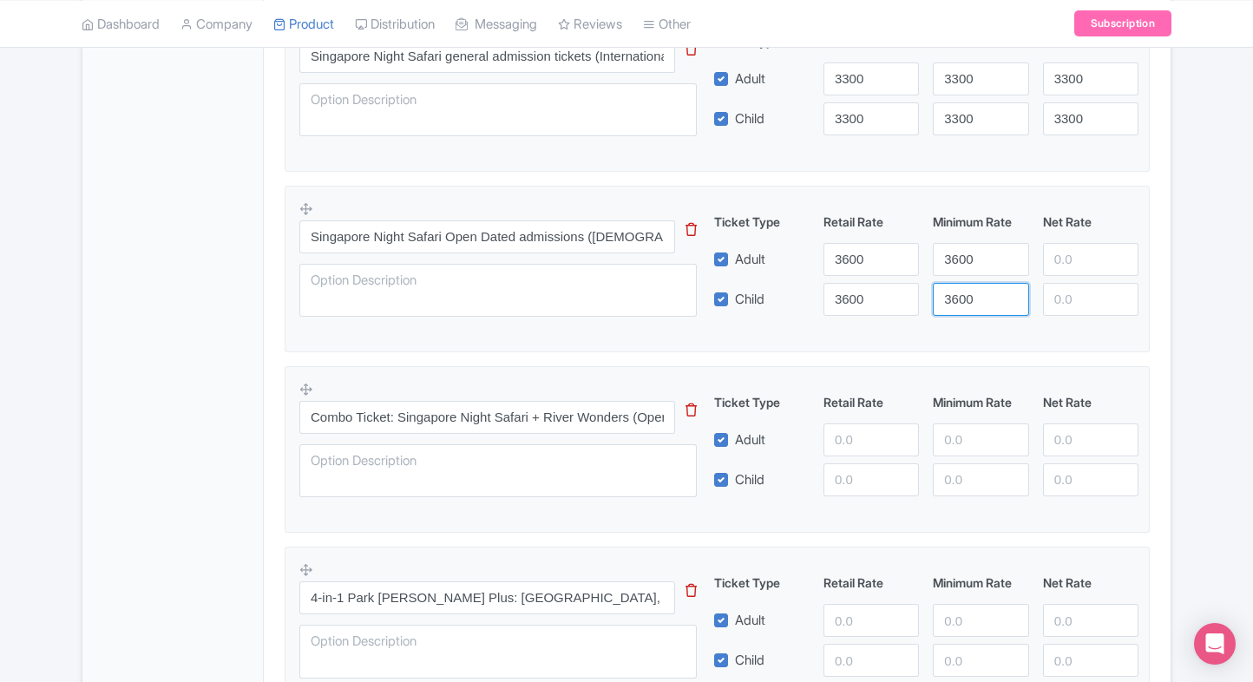
click at [1061, 257] on div "Ticket Type Retail Rate Minimum Rate Net Rate Adult 3600 3600 Child 3600 3600 T…" at bounding box center [927, 264] width 418 height 103
type input "3600"
paste input "3600"
click at [1061, 257] on input "3600" at bounding box center [1090, 259] width 95 height 33
type input "3600"
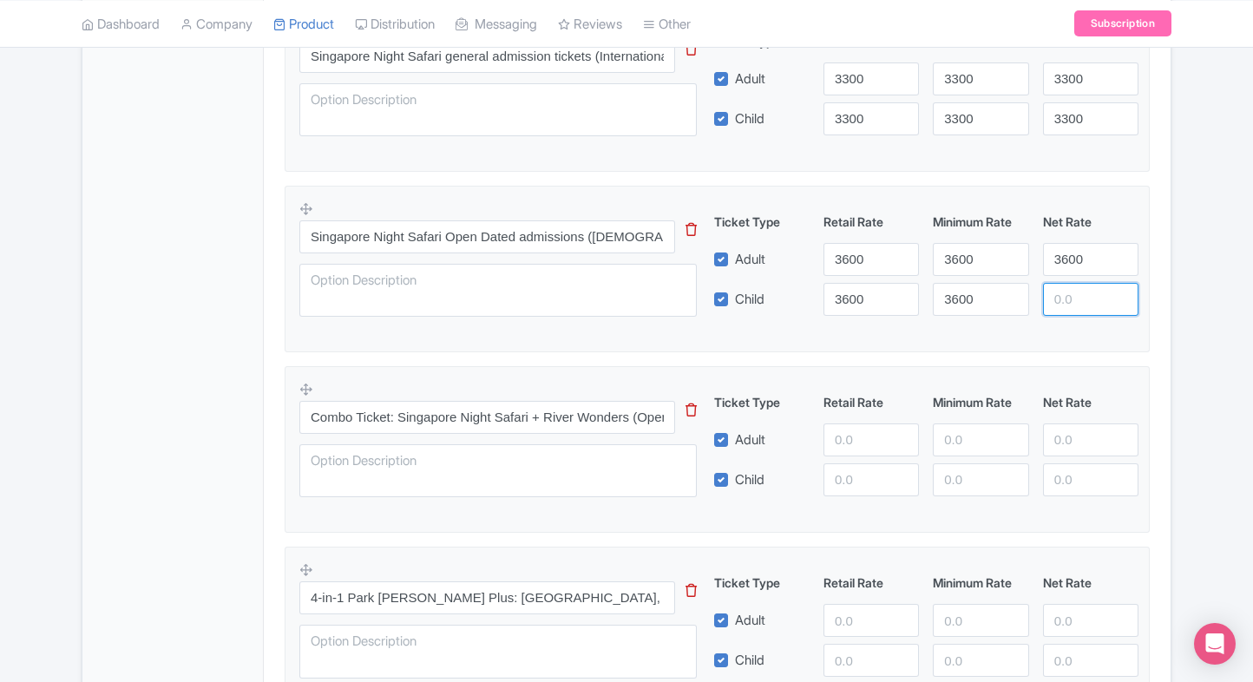
paste input "3600"
click at [1071, 284] on input "3600" at bounding box center [1090, 299] width 95 height 33
type input "3600"
click at [1138, 283] on div "3600" at bounding box center [1090, 299] width 109 height 33
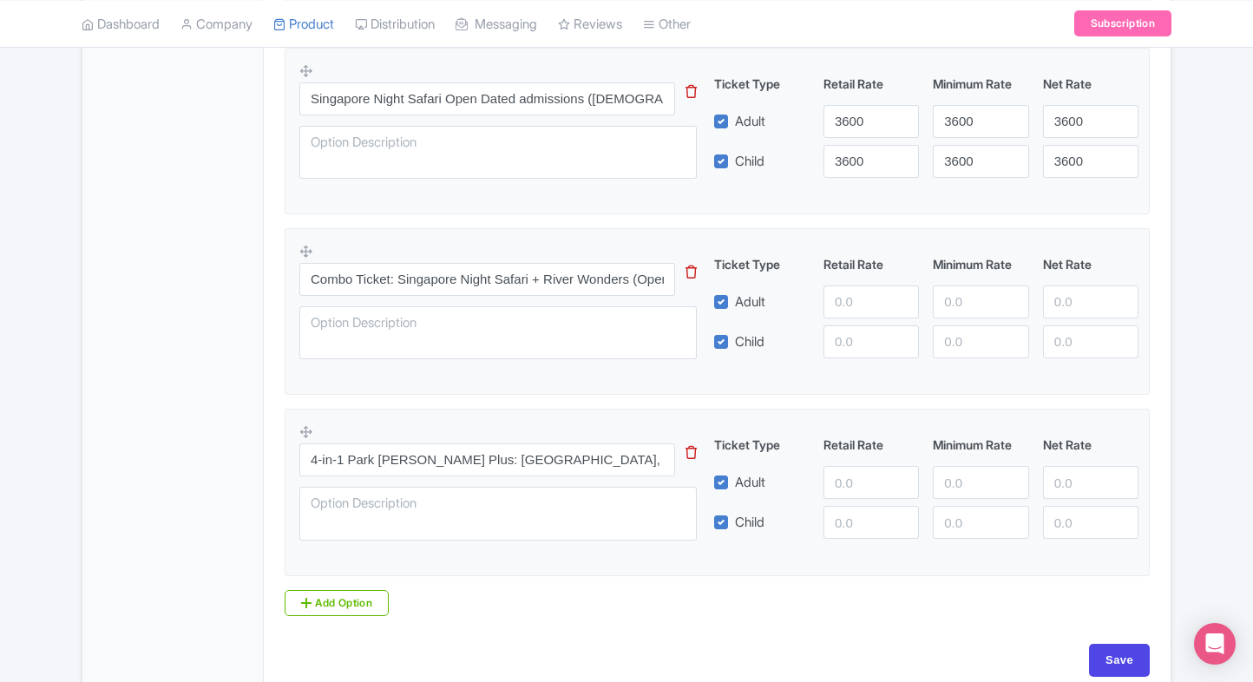
scroll to position [1714, 0]
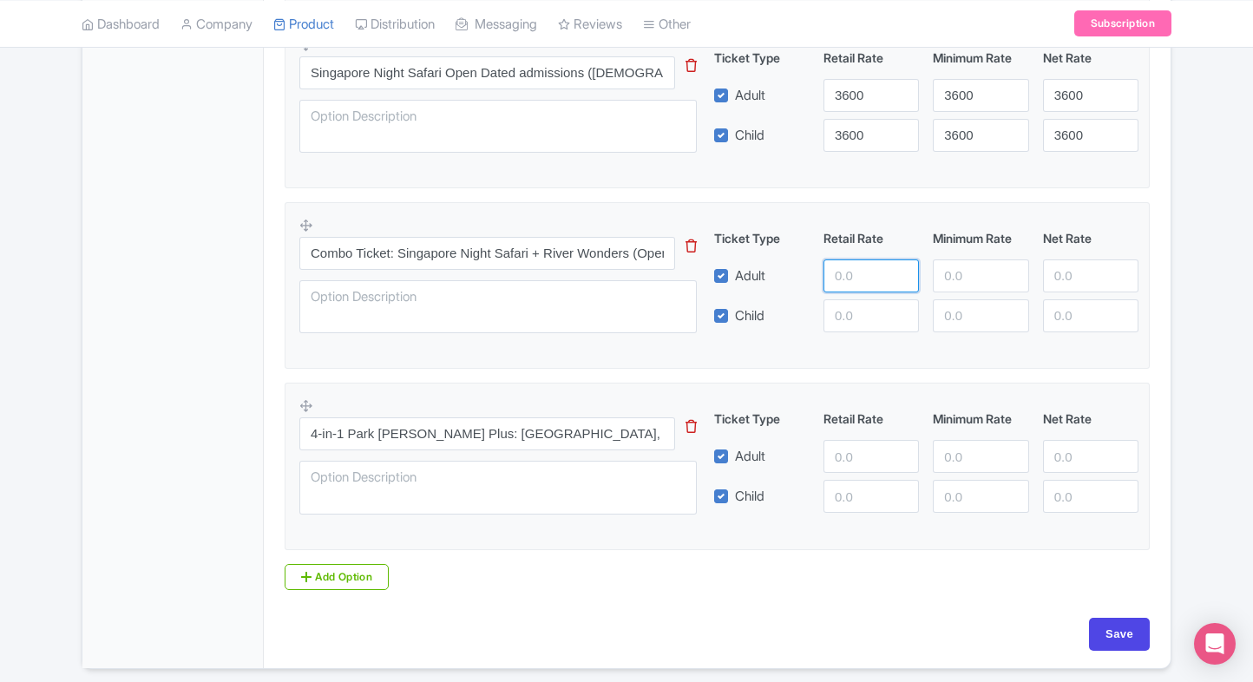
click at [840, 266] on input "number" at bounding box center [870, 275] width 95 height 33
type input "5400"
paste input "5400"
click at [852, 314] on input "5400" at bounding box center [870, 315] width 95 height 33
type input "5400"
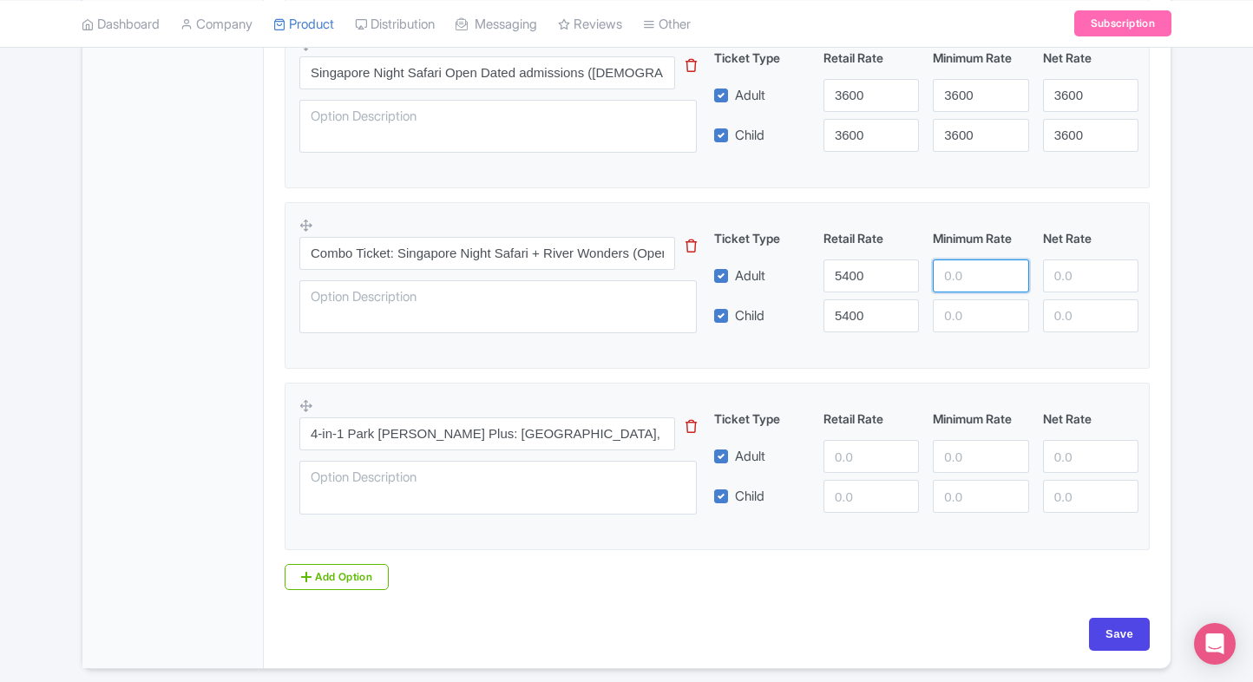
paste input "5400"
click at [976, 272] on input "5400" at bounding box center [980, 275] width 95 height 33
type input "5400"
paste input "5400"
click at [973, 299] on input "5400" at bounding box center [980, 315] width 95 height 33
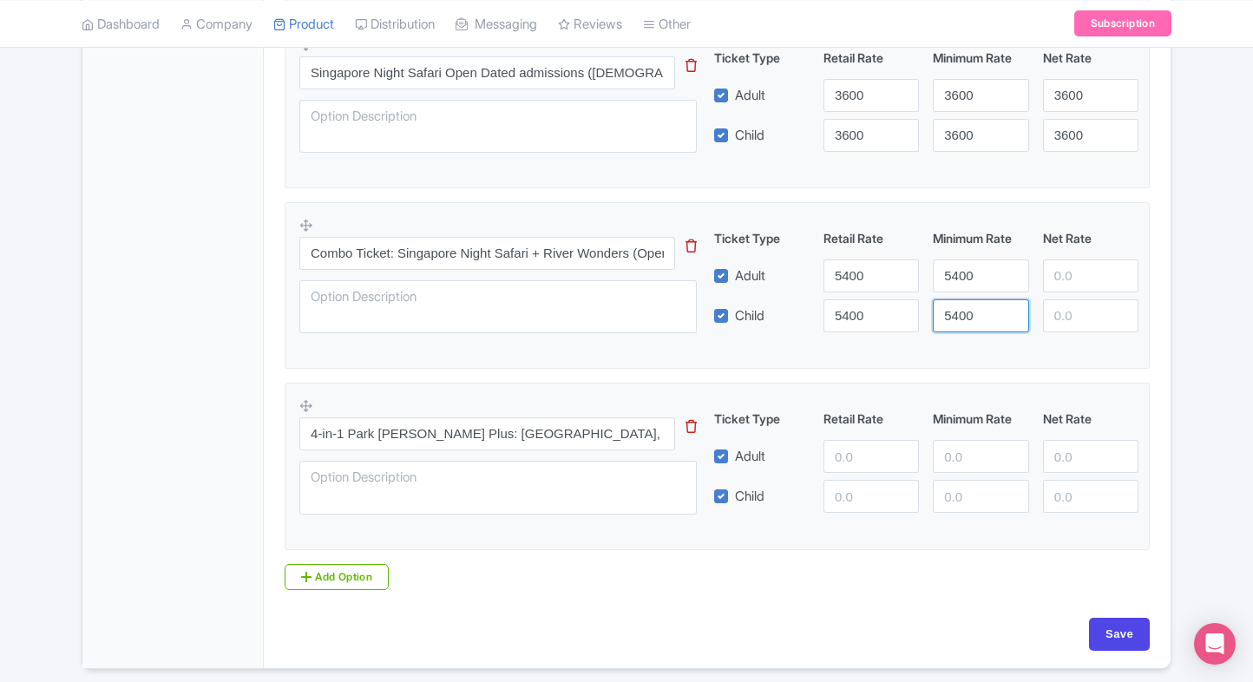
type input "5400"
paste input "5400"
click at [1058, 268] on input "5400" at bounding box center [1090, 275] width 95 height 33
type input "5400"
paste input "5400"
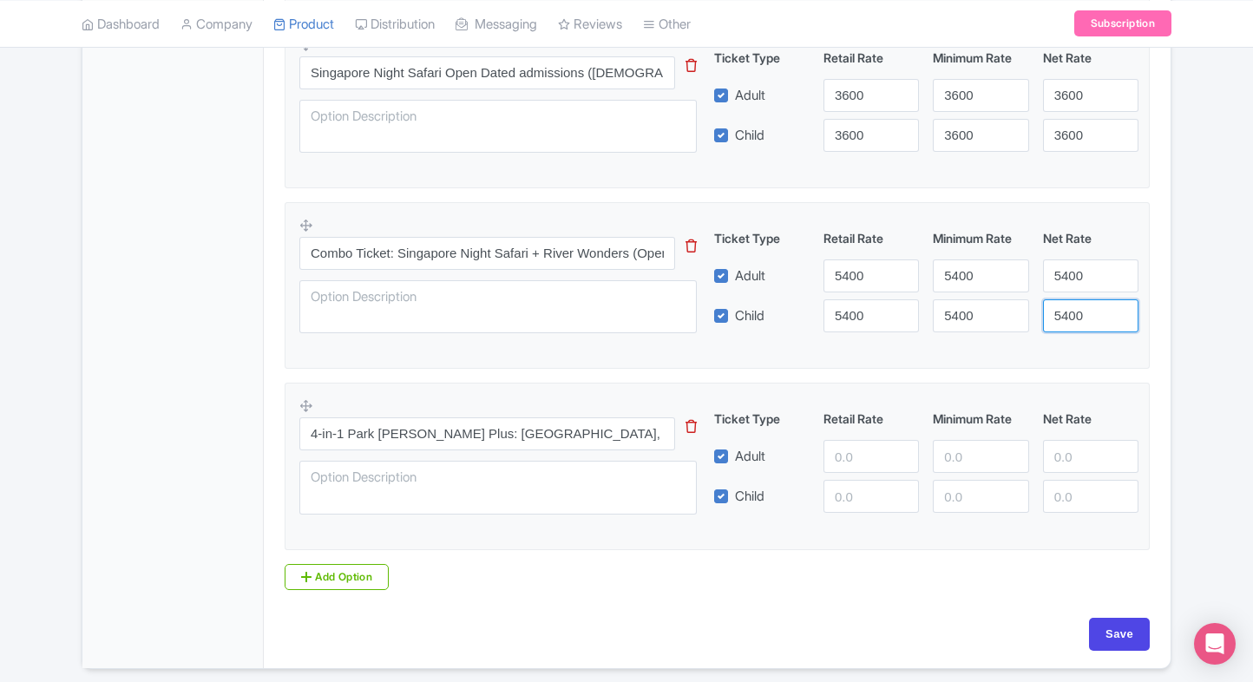
click at [1069, 302] on input "5400" at bounding box center [1090, 315] width 95 height 33
type input "5400"
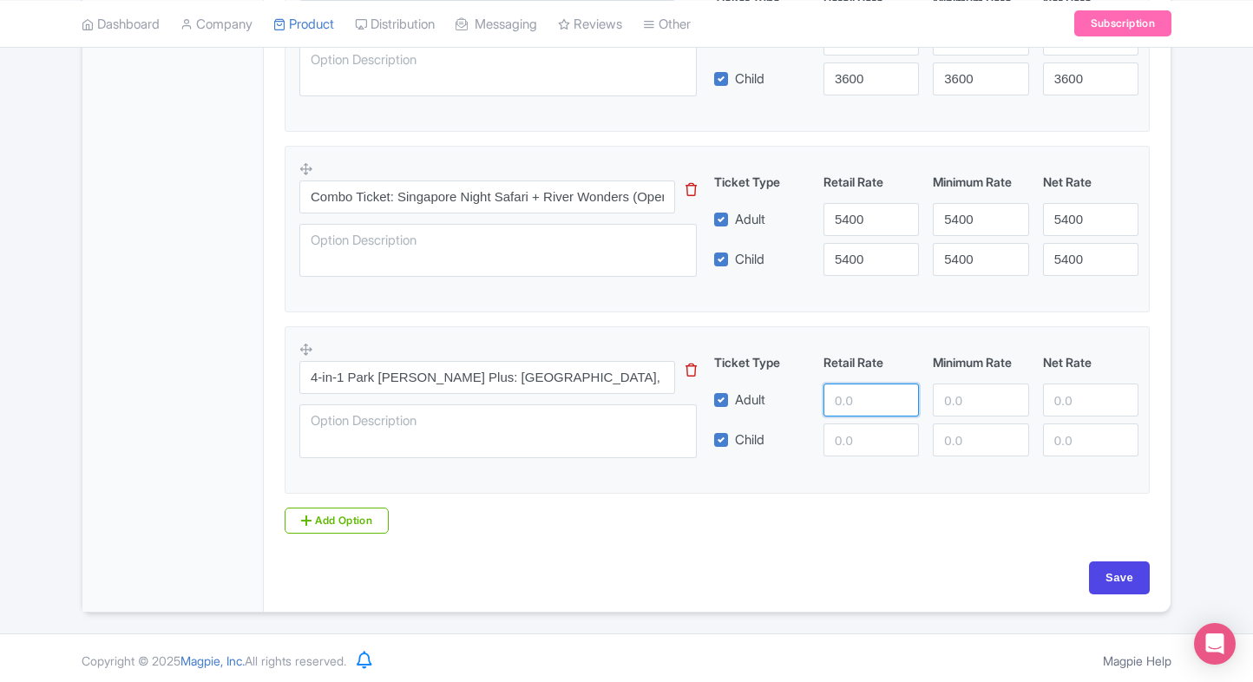
click at [861, 402] on input "number" at bounding box center [870, 399] width 95 height 33
type input "7150"
paste input "7150"
click at [862, 432] on input "7150" at bounding box center [870, 439] width 95 height 33
type input "7150"
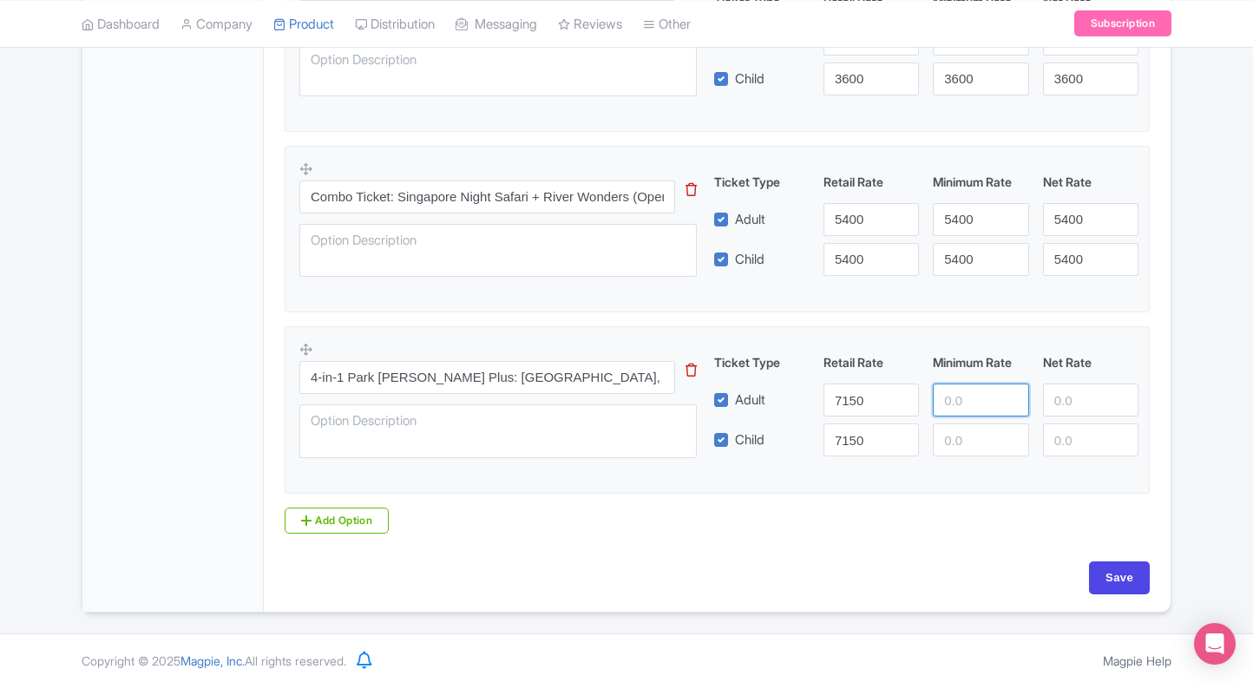
paste input "7150"
click at [986, 390] on input "7150" at bounding box center [980, 399] width 95 height 33
type input "7150"
paste input "7150"
click at [968, 442] on input "7150" at bounding box center [980, 439] width 95 height 33
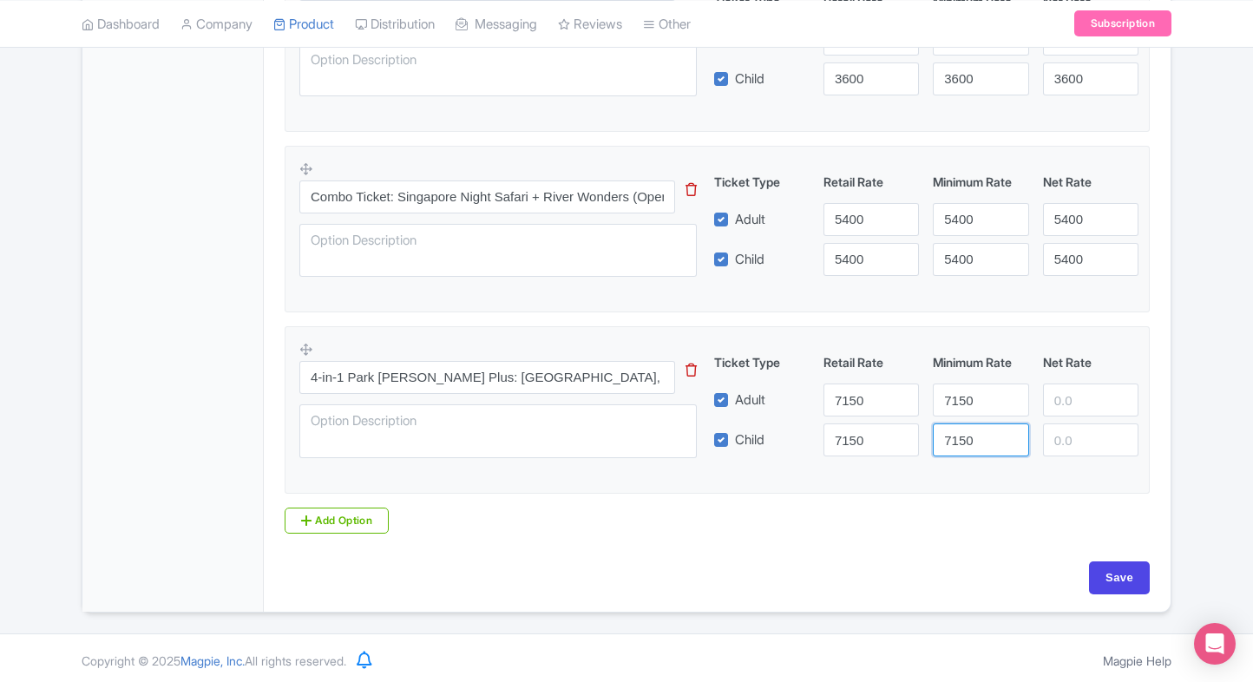
type input "7150"
paste input "7150"
click at [1065, 409] on input "7150" at bounding box center [1090, 399] width 95 height 33
type input "7150"
paste input "7150"
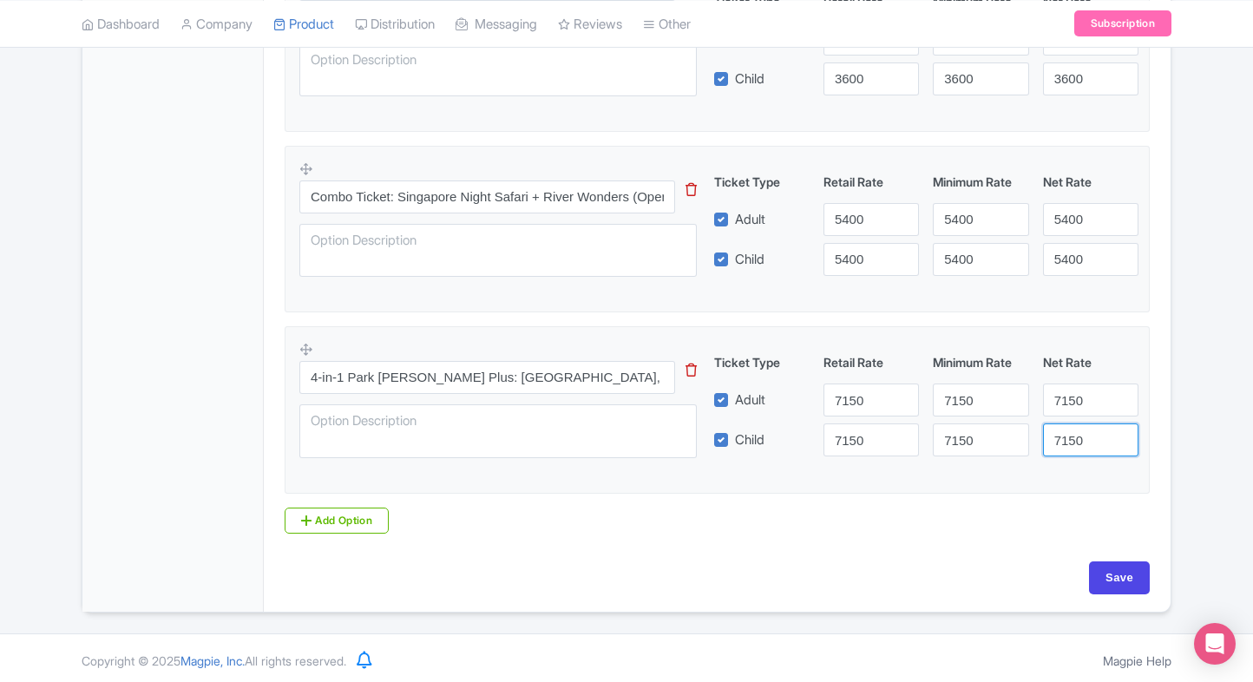
click at [1069, 429] on input "7150" at bounding box center [1090, 439] width 95 height 33
type input "7150"
click at [1100, 577] on input "Save" at bounding box center [1119, 577] width 61 height 33
type input "Saving..."
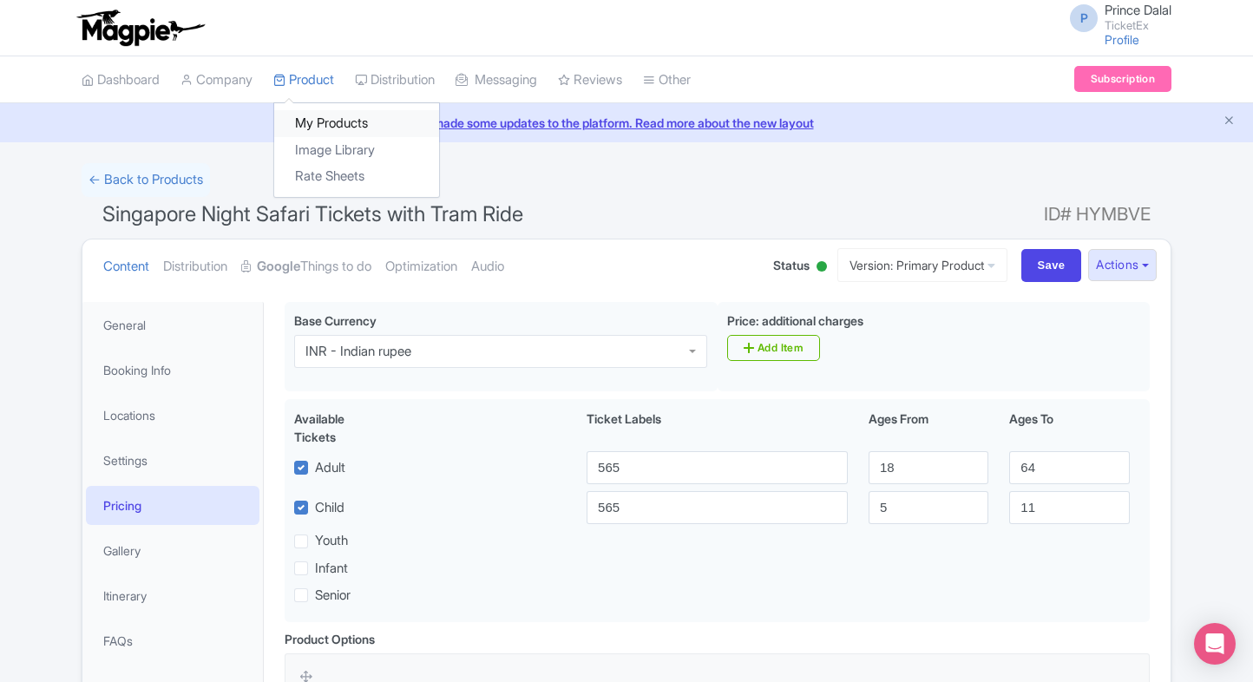
click at [326, 127] on link "My Products" at bounding box center [356, 123] width 165 height 27
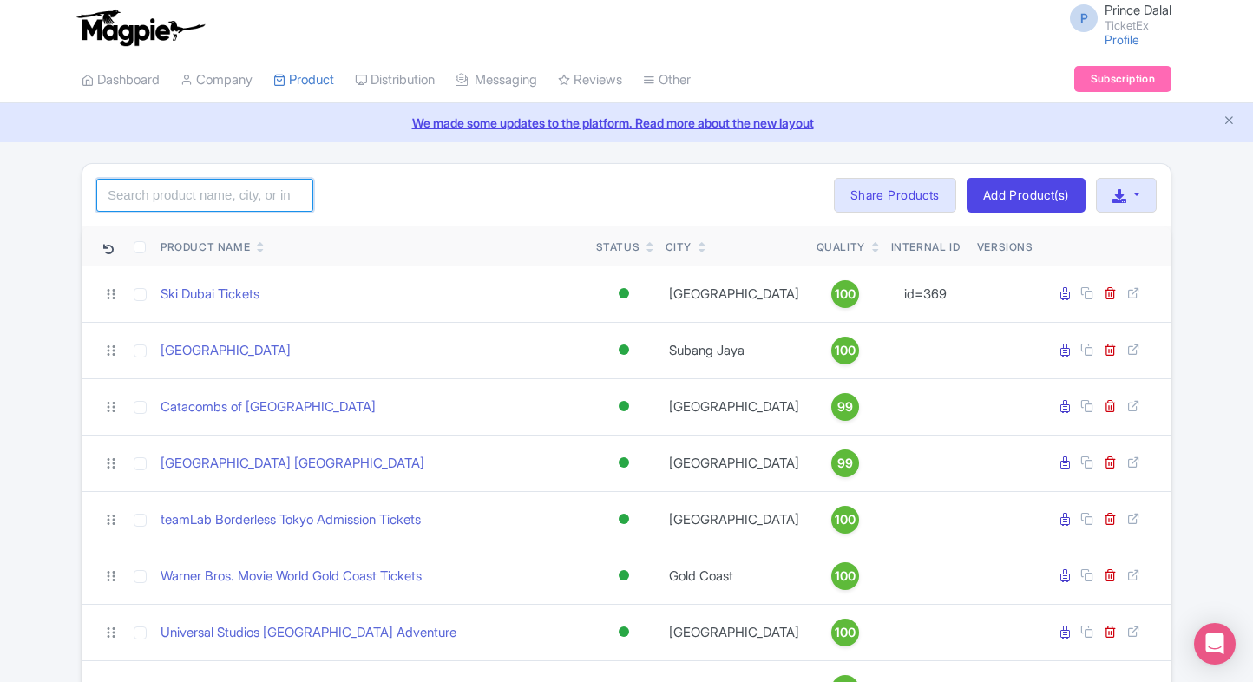
click at [142, 179] on input "search" at bounding box center [204, 195] width 217 height 33
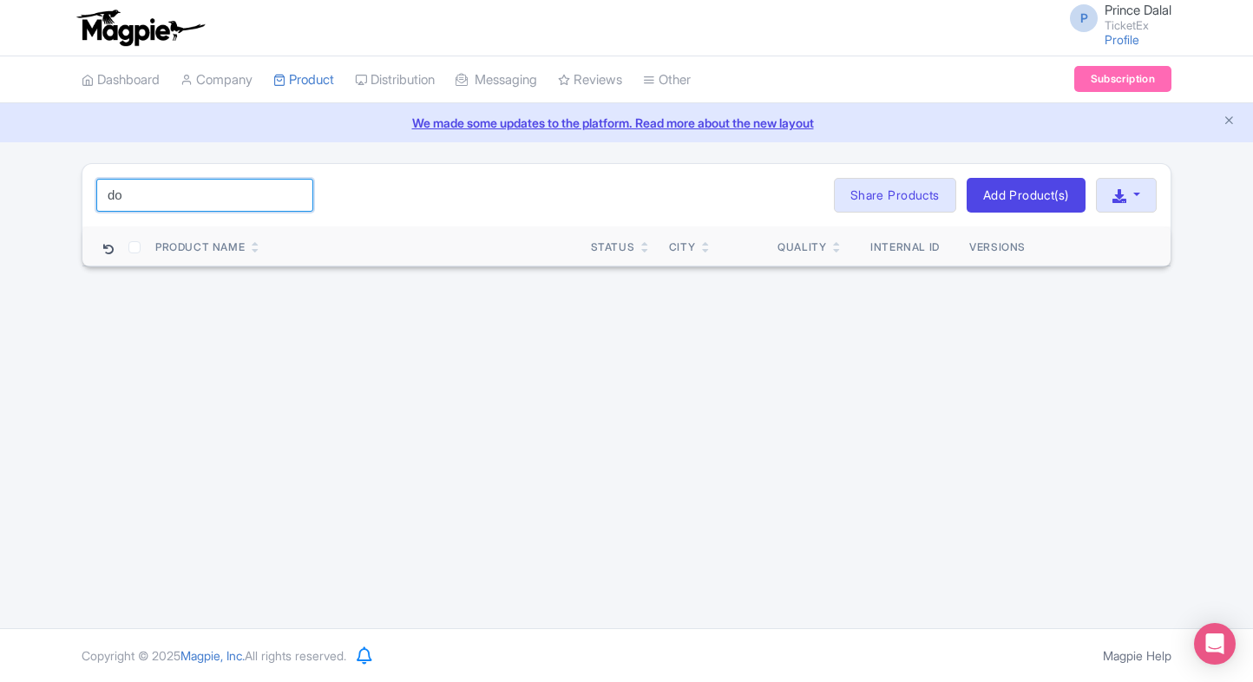
type input "d"
type input "turk"
